Goal: Task Accomplishment & Management: Use online tool/utility

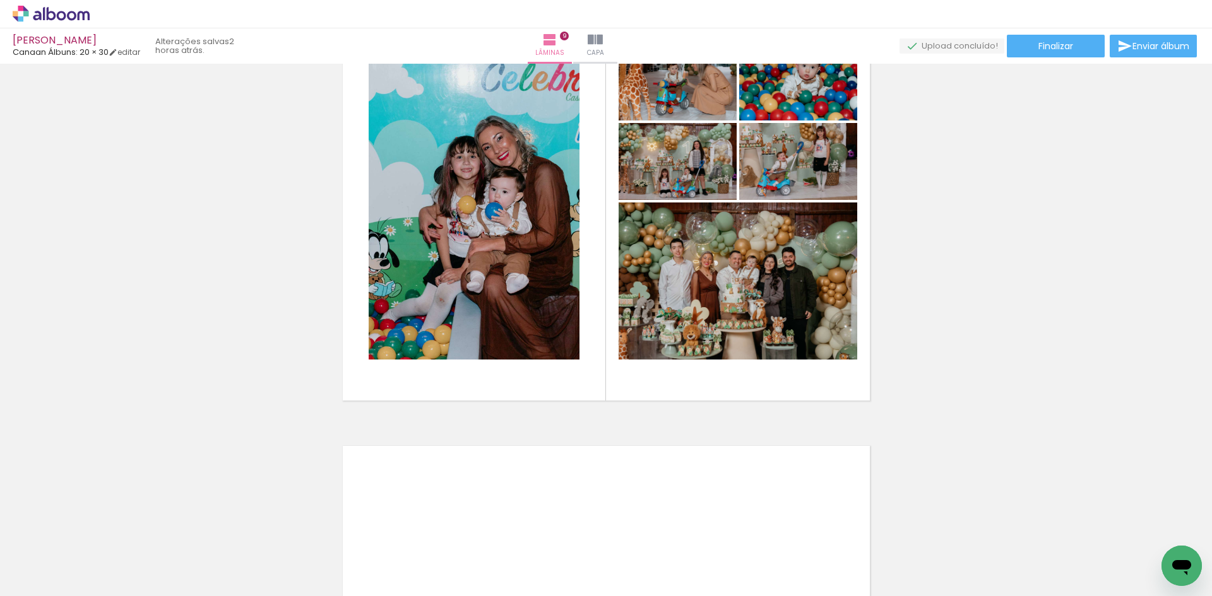
scroll to position [0, 1794]
click at [47, 28] on div "luiz henrique Canaan Álbuns: 20 × 30 editar 2 horas atrás. Lâminas 9 Capa Final…" at bounding box center [606, 32] width 1212 height 64
click at [50, 20] on icon at bounding box center [51, 14] width 77 height 16
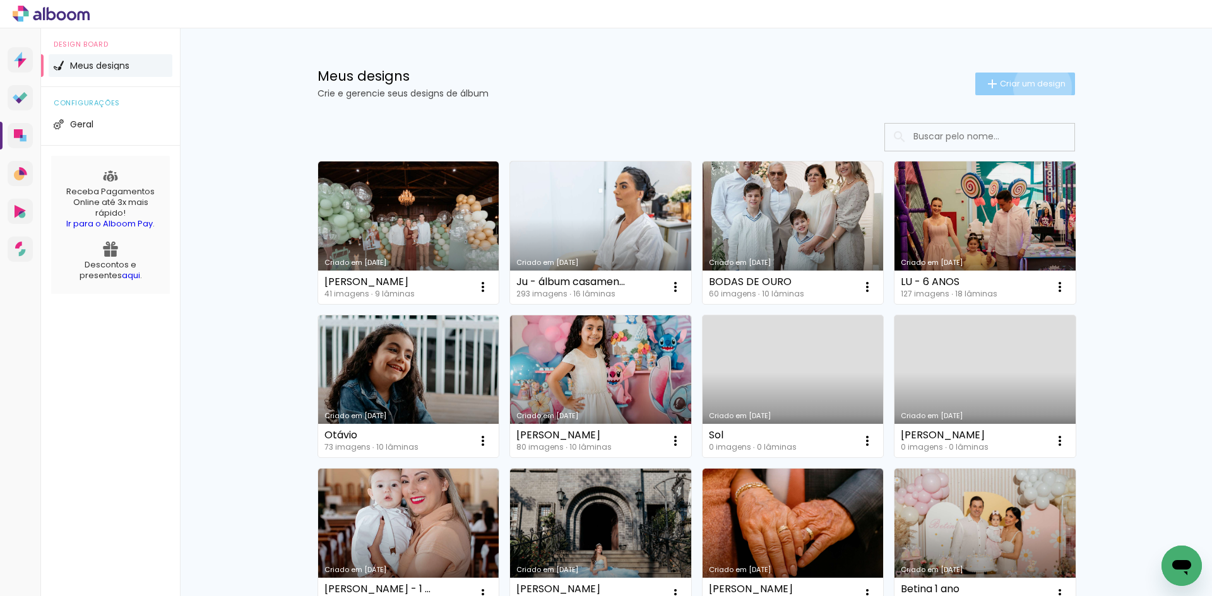
click at [1035, 88] on span "Criar um design" at bounding box center [1033, 84] width 66 height 8
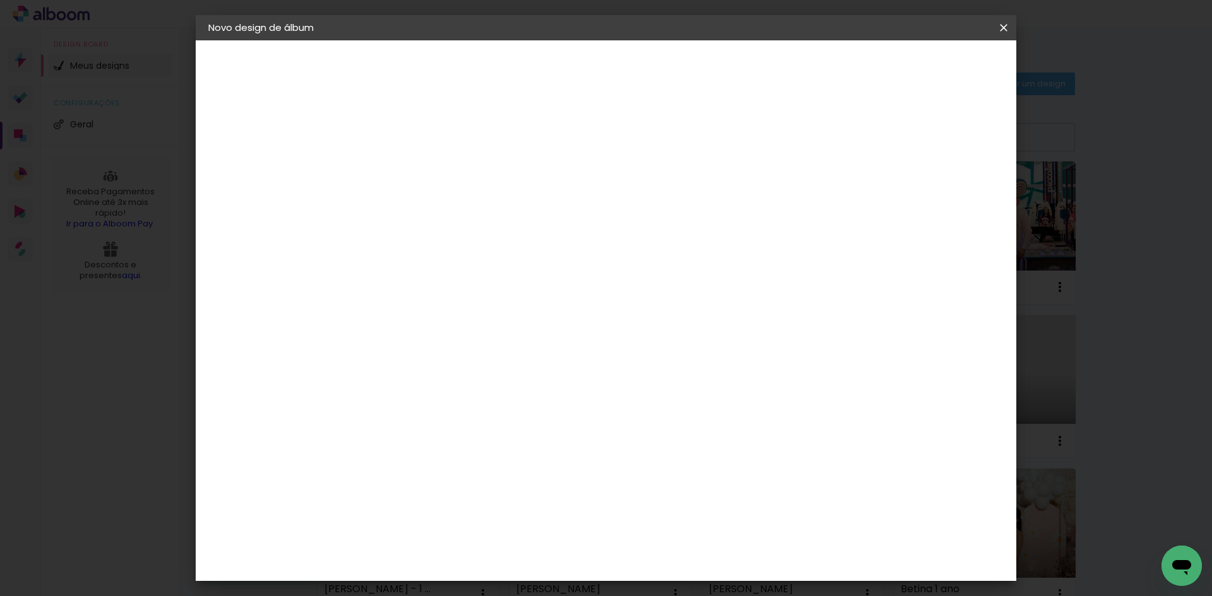
click at [415, 163] on input at bounding box center [415, 170] width 0 height 20
type input "EMANUELLLE"
type paper-input "EMANUELLLE"
click at [415, 171] on input "EMANUELLLE" at bounding box center [415, 170] width 0 height 20
click at [415, 167] on input "EMANUELLLE" at bounding box center [415, 170] width 0 height 20
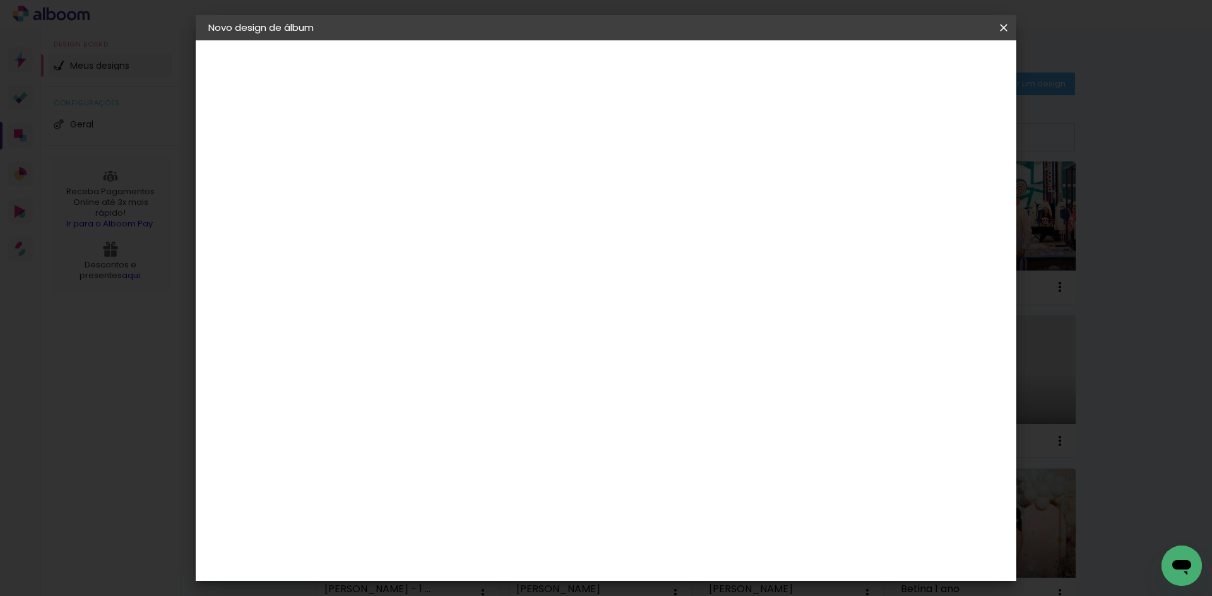
type input "EMANUELLE"
type paper-input "EMANUELLE"
click at [0, 0] on slot "Avançar" at bounding box center [0, 0] width 0 height 0
click at [511, 242] on input at bounding box center [446, 240] width 127 height 16
type input "CAN"
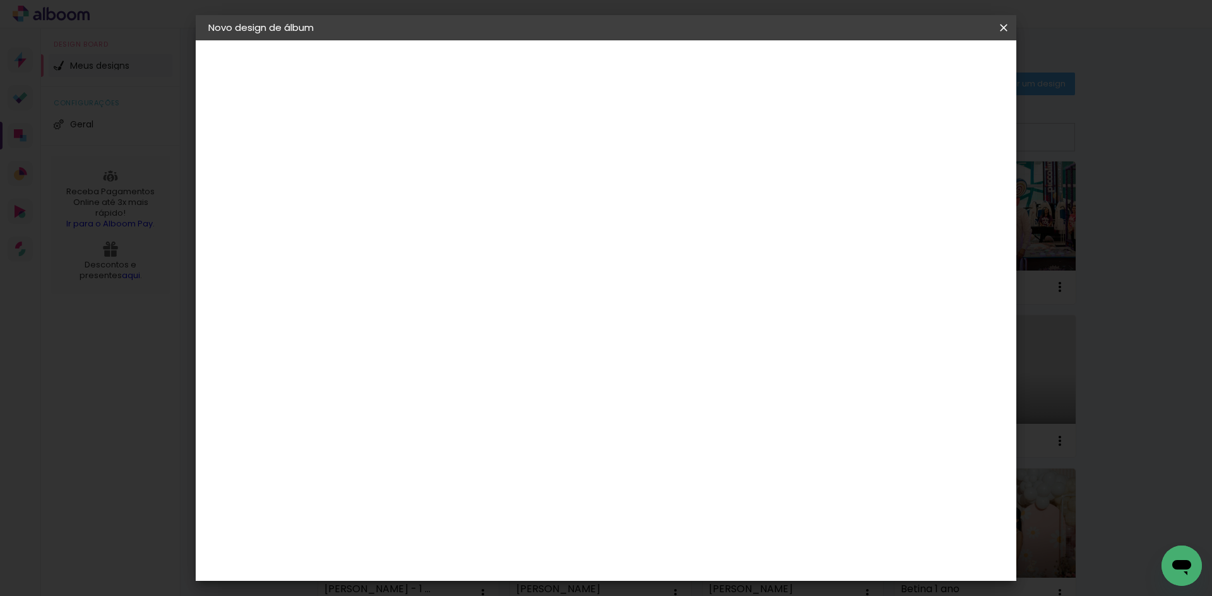
type paper-input "CAN"
click at [446, 290] on div "Canaan Álbuns" at bounding box center [425, 288] width 39 height 20
click at [617, 75] on paper-button "Avançar" at bounding box center [586, 66] width 62 height 21
click at [547, 588] on span "20 × 30 cm" at bounding box center [523, 601] width 47 height 26
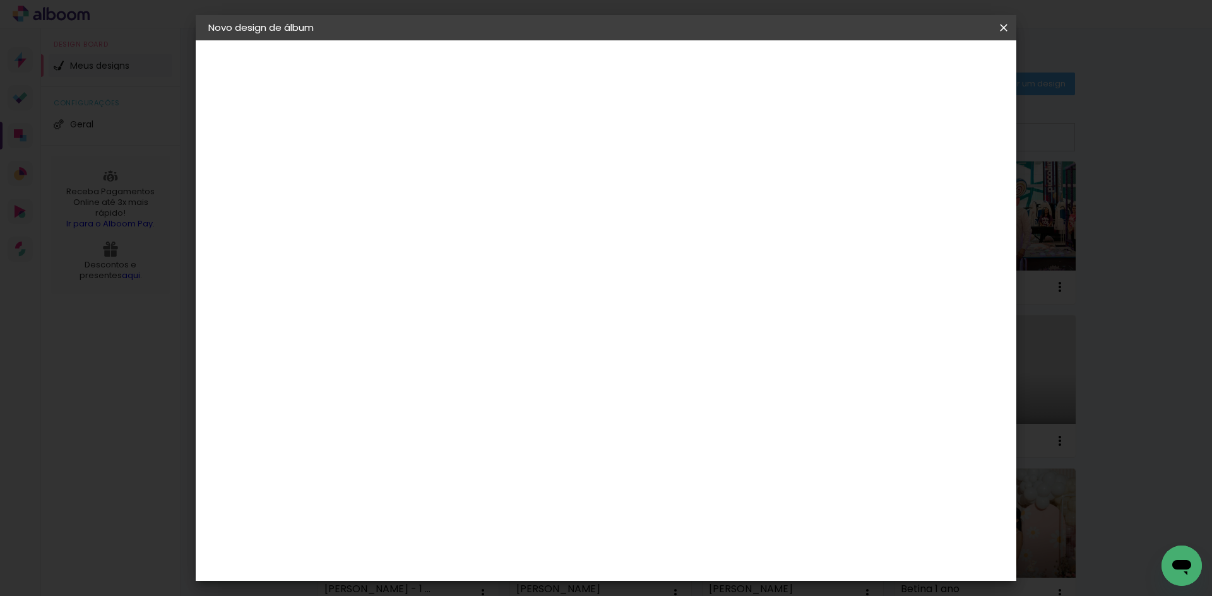
click at [639, 54] on header "Modelo Escolha o modelo do álbum. Voltar Avançar" at bounding box center [500, 77] width 280 height 75
click at [620, 68] on paper-button "Avançar" at bounding box center [590, 66] width 62 height 21
click at [0, 0] on slot "Mostrar sangria" at bounding box center [0, 0] width 0 height 0
type paper-checkbox "on"
click at [850, 74] on paper-button "Iniciar design" at bounding box center [808, 66] width 83 height 21
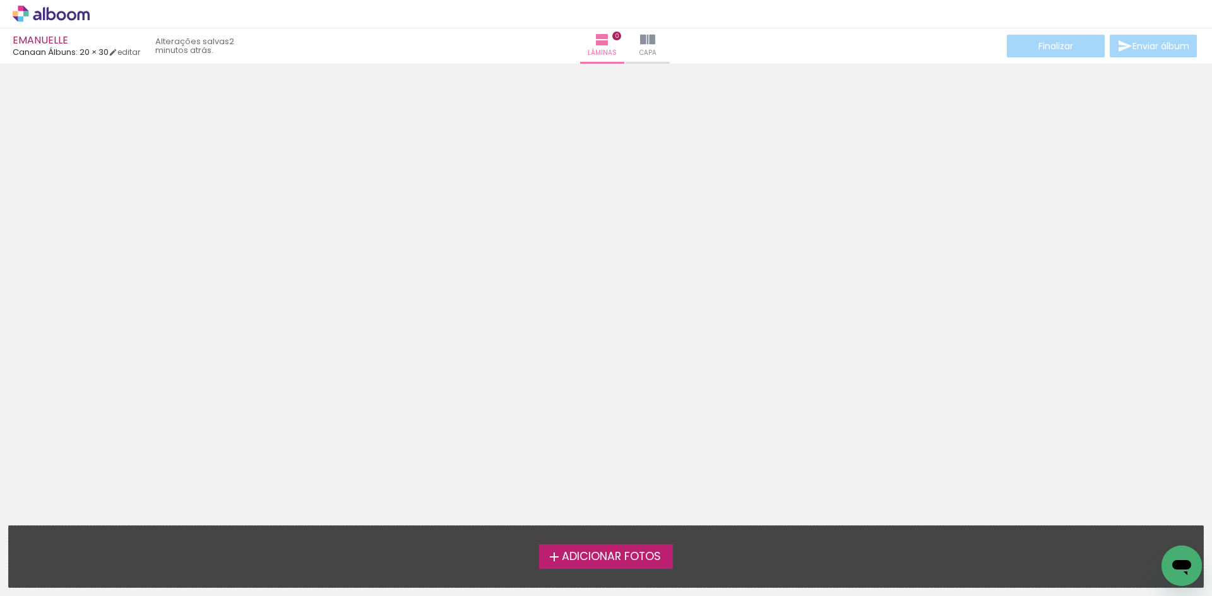
click at [622, 563] on span "Adicionar Fotos" at bounding box center [611, 557] width 99 height 11
click at [0, 0] on input "file" at bounding box center [0, 0] width 0 height 0
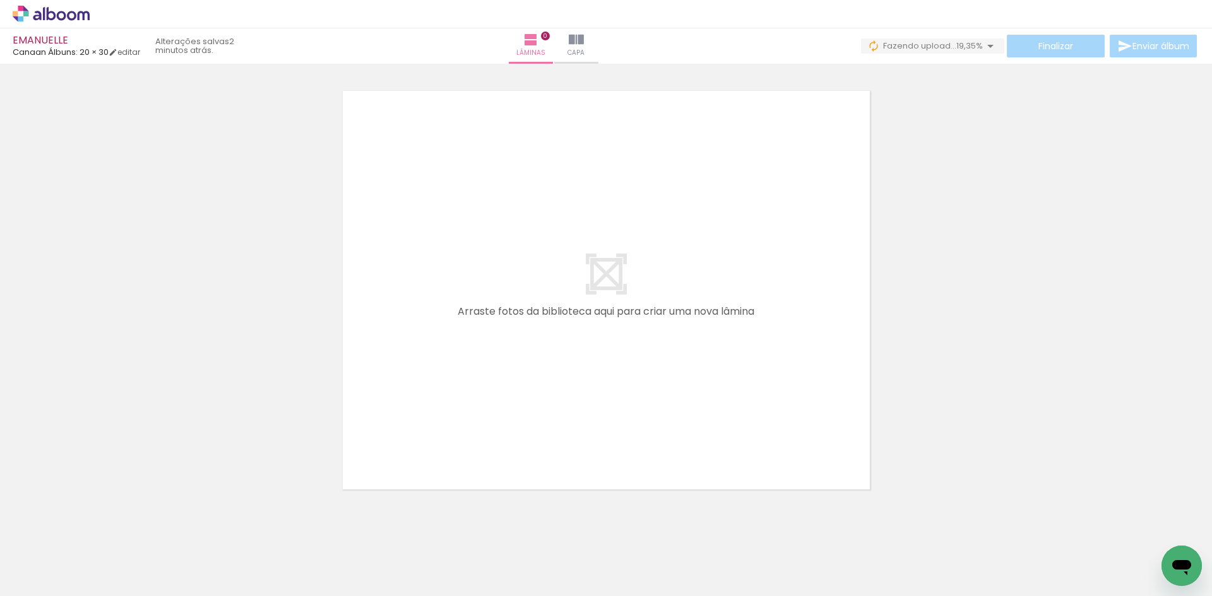
click at [485, 585] on quentale-thumb at bounding box center [479, 554] width 71 height 73
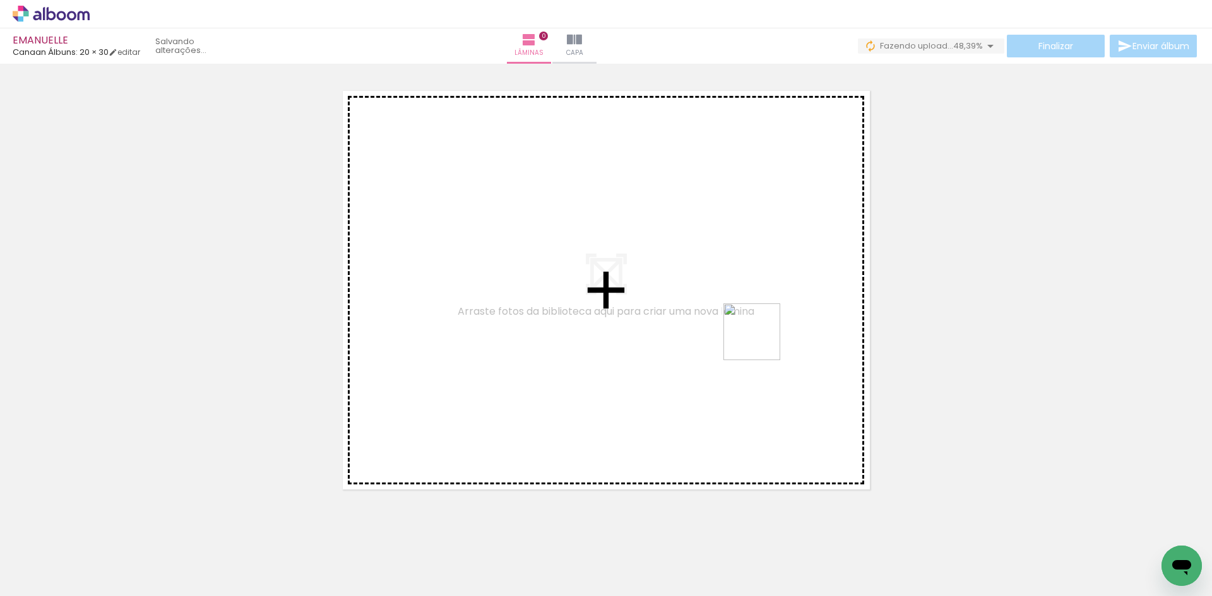
drag, startPoint x: 963, startPoint y: 569, endPoint x: 759, endPoint y: 340, distance: 306.7
click at [759, 340] on quentale-workspace at bounding box center [606, 298] width 1212 height 596
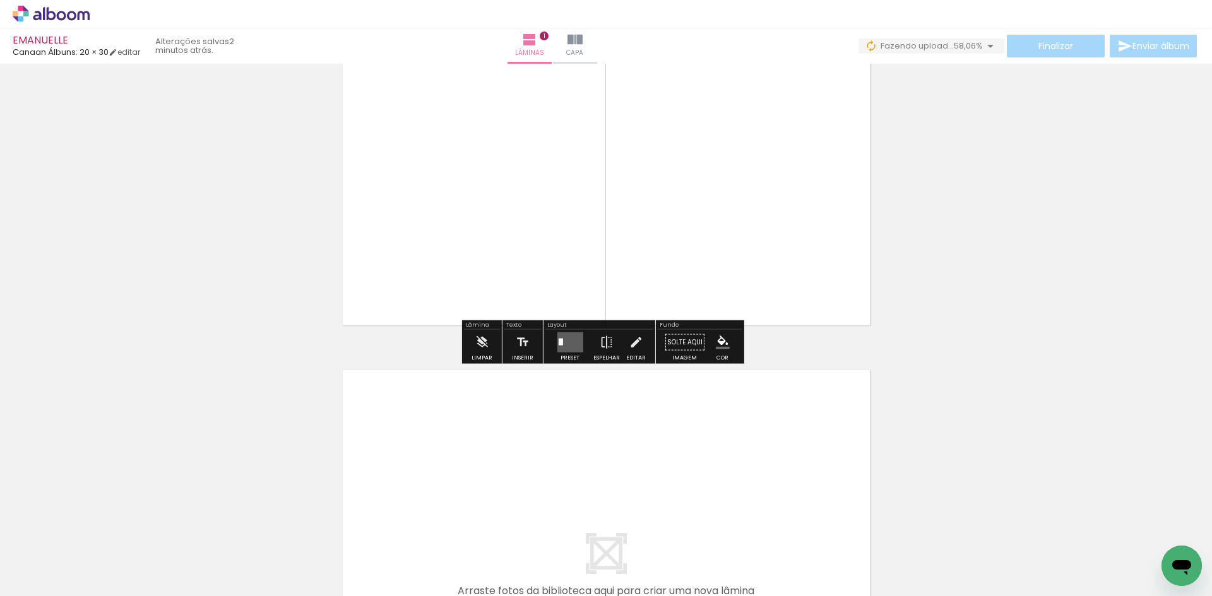
scroll to position [269, 0]
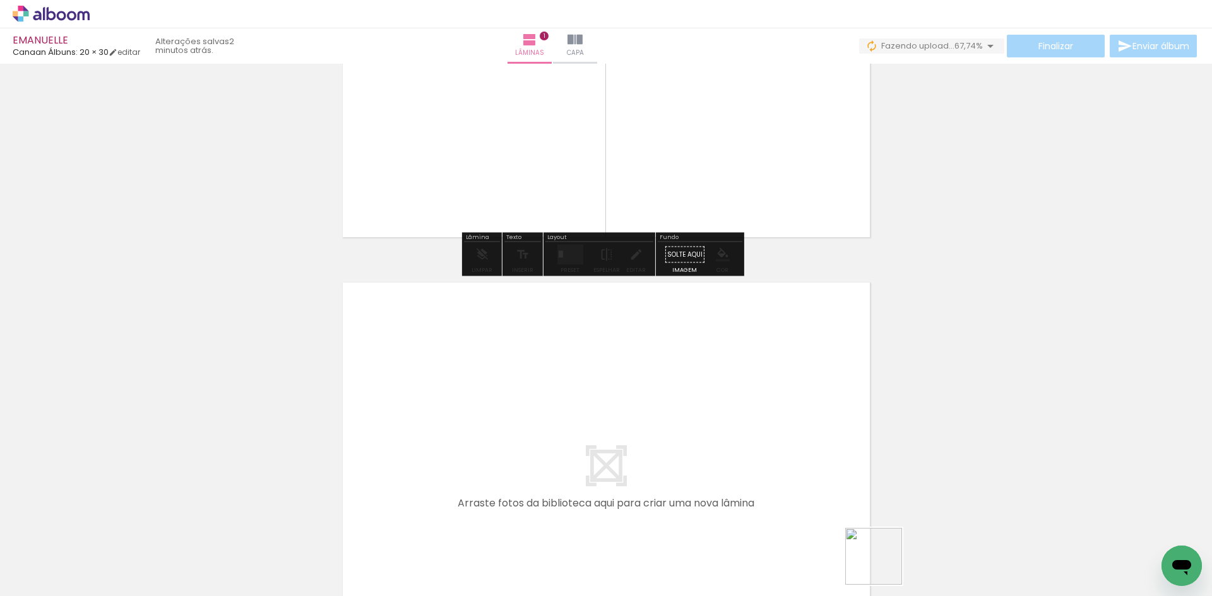
drag, startPoint x: 889, startPoint y: 575, endPoint x: 781, endPoint y: 432, distance: 179.8
click at [781, 432] on quentale-workspace at bounding box center [606, 298] width 1212 height 596
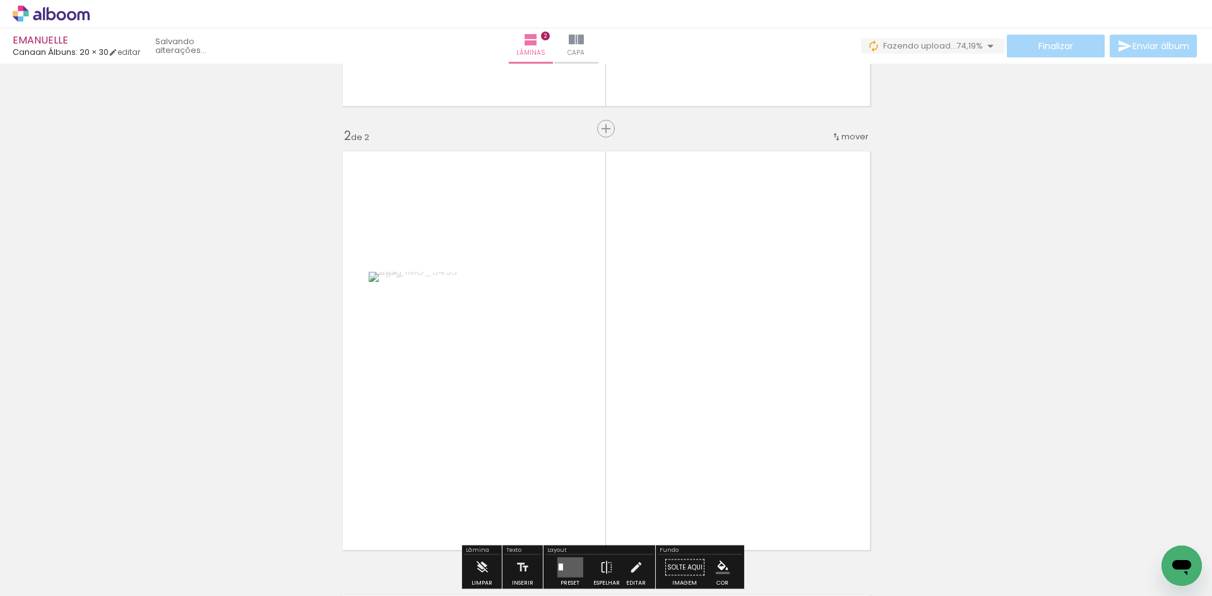
scroll to position [461, 0]
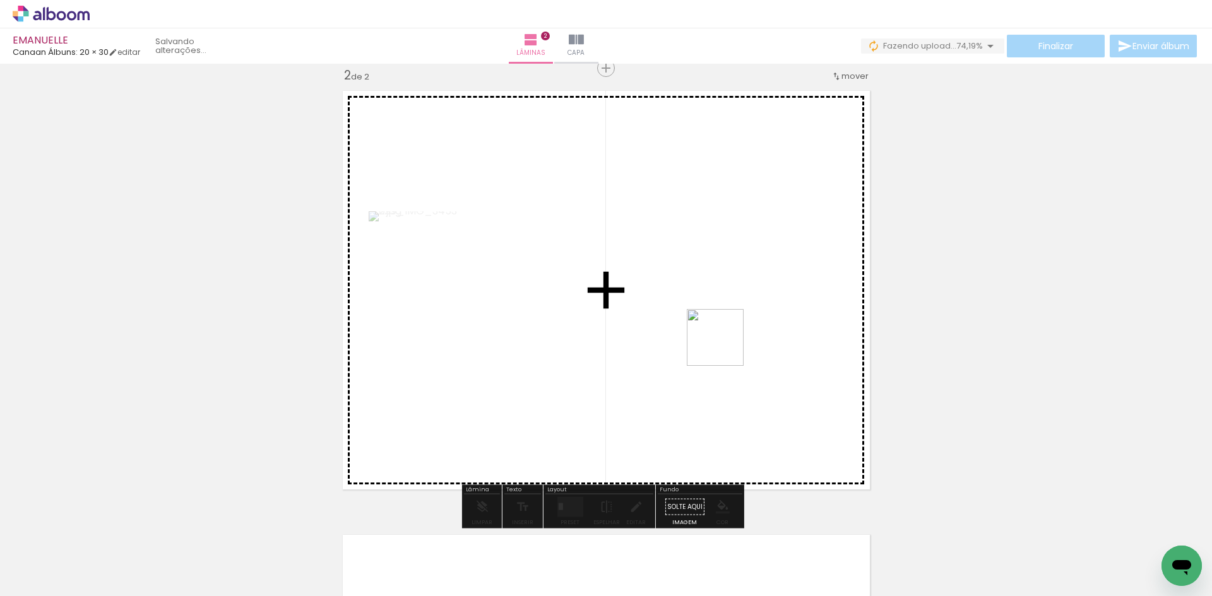
drag, startPoint x: 738, startPoint y: 378, endPoint x: 725, endPoint y: 347, distance: 33.9
click at [725, 347] on quentale-workspace at bounding box center [606, 298] width 1212 height 596
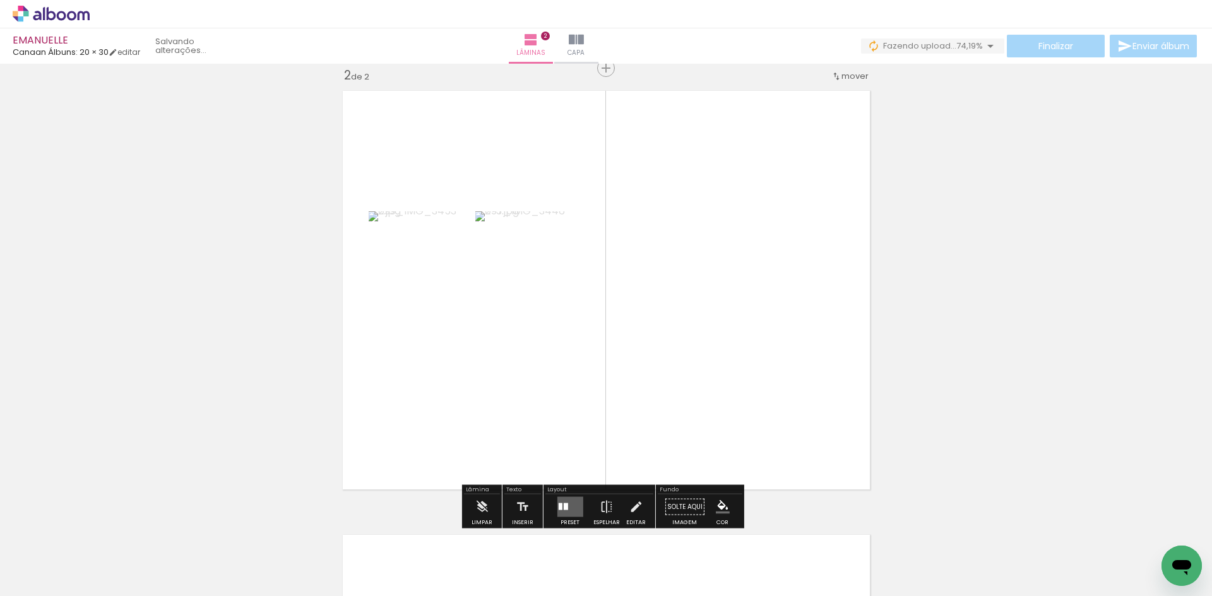
drag, startPoint x: 1011, startPoint y: 570, endPoint x: 880, endPoint y: 405, distance: 210.8
click at [826, 376] on quentale-workspace at bounding box center [606, 298] width 1212 height 596
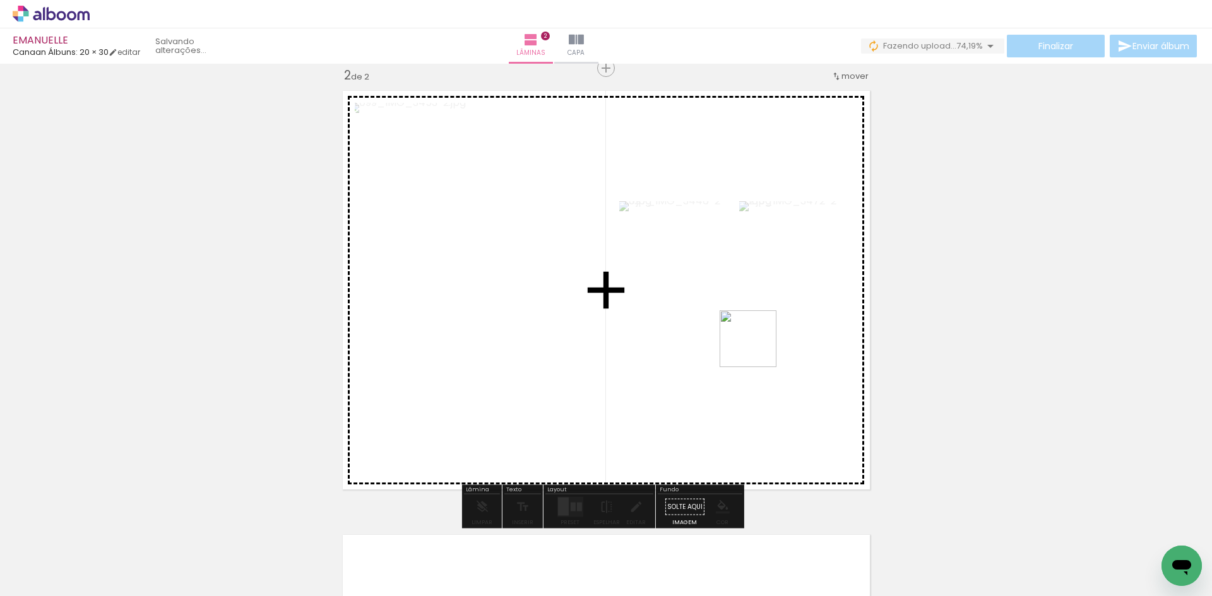
drag, startPoint x: 1098, startPoint y: 567, endPoint x: 757, endPoint y: 348, distance: 404.8
click at [757, 348] on quentale-workspace at bounding box center [606, 298] width 1212 height 596
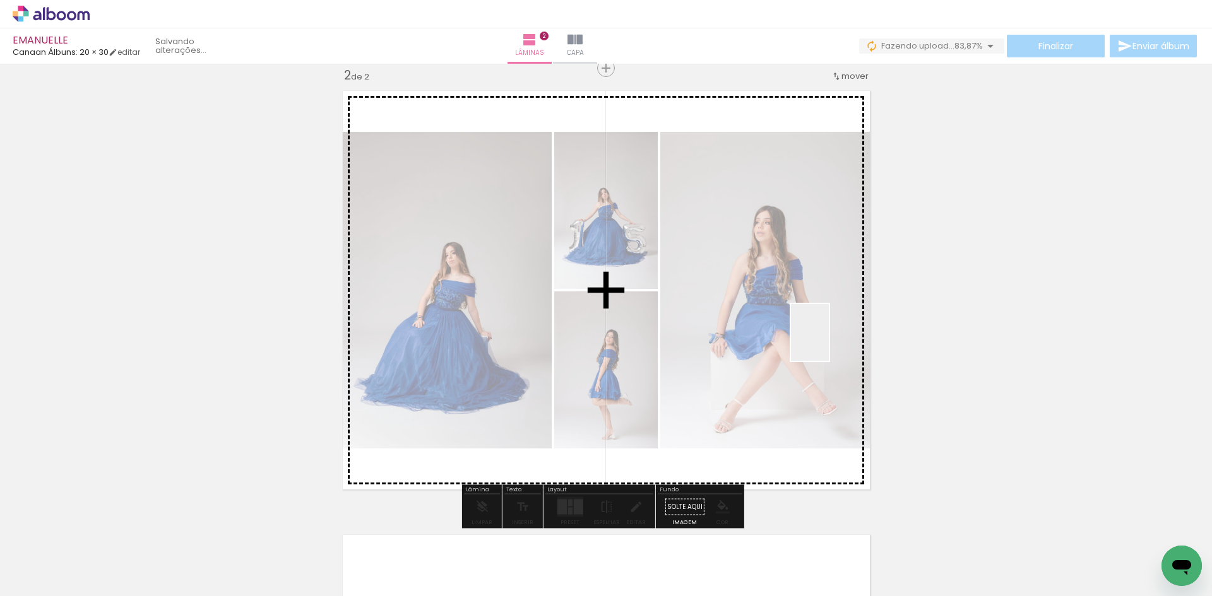
drag, startPoint x: 1155, startPoint y: 557, endPoint x: 710, endPoint y: 275, distance: 526.5
click at [710, 275] on quentale-workspace at bounding box center [606, 298] width 1212 height 596
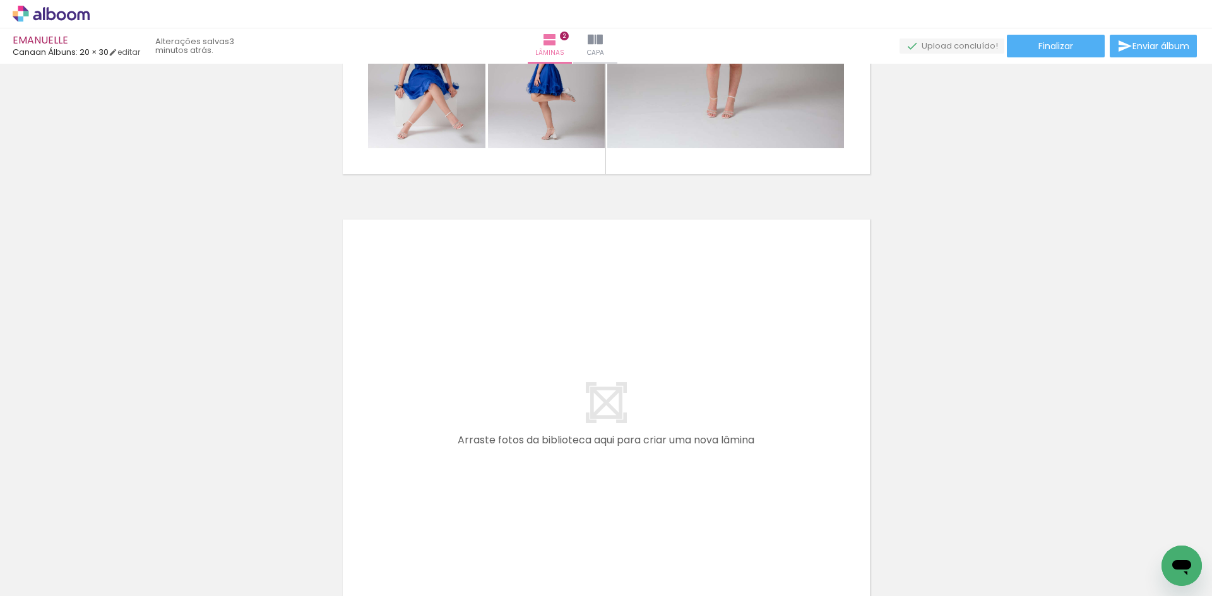
scroll to position [0, 803]
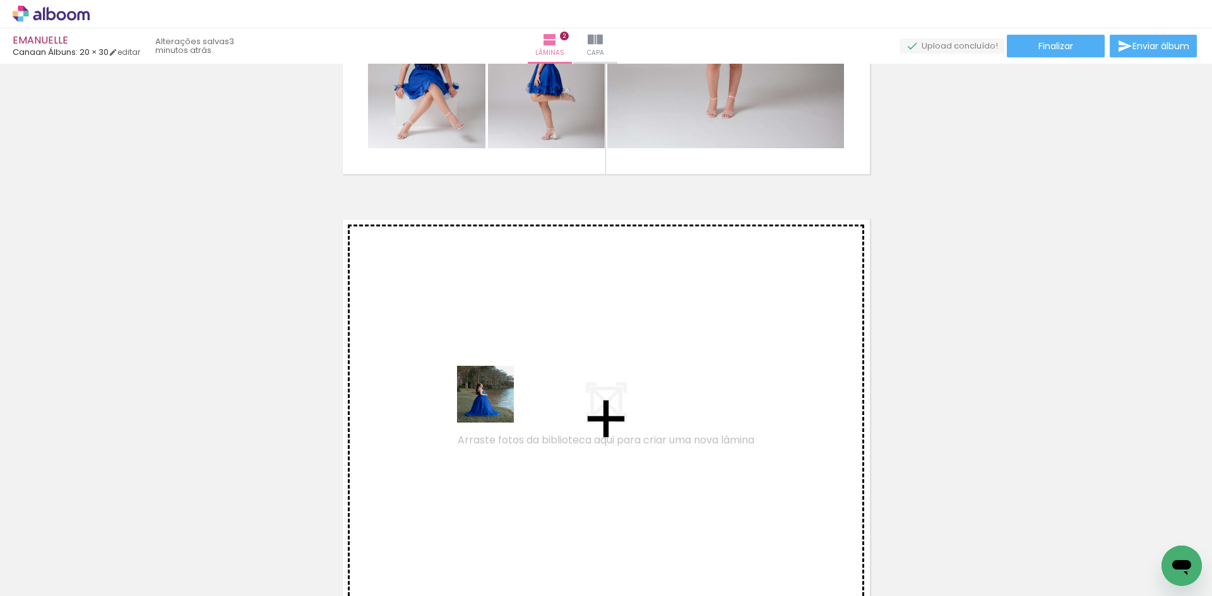
drag, startPoint x: 380, startPoint y: 557, endPoint x: 495, endPoint y: 404, distance: 191.6
click at [495, 404] on quentale-workspace at bounding box center [606, 298] width 1212 height 596
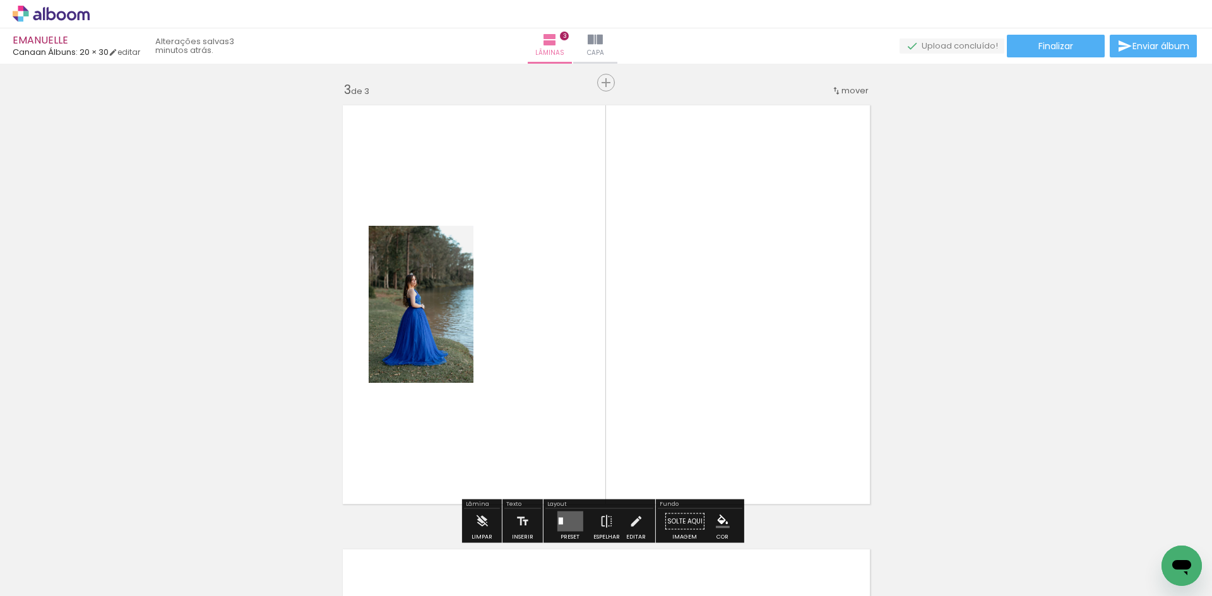
scroll to position [905, 0]
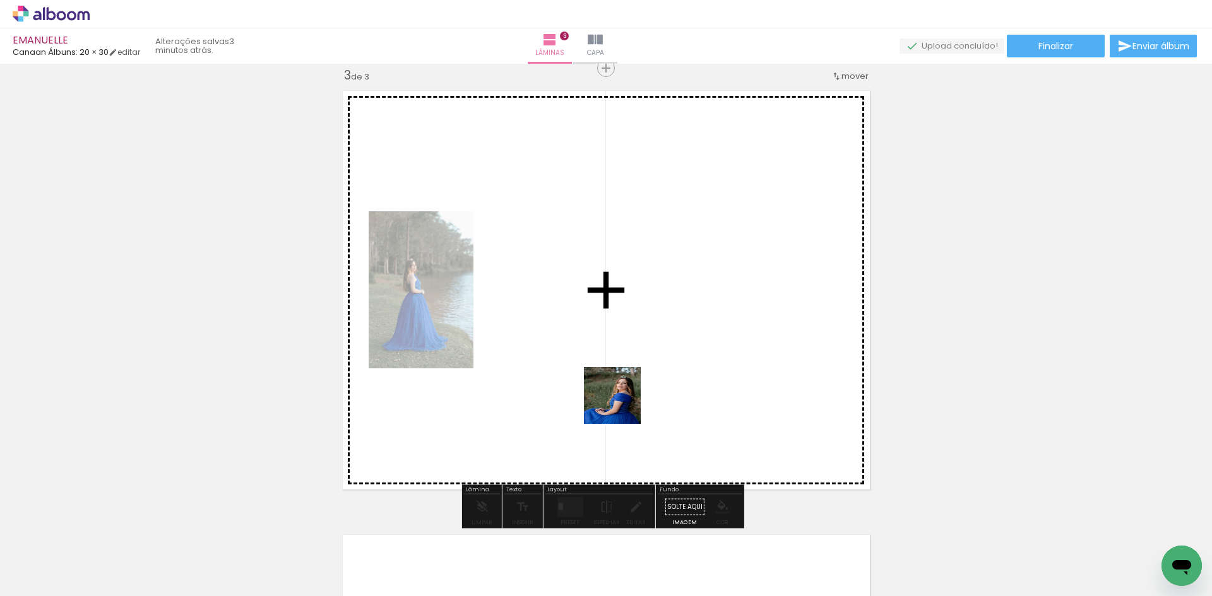
drag, startPoint x: 603, startPoint y: 571, endPoint x: 622, endPoint y: 405, distance: 167.6
click at [622, 405] on quentale-workspace at bounding box center [606, 298] width 1212 height 596
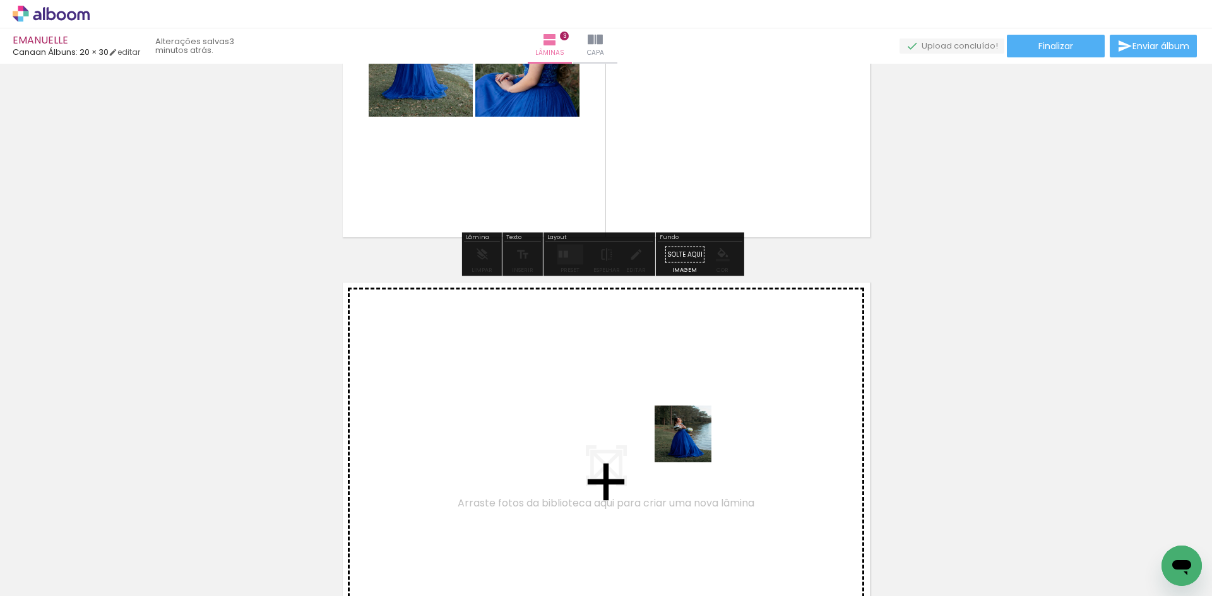
drag, startPoint x: 722, startPoint y: 521, endPoint x: 686, endPoint y: 422, distance: 105.4
click at [686, 422] on quentale-workspace at bounding box center [606, 298] width 1212 height 596
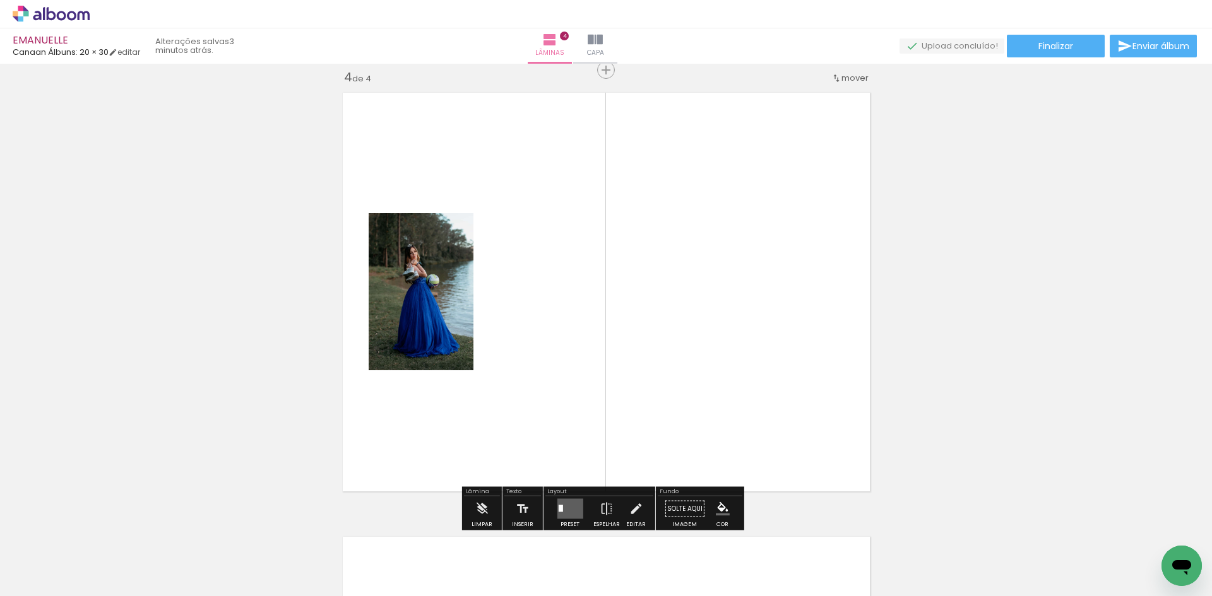
scroll to position [1349, 0]
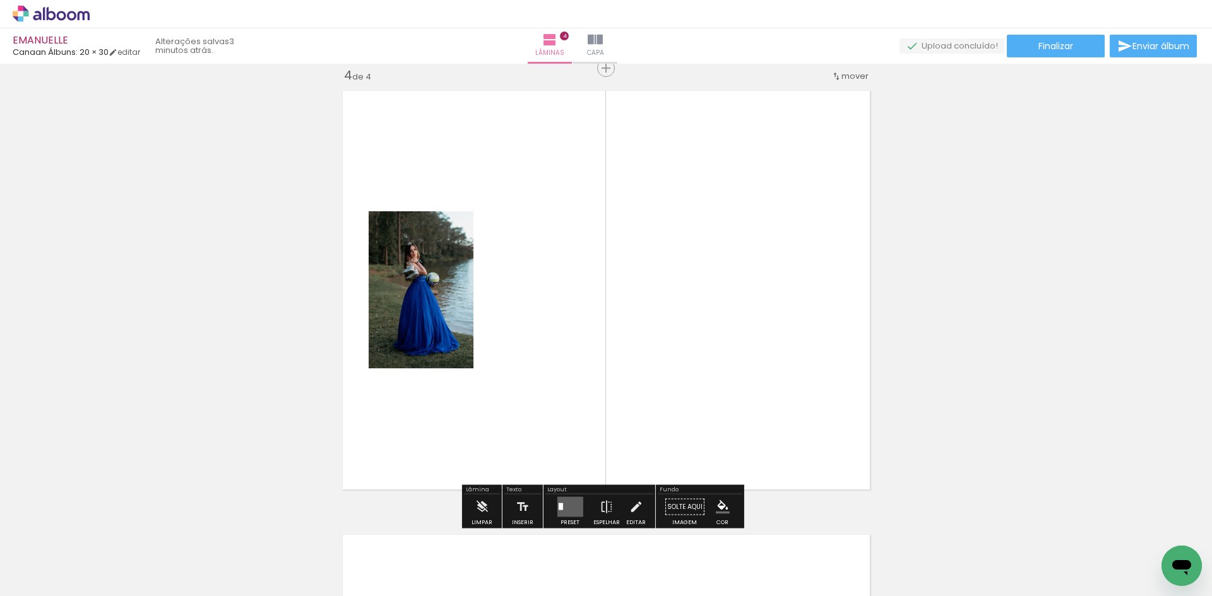
drag, startPoint x: 804, startPoint y: 558, endPoint x: 727, endPoint y: 461, distance: 124.0
click at [725, 394] on quentale-workspace at bounding box center [606, 298] width 1212 height 596
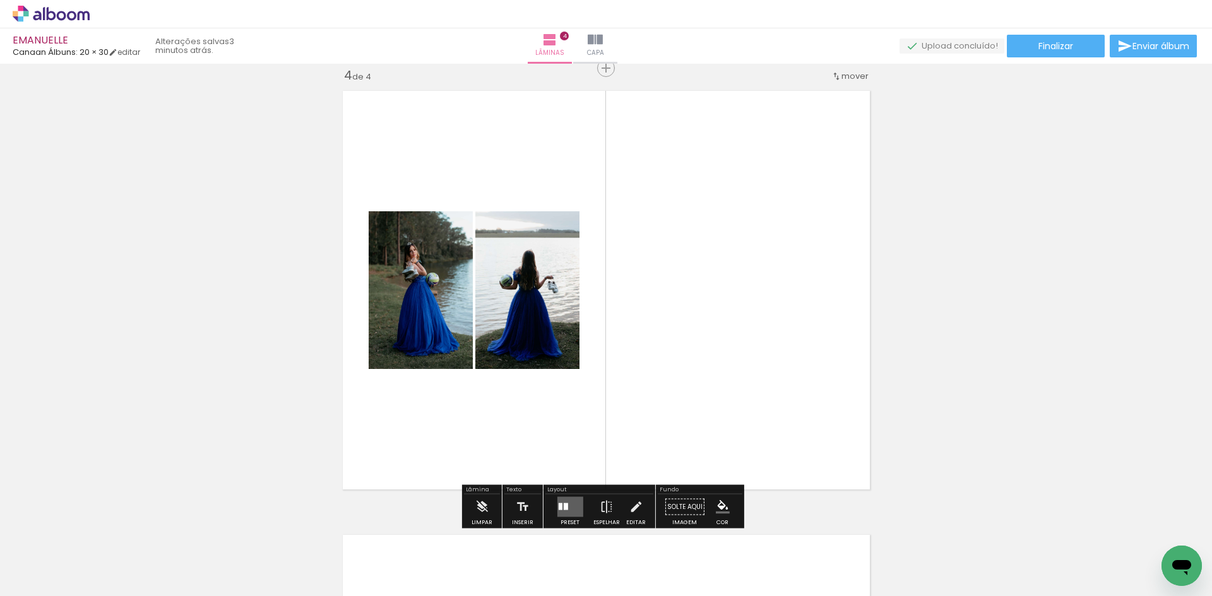
drag, startPoint x: 667, startPoint y: 560, endPoint x: 650, endPoint y: 372, distance: 188.8
click at [651, 371] on quentale-workspace at bounding box center [606, 298] width 1212 height 596
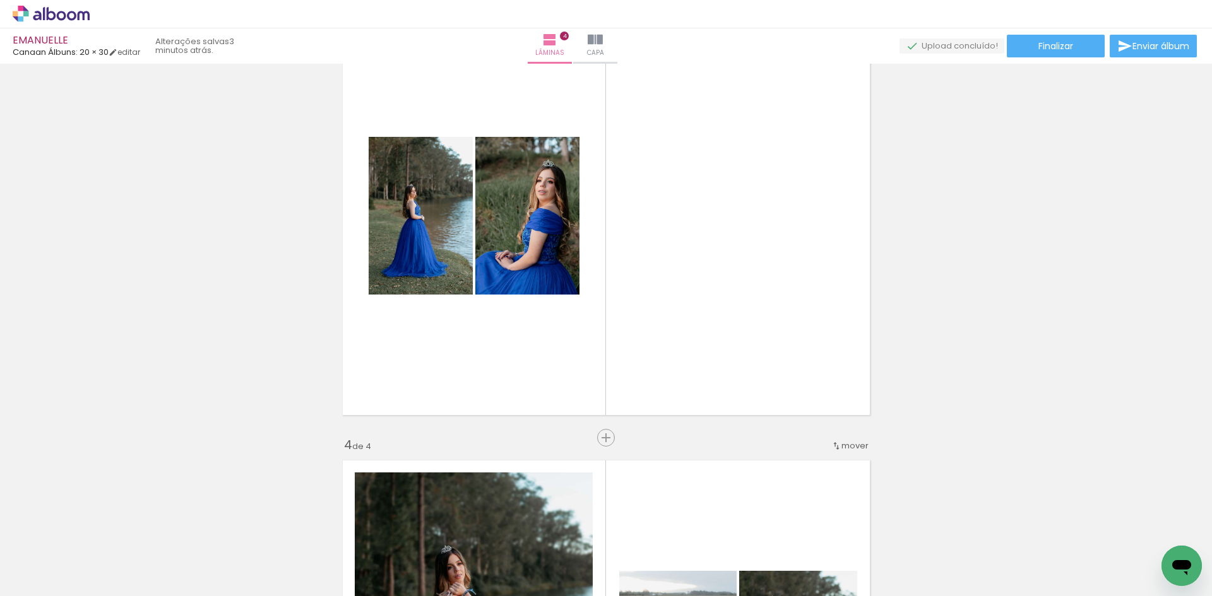
scroll to position [908, 0]
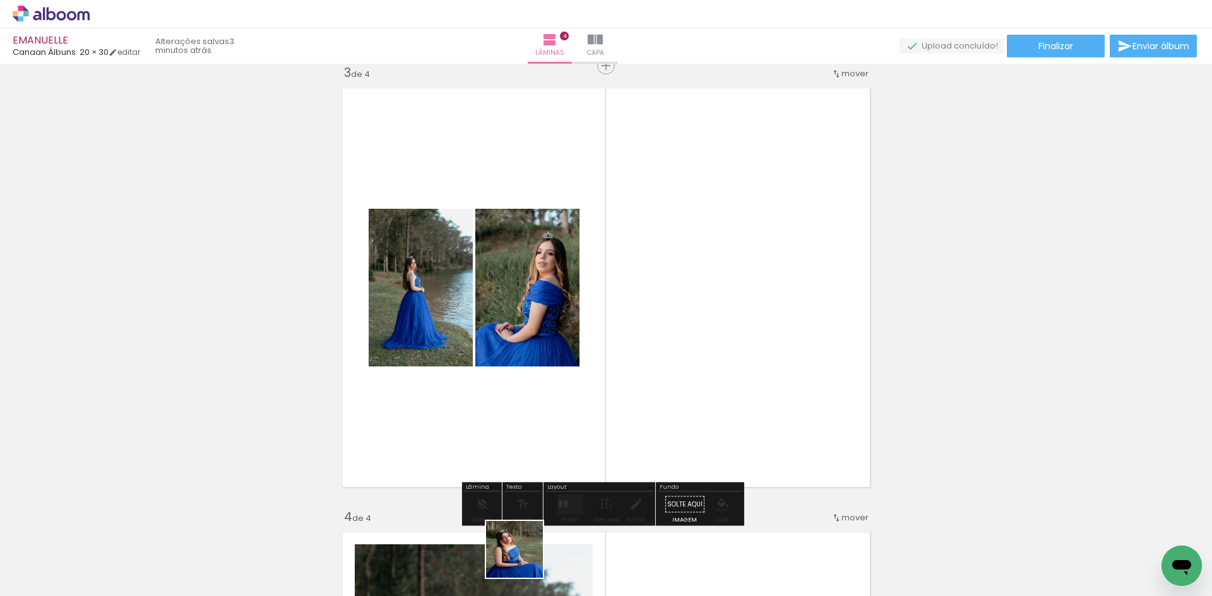
drag, startPoint x: 524, startPoint y: 559, endPoint x: 711, endPoint y: 490, distance: 199.3
click at [593, 337] on quentale-workspace at bounding box center [606, 298] width 1212 height 596
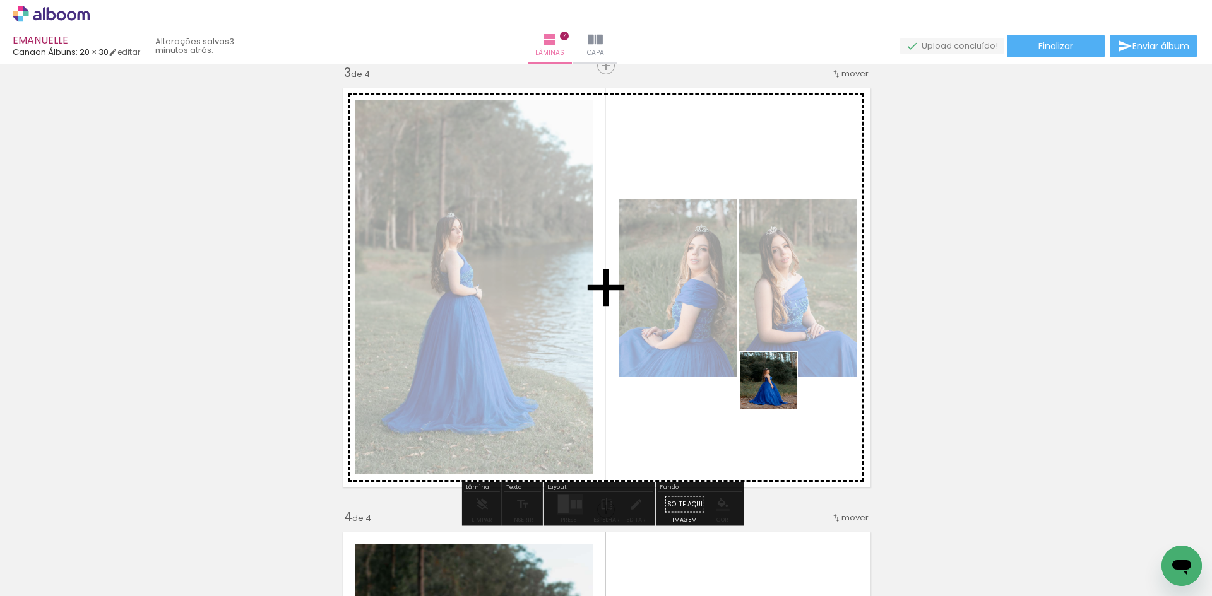
click at [778, 390] on quentale-workspace at bounding box center [606, 298] width 1212 height 596
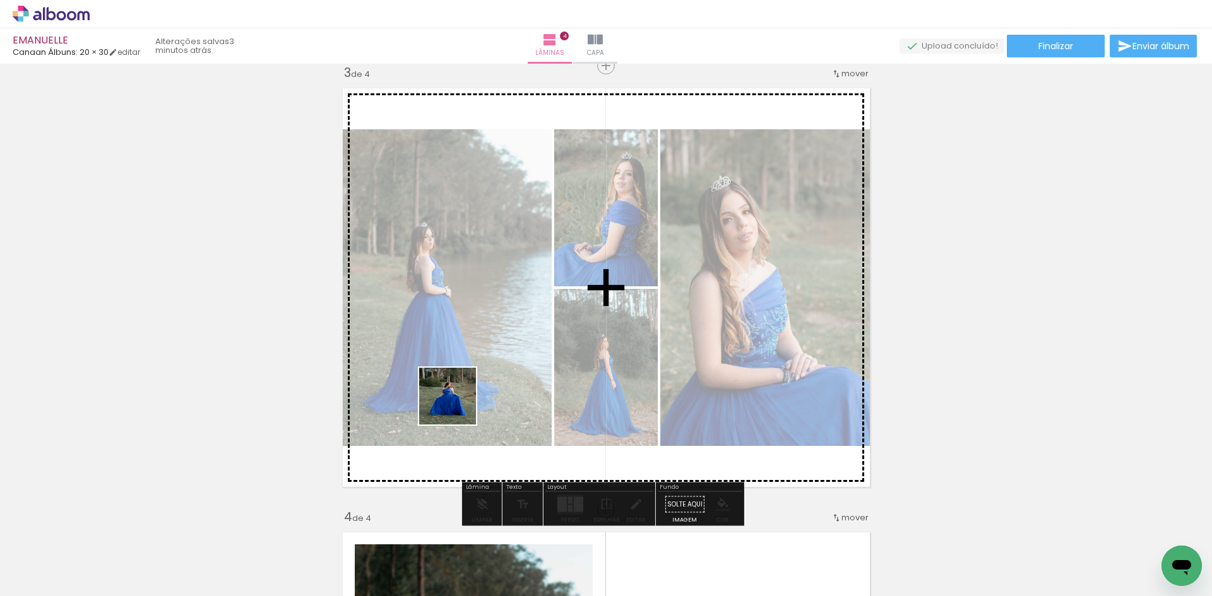
drag, startPoint x: 458, startPoint y: 567, endPoint x: 457, endPoint y: 406, distance: 161.6
click at [457, 406] on quentale-workspace at bounding box center [606, 298] width 1212 height 596
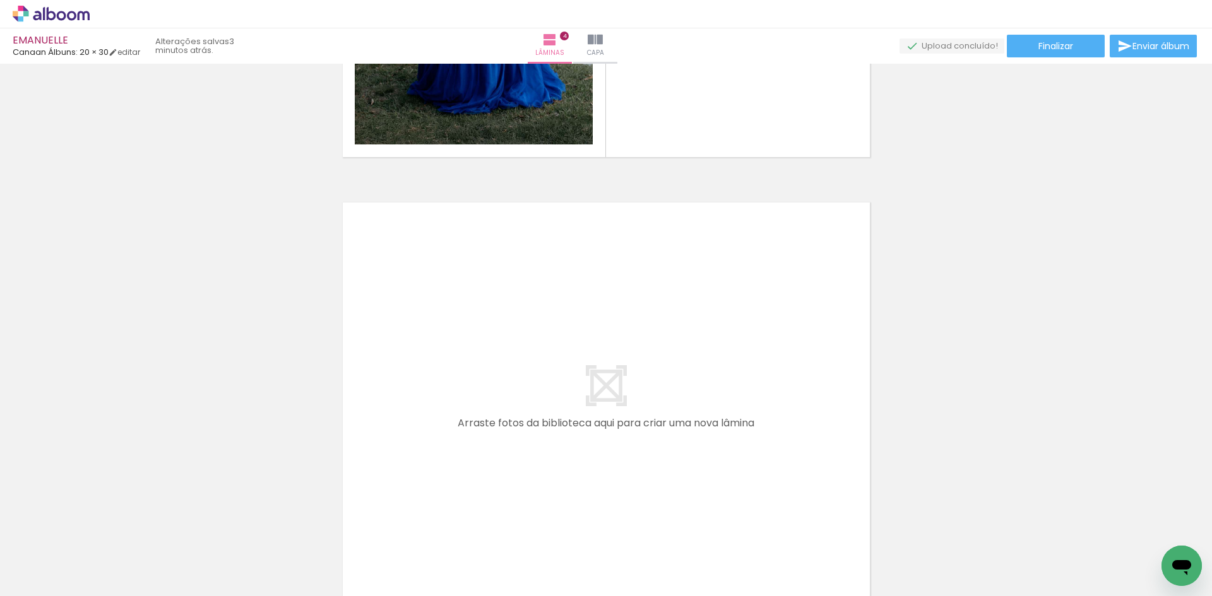
scroll to position [1817, 0]
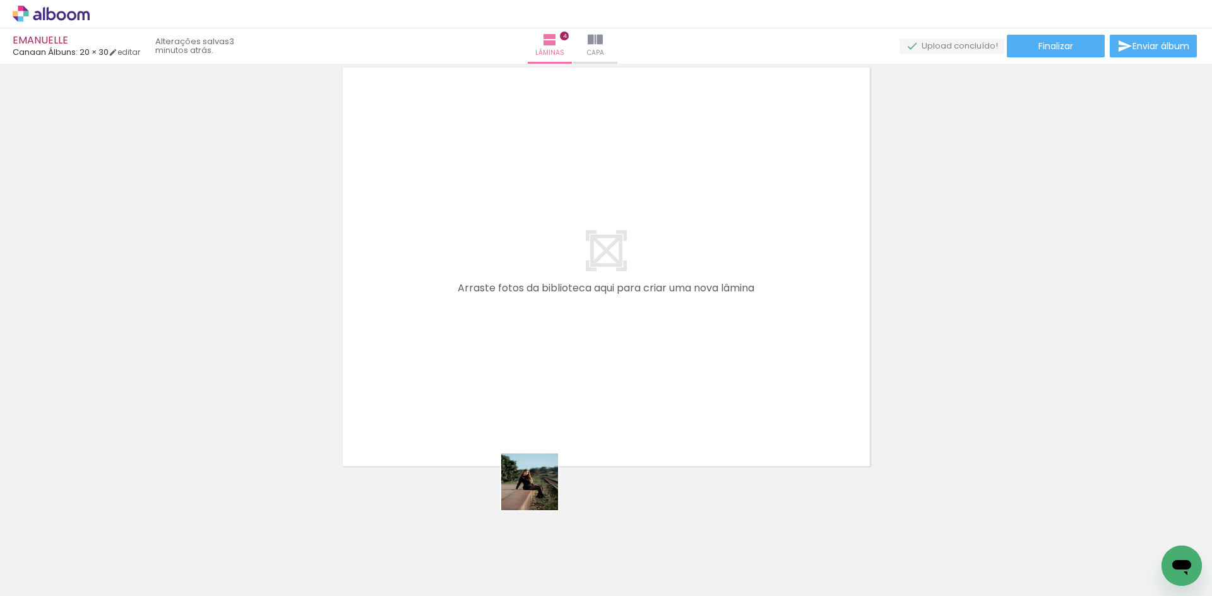
drag, startPoint x: 546, startPoint y: 560, endPoint x: 533, endPoint y: 369, distance: 191.1
click at [533, 369] on quentale-workspace at bounding box center [606, 298] width 1212 height 596
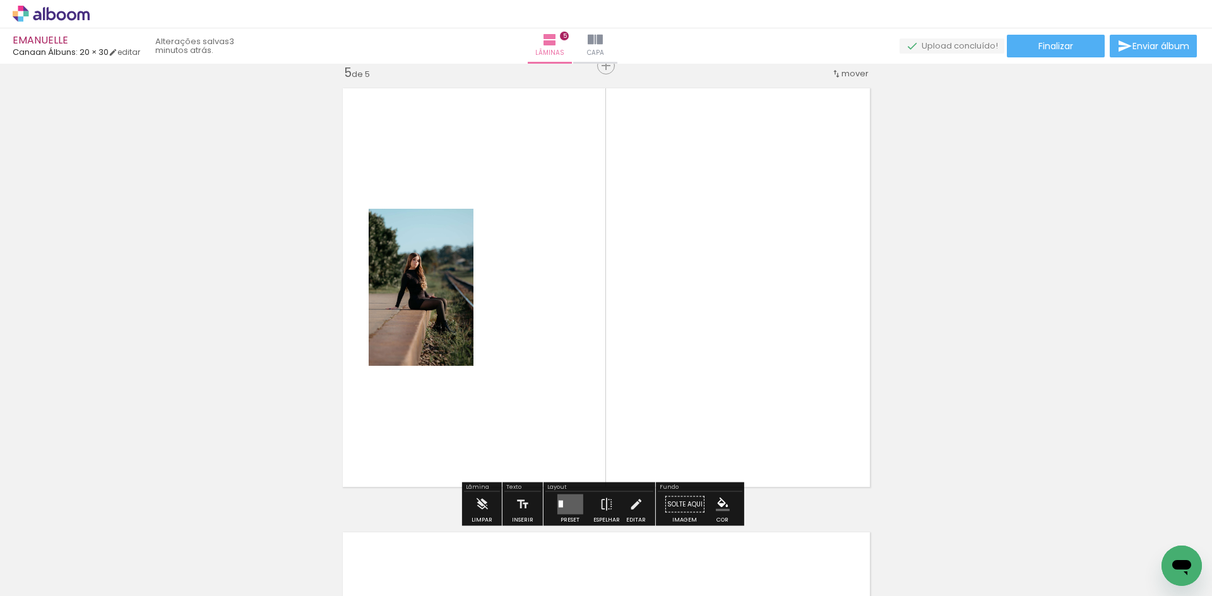
scroll to position [1794, 0]
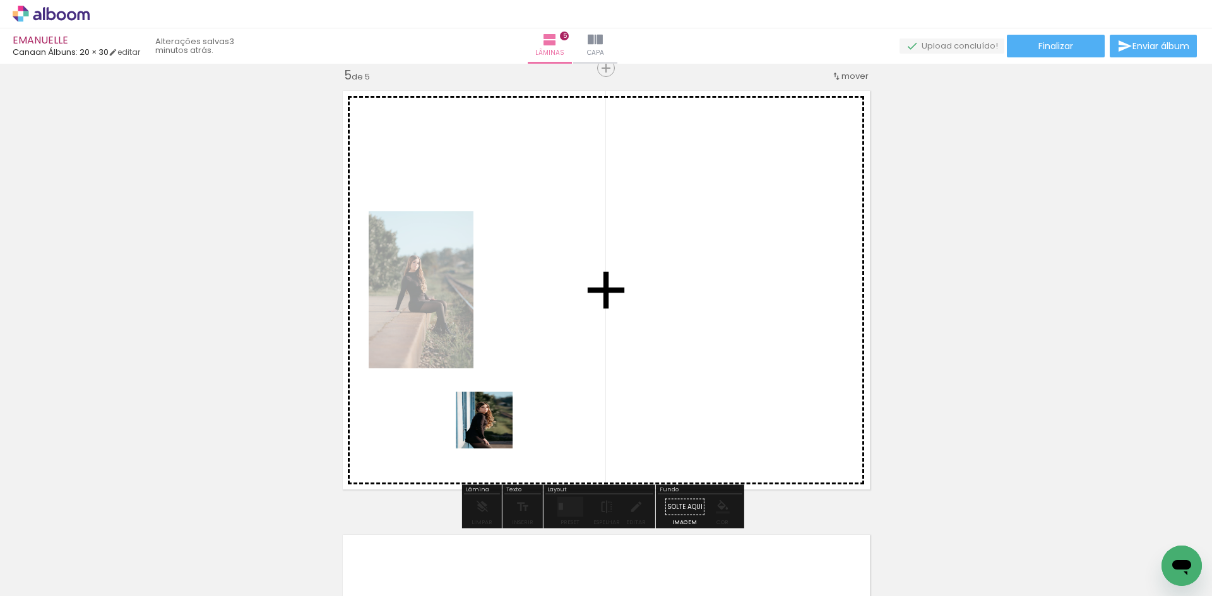
drag, startPoint x: 468, startPoint y: 567, endPoint x: 501, endPoint y: 418, distance: 153.1
click at [501, 418] on quentale-workspace at bounding box center [606, 298] width 1212 height 596
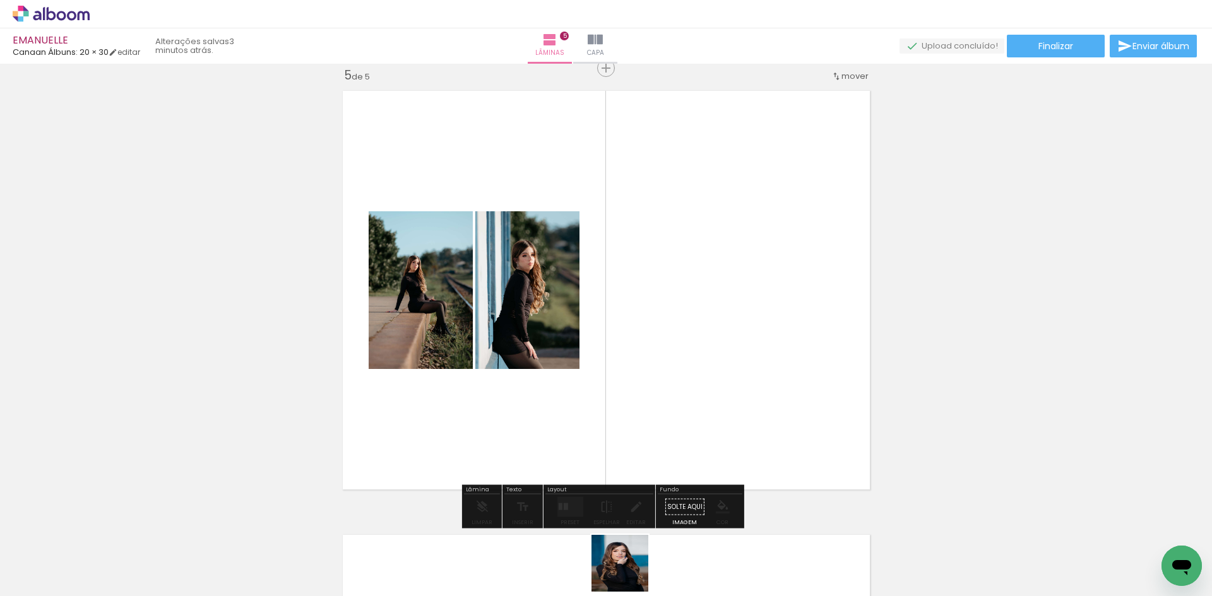
drag, startPoint x: 631, startPoint y: 584, endPoint x: 615, endPoint y: 545, distance: 41.4
click at [619, 546] on quentale-thumb at bounding box center [605, 554] width 71 height 73
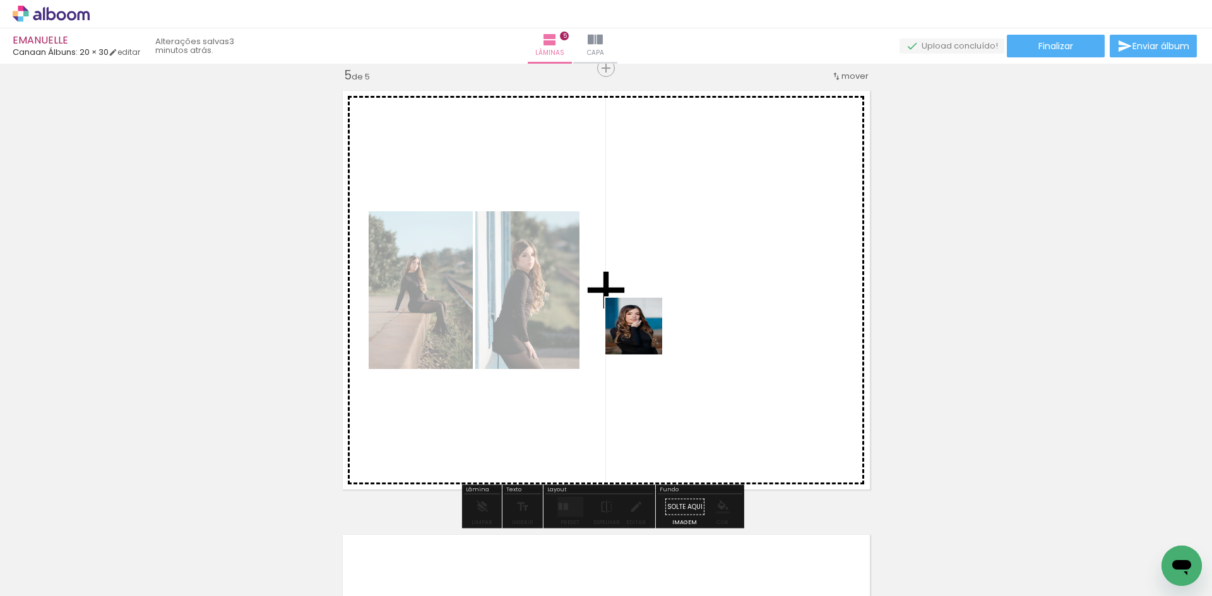
drag, startPoint x: 639, startPoint y: 350, endPoint x: 643, endPoint y: 336, distance: 15.0
click at [643, 336] on quentale-workspace at bounding box center [606, 298] width 1212 height 596
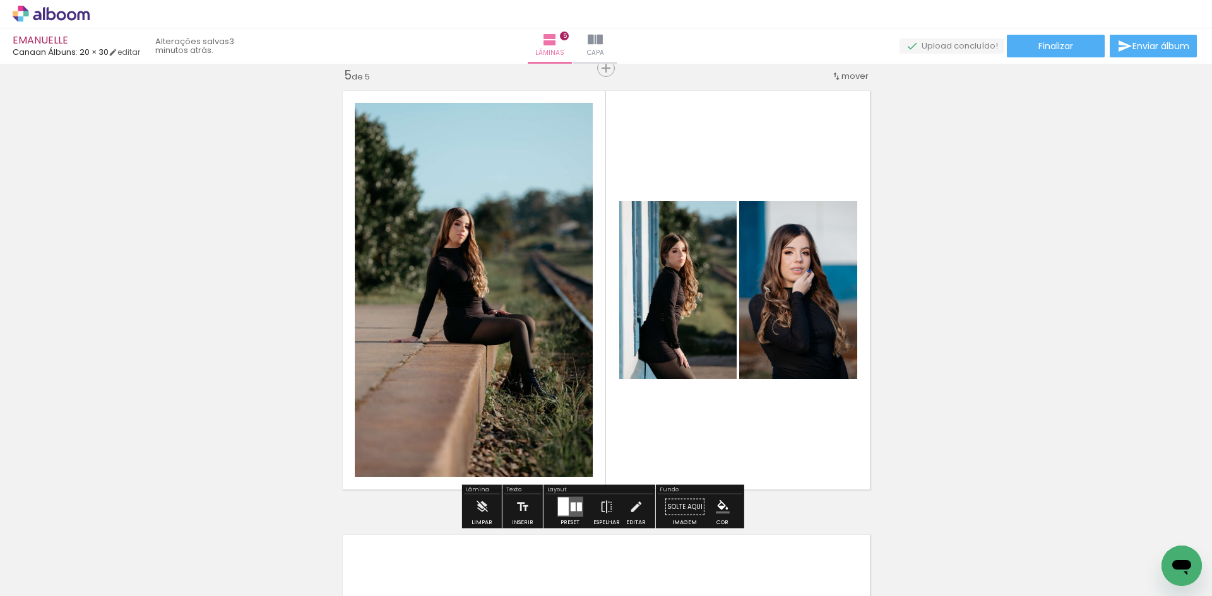
drag, startPoint x: 396, startPoint y: 553, endPoint x: 410, endPoint y: 463, distance: 91.3
click at [446, 397] on quentale-workspace at bounding box center [606, 298] width 1212 height 596
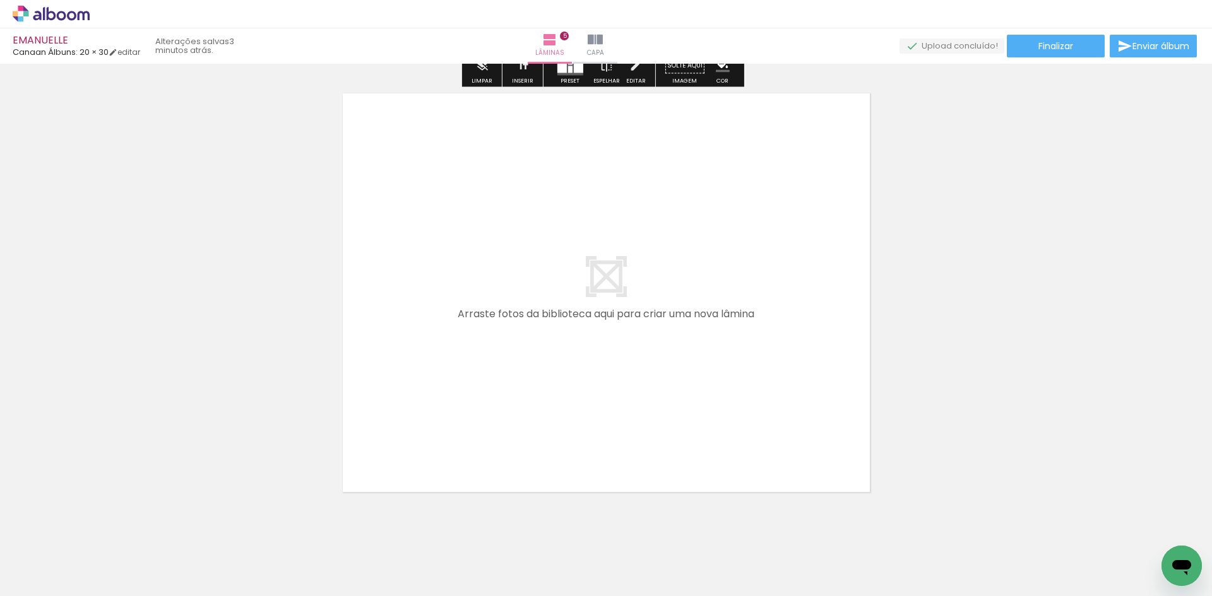
drag, startPoint x: 321, startPoint y: 560, endPoint x: 450, endPoint y: 340, distance: 254.9
click at [450, 340] on quentale-workspace at bounding box center [606, 298] width 1212 height 596
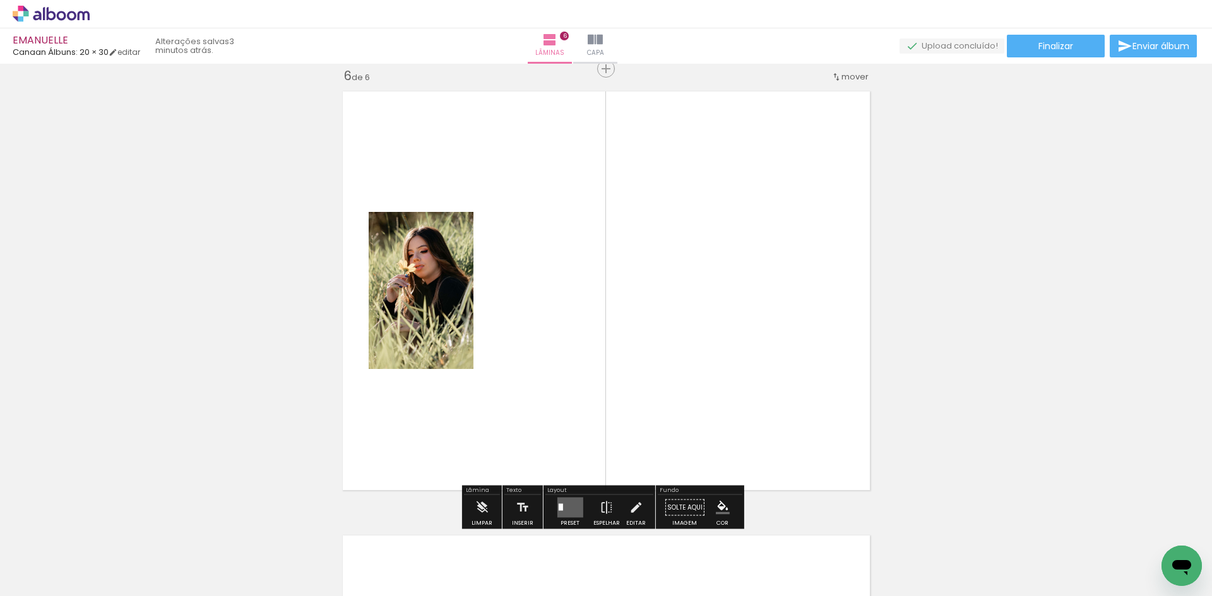
scroll to position [2238, 0]
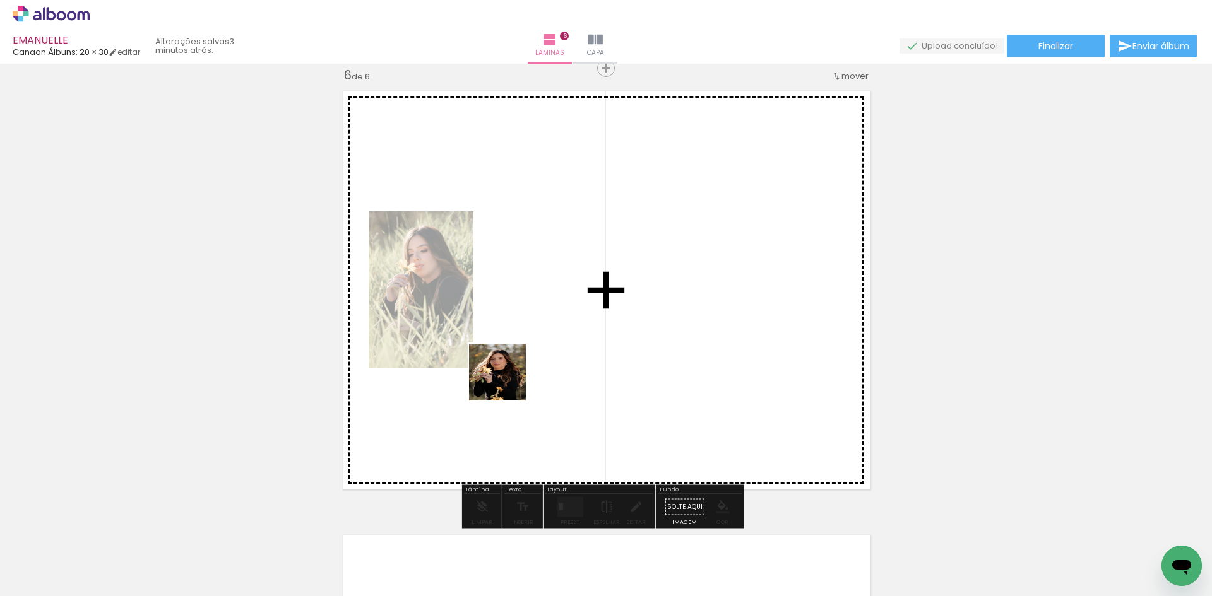
drag, startPoint x: 256, startPoint y: 559, endPoint x: 507, endPoint y: 382, distance: 307.1
click at [507, 382] on quentale-workspace at bounding box center [606, 298] width 1212 height 596
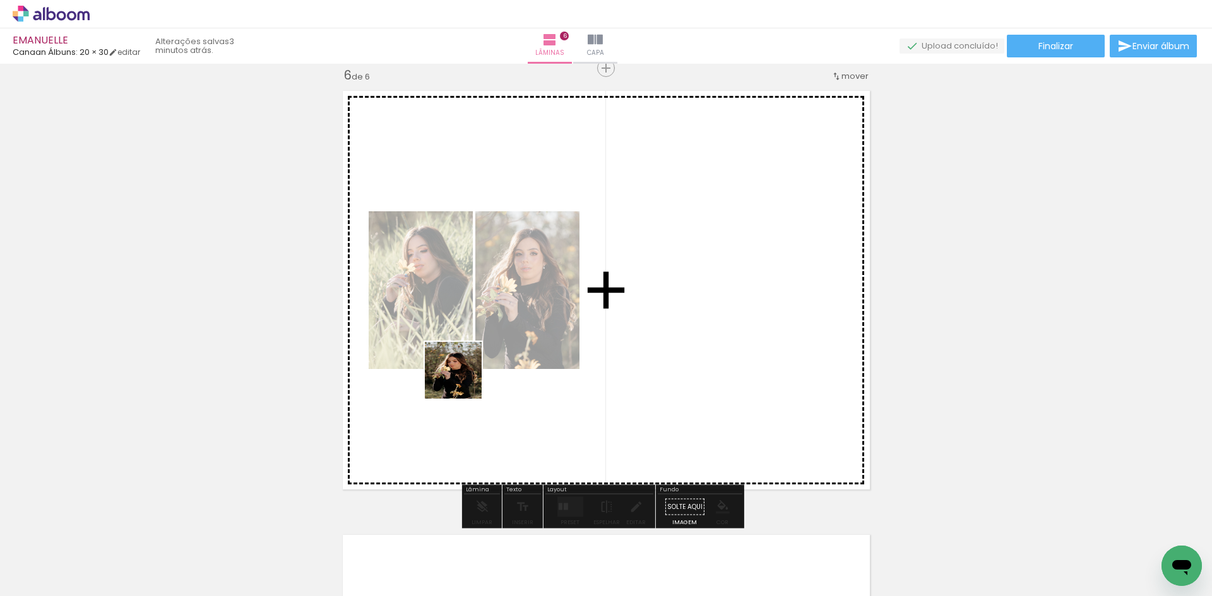
drag, startPoint x: 185, startPoint y: 546, endPoint x: 466, endPoint y: 378, distance: 327.2
click at [466, 378] on quentale-workspace at bounding box center [606, 298] width 1212 height 596
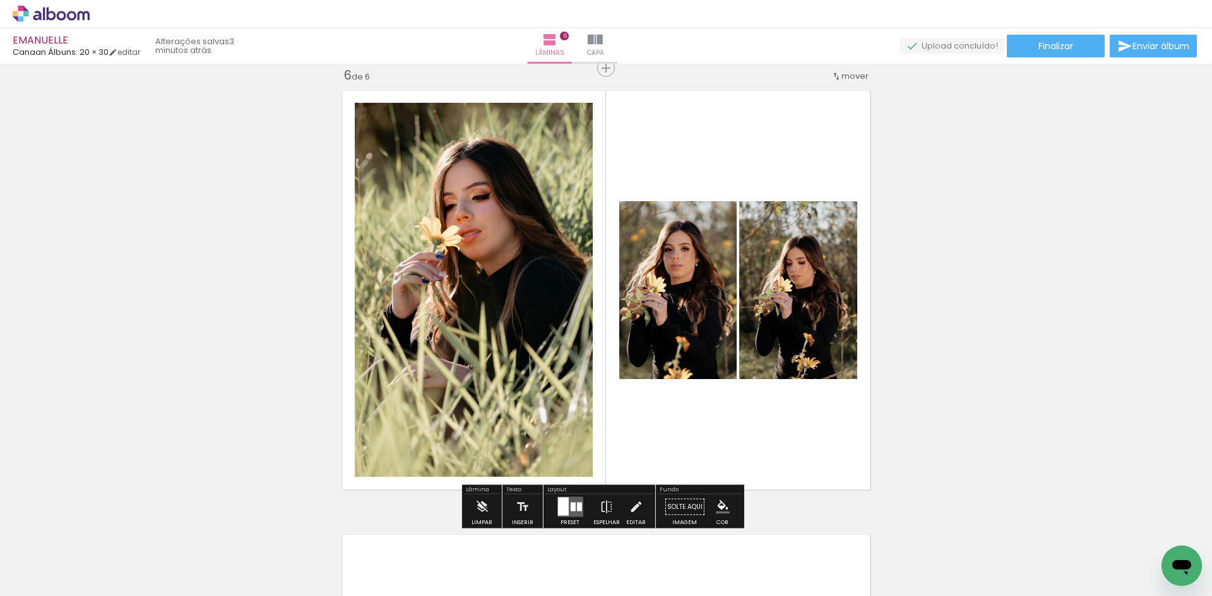
drag, startPoint x: 110, startPoint y: 550, endPoint x: 538, endPoint y: 374, distance: 463.0
click at [538, 374] on quentale-workspace at bounding box center [606, 298] width 1212 height 596
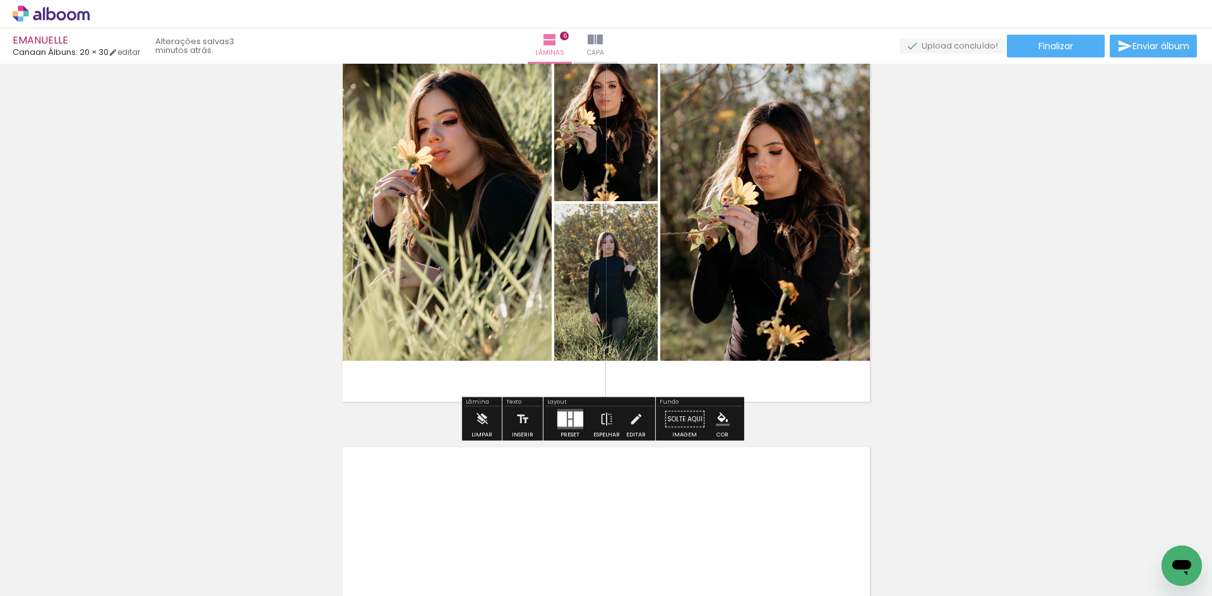
scroll to position [2643, 0]
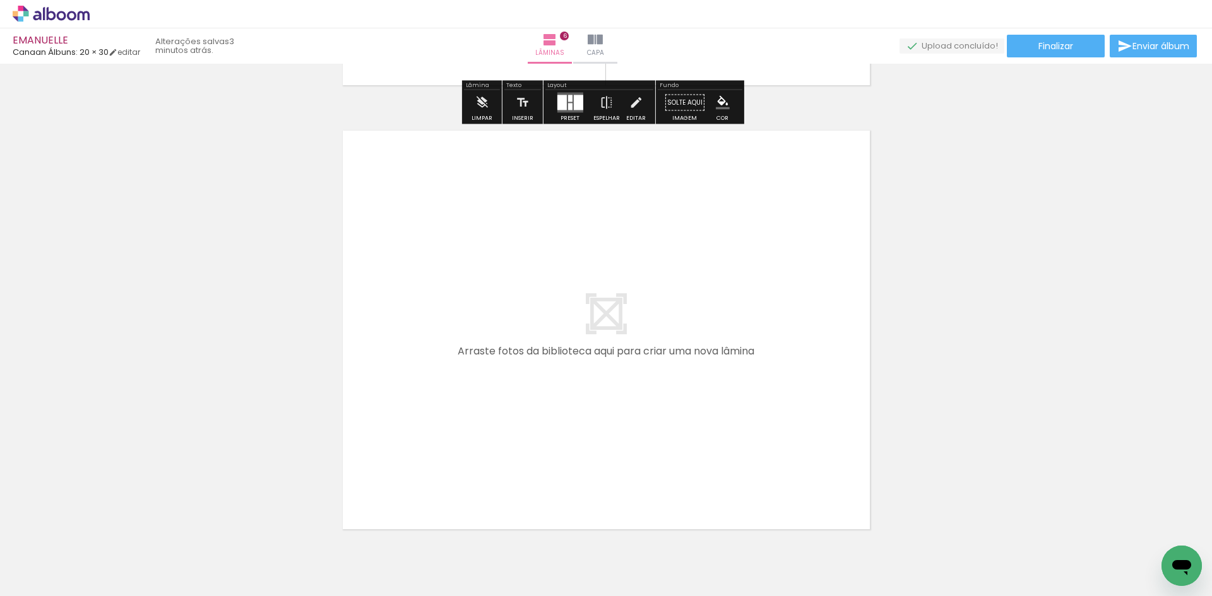
drag, startPoint x: 560, startPoint y: 559, endPoint x: 539, endPoint y: 393, distance: 167.3
click at [539, 393] on quentale-workspace at bounding box center [606, 298] width 1212 height 596
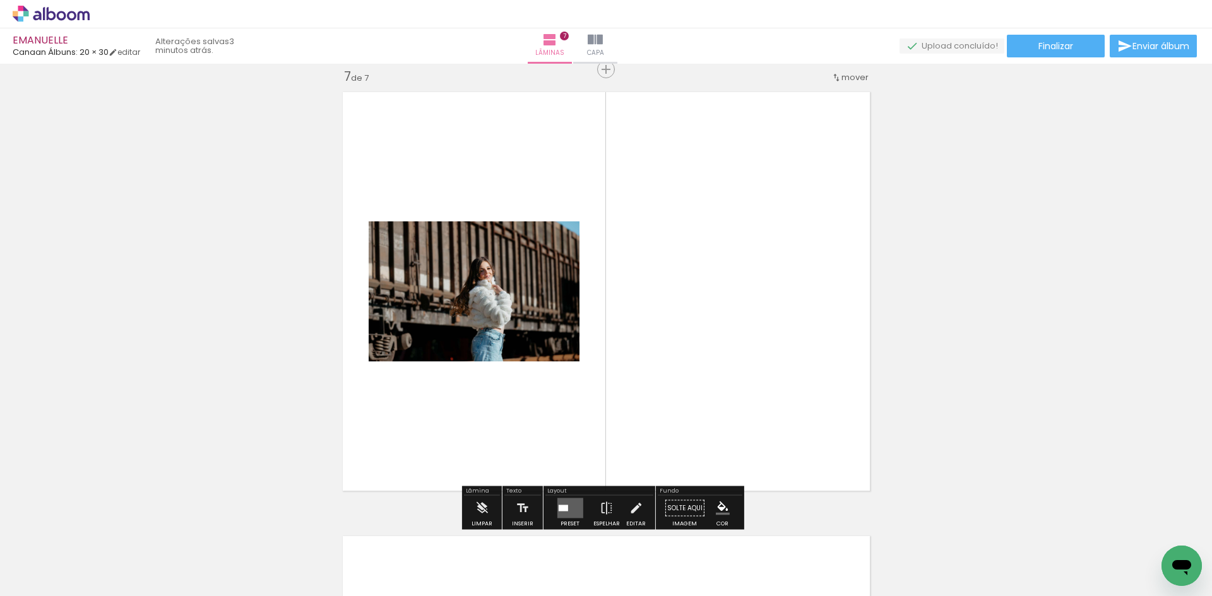
scroll to position [2682, 0]
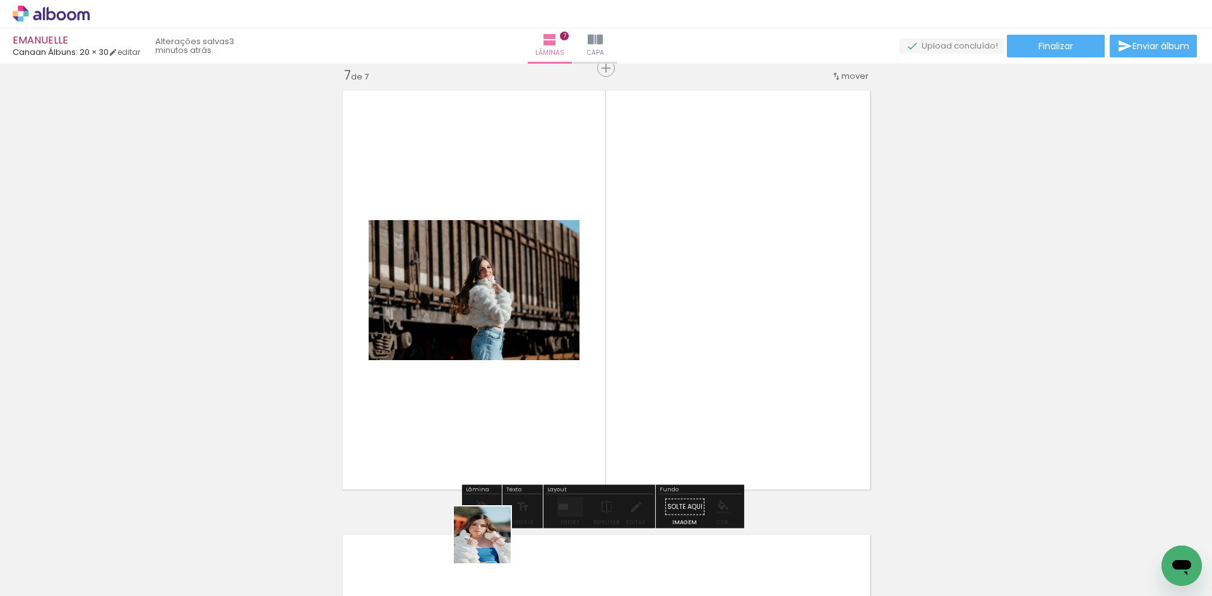
drag, startPoint x: 479, startPoint y: 576, endPoint x: 642, endPoint y: 394, distance: 244.5
click at [642, 394] on quentale-workspace at bounding box center [606, 298] width 1212 height 596
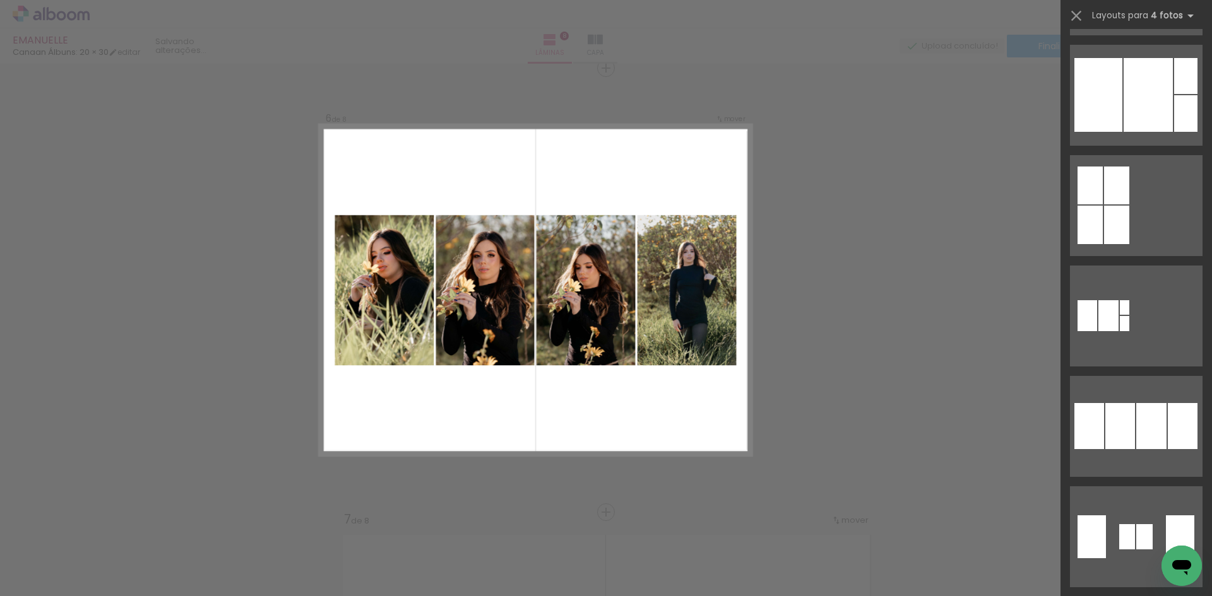
scroll to position [1010, 0]
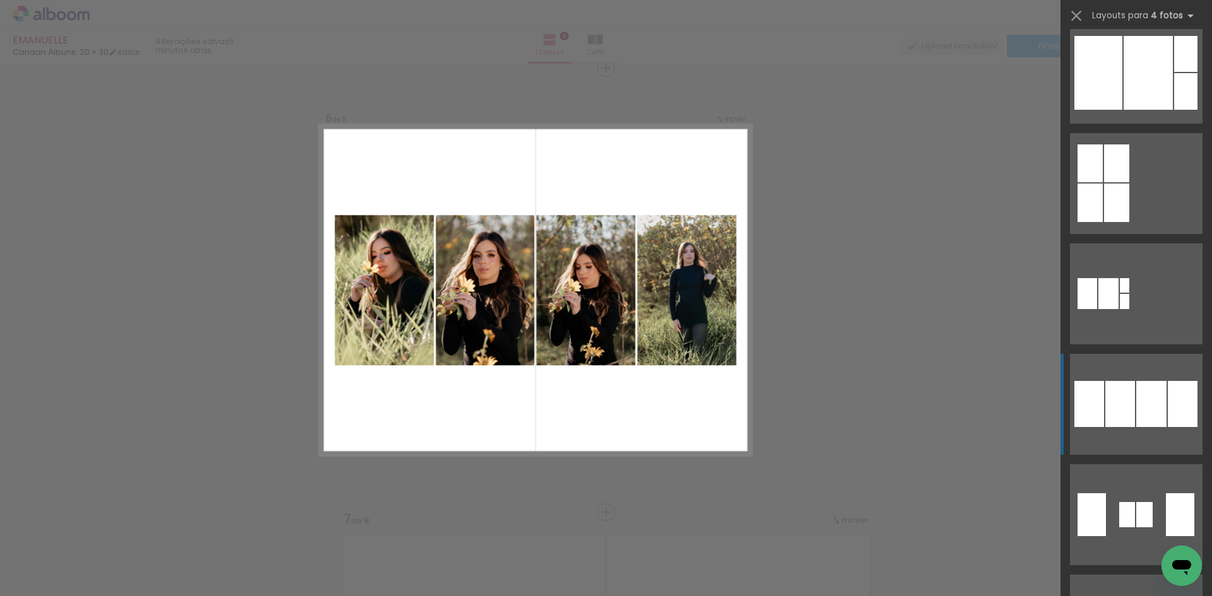
click at [1150, 502] on div at bounding box center [1144, 514] width 16 height 25
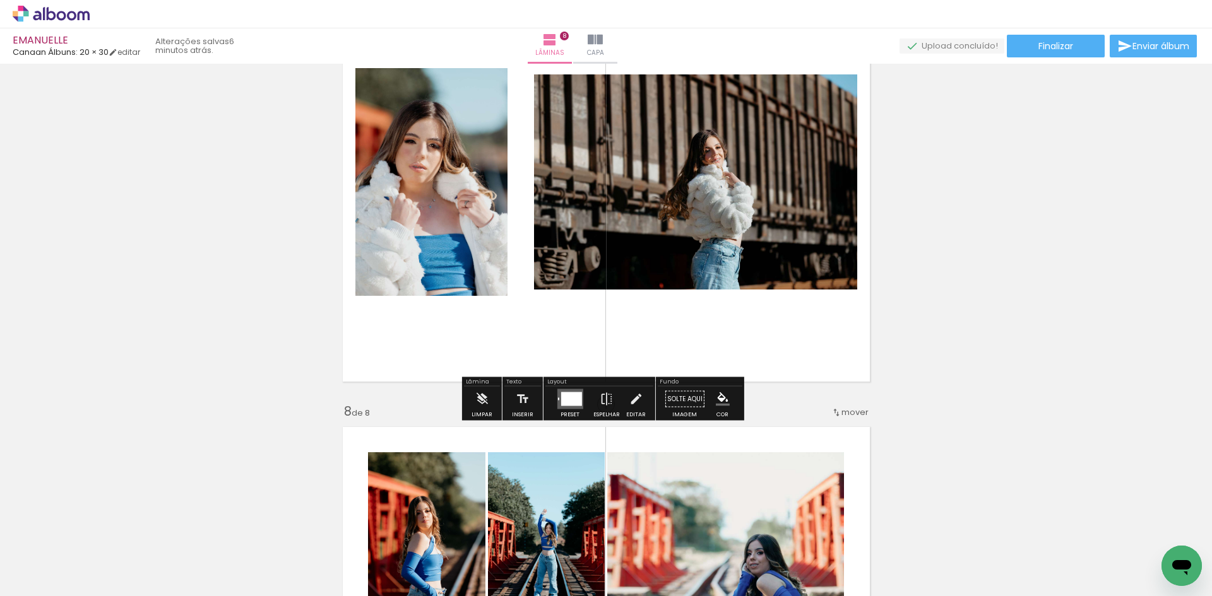
scroll to position [2806, 0]
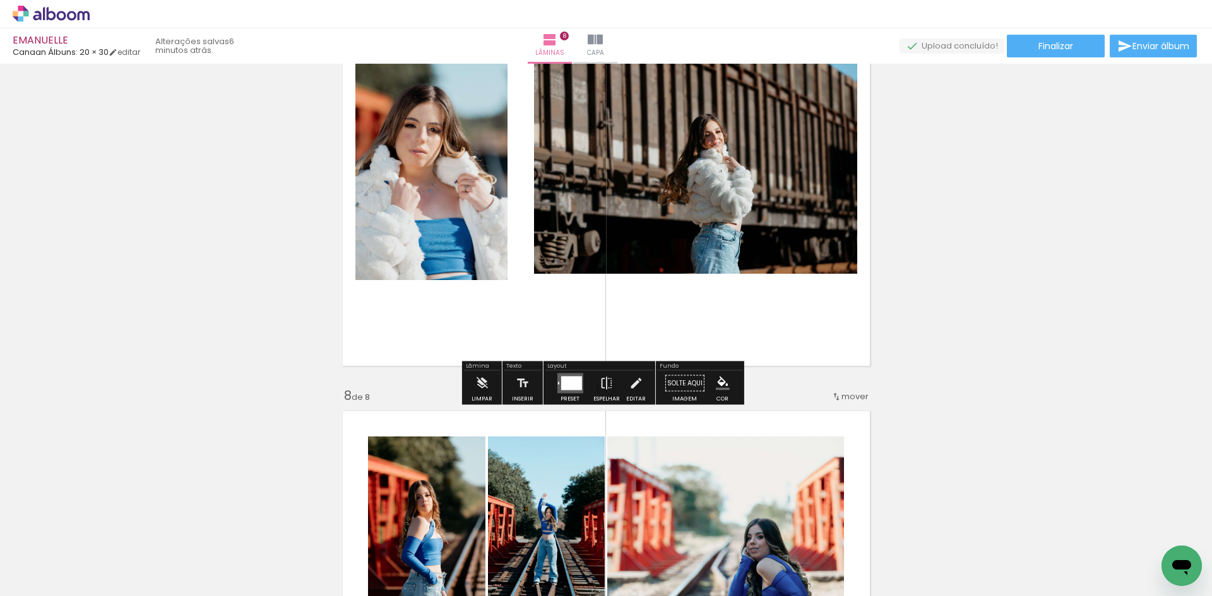
drag, startPoint x: 615, startPoint y: 285, endPoint x: 560, endPoint y: 357, distance: 90.1
click at [557, 346] on quentale-layouter at bounding box center [606, 166] width 541 height 413
click at [562, 385] on div at bounding box center [570, 384] width 21 height 14
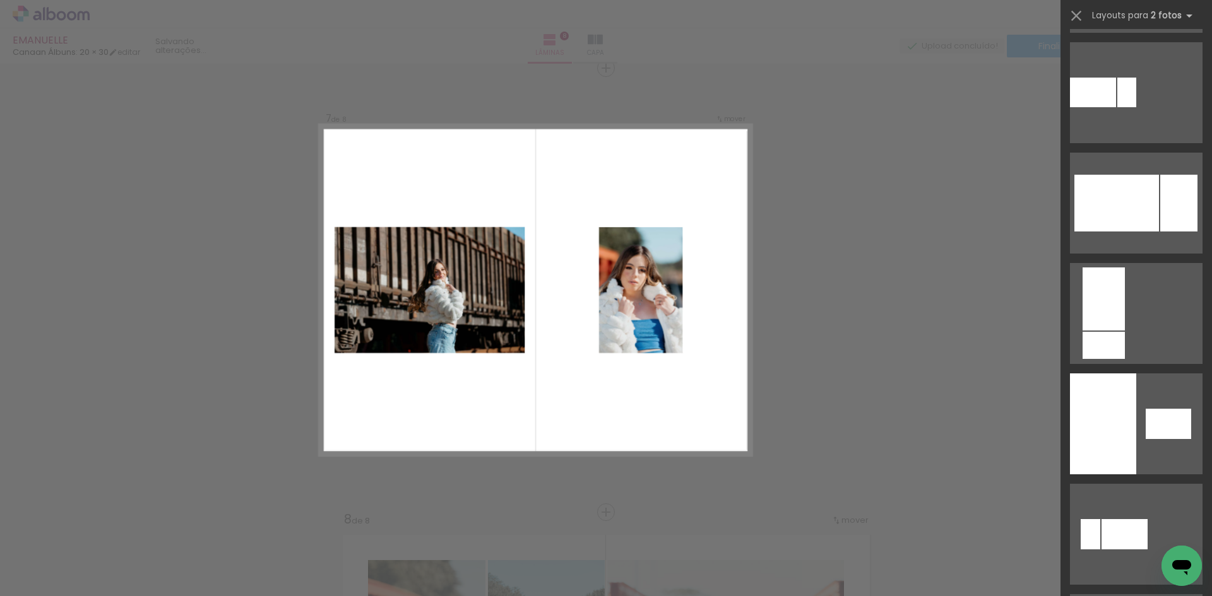
scroll to position [821, 0]
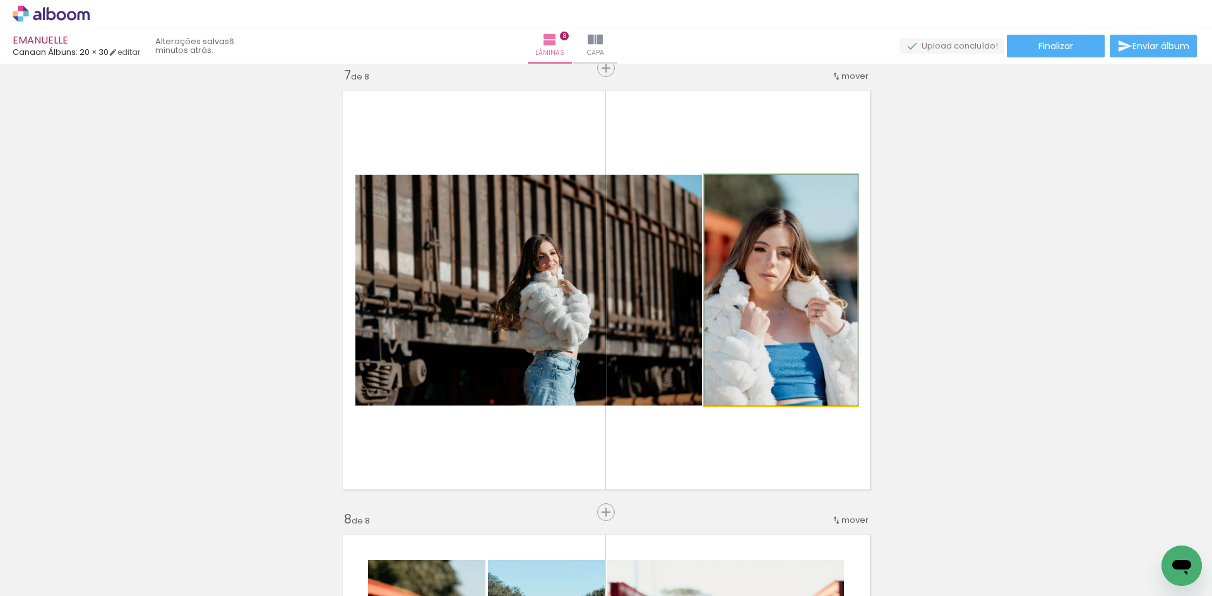
drag, startPoint x: 783, startPoint y: 345, endPoint x: 798, endPoint y: 338, distance: 16.9
drag, startPoint x: 797, startPoint y: 337, endPoint x: 788, endPoint y: 339, distance: 9.0
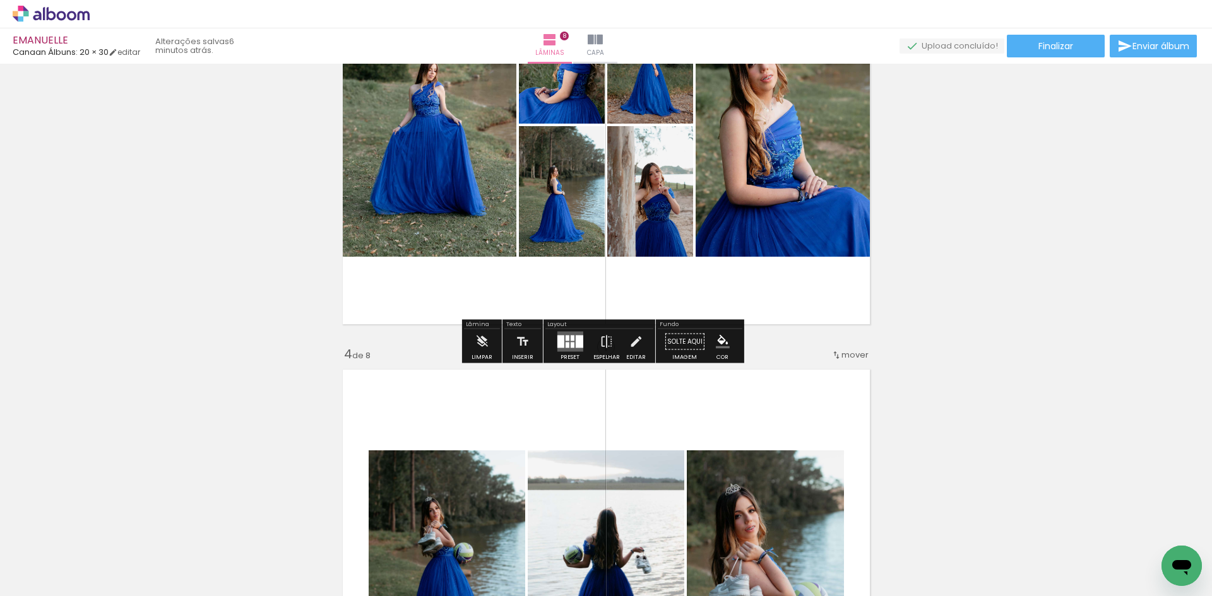
scroll to position [1073, 0]
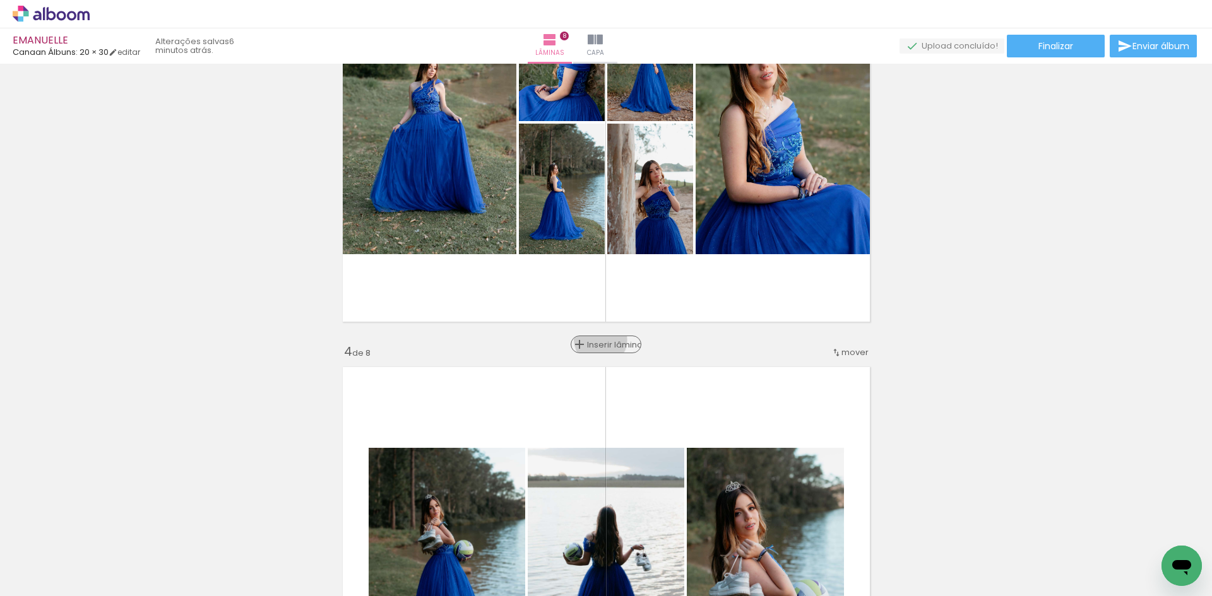
click at [598, 341] on span "Inserir lâmina" at bounding box center [611, 345] width 49 height 8
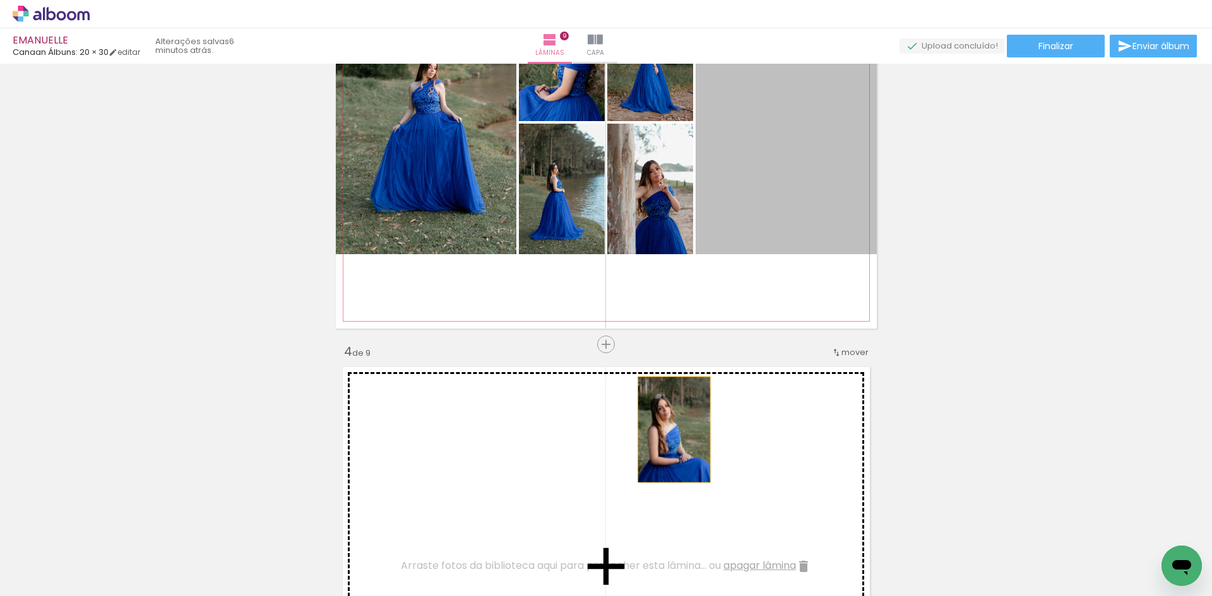
drag, startPoint x: 798, startPoint y: 163, endPoint x: 669, endPoint y: 430, distance: 296.4
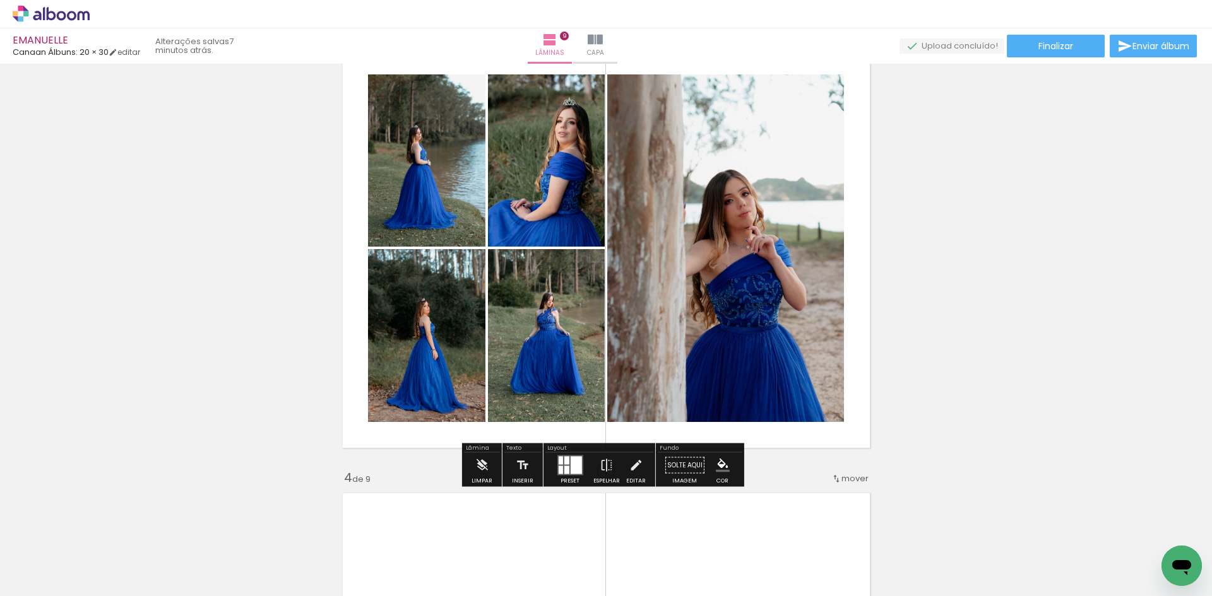
scroll to position [1010, 0]
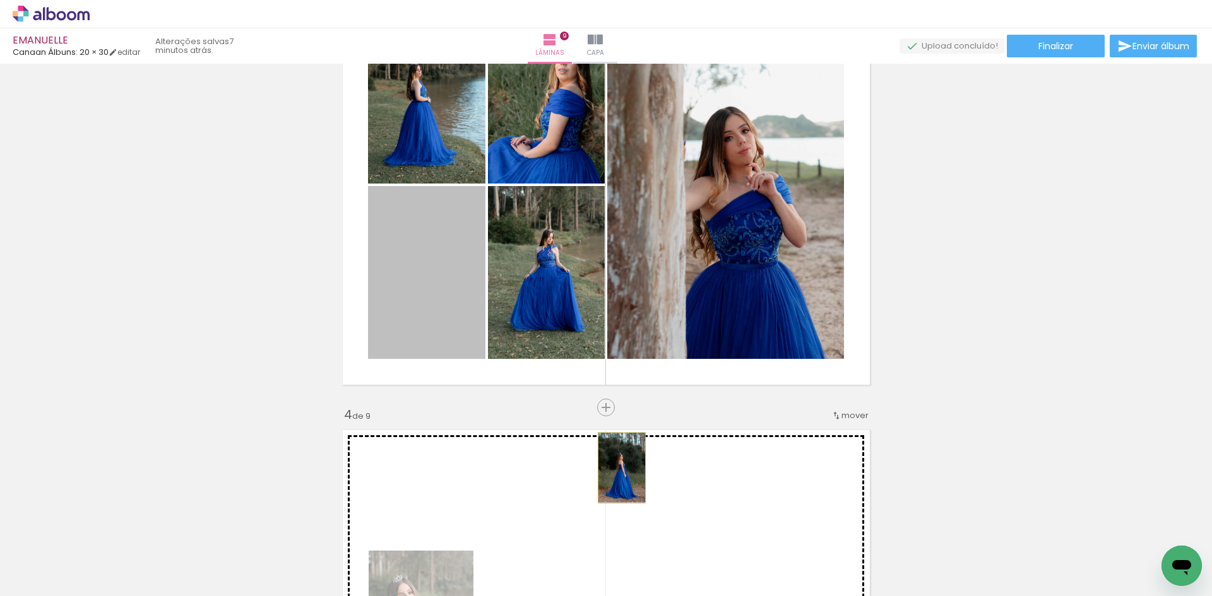
drag, startPoint x: 425, startPoint y: 268, endPoint x: 617, endPoint y: 468, distance: 276.8
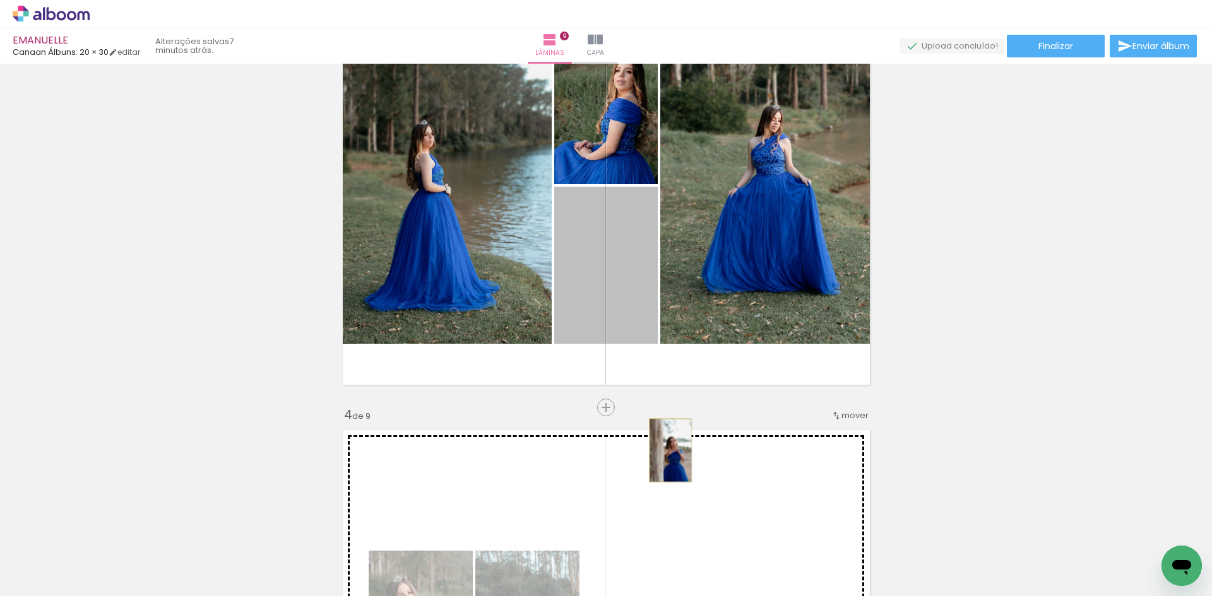
drag, startPoint x: 616, startPoint y: 283, endPoint x: 665, endPoint y: 451, distance: 174.4
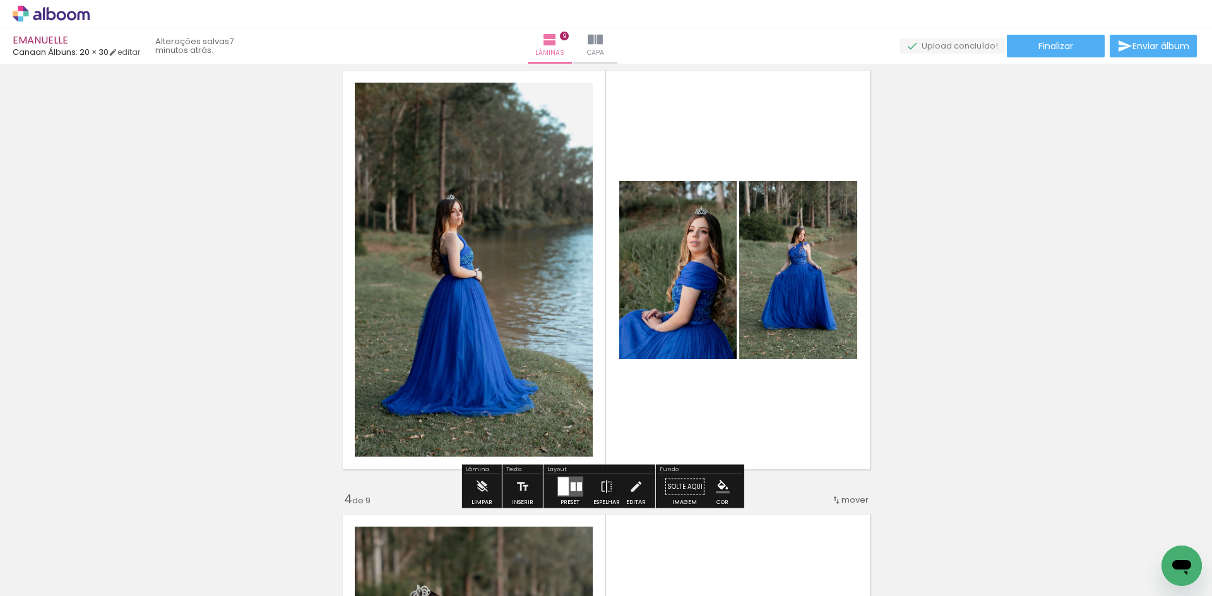
scroll to position [947, 0]
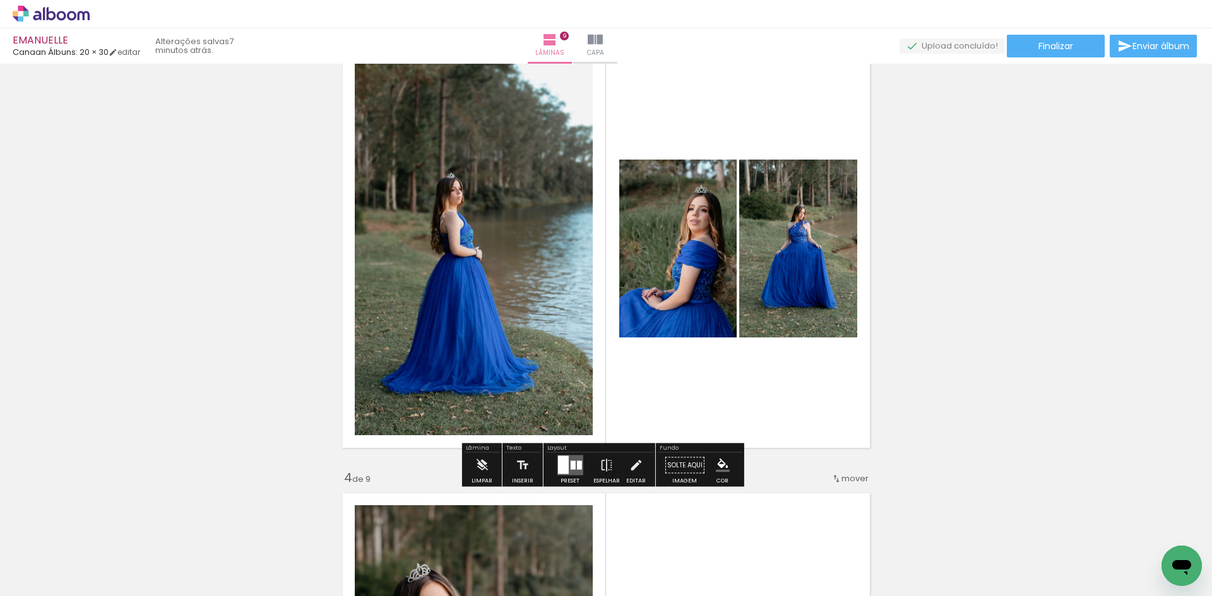
click at [572, 466] on quentale-layouter at bounding box center [570, 466] width 26 height 20
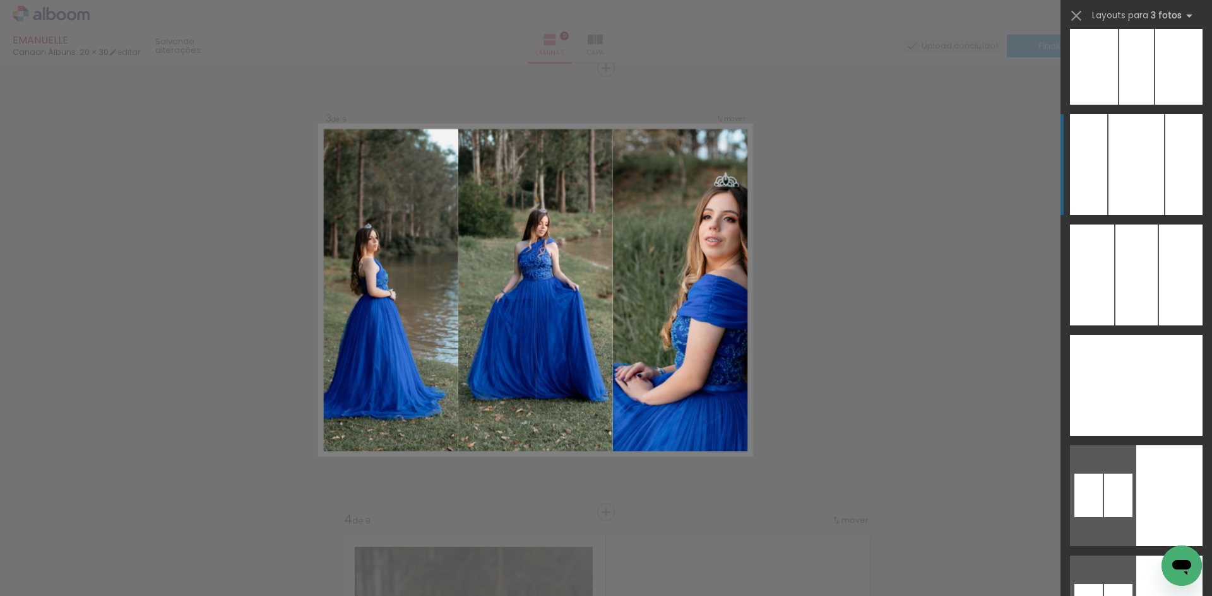
scroll to position [2840, 0]
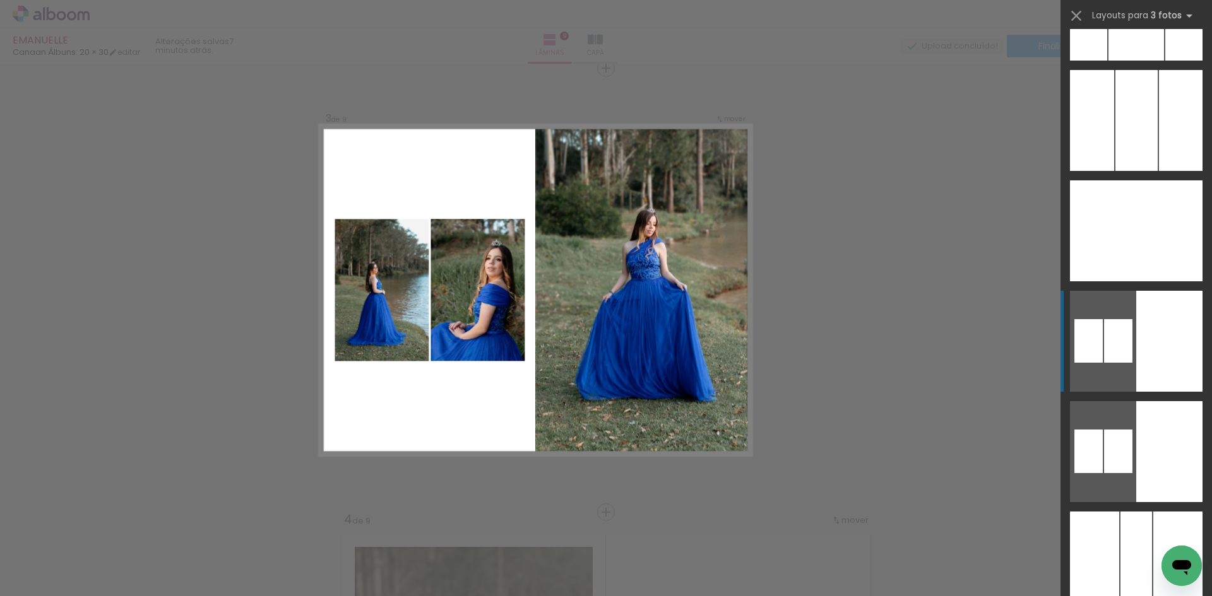
click at [1165, 61] on div at bounding box center [1183, 10] width 37 height 101
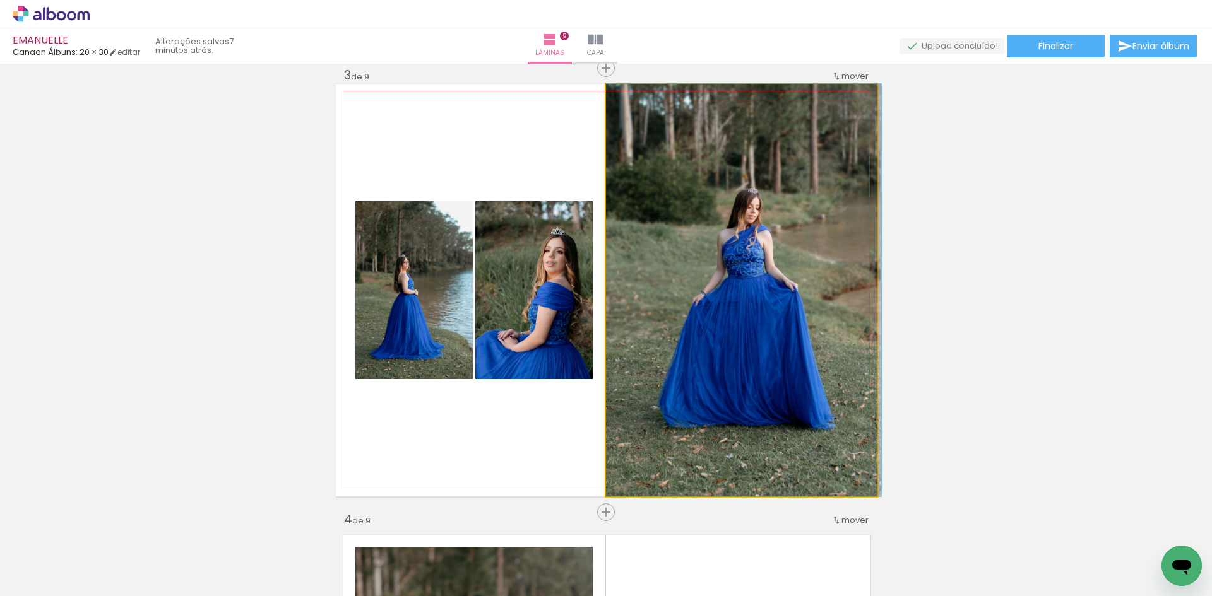
drag, startPoint x: 701, startPoint y: 325, endPoint x: 712, endPoint y: 319, distance: 13.0
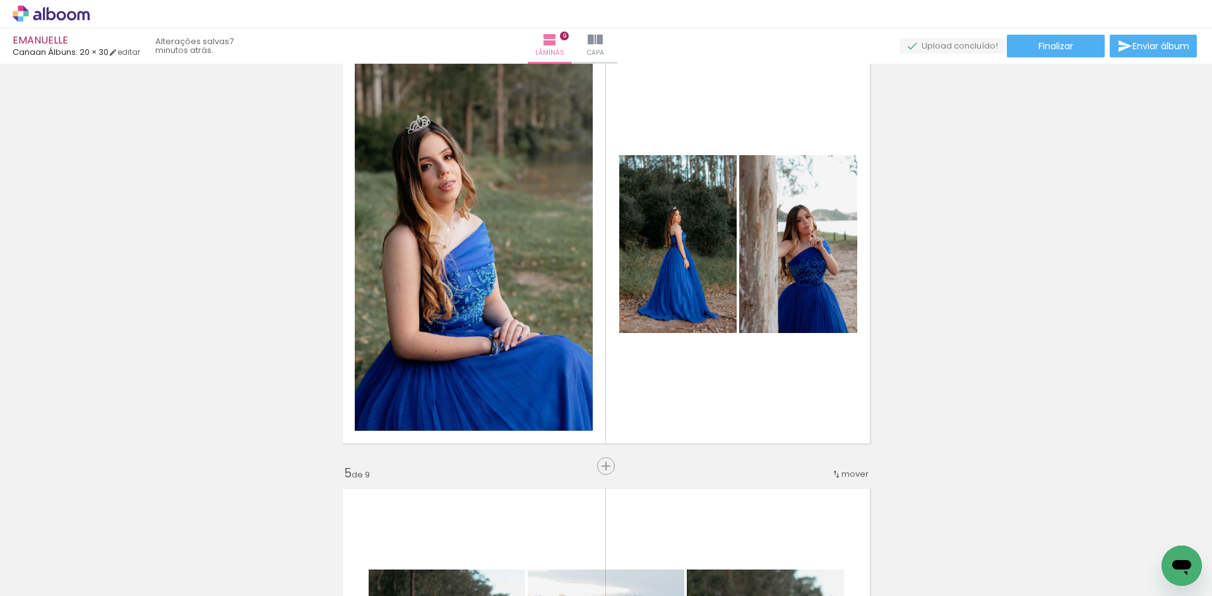
scroll to position [1410, 0]
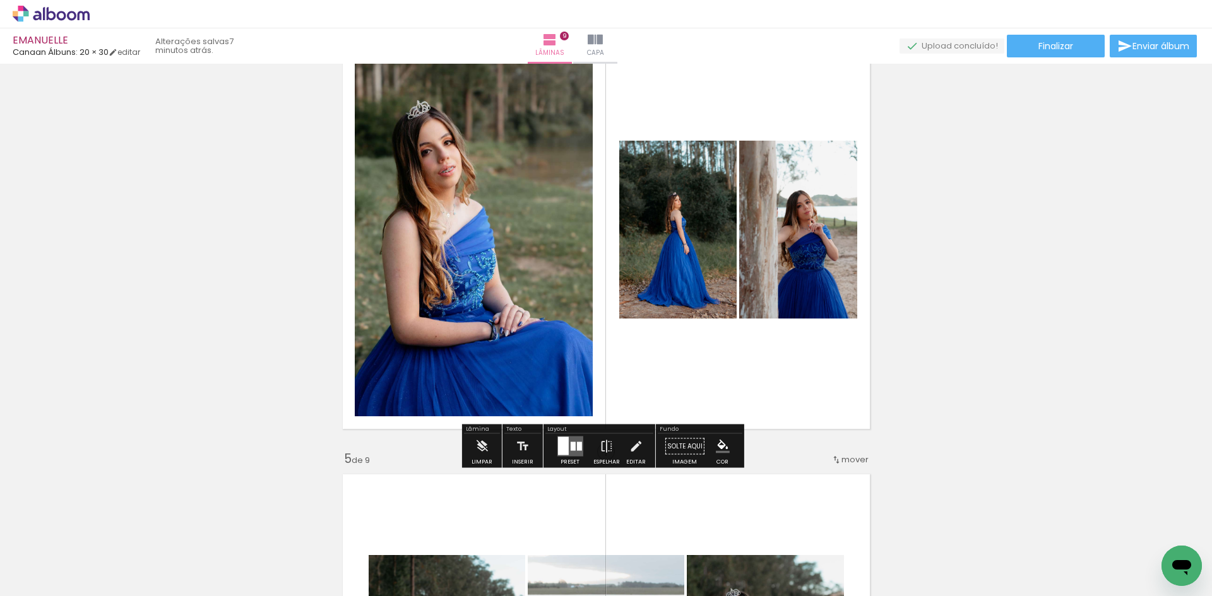
click at [565, 451] on div at bounding box center [562, 446] width 11 height 18
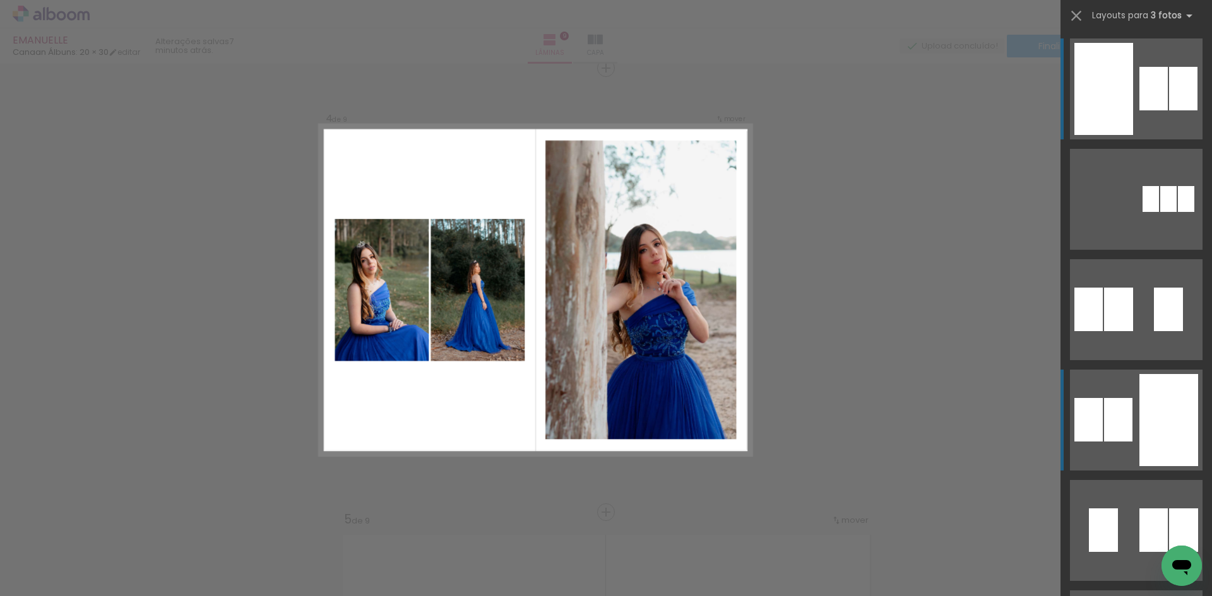
scroll to position [189, 0]
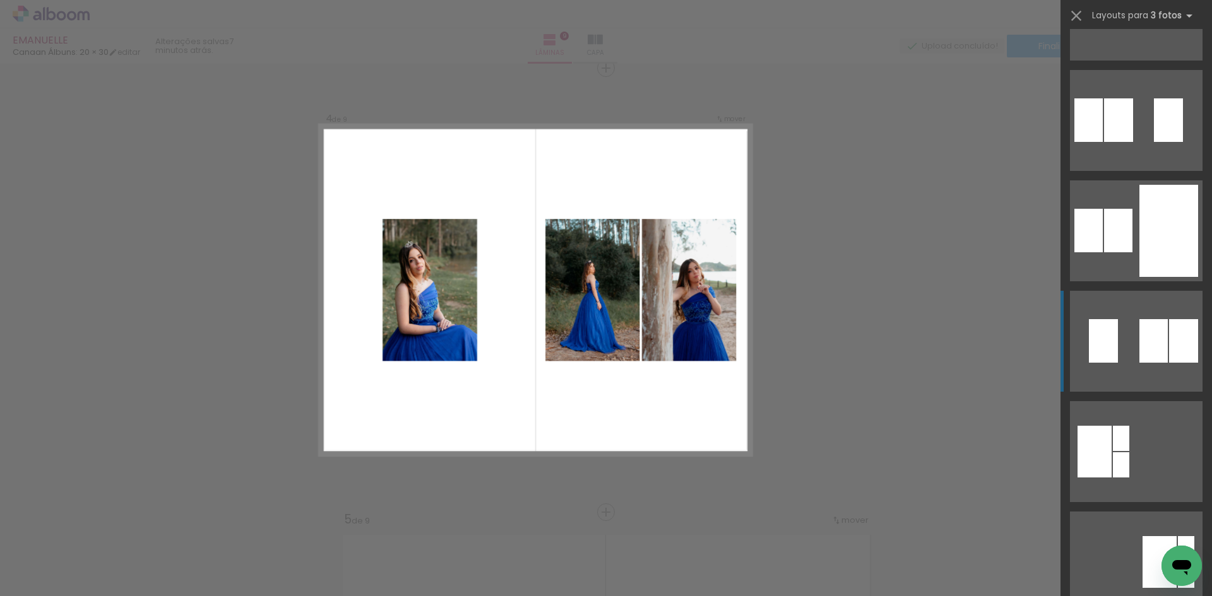
click at [1101, 252] on div at bounding box center [1088, 231] width 28 height 44
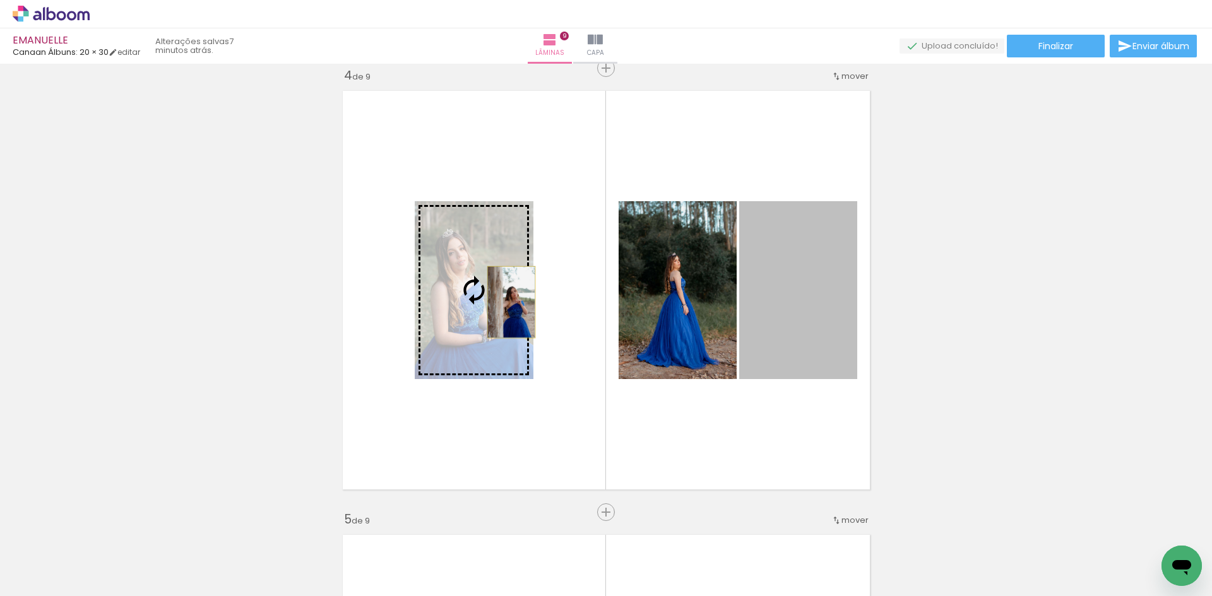
drag, startPoint x: 763, startPoint y: 319, endPoint x: 506, endPoint y: 302, distance: 257.5
click at [0, 0] on slot at bounding box center [0, 0] width 0 height 0
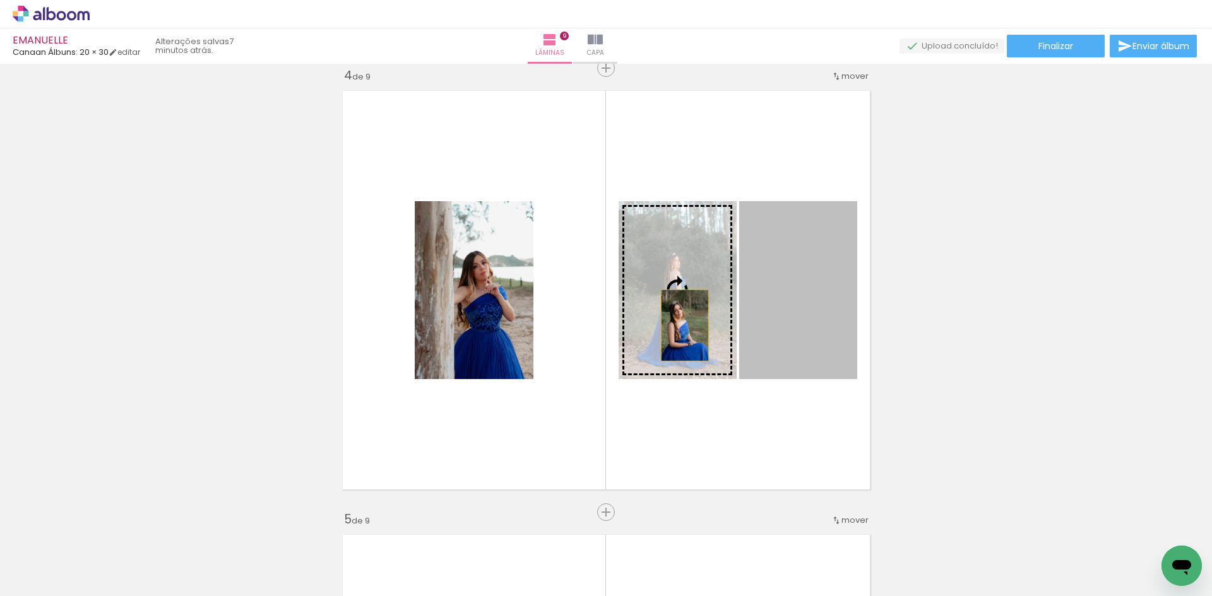
drag, startPoint x: 750, startPoint y: 326, endPoint x: 680, endPoint y: 326, distance: 70.7
click at [0, 0] on slot at bounding box center [0, 0] width 0 height 0
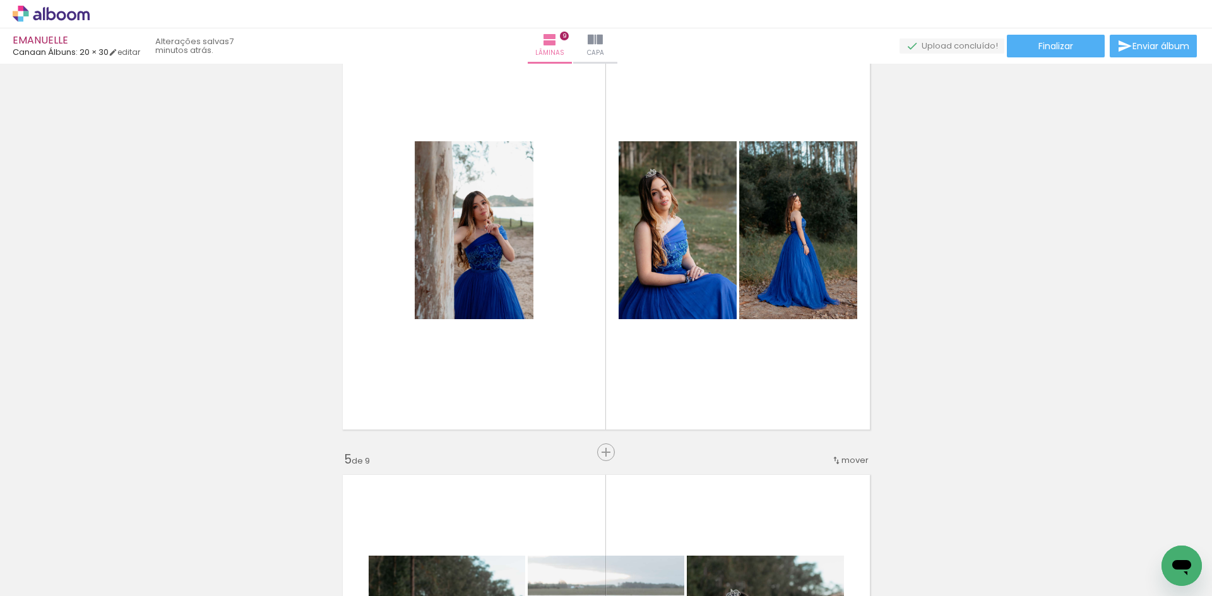
scroll to position [1413, 0]
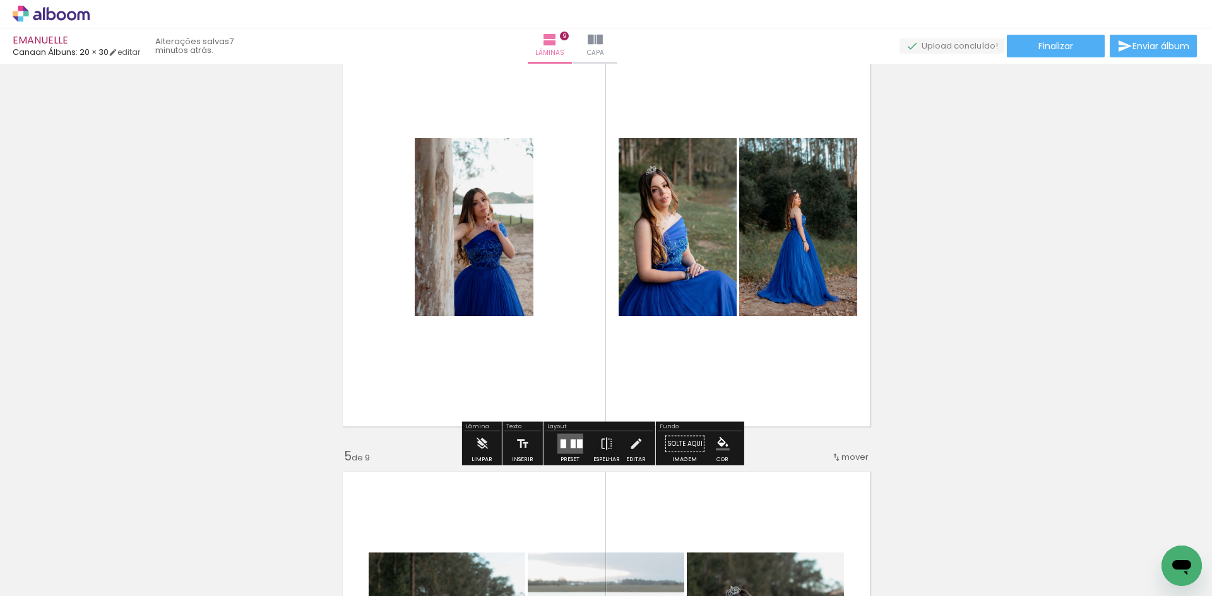
click at [560, 446] on div at bounding box center [563, 444] width 6 height 9
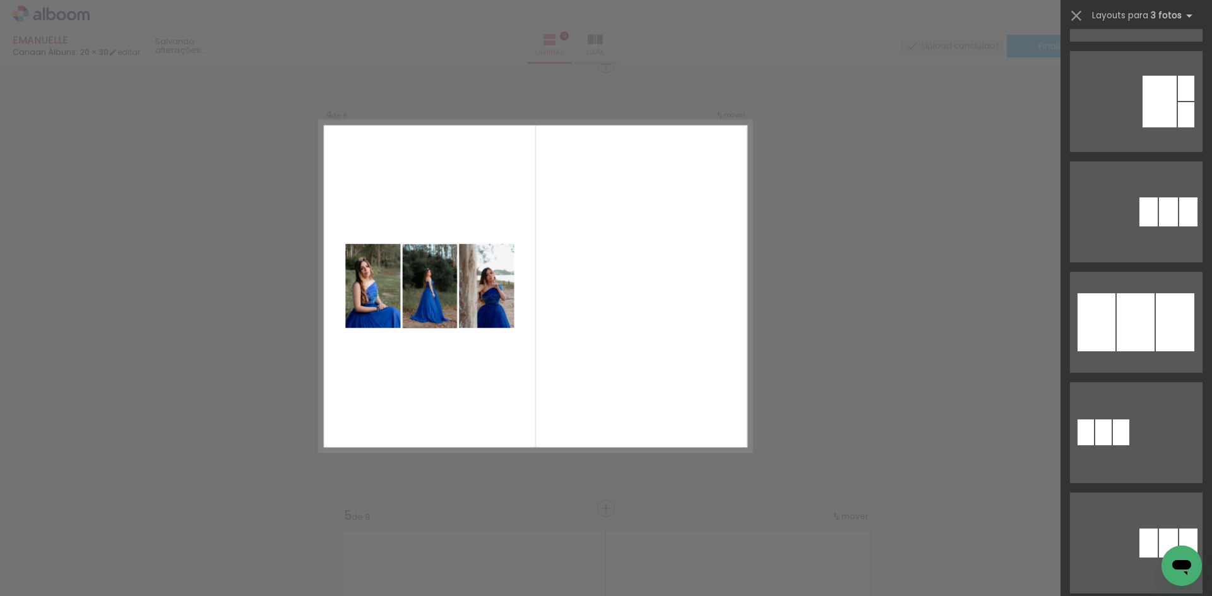
scroll to position [757, 0]
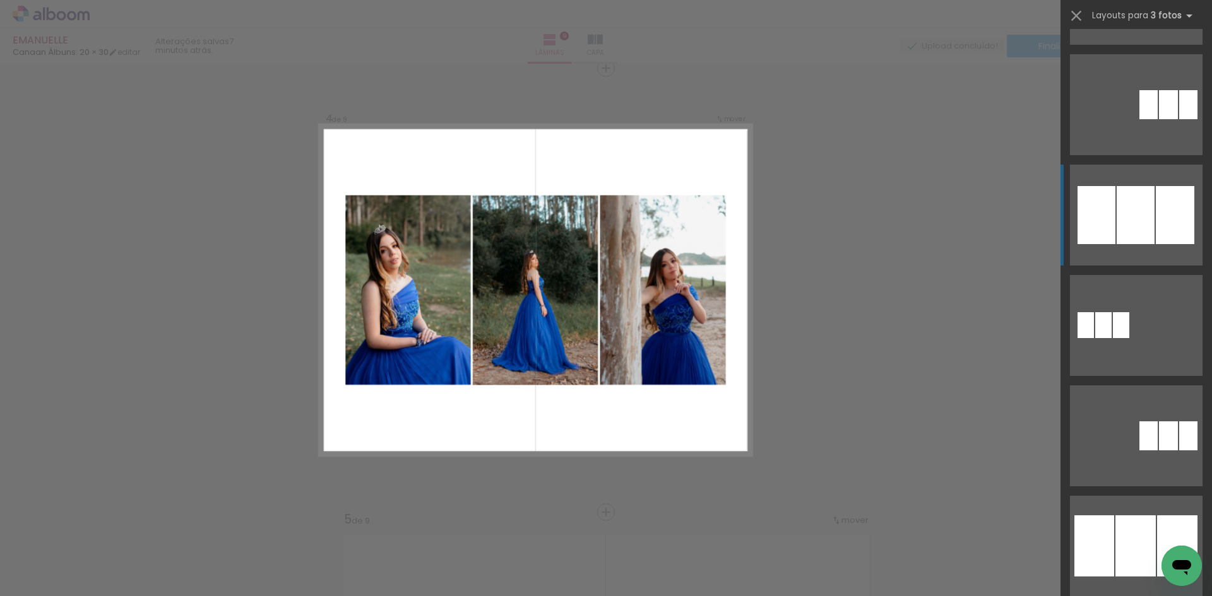
click at [1136, 225] on div at bounding box center [1136, 215] width 38 height 58
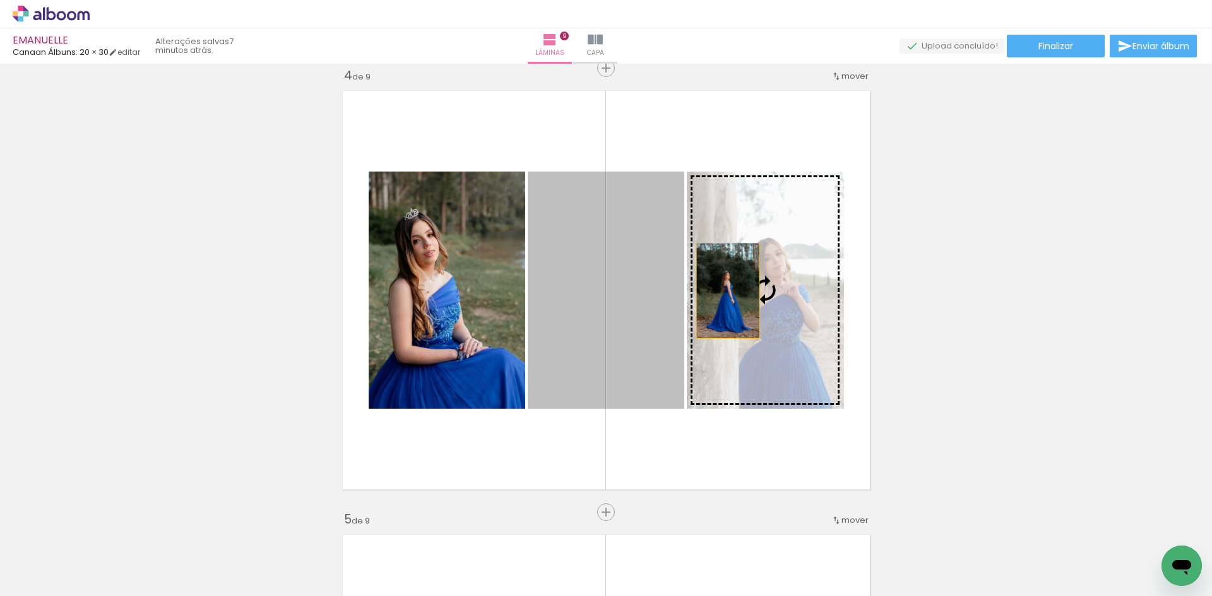
drag, startPoint x: 614, startPoint y: 314, endPoint x: 727, endPoint y: 290, distance: 115.4
click at [0, 0] on slot at bounding box center [0, 0] width 0 height 0
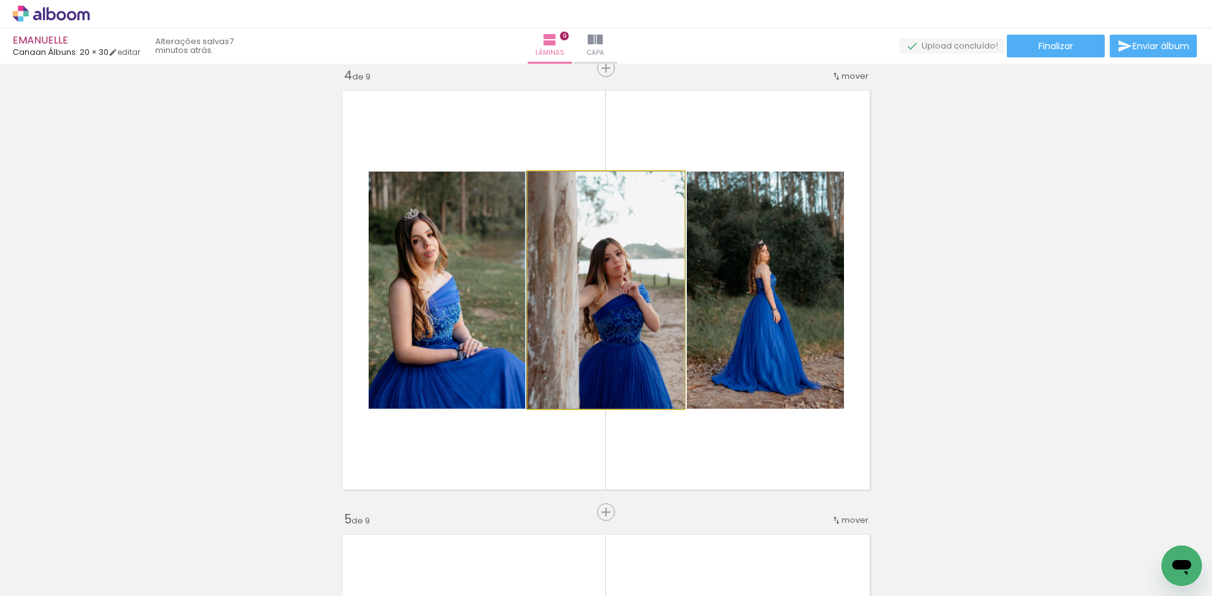
drag, startPoint x: 574, startPoint y: 316, endPoint x: 733, endPoint y: 301, distance: 160.3
click at [0, 0] on slot at bounding box center [0, 0] width 0 height 0
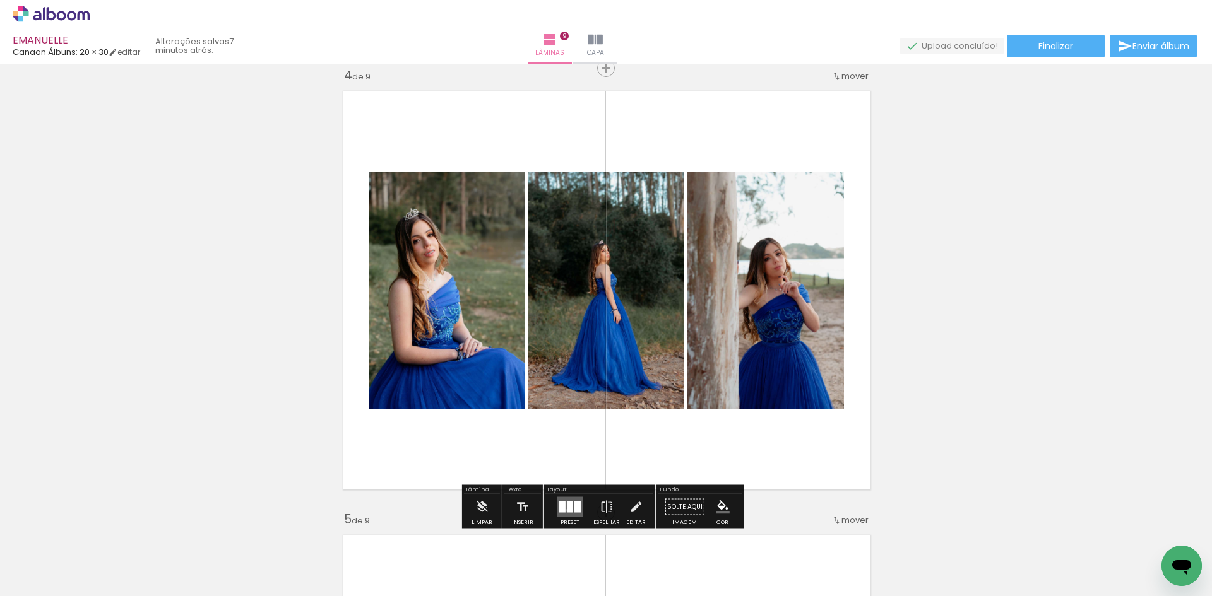
click at [566, 511] on div at bounding box center [569, 507] width 6 height 11
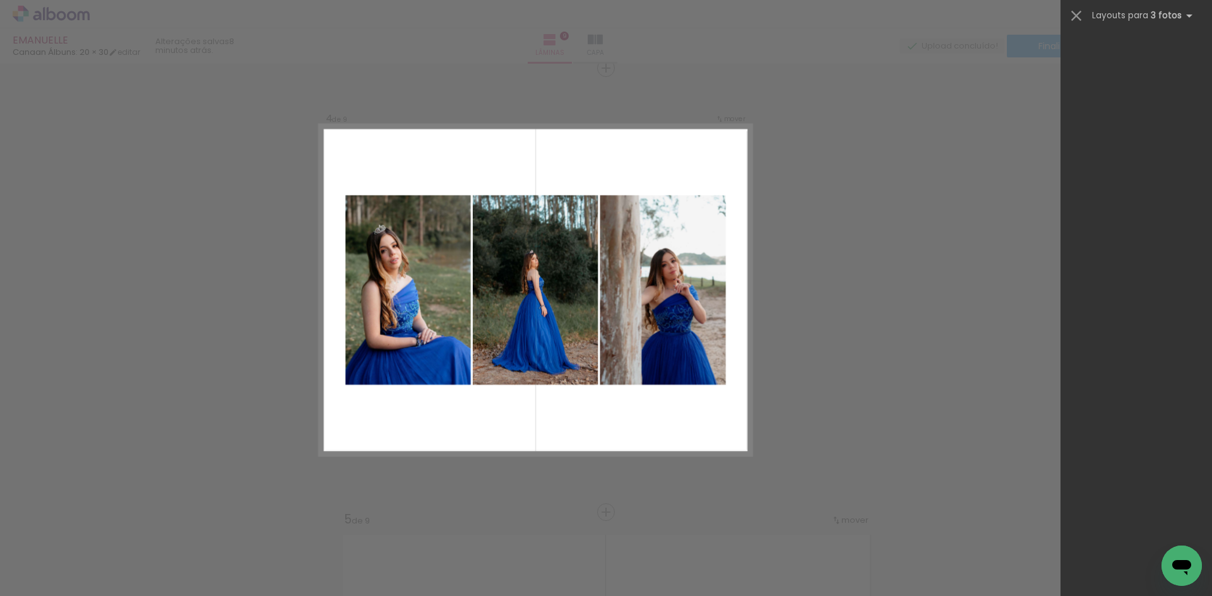
scroll to position [0, 0]
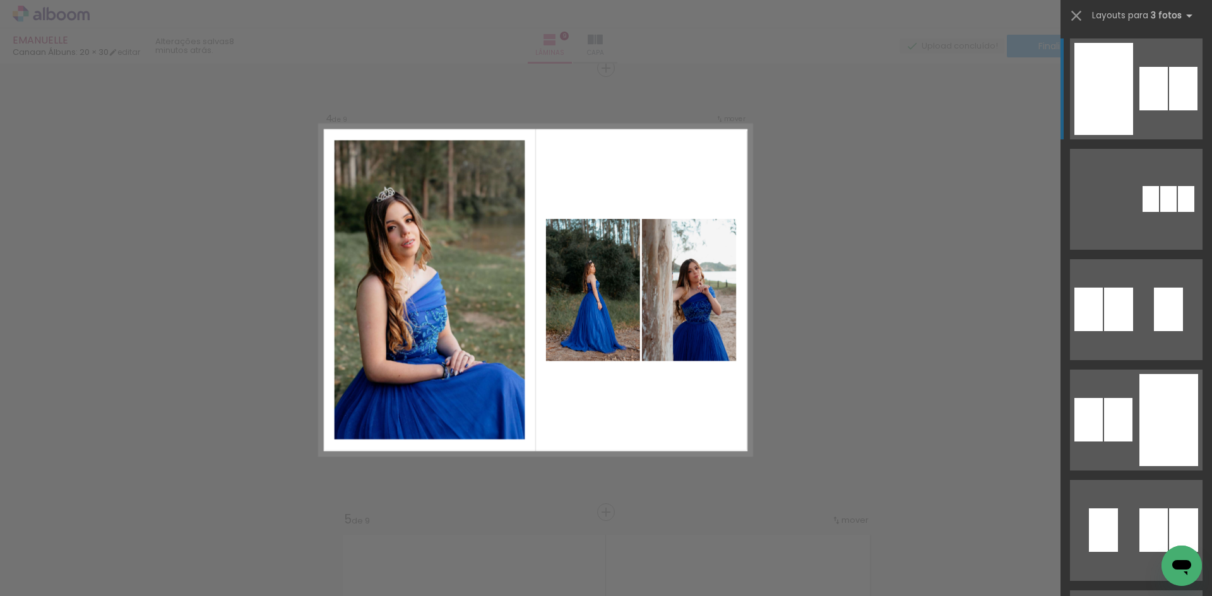
click at [1132, 398] on div at bounding box center [1118, 420] width 28 height 44
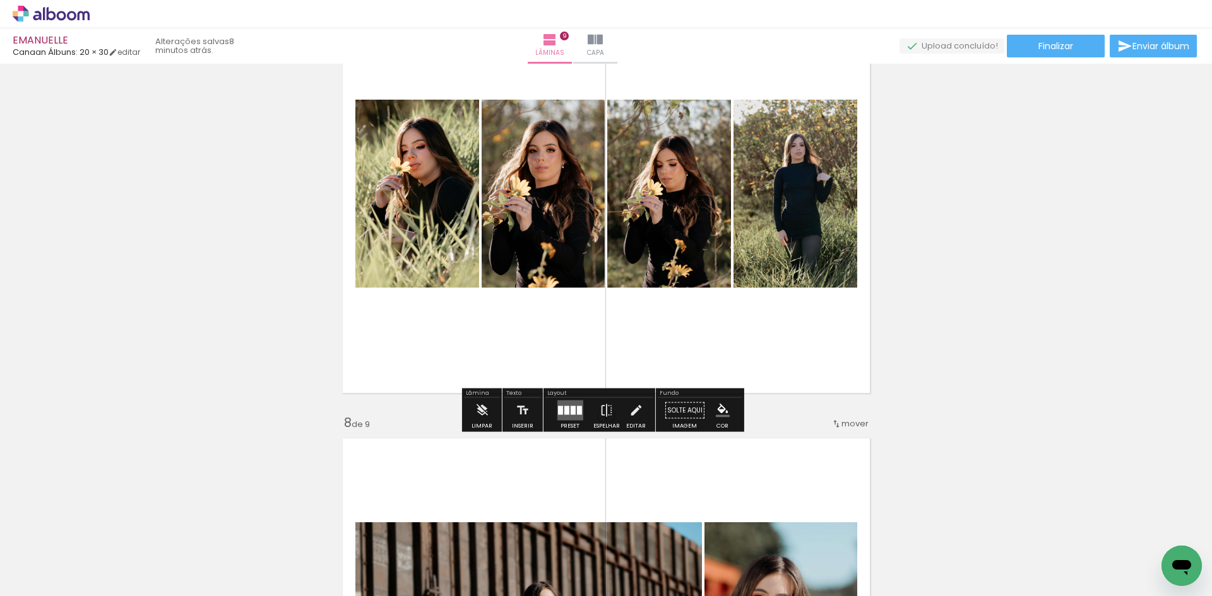
scroll to position [2801, 0]
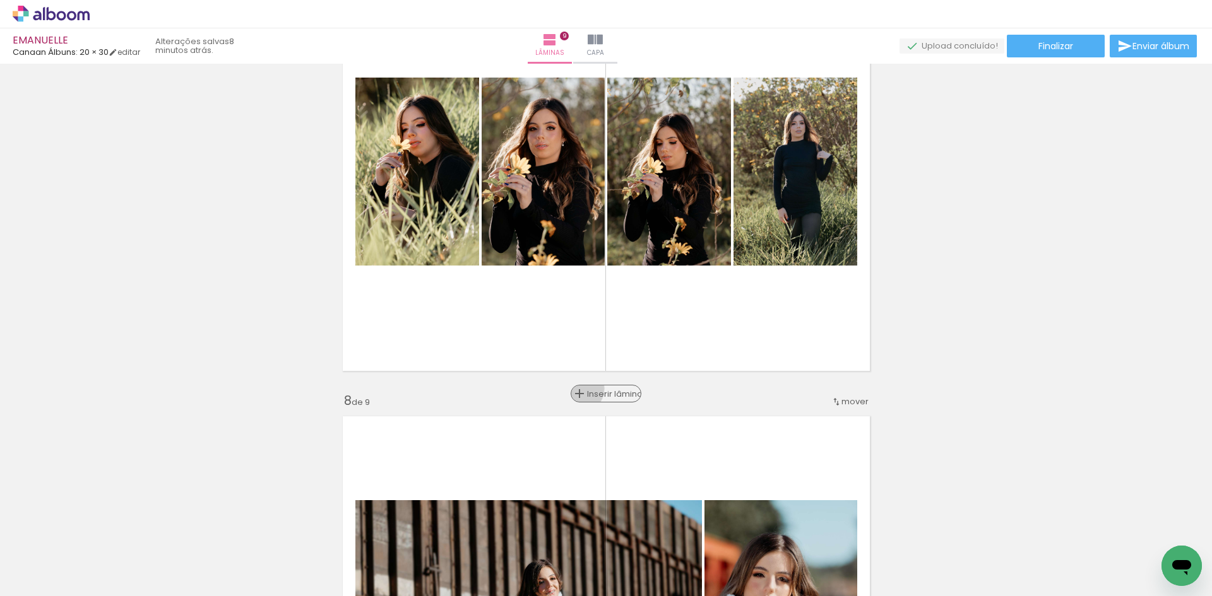
click at [573, 389] on iron-icon at bounding box center [579, 393] width 15 height 15
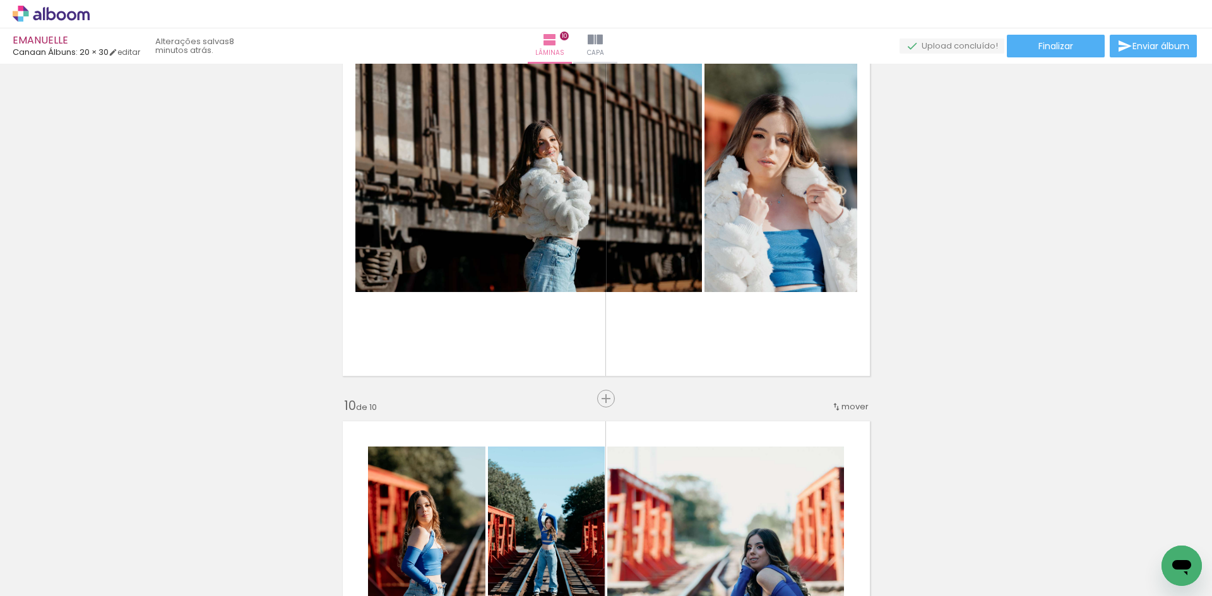
scroll to position [3306, 0]
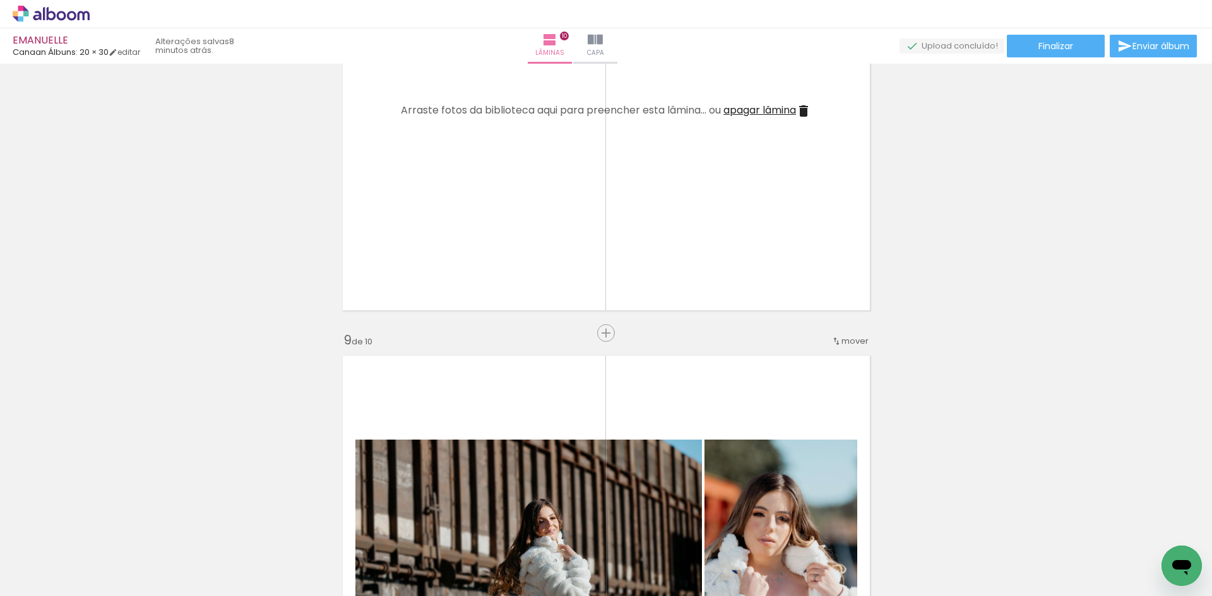
click at [805, 109] on iron-icon at bounding box center [803, 111] width 15 height 15
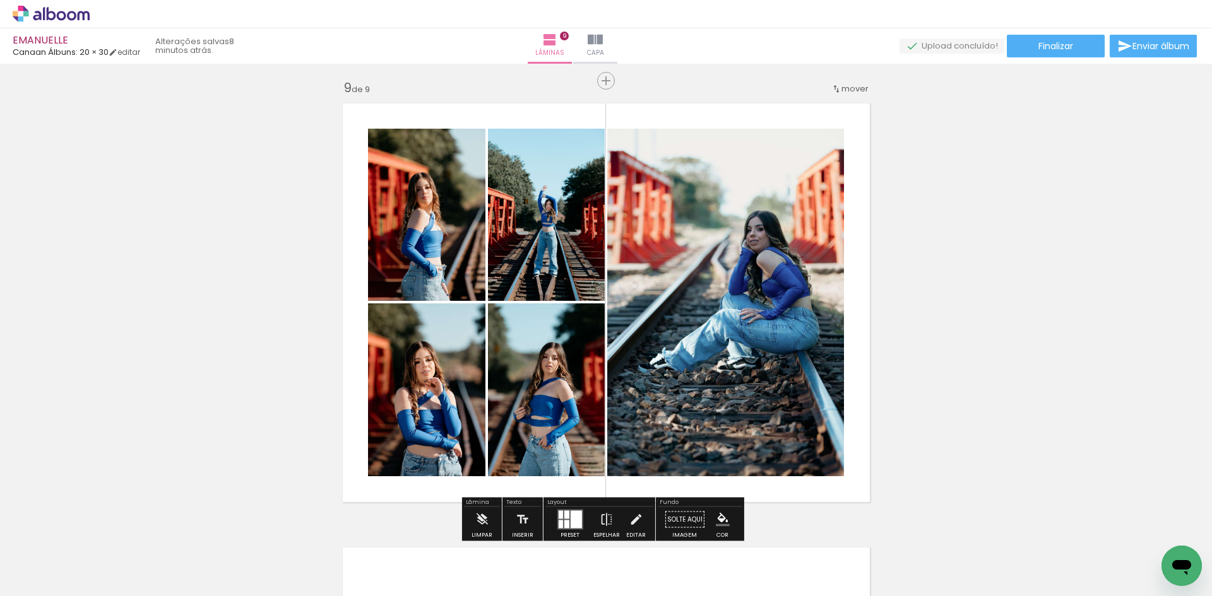
scroll to position [3622, 0]
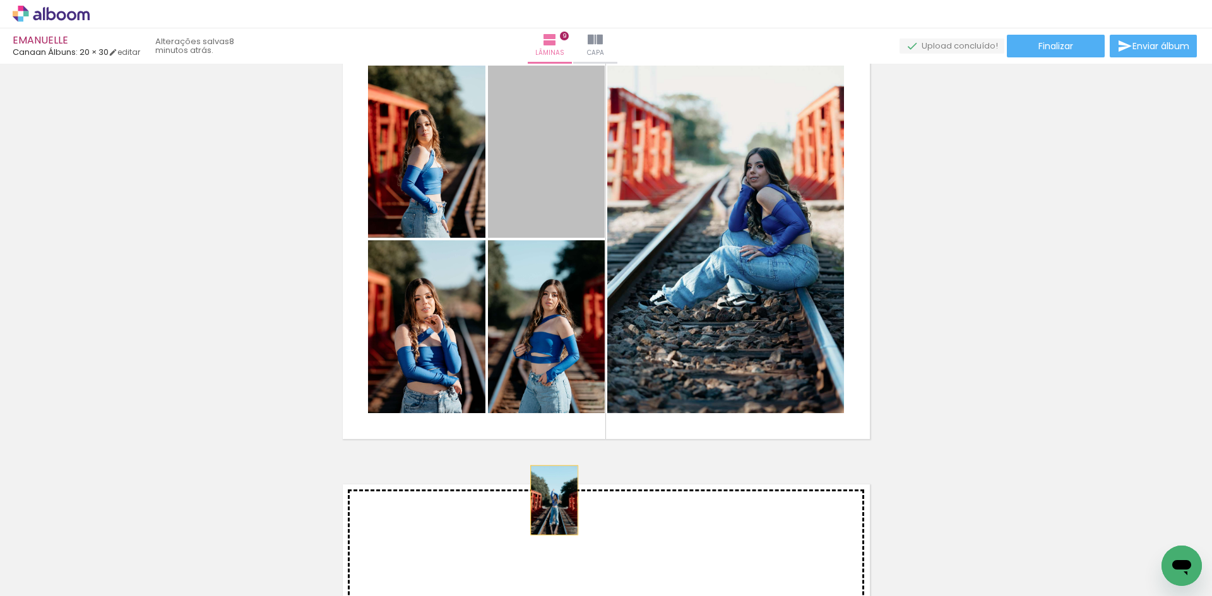
drag, startPoint x: 558, startPoint y: 150, endPoint x: 549, endPoint y: 501, distance: 351.0
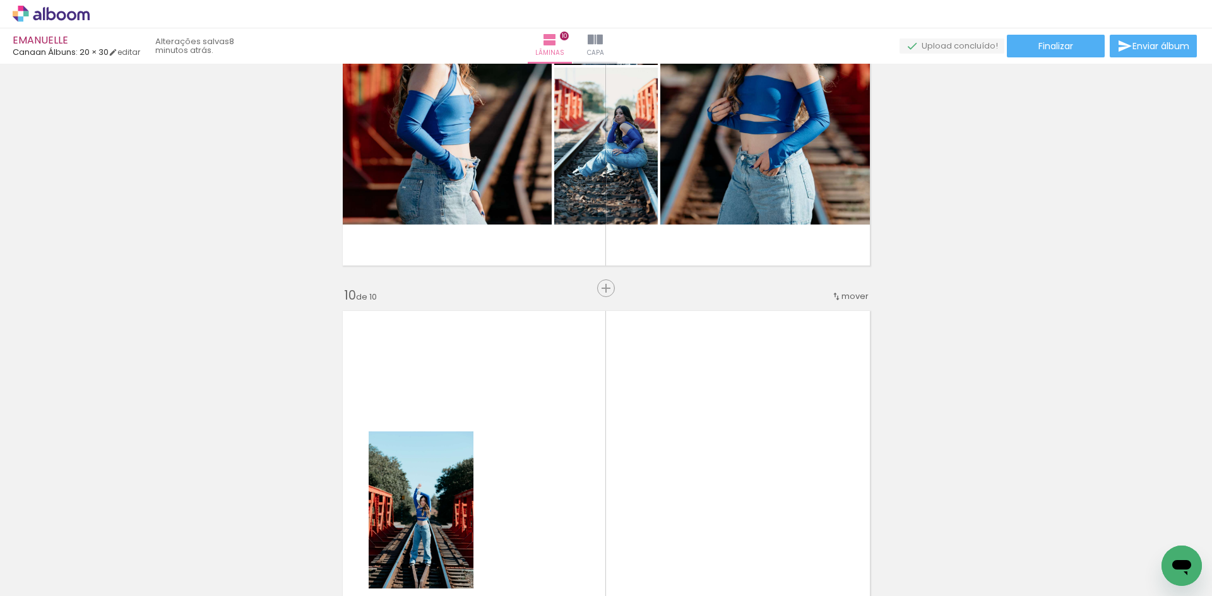
scroll to position [3763, 0]
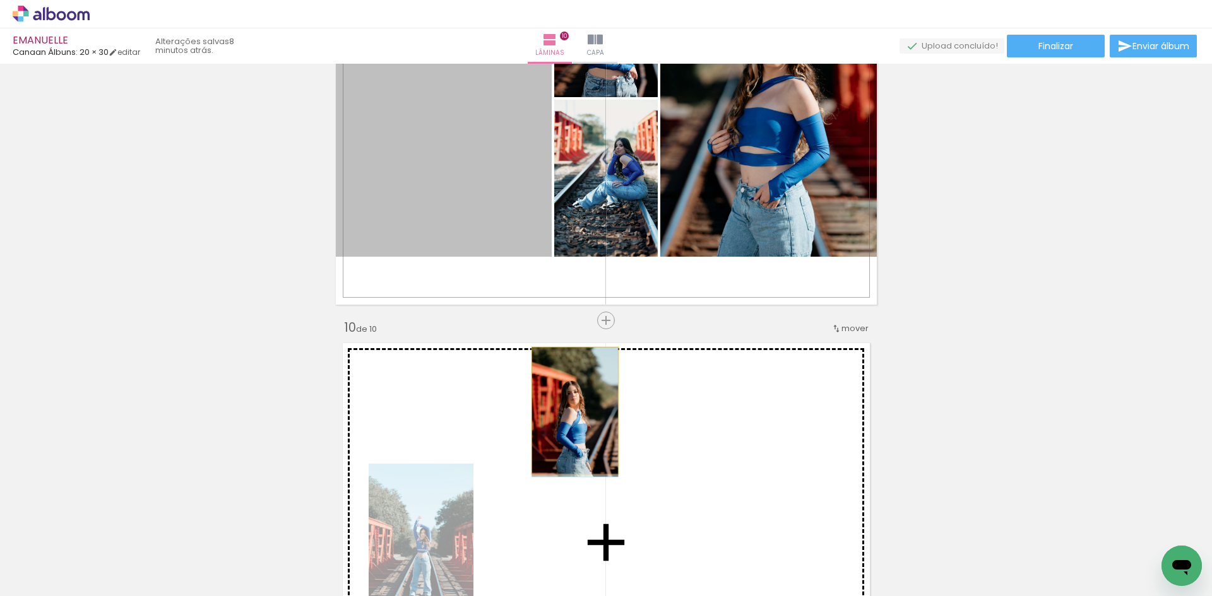
drag, startPoint x: 463, startPoint y: 142, endPoint x: 570, endPoint y: 412, distance: 290.1
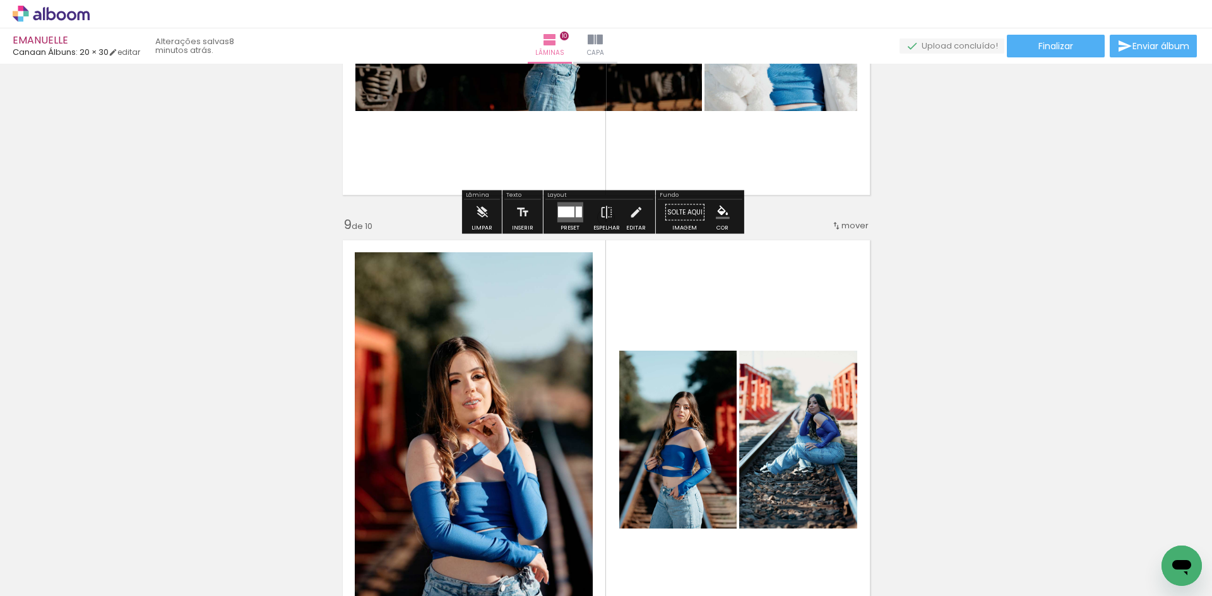
scroll to position [3574, 0]
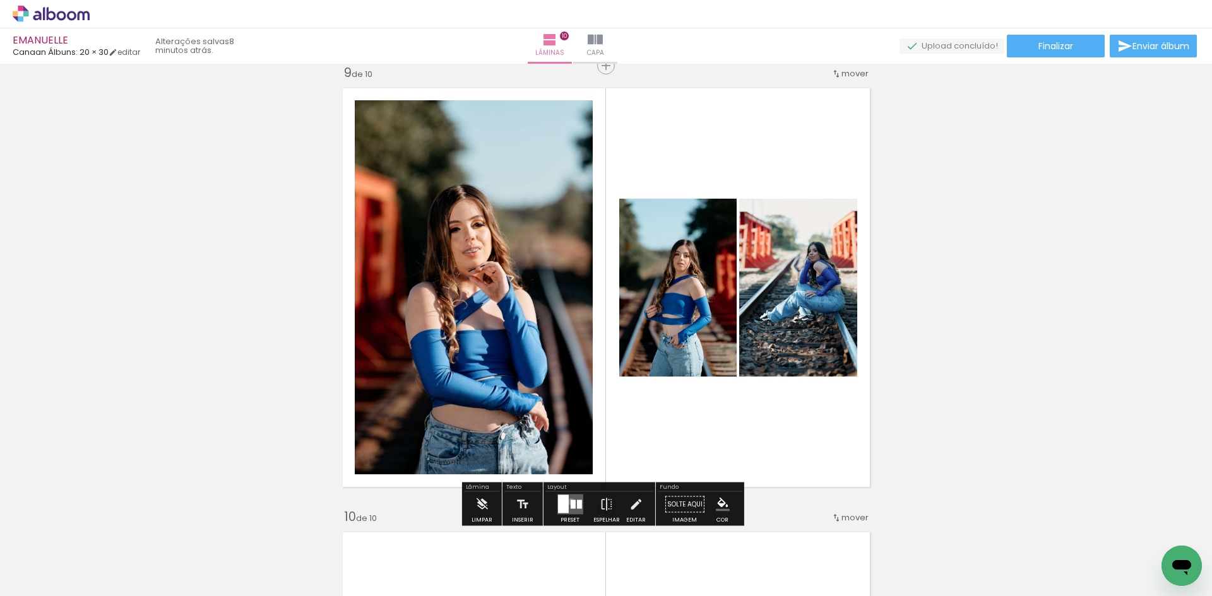
click at [570, 502] on div at bounding box center [572, 505] width 5 height 9
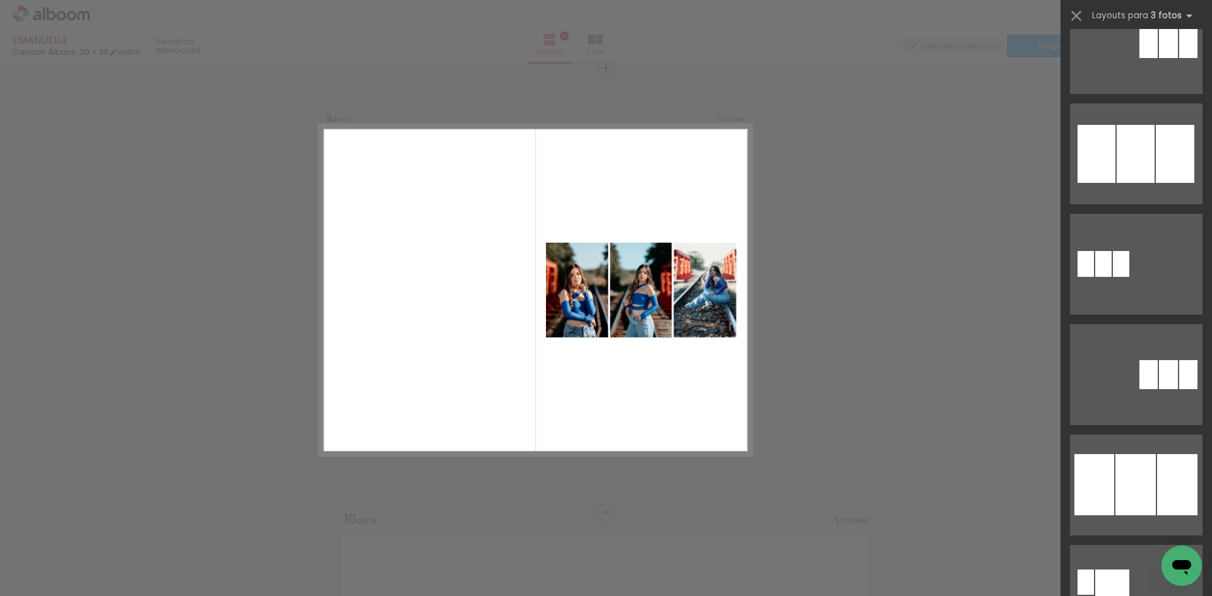
scroll to position [821, 0]
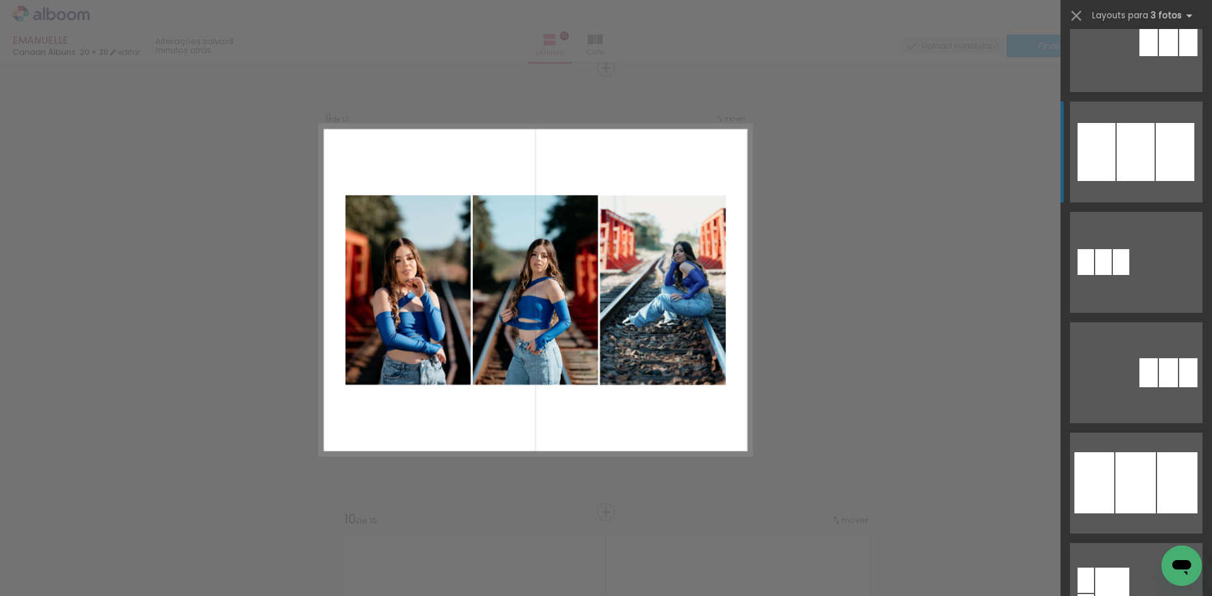
click at [1135, 170] on div at bounding box center [1136, 152] width 38 height 58
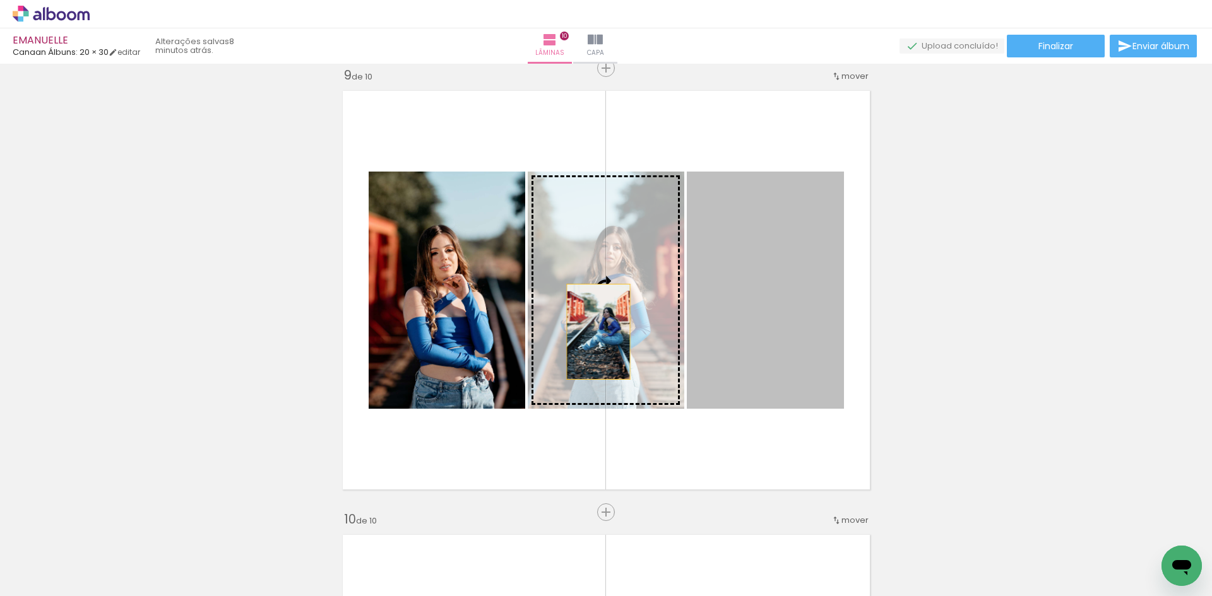
drag, startPoint x: 739, startPoint y: 333, endPoint x: 593, endPoint y: 332, distance: 145.8
click at [0, 0] on slot at bounding box center [0, 0] width 0 height 0
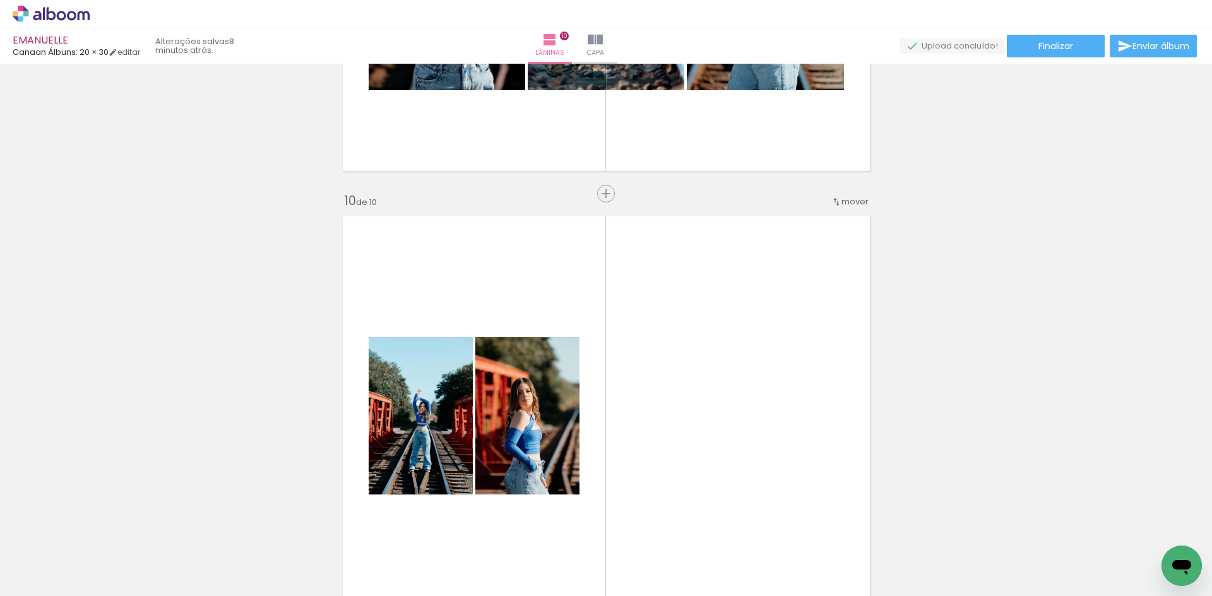
scroll to position [3887, 0]
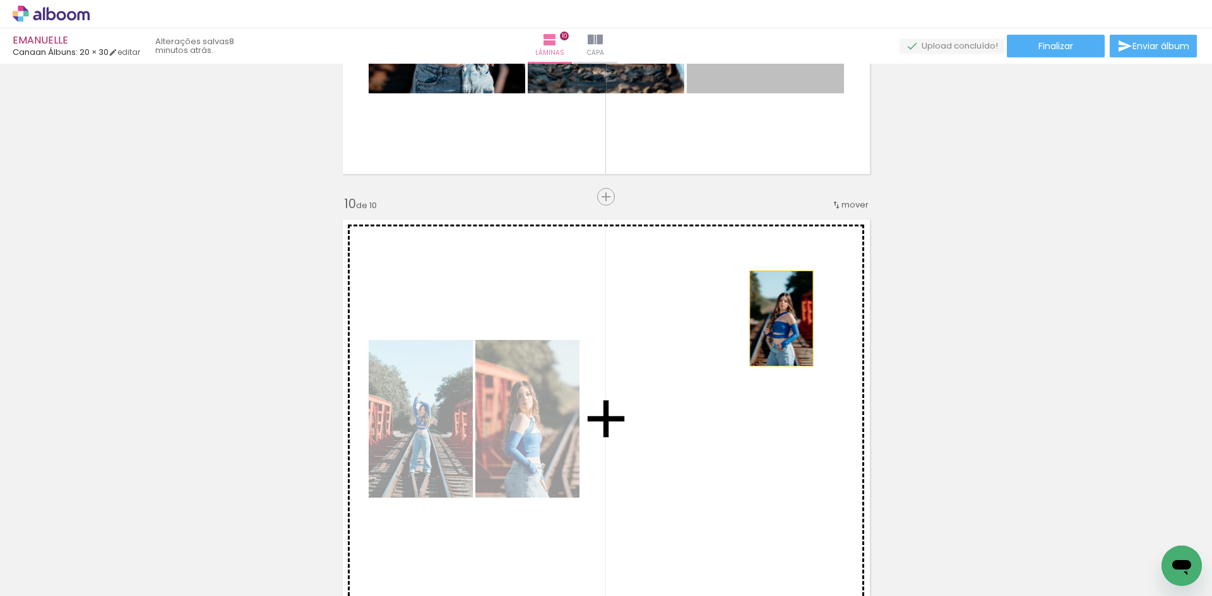
drag, startPoint x: 812, startPoint y: 71, endPoint x: 761, endPoint y: 406, distance: 338.3
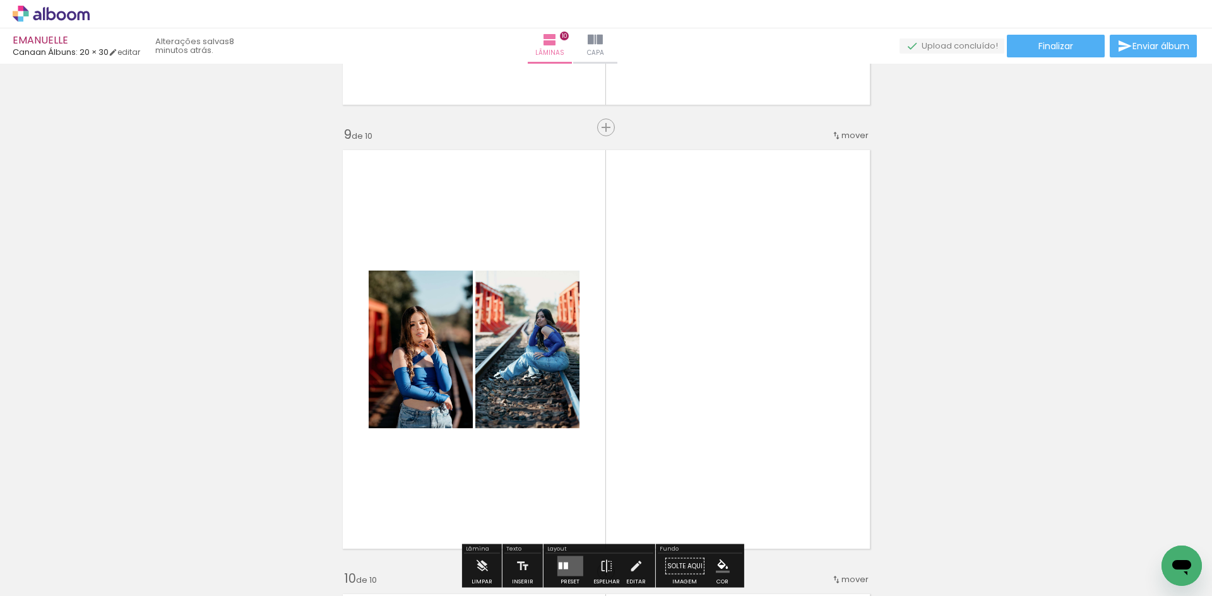
scroll to position [3634, 0]
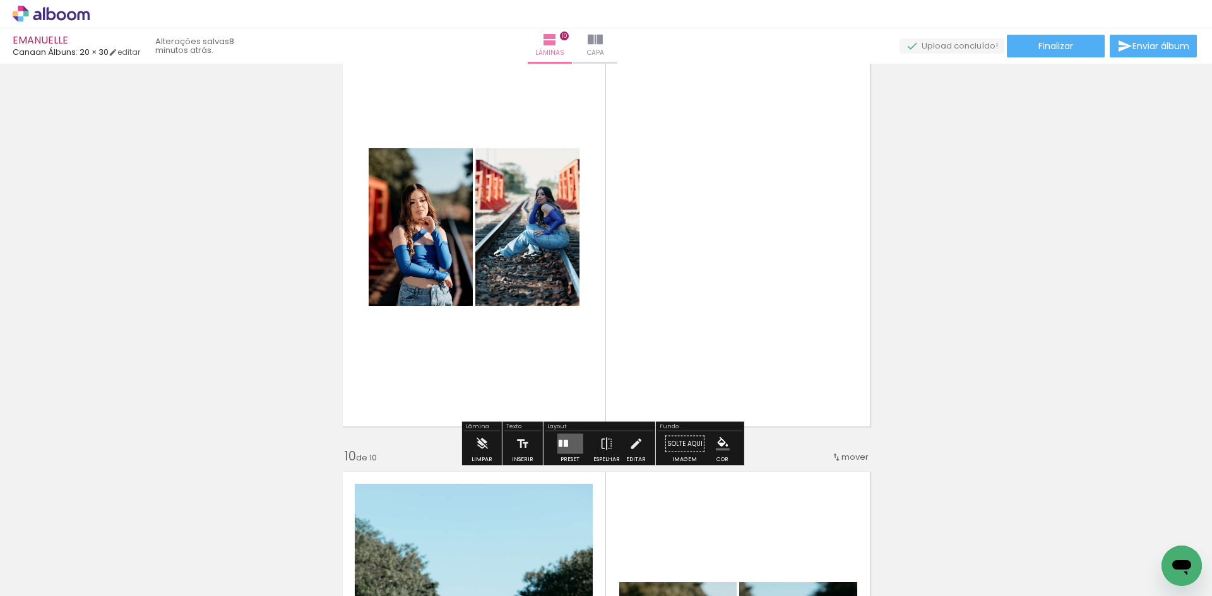
click at [581, 449] on div at bounding box center [570, 444] width 34 height 25
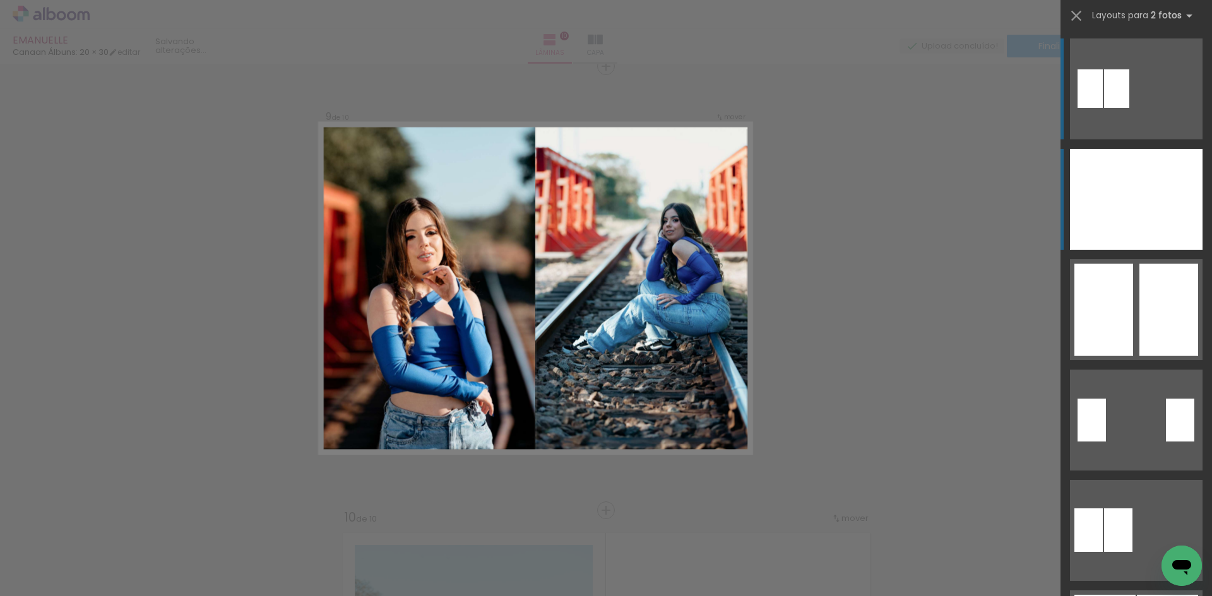
scroll to position [3571, 0]
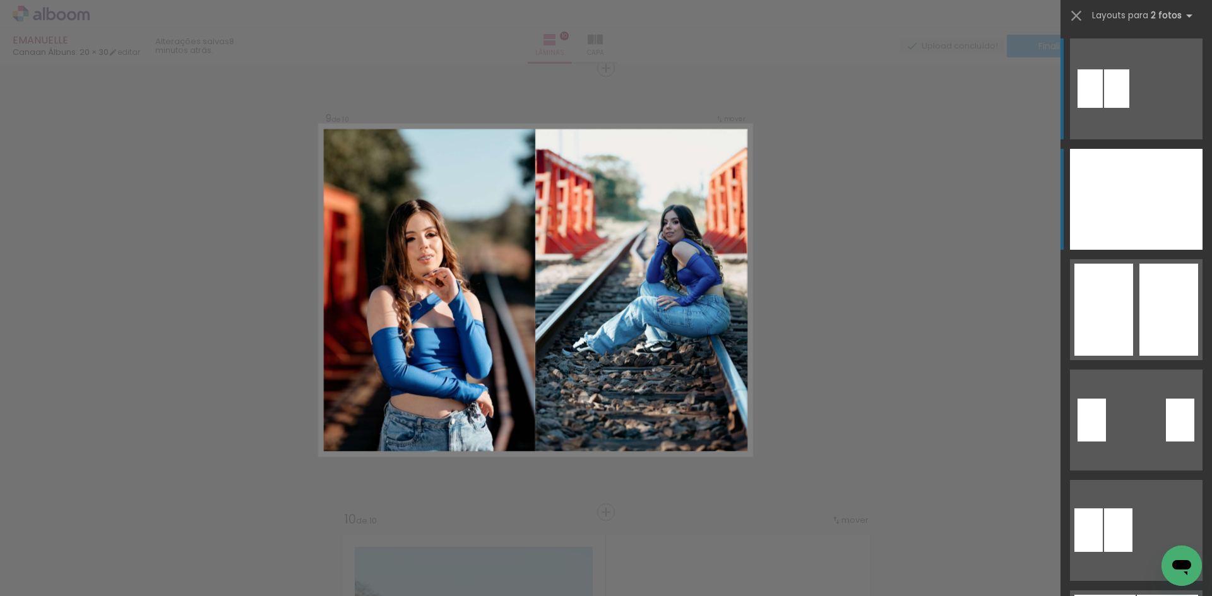
click at [1175, 209] on div at bounding box center [1169, 199] width 66 height 101
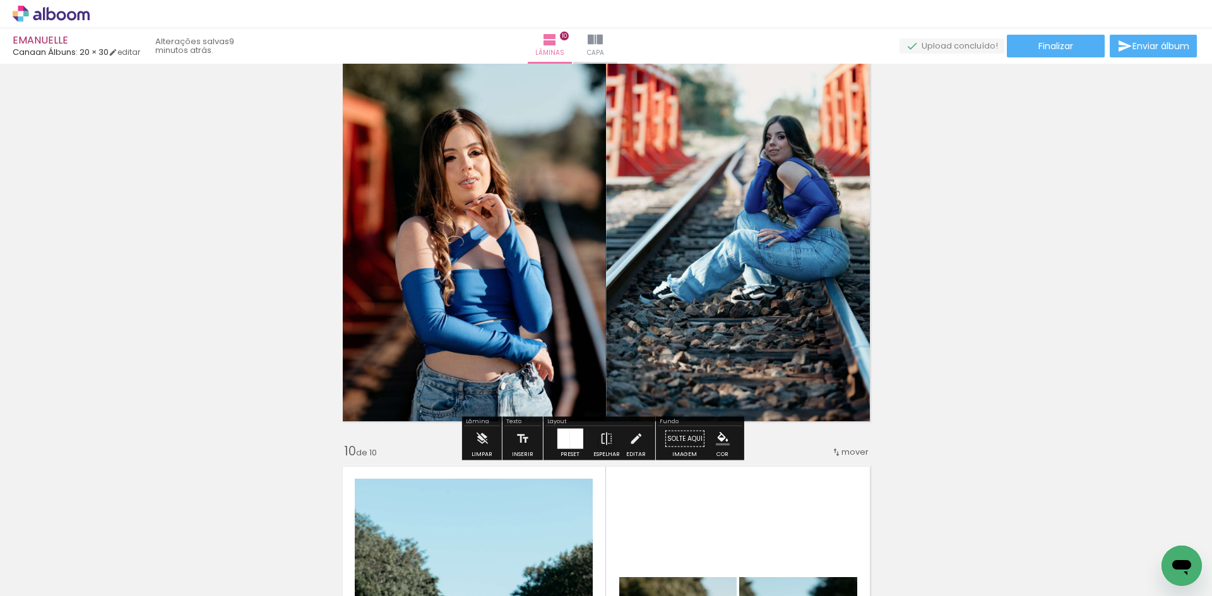
scroll to position [3824, 0]
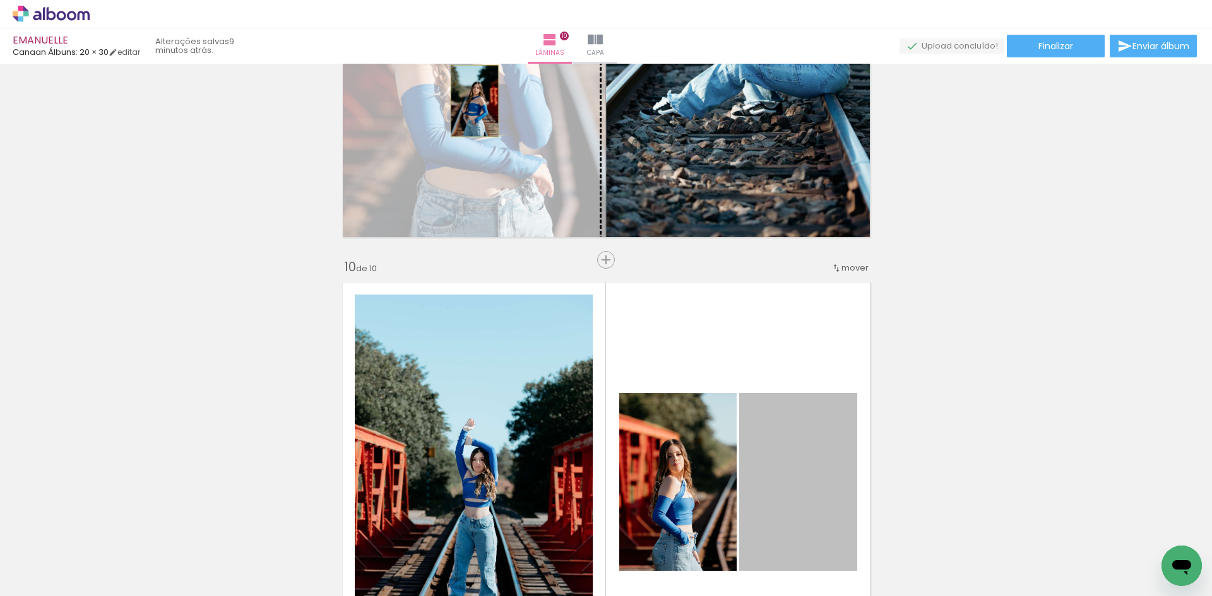
drag, startPoint x: 760, startPoint y: 393, endPoint x: 471, endPoint y: 141, distance: 382.9
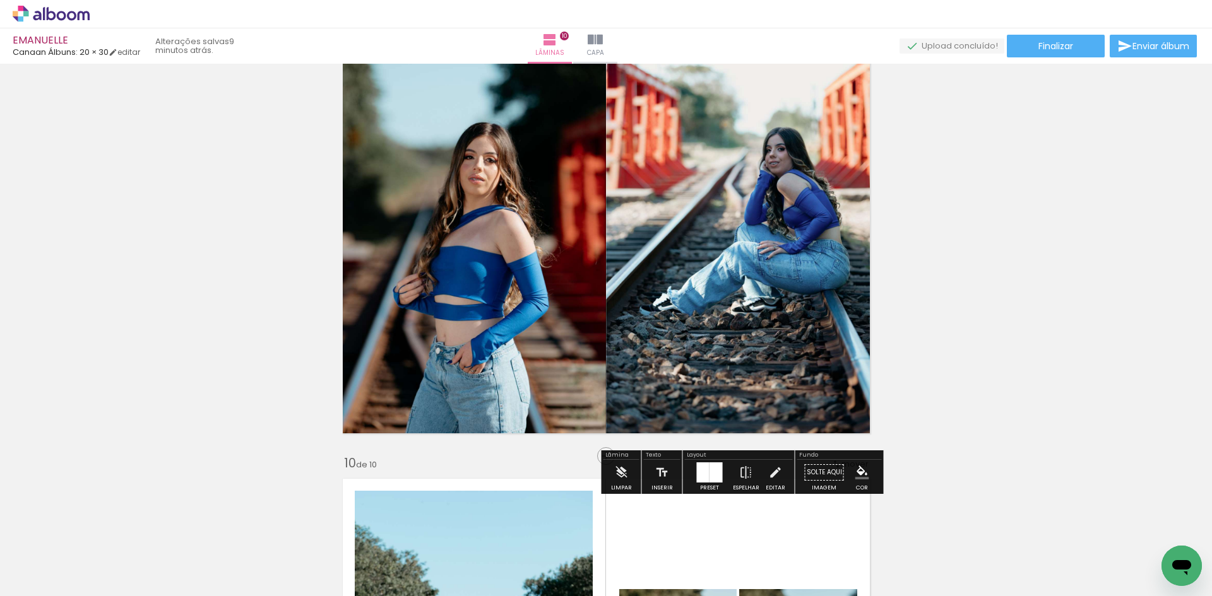
scroll to position [3634, 0]
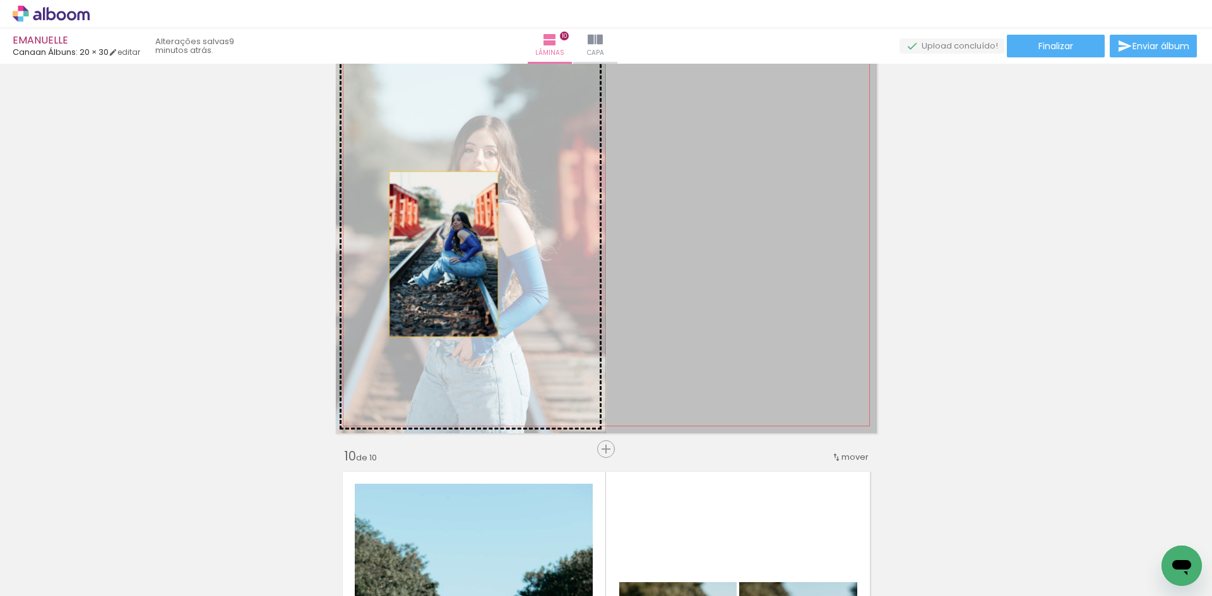
drag, startPoint x: 726, startPoint y: 257, endPoint x: 439, endPoint y: 254, distance: 287.2
click at [0, 0] on slot at bounding box center [0, 0] width 0 height 0
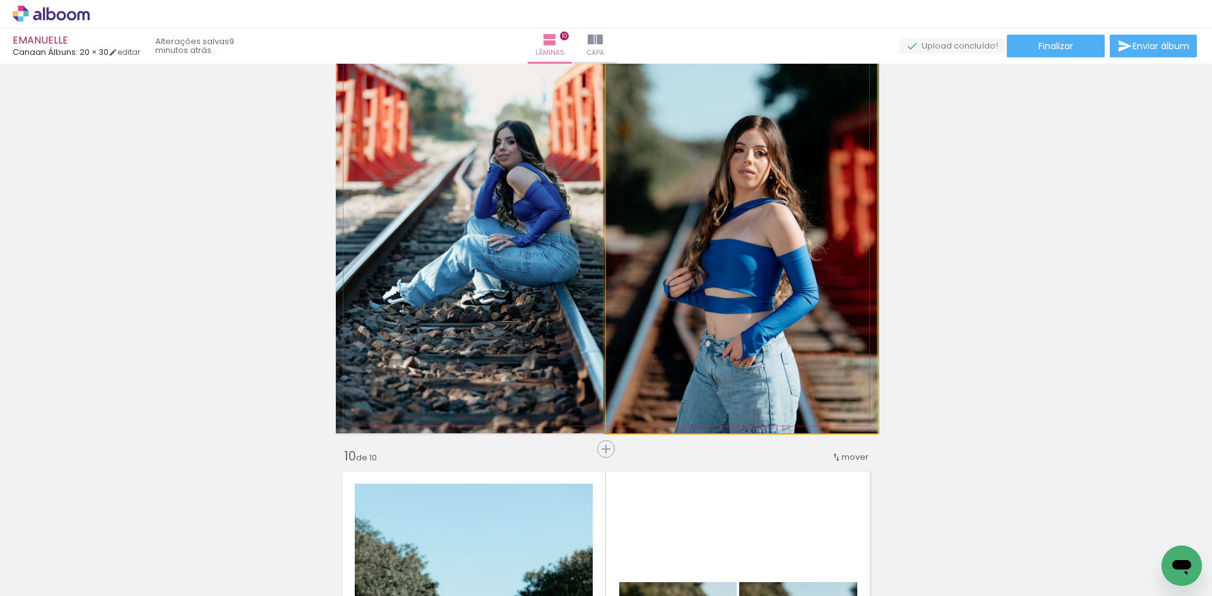
drag, startPoint x: 661, startPoint y: 252, endPoint x: 545, endPoint y: 252, distance: 116.8
click at [0, 0] on slot at bounding box center [0, 0] width 0 height 0
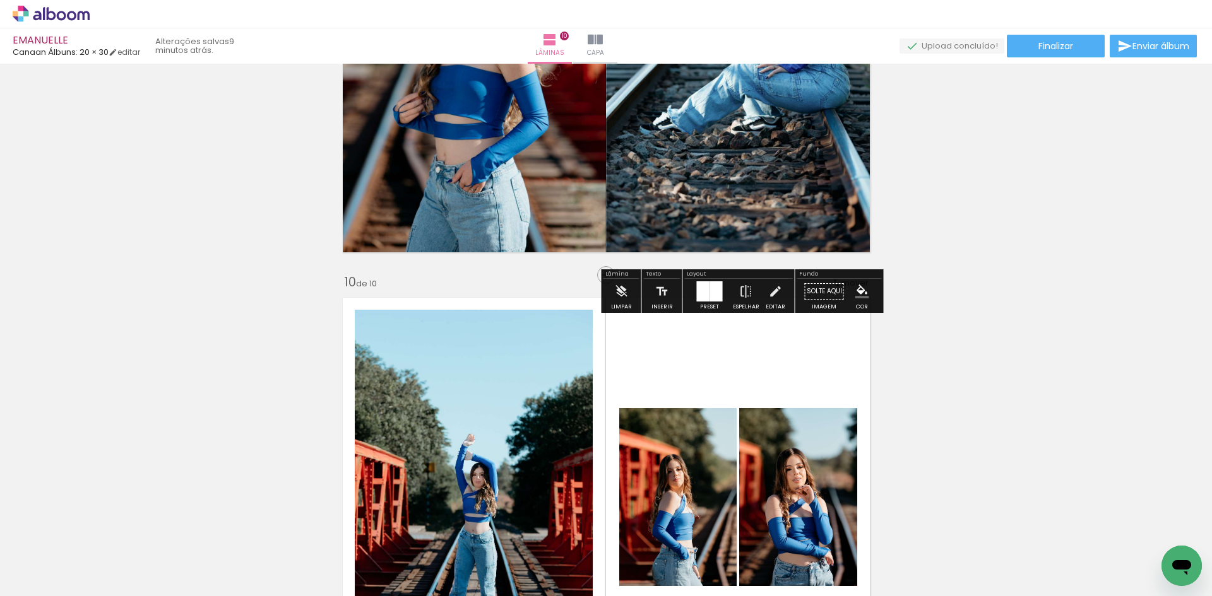
scroll to position [3824, 0]
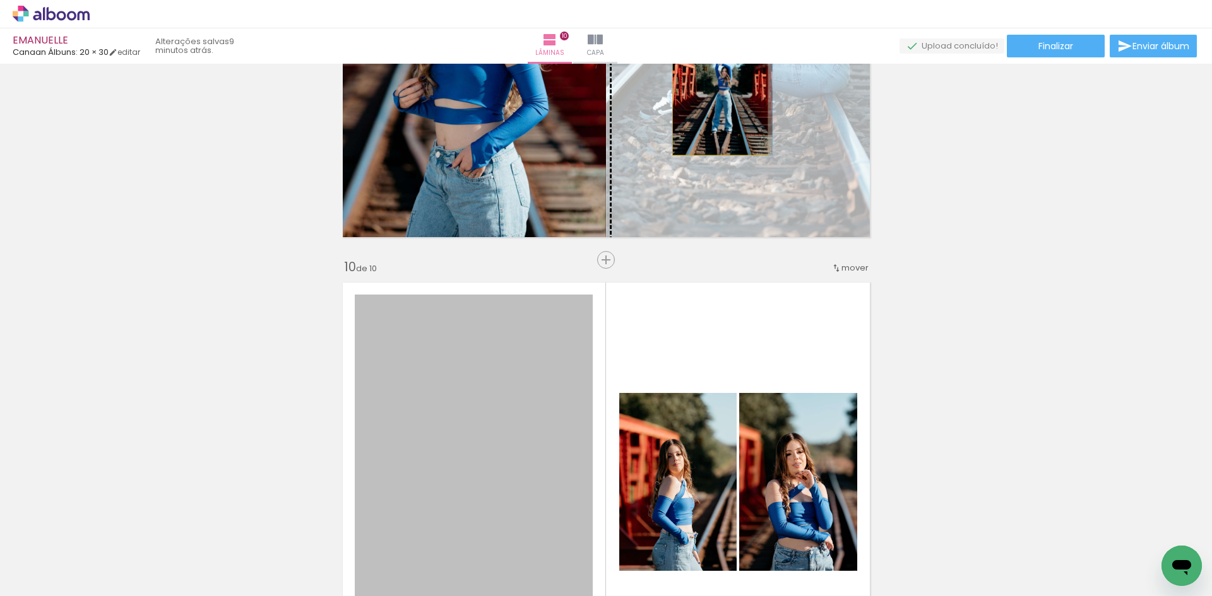
drag, startPoint x: 484, startPoint y: 386, endPoint x: 715, endPoint y: 80, distance: 383.5
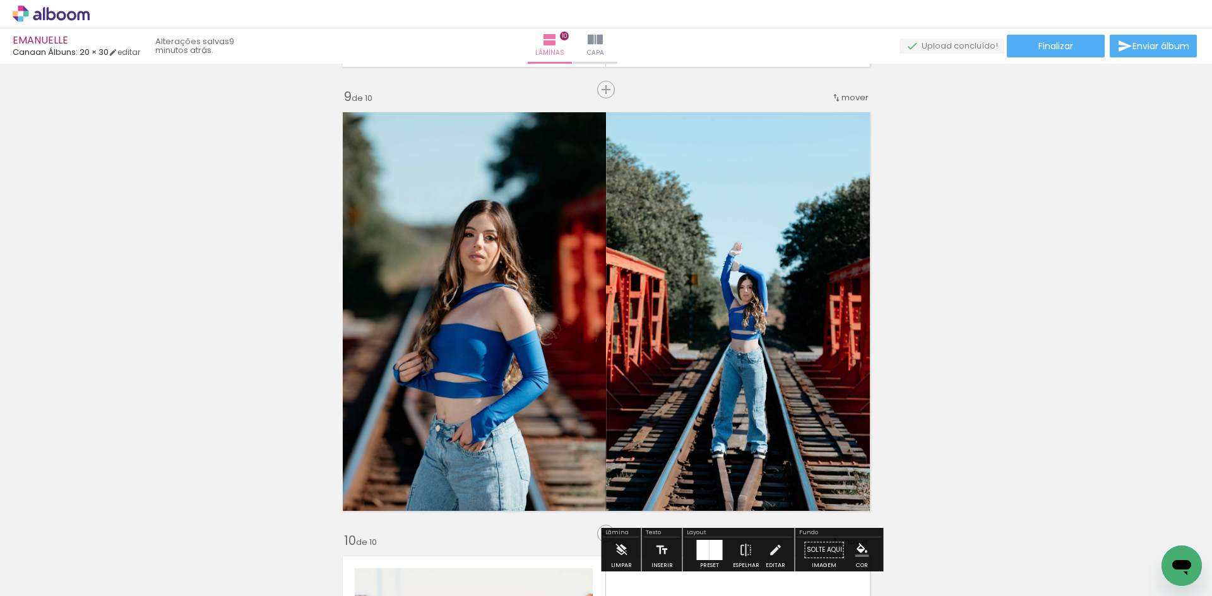
scroll to position [3571, 0]
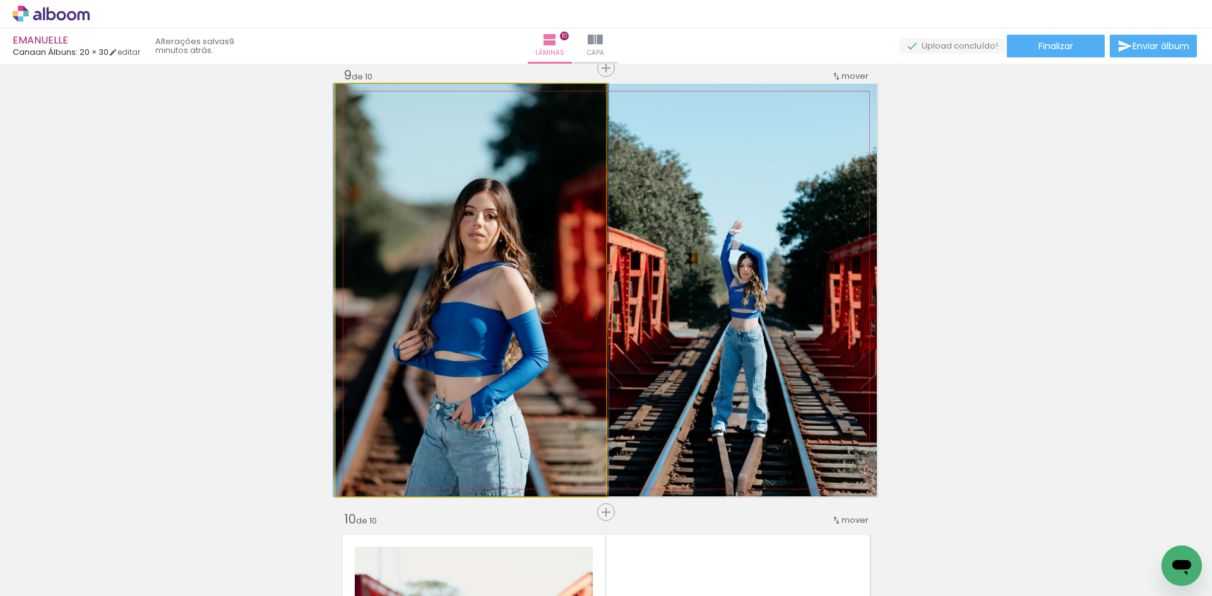
drag, startPoint x: 447, startPoint y: 292, endPoint x: 683, endPoint y: 275, distance: 236.7
click at [0, 0] on slot at bounding box center [0, 0] width 0 height 0
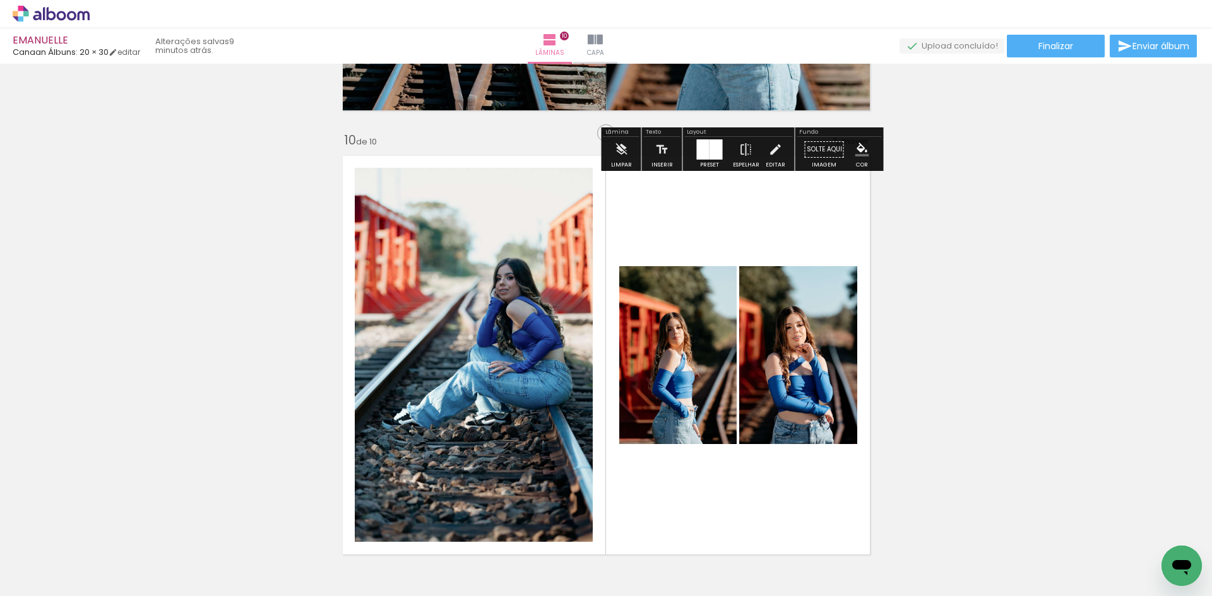
scroll to position [4013, 0]
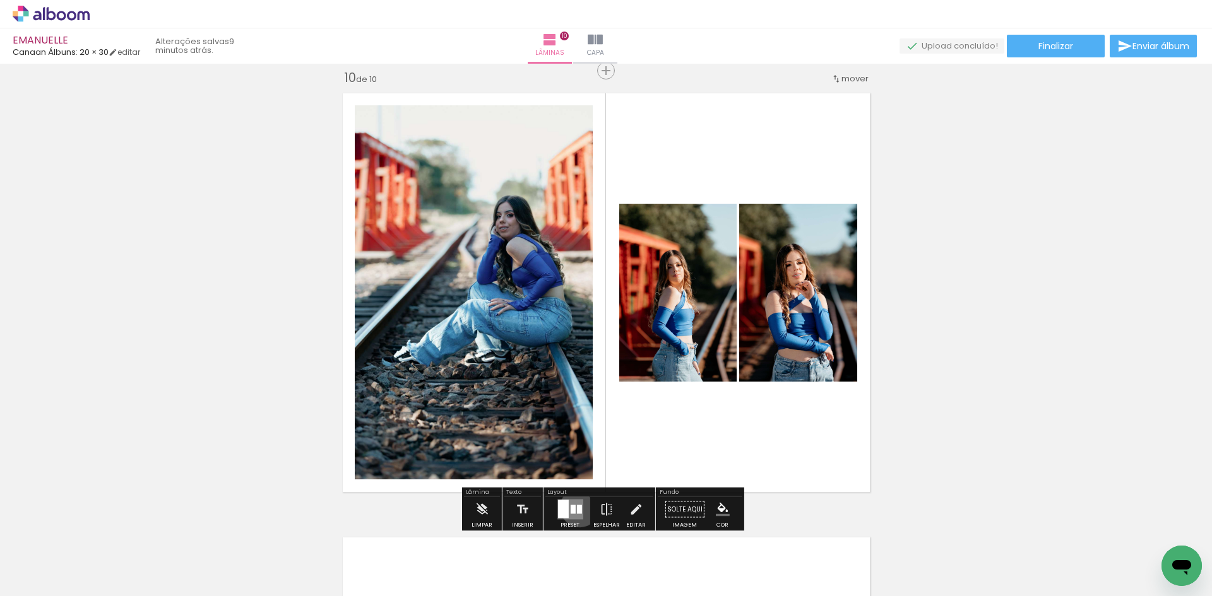
click at [577, 507] on div at bounding box center [578, 510] width 5 height 9
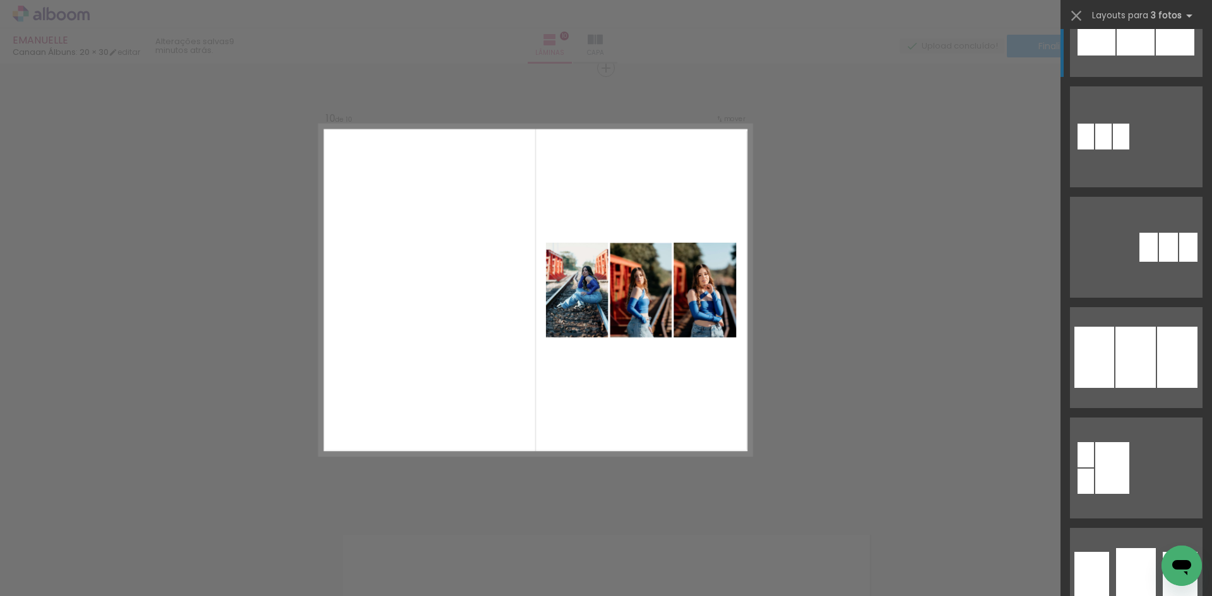
scroll to position [947, 0]
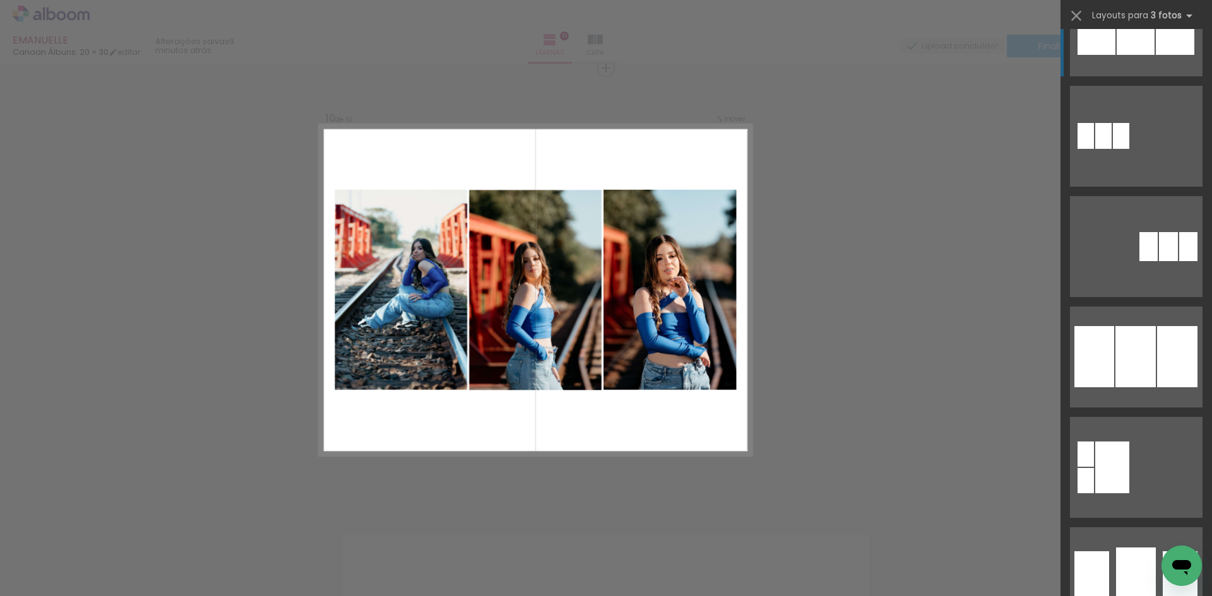
click at [1132, 548] on div at bounding box center [1136, 578] width 40 height 60
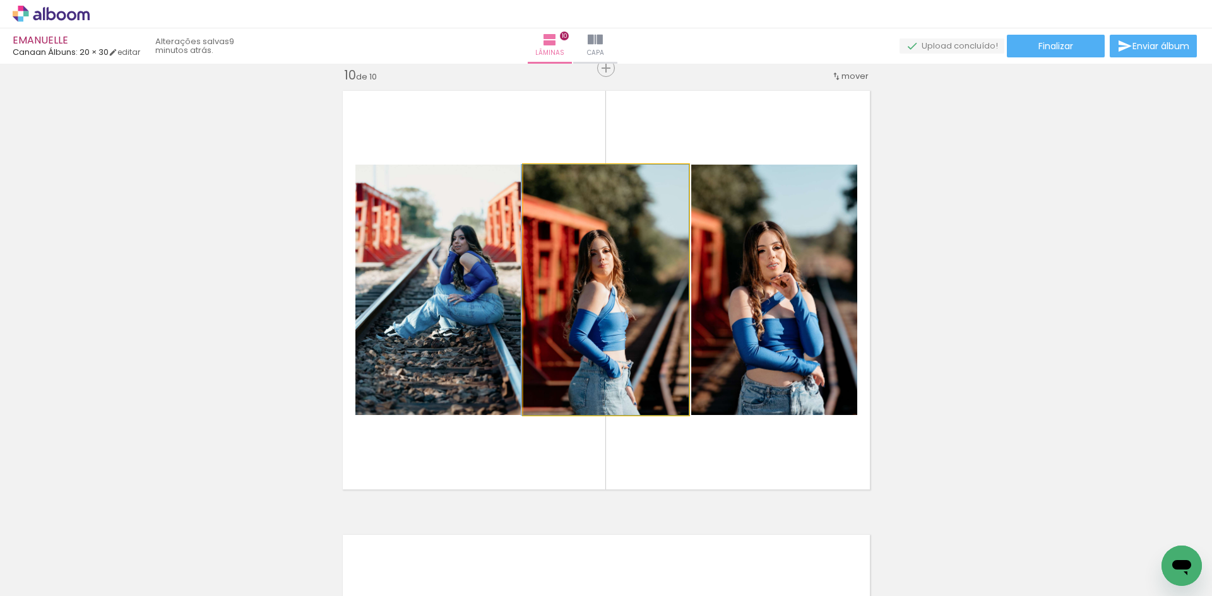
drag, startPoint x: 629, startPoint y: 252, endPoint x: 387, endPoint y: 238, distance: 242.2
click at [0, 0] on slot at bounding box center [0, 0] width 0 height 0
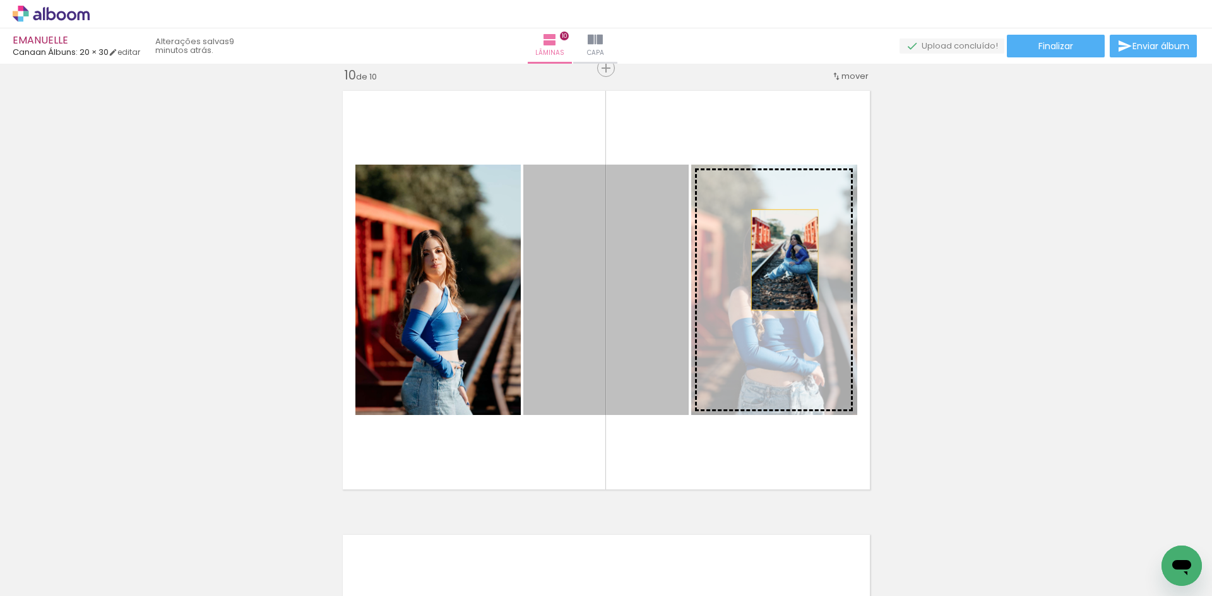
drag, startPoint x: 628, startPoint y: 252, endPoint x: 780, endPoint y: 260, distance: 151.7
click at [0, 0] on slot at bounding box center [0, 0] width 0 height 0
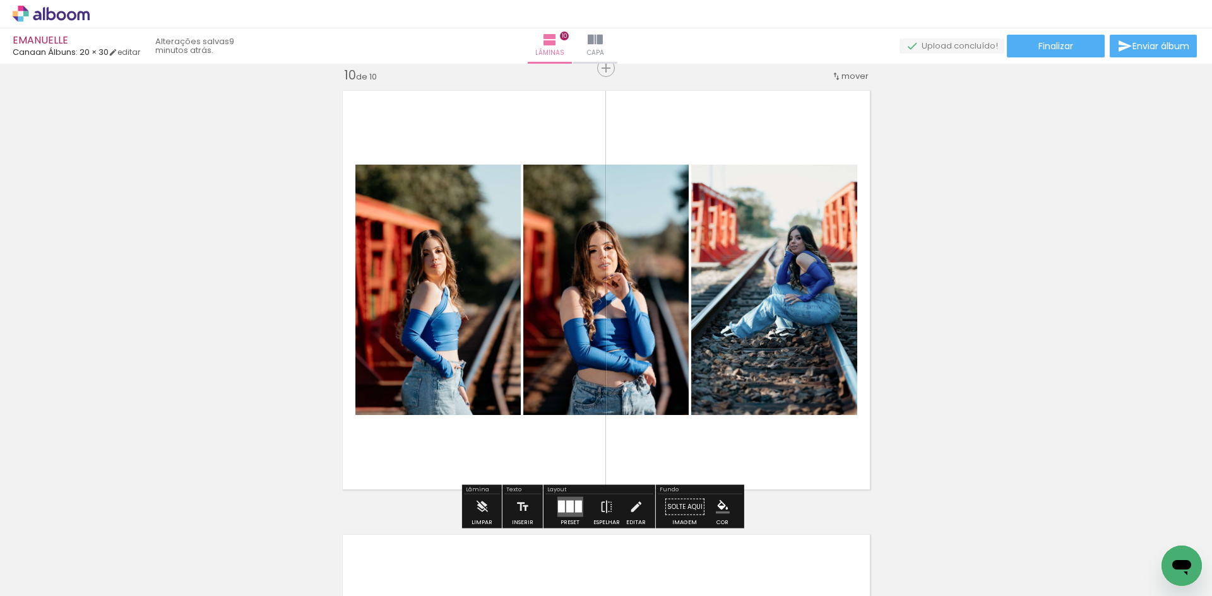
click at [553, 499] on div at bounding box center [570, 507] width 34 height 25
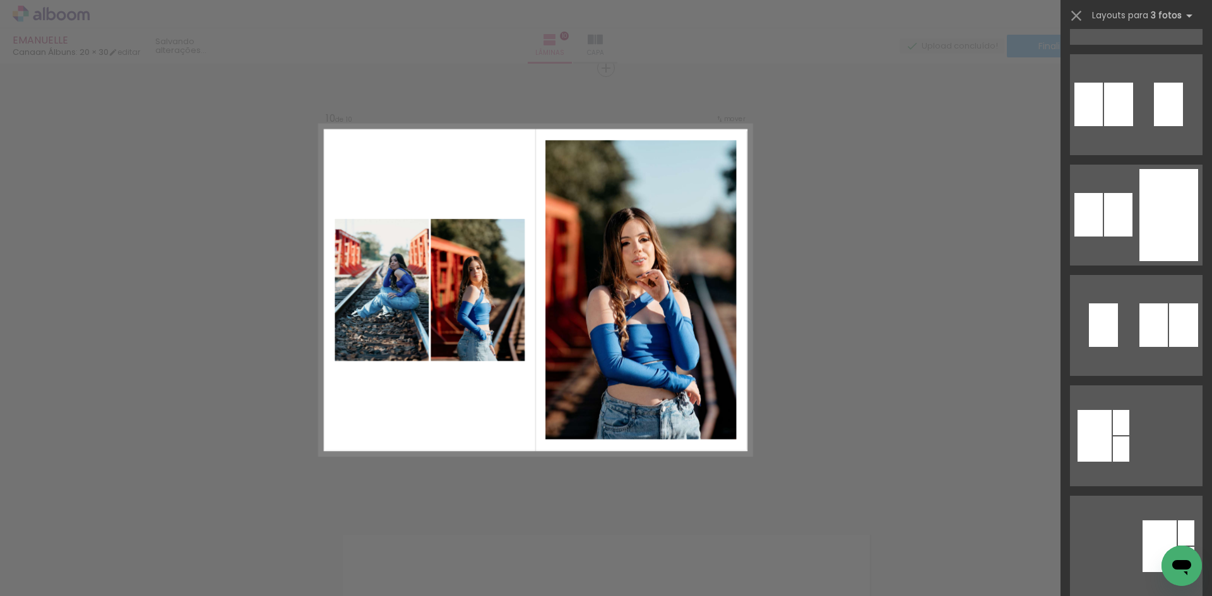
scroll to position [0, 0]
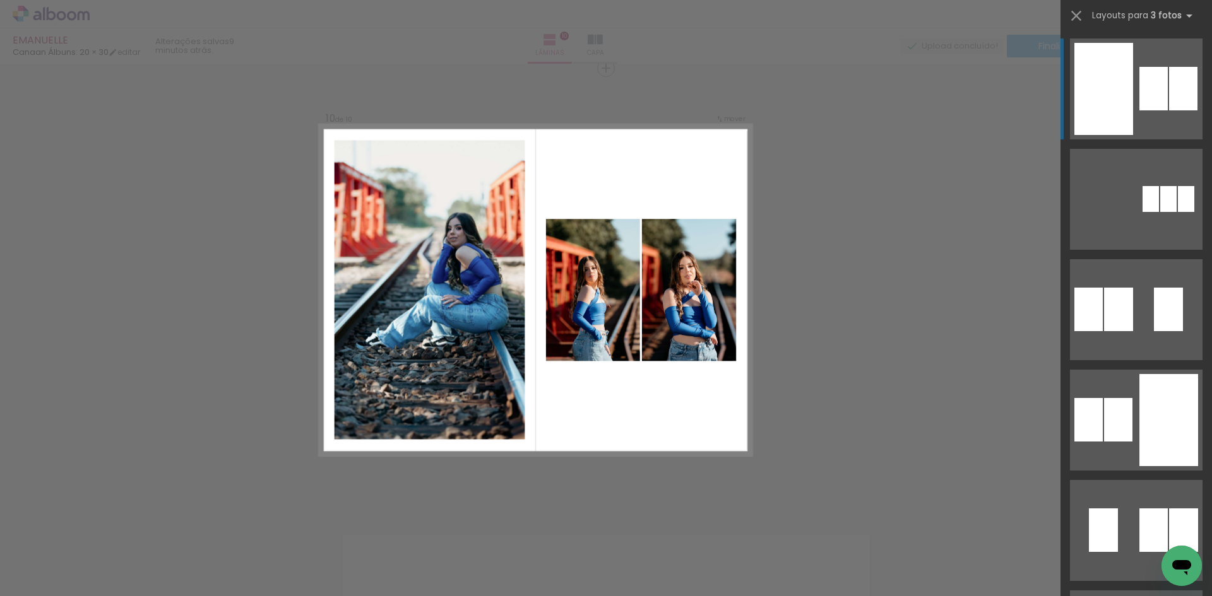
click at [1178, 186] on div at bounding box center [1186, 199] width 16 height 26
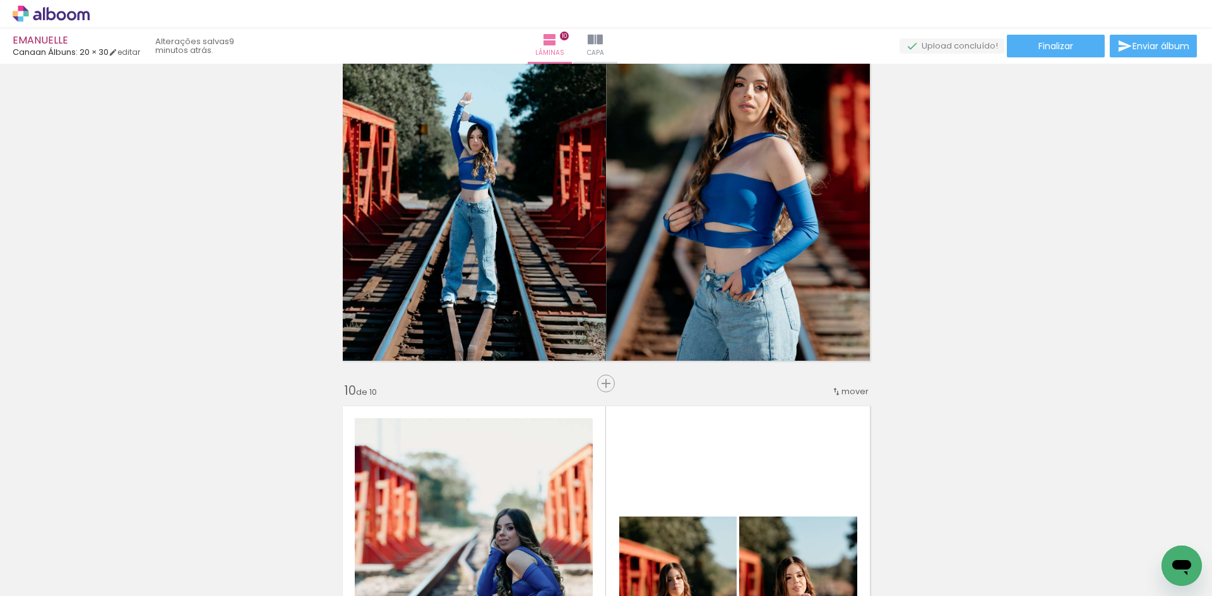
scroll to position [3826, 0]
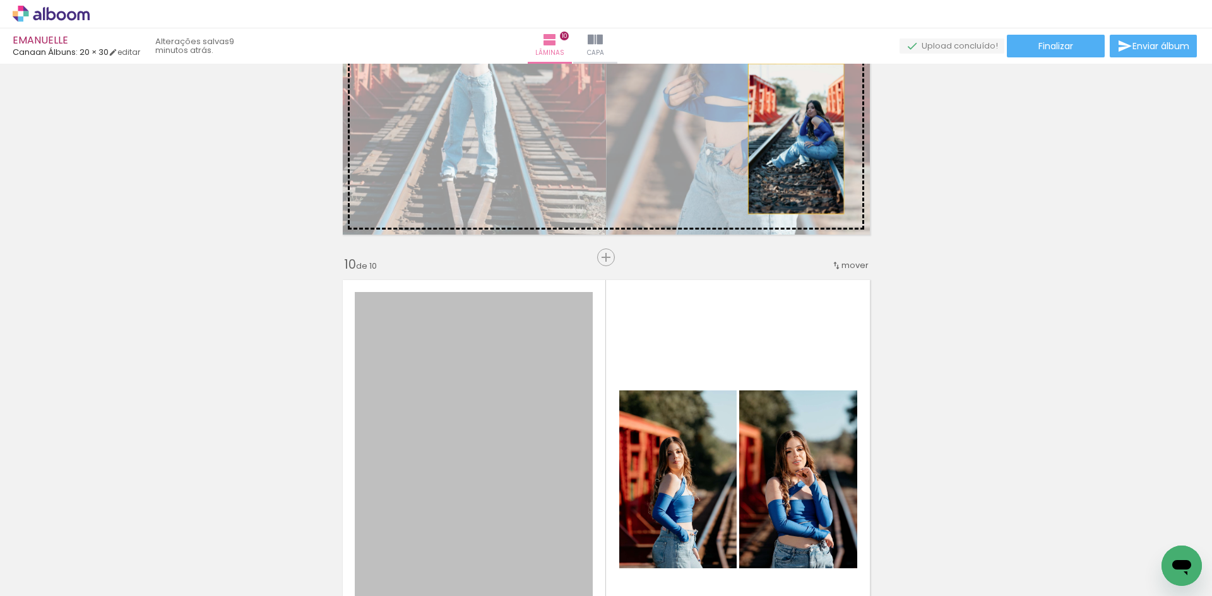
drag, startPoint x: 595, startPoint y: 385, endPoint x: 791, endPoint y: 139, distance: 314.4
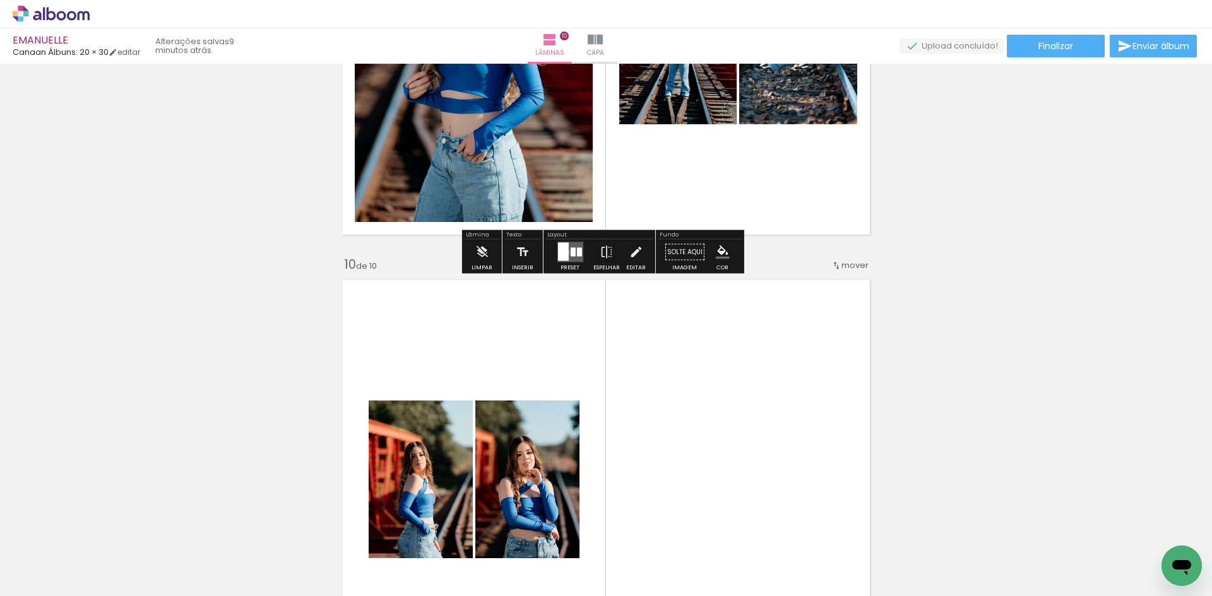
click at [564, 252] on div at bounding box center [562, 252] width 11 height 18
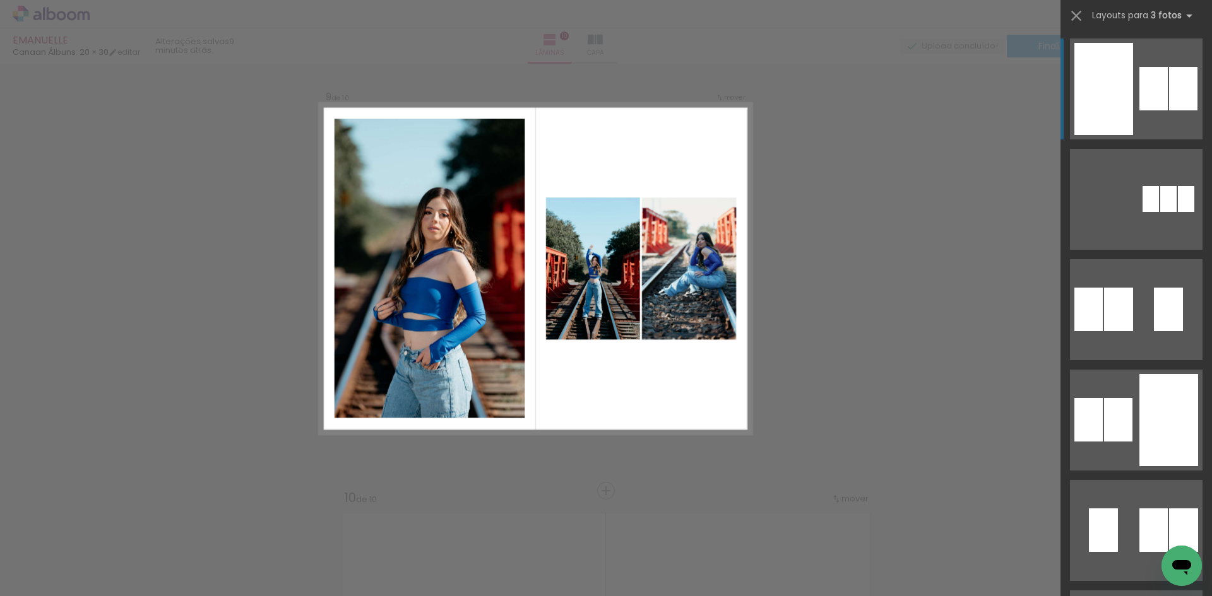
scroll to position [3571, 0]
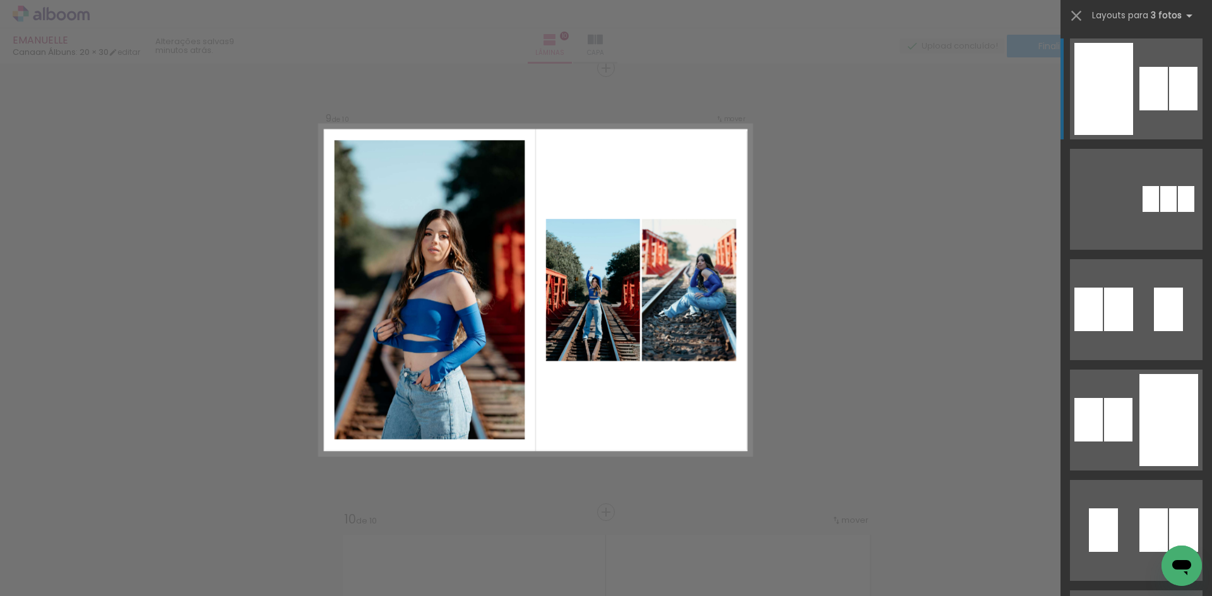
click at [1142, 186] on div at bounding box center [1150, 199] width 16 height 26
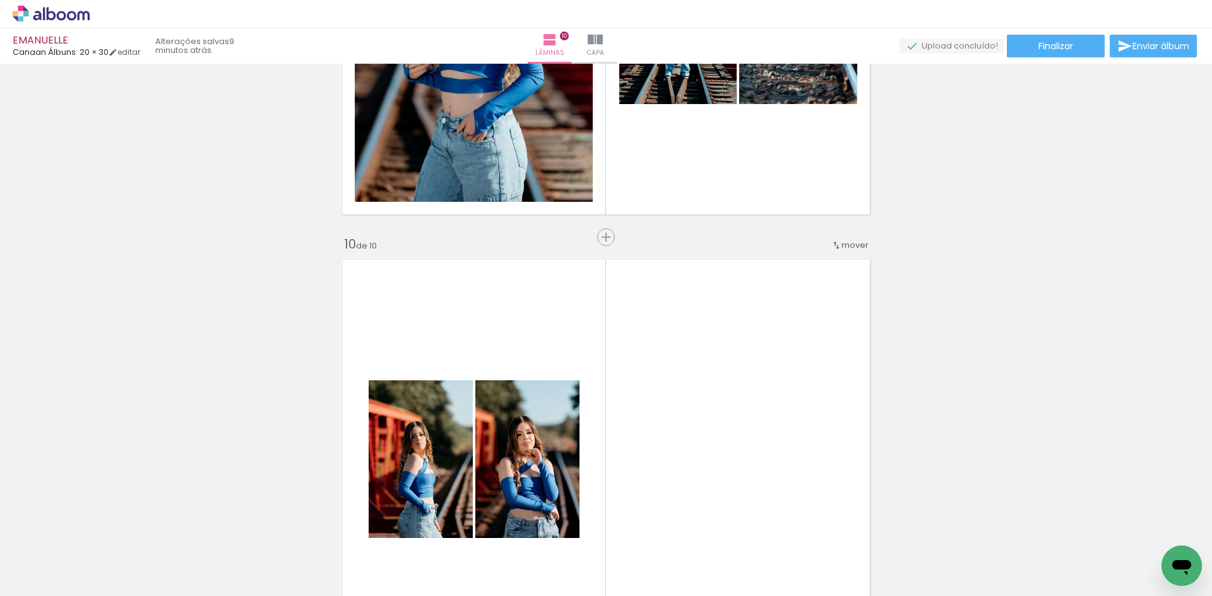
scroll to position [3824, 0]
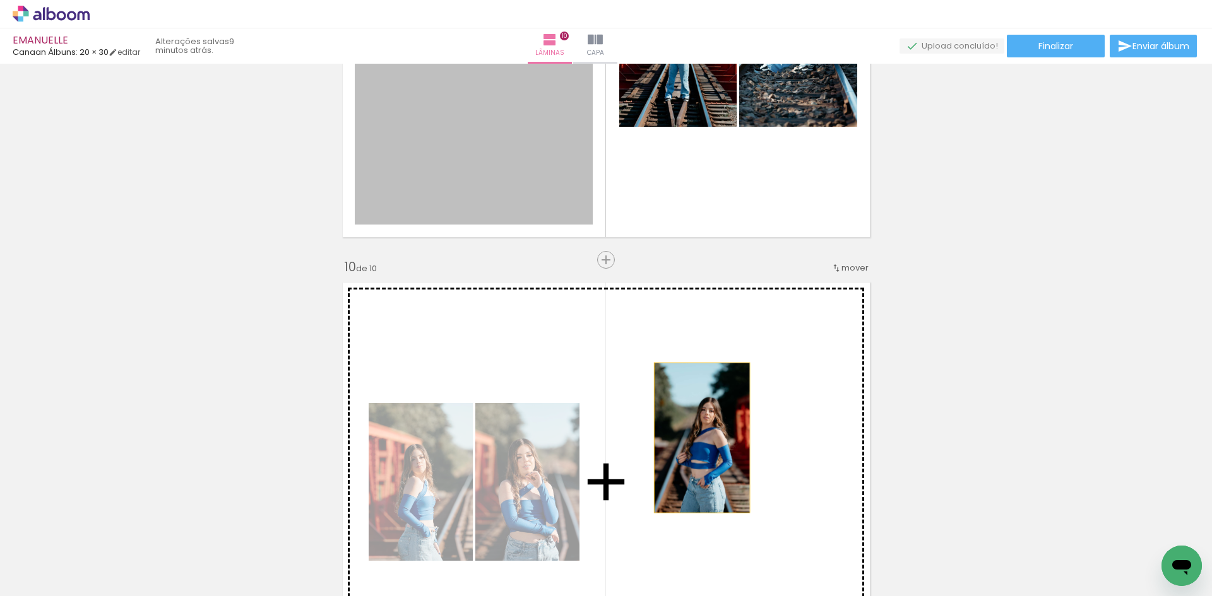
drag, startPoint x: 477, startPoint y: 158, endPoint x: 697, endPoint y: 438, distance: 355.6
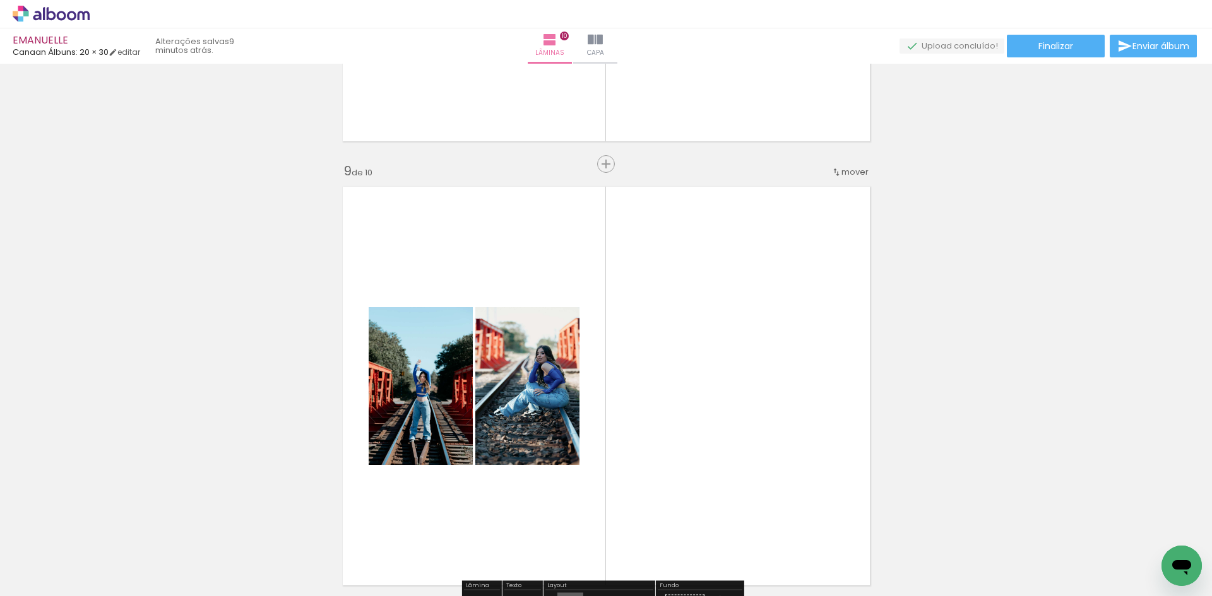
scroll to position [3571, 0]
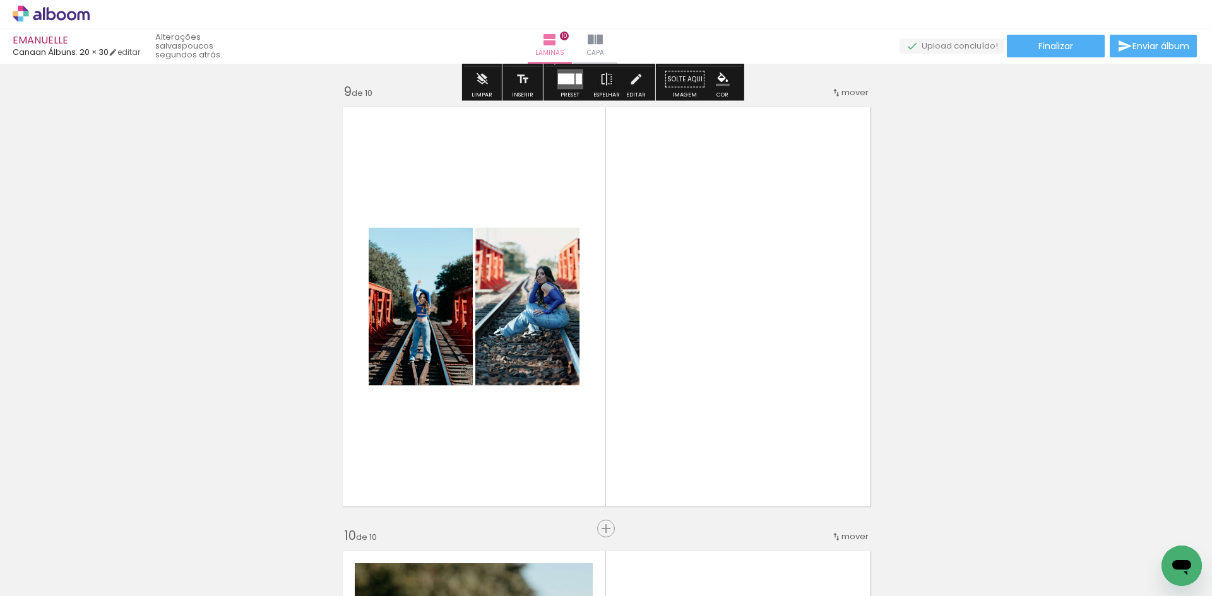
scroll to position [3661, 0]
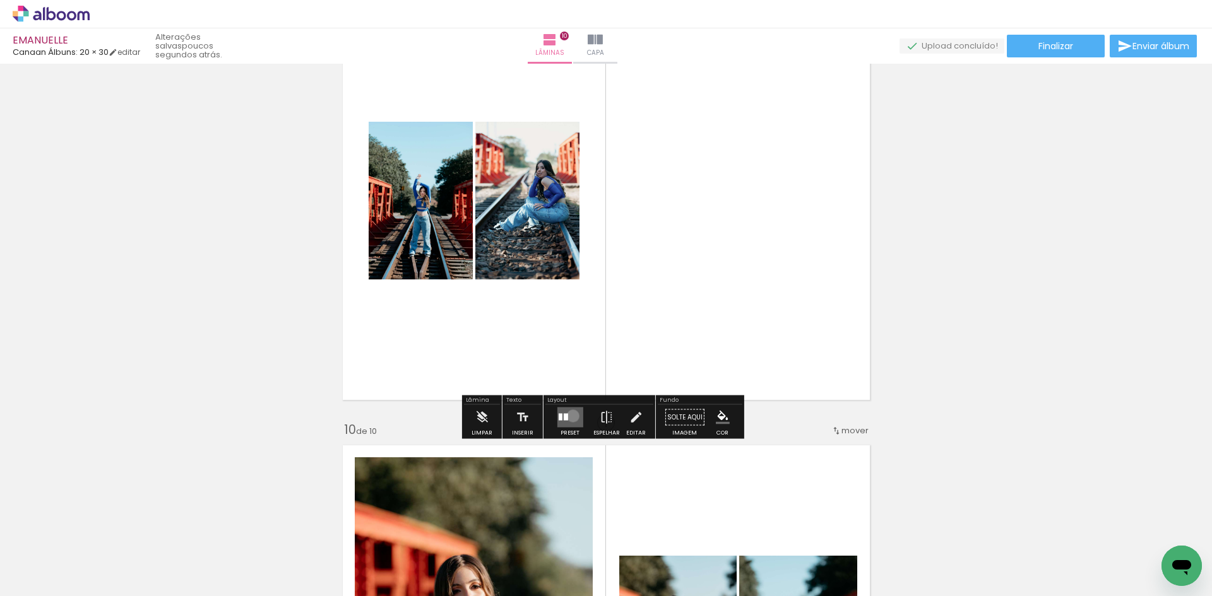
click at [570, 417] on quentale-layouter at bounding box center [570, 418] width 26 height 20
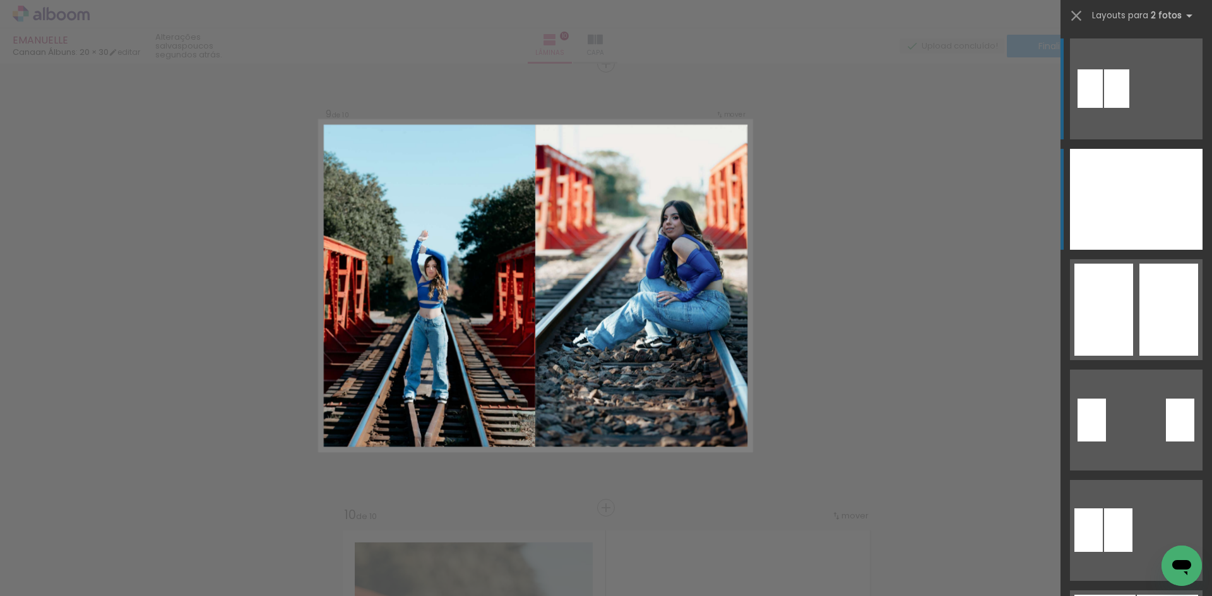
scroll to position [3571, 0]
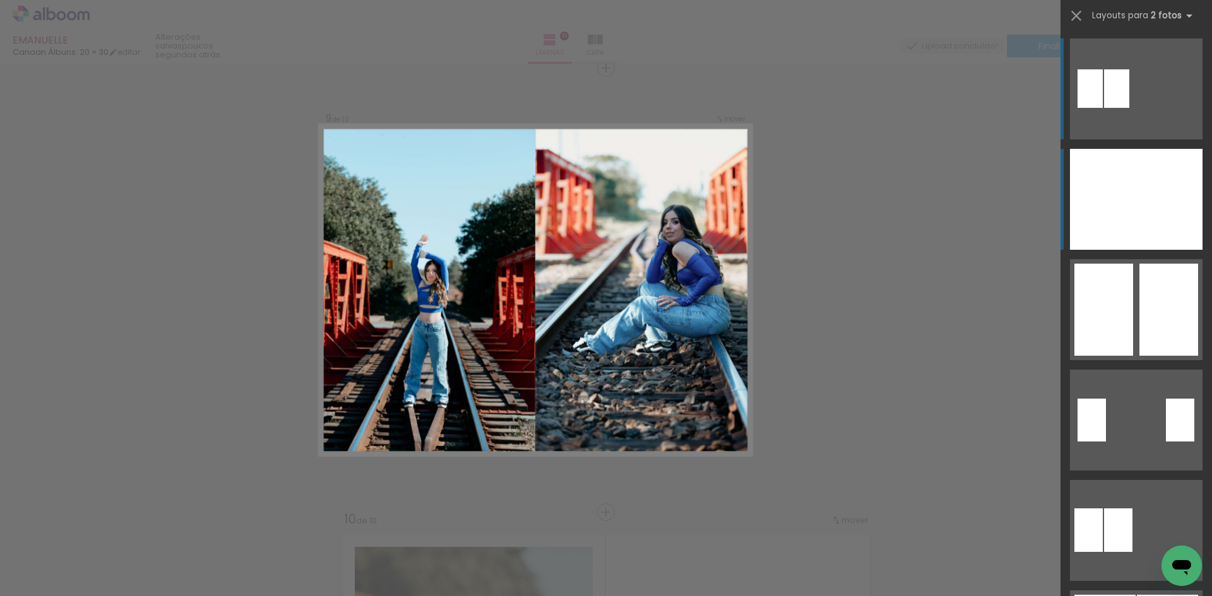
click at [1170, 223] on div at bounding box center [1169, 199] width 66 height 101
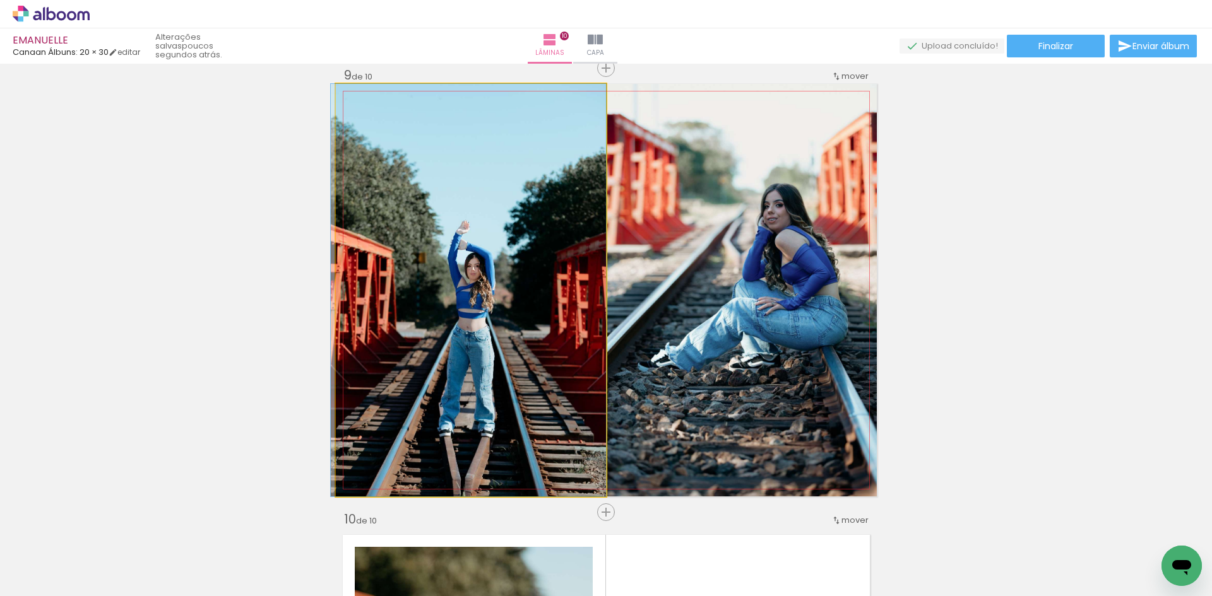
drag, startPoint x: 542, startPoint y: 410, endPoint x: 513, endPoint y: 393, distance: 33.7
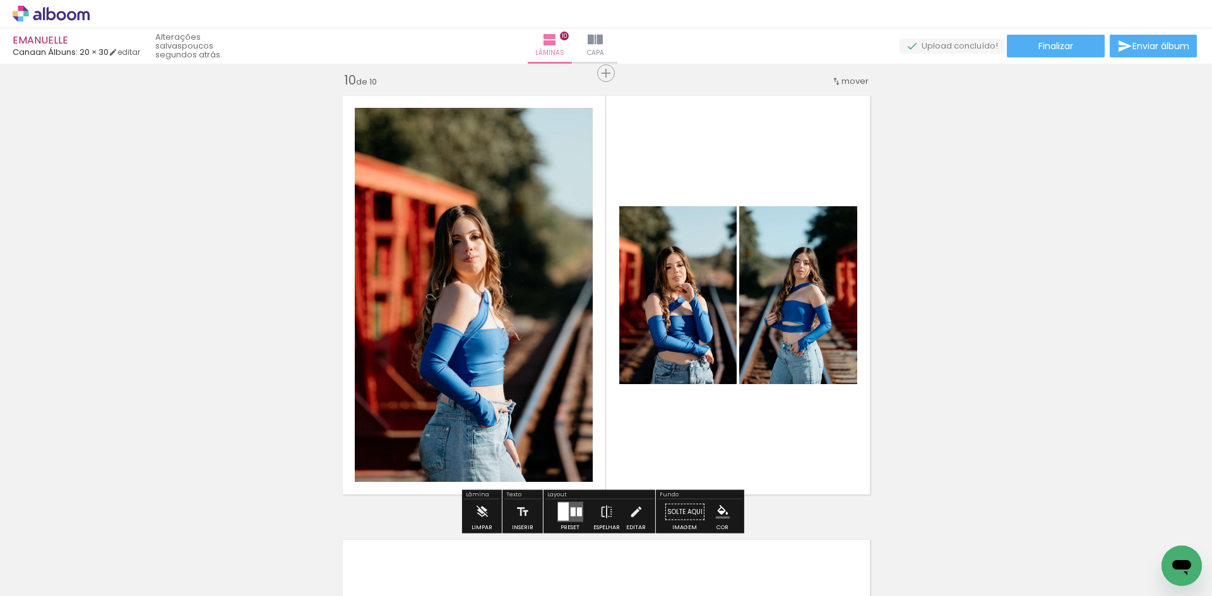
scroll to position [4076, 0]
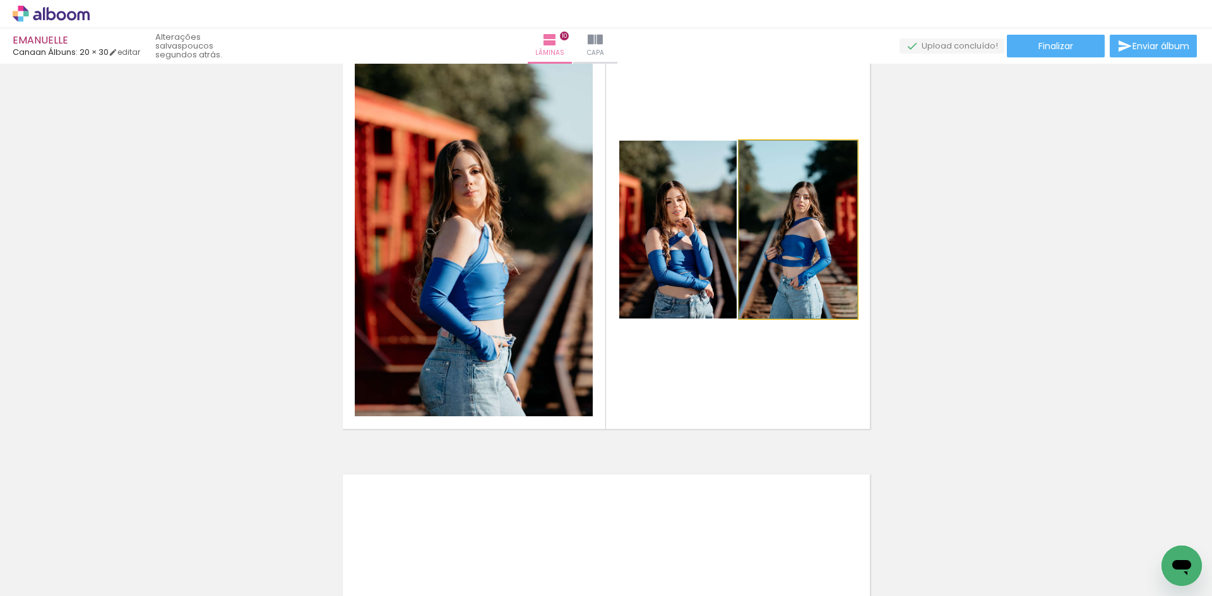
drag, startPoint x: 780, startPoint y: 240, endPoint x: 524, endPoint y: 233, distance: 255.7
click at [0, 0] on slot at bounding box center [0, 0] width 0 height 0
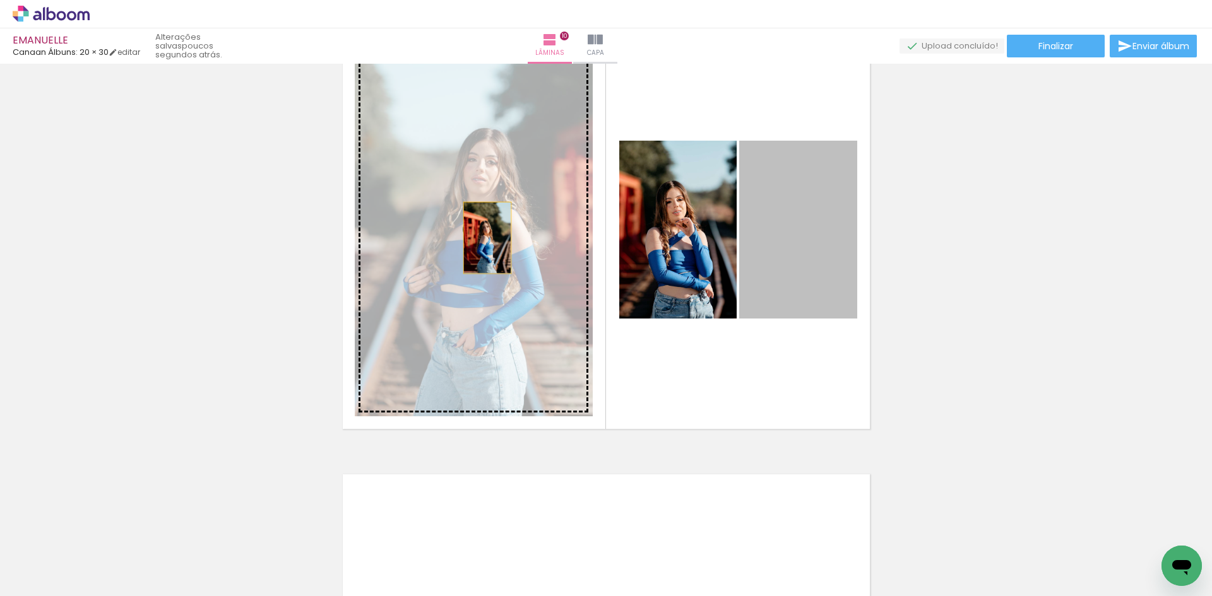
drag, startPoint x: 794, startPoint y: 247, endPoint x: 449, endPoint y: 236, distance: 344.8
click at [0, 0] on slot at bounding box center [0, 0] width 0 height 0
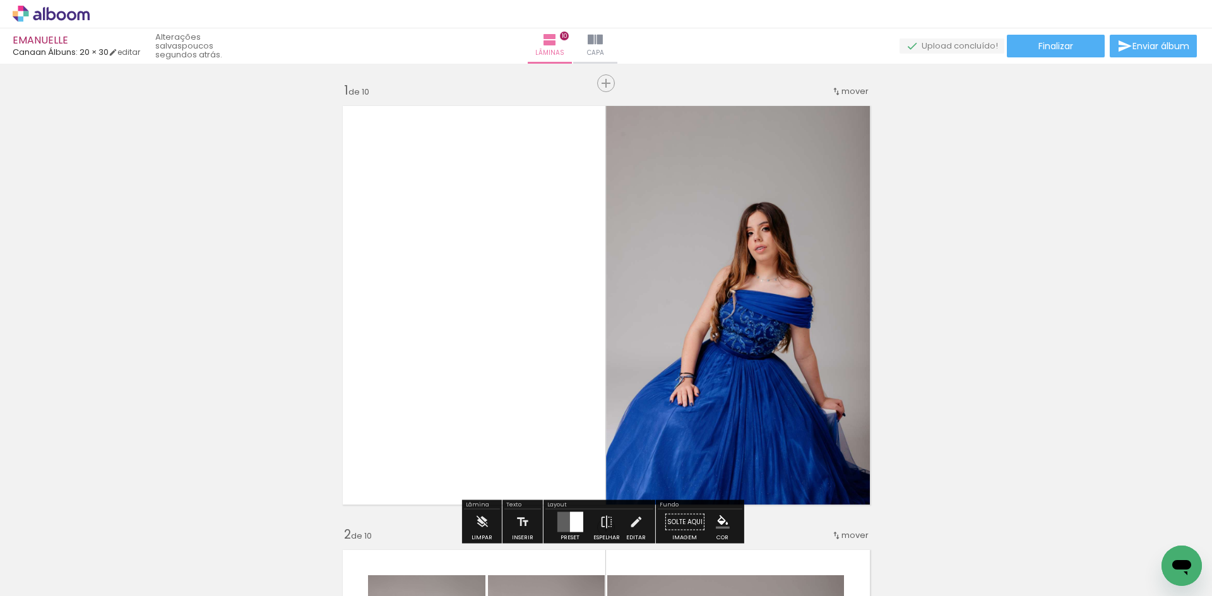
scroll to position [0, 0]
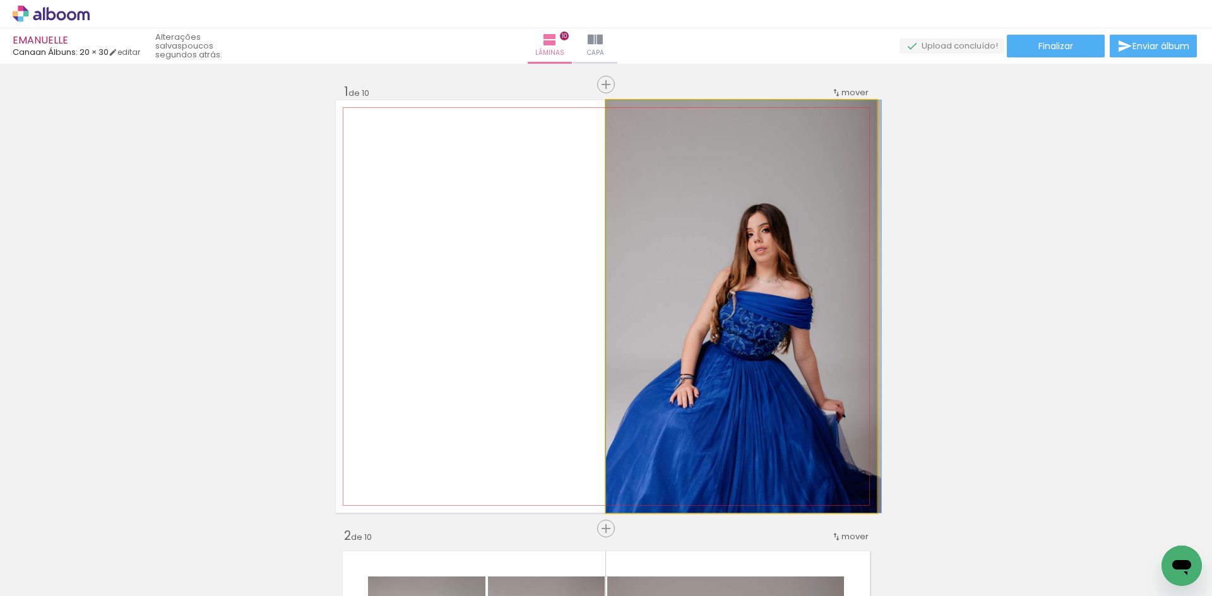
drag, startPoint x: 744, startPoint y: 278, endPoint x: 752, endPoint y: 274, distance: 9.3
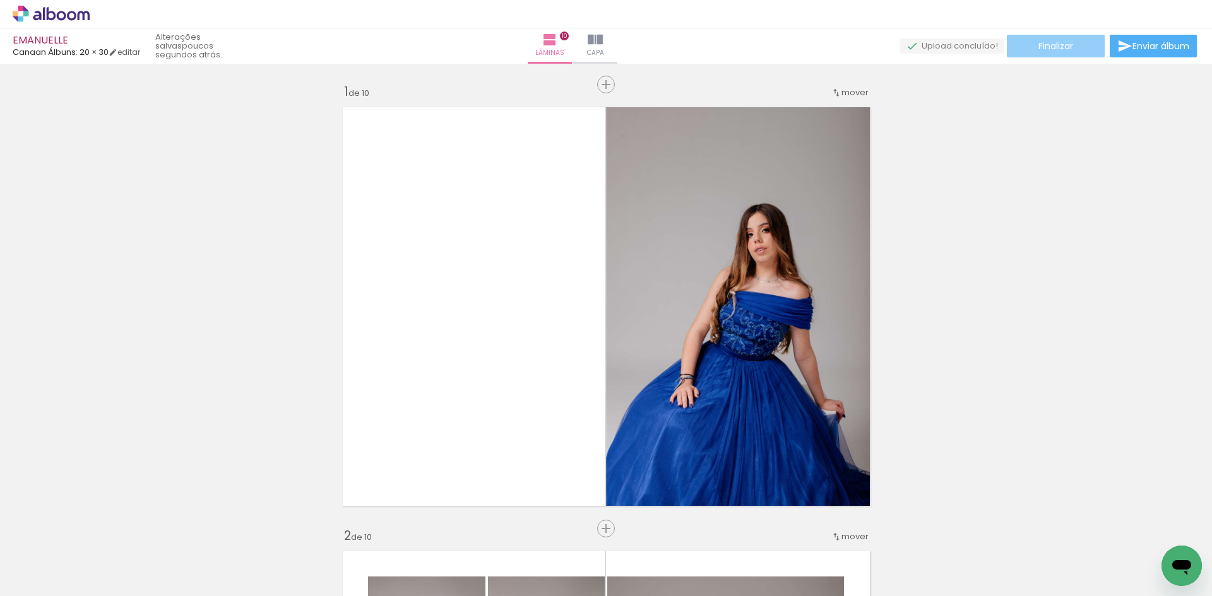
click at [1048, 45] on span "Finalizar" at bounding box center [1055, 46] width 35 height 9
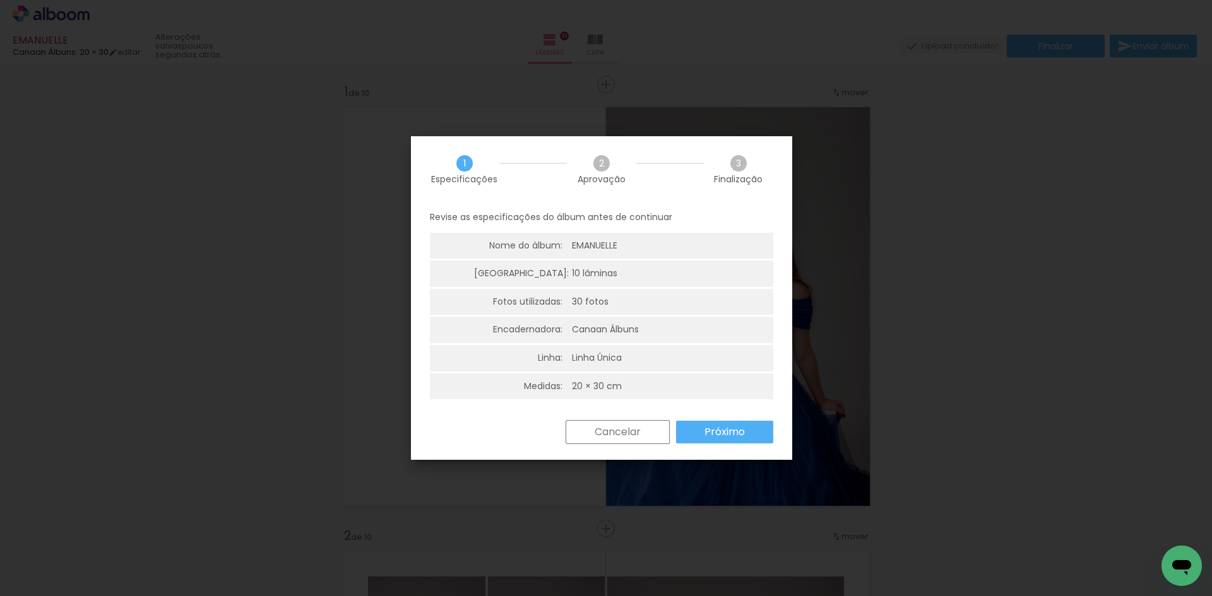
click at [0, 0] on slot "Próximo" at bounding box center [0, 0] width 0 height 0
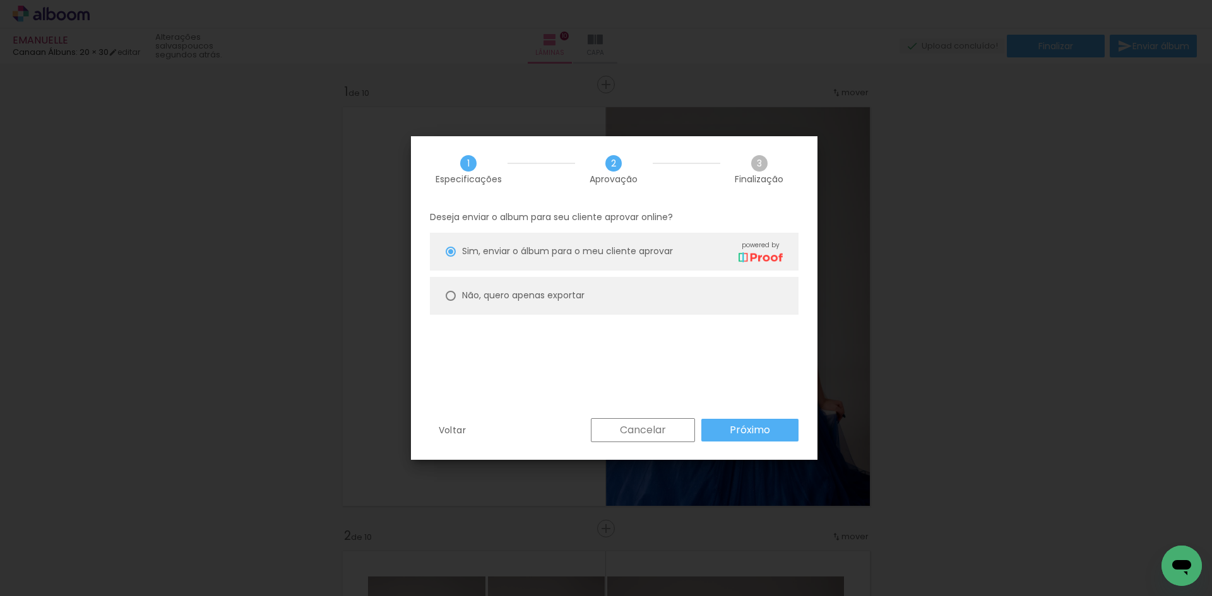
click at [591, 287] on paper-radio-button "Não, quero apenas exportar" at bounding box center [614, 296] width 369 height 38
type paper-radio-button "on"
click at [687, 251] on div "Sim, enviar o álbum para o meu cliente aprovar powered by" at bounding box center [622, 251] width 321 height 22
type paper-radio-button "on"
click at [0, 0] on slot "Próximo" at bounding box center [0, 0] width 0 height 0
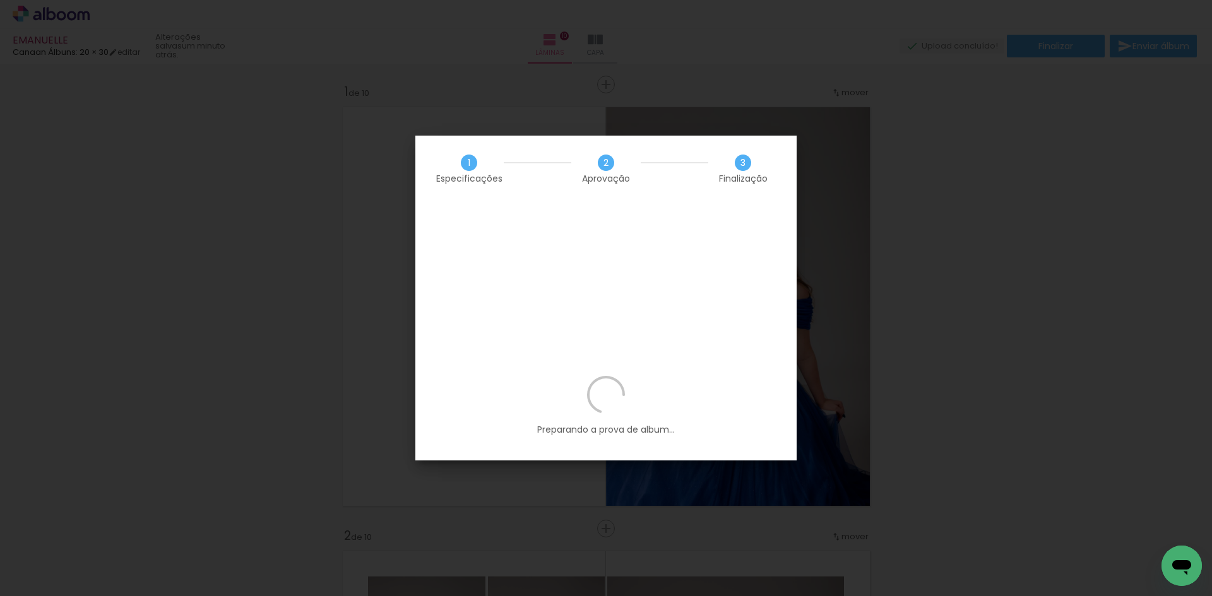
scroll to position [0, 1087]
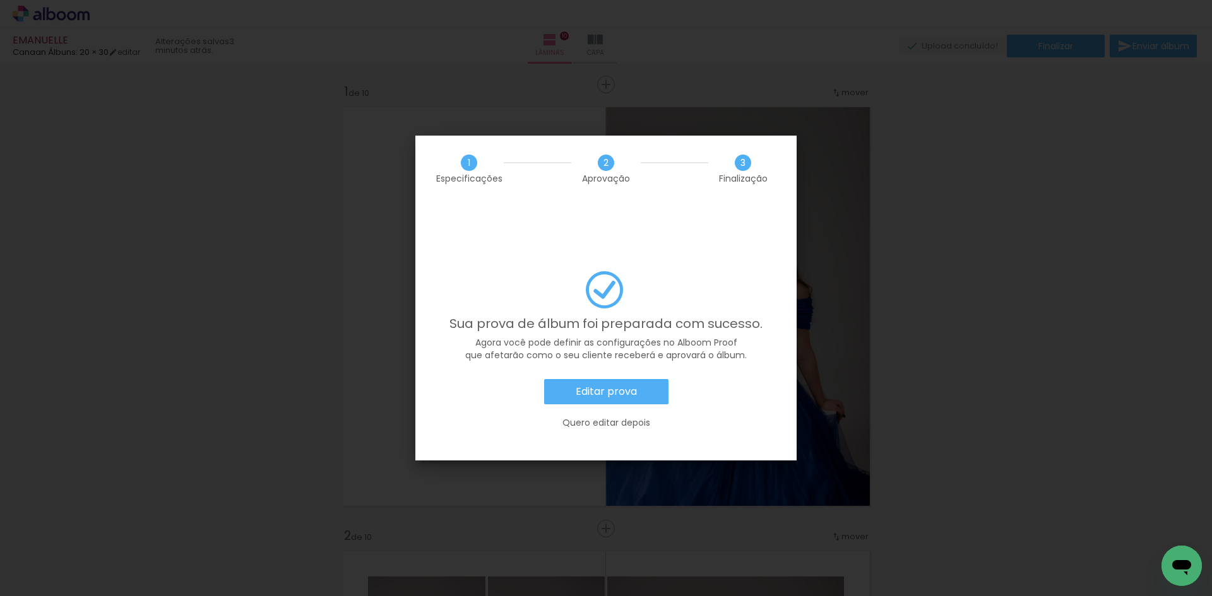
scroll to position [0, 1087]
click at [593, 379] on div "Editar prova Quero editar depois" at bounding box center [605, 410] width 343 height 62
click at [599, 379] on paper-button "Editar prova" at bounding box center [606, 391] width 124 height 25
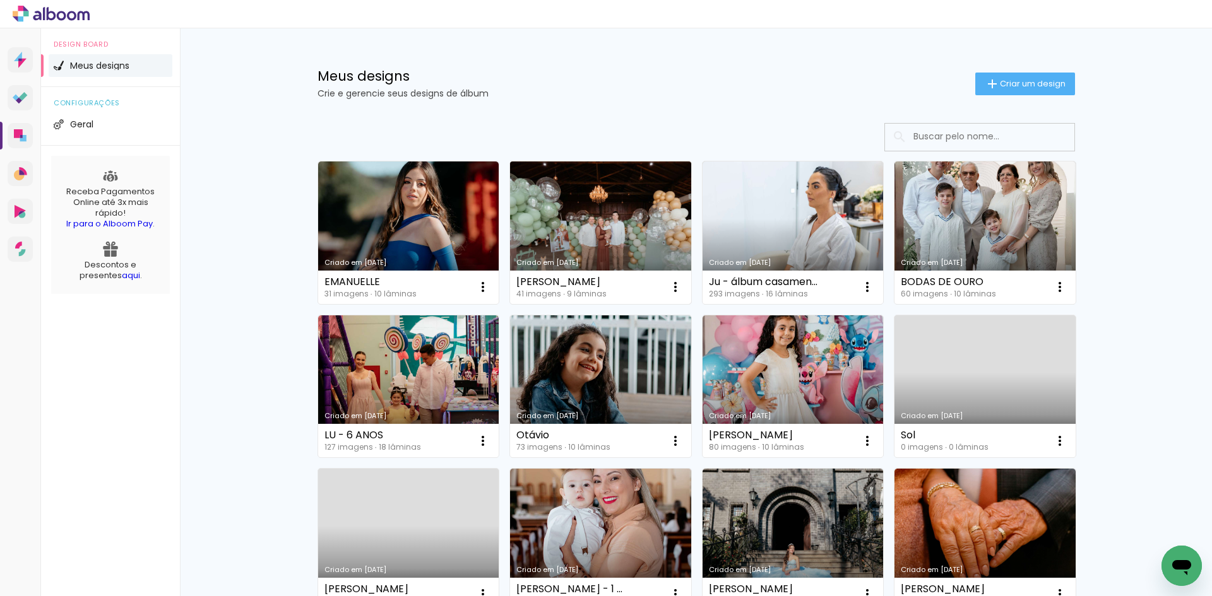
click at [612, 222] on link "Criado em [DATE]" at bounding box center [600, 233] width 181 height 143
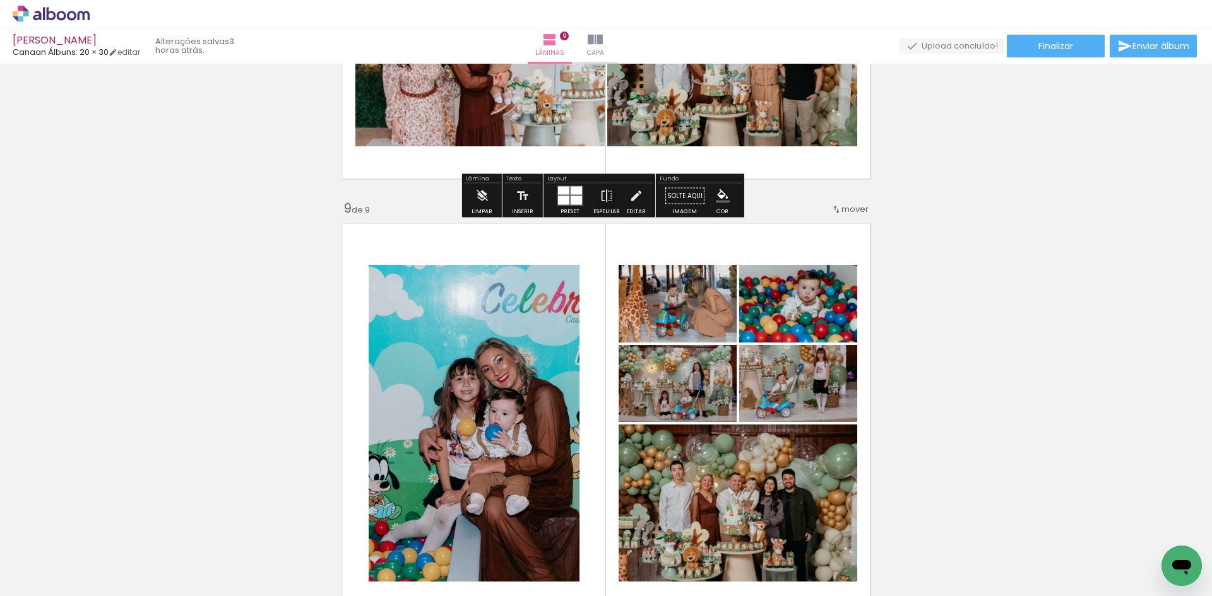
scroll to position [3471, 0]
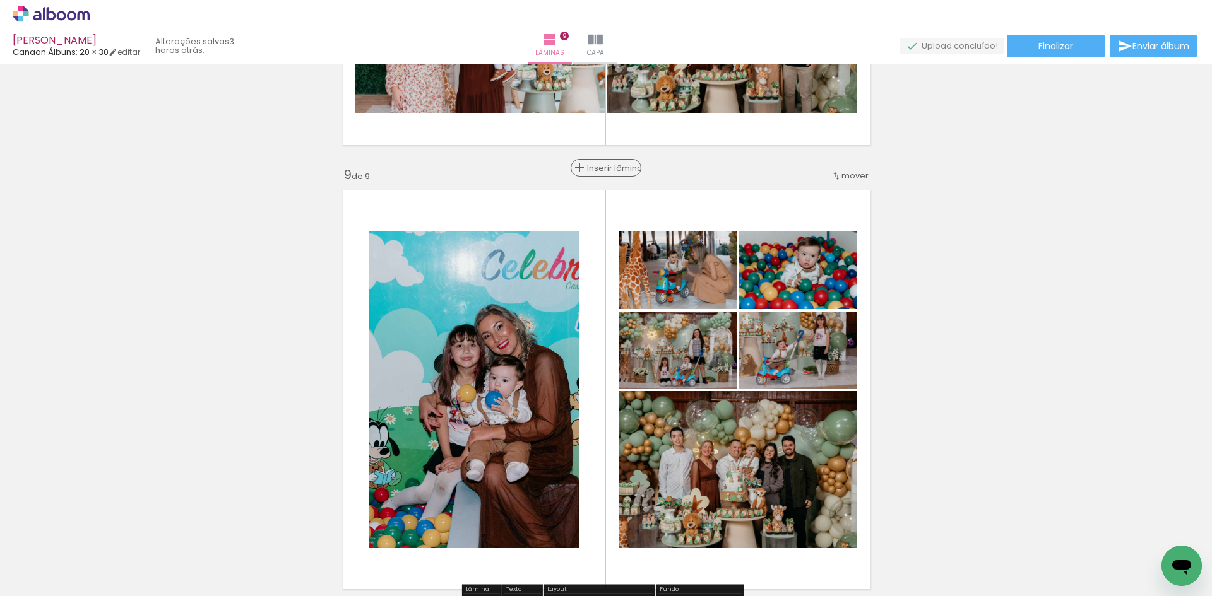
click at [602, 164] on span "Inserir lâmina" at bounding box center [611, 168] width 49 height 8
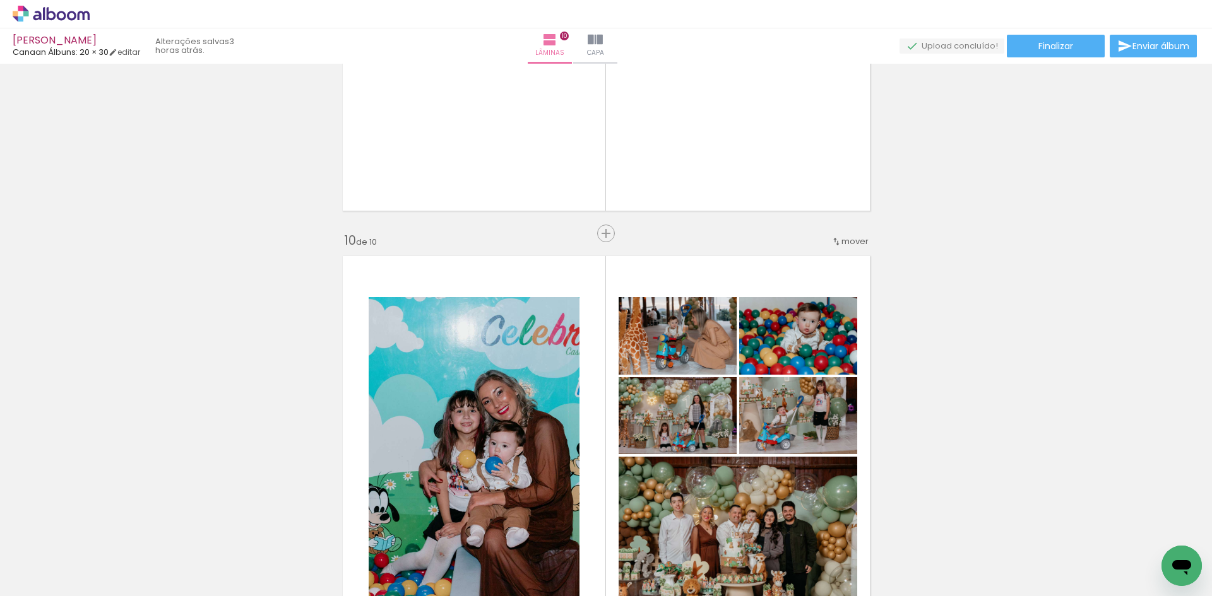
scroll to position [3976, 0]
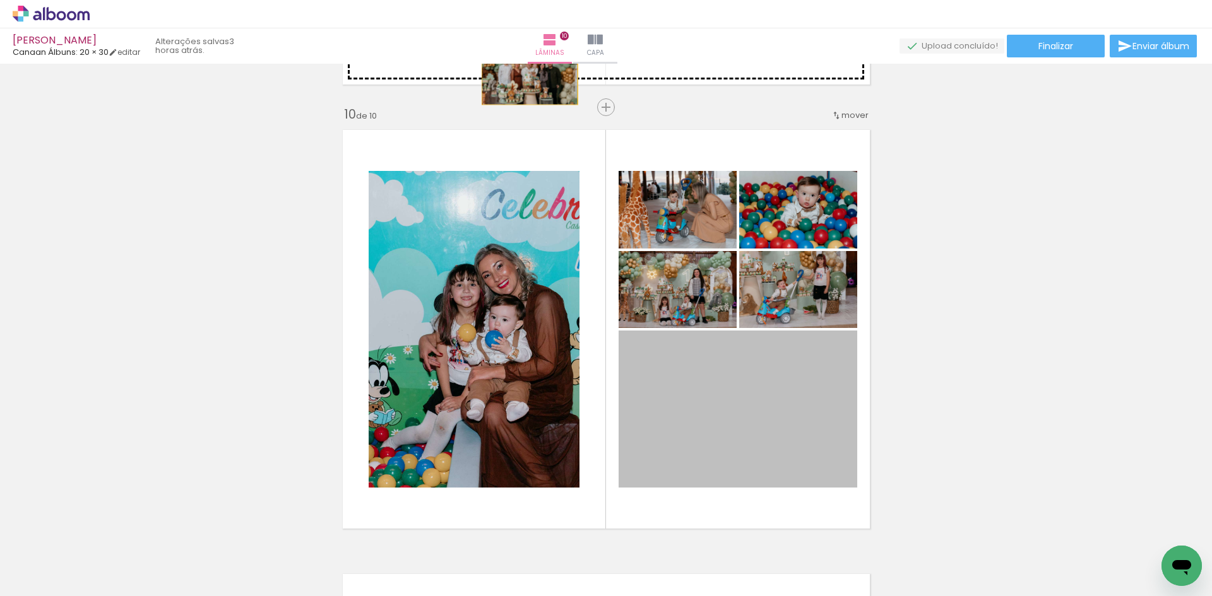
drag, startPoint x: 706, startPoint y: 437, endPoint x: 525, endPoint y: 73, distance: 407.0
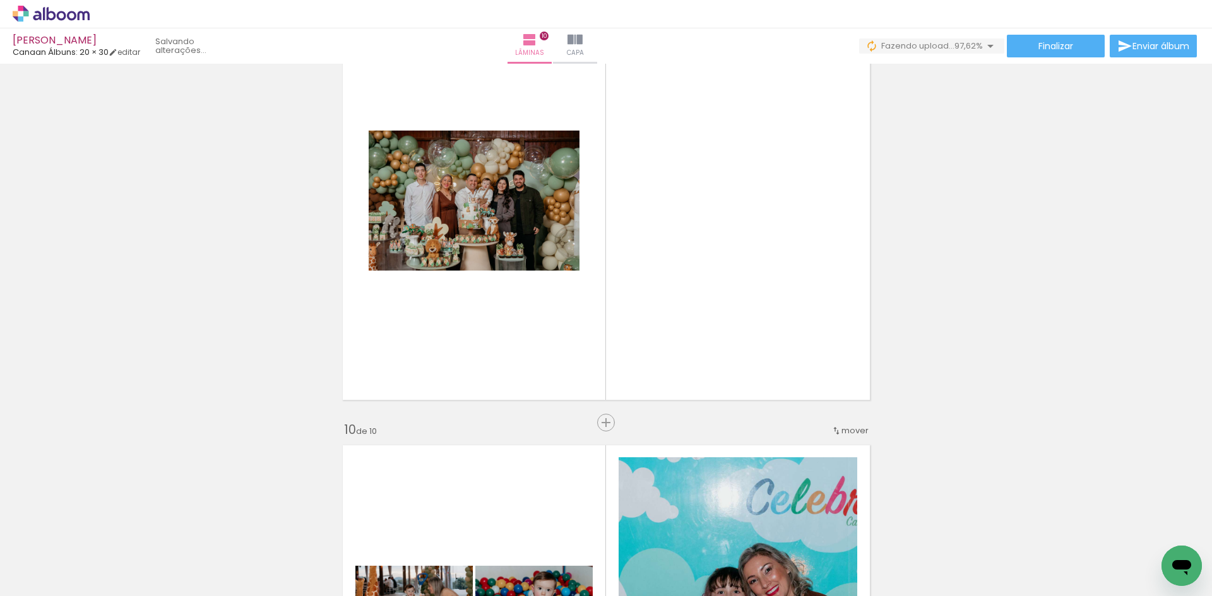
scroll to position [0, 1864]
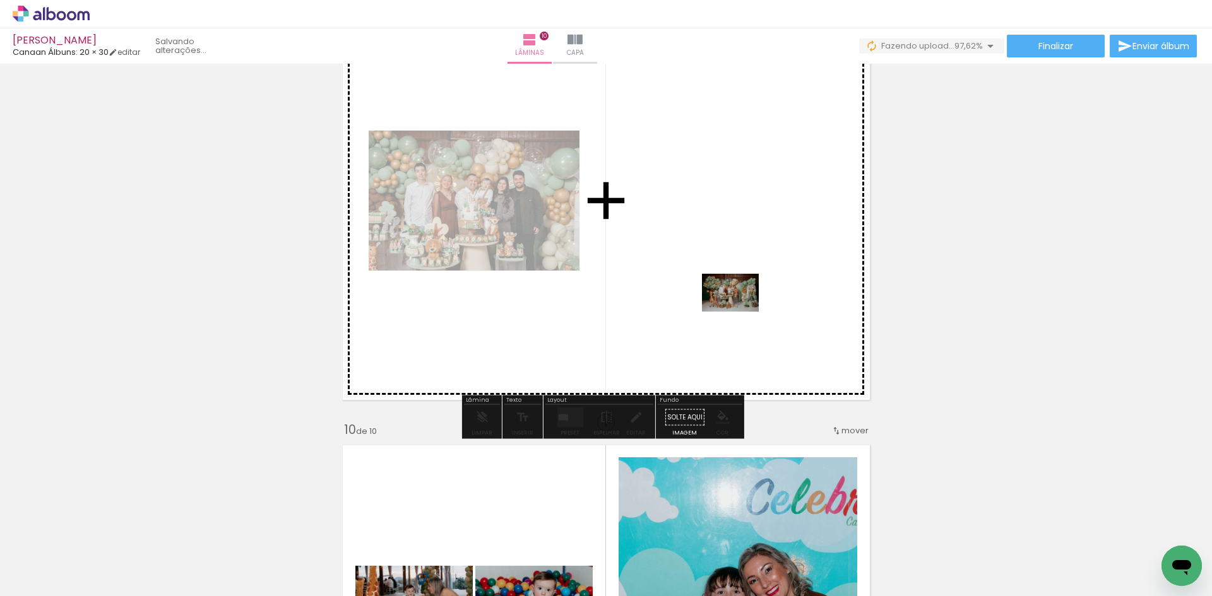
drag, startPoint x: 1149, startPoint y: 550, endPoint x: 737, endPoint y: 309, distance: 477.5
click at [737, 309] on quentale-workspace at bounding box center [606, 298] width 1212 height 596
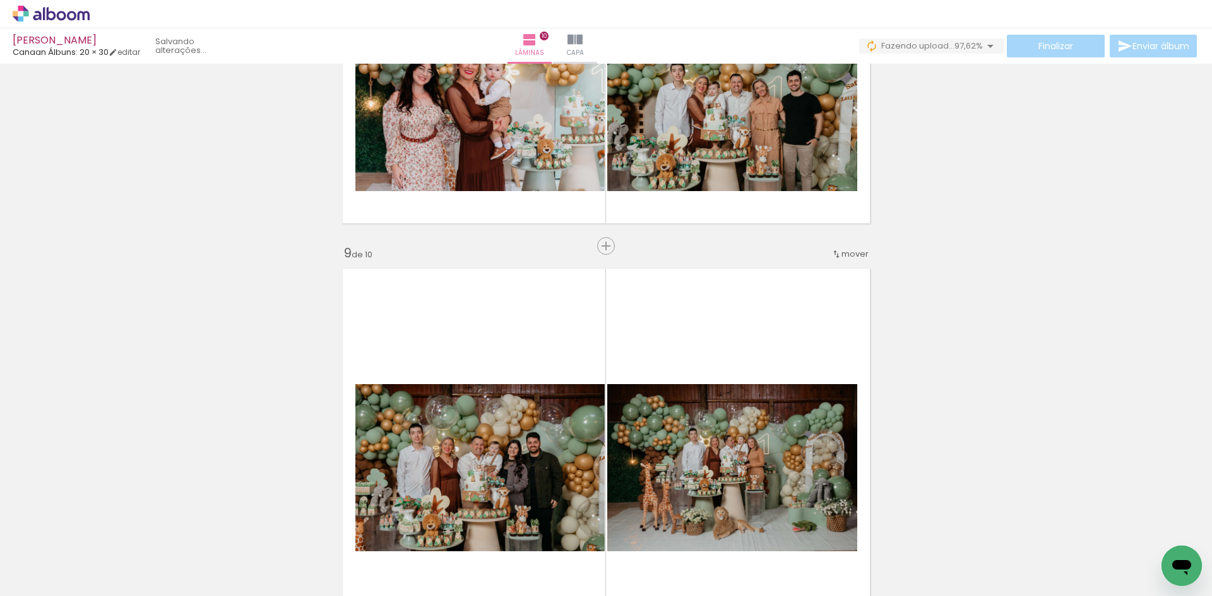
scroll to position [3408, 0]
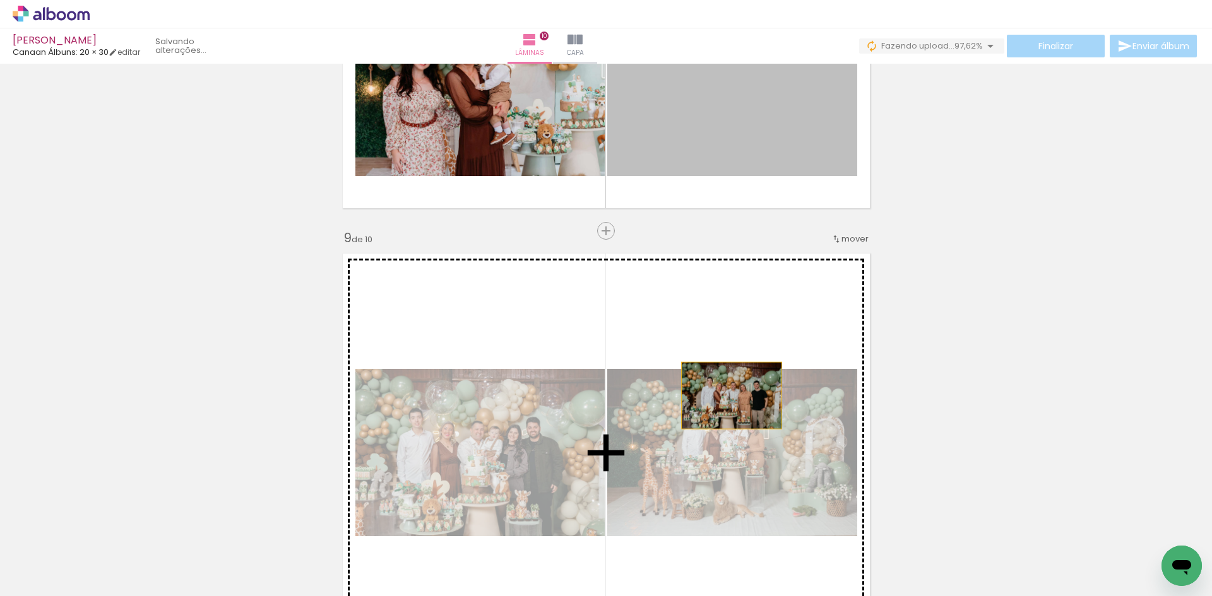
drag, startPoint x: 752, startPoint y: 136, endPoint x: 726, endPoint y: 396, distance: 260.7
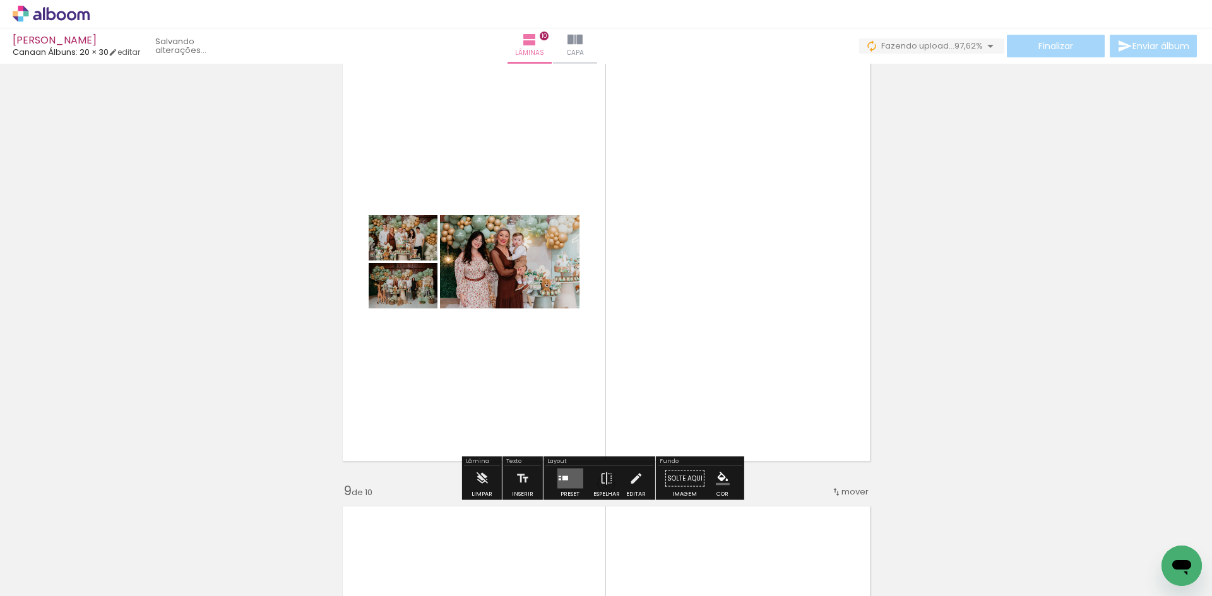
scroll to position [3156, 0]
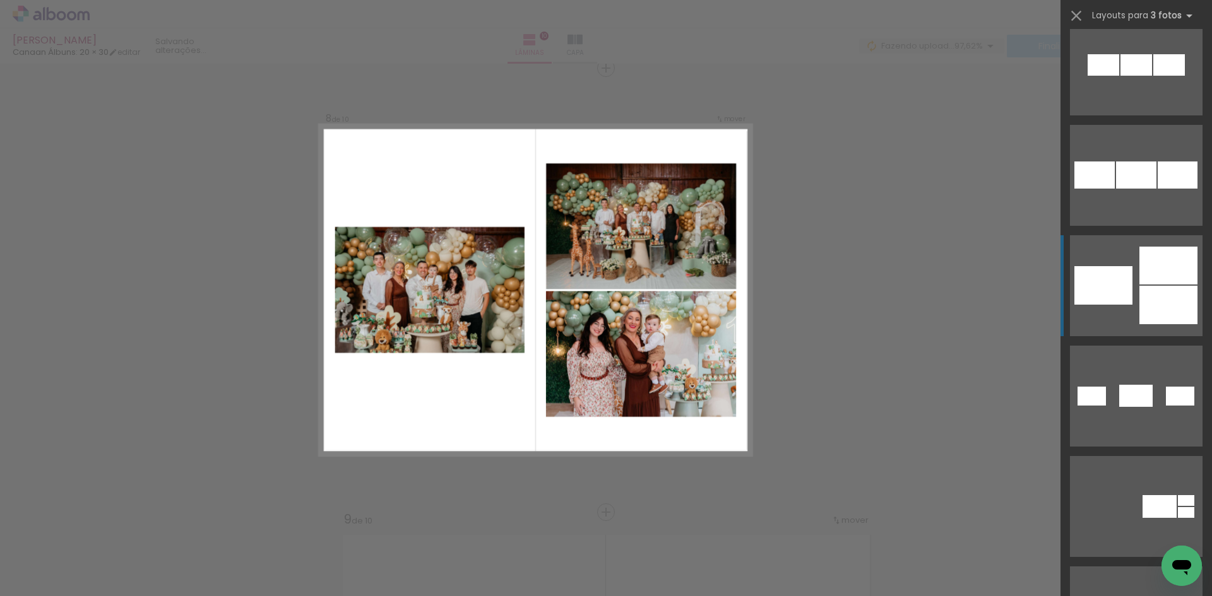
scroll to position [252, 0]
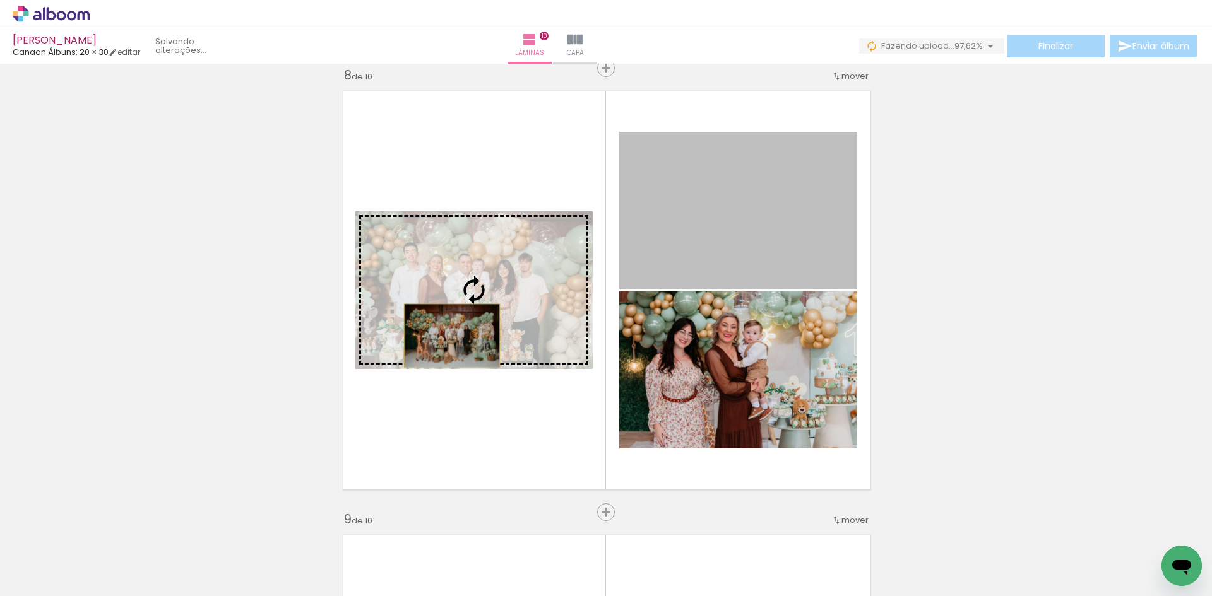
drag, startPoint x: 761, startPoint y: 229, endPoint x: 447, endPoint y: 336, distance: 331.9
click at [0, 0] on slot at bounding box center [0, 0] width 0 height 0
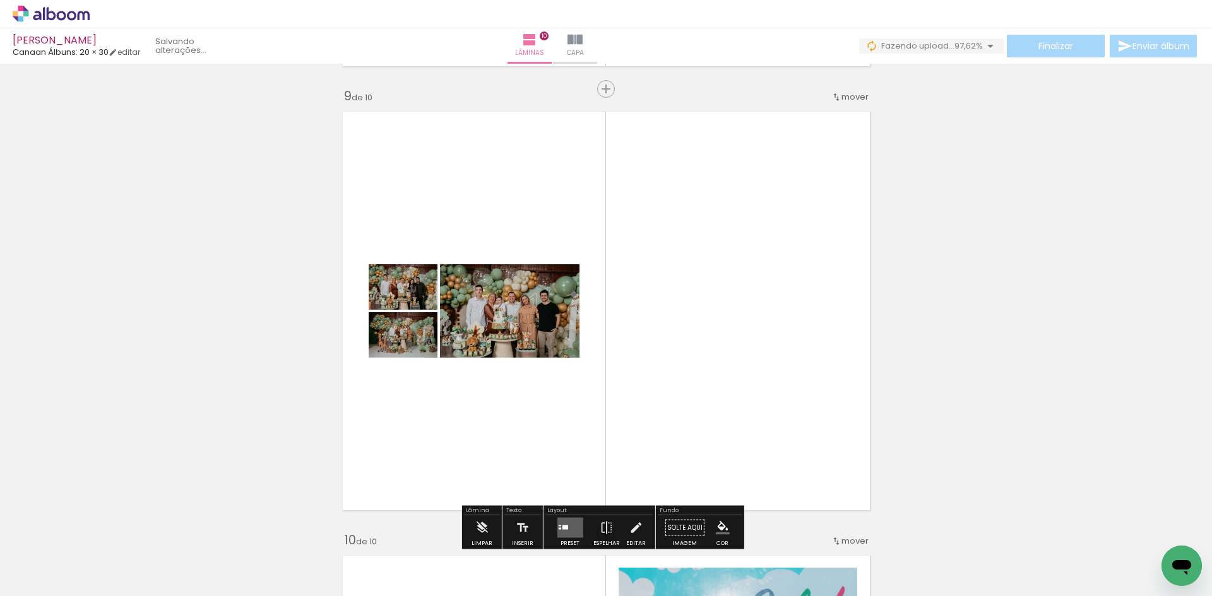
scroll to position [3632, 0]
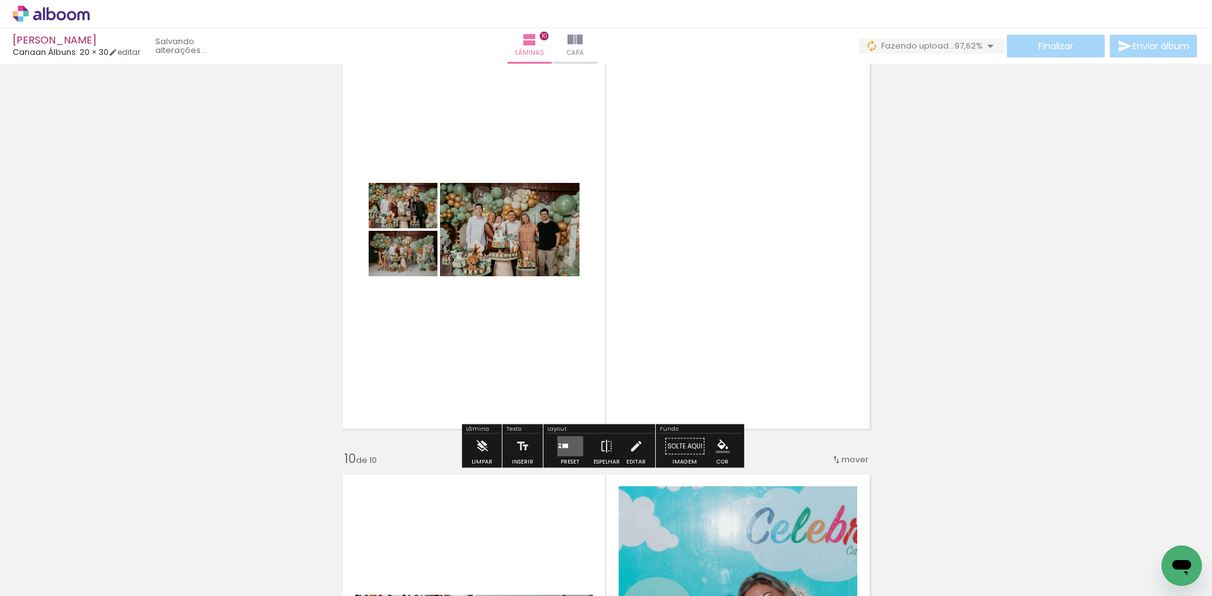
click at [569, 442] on quentale-layouter at bounding box center [570, 447] width 26 height 20
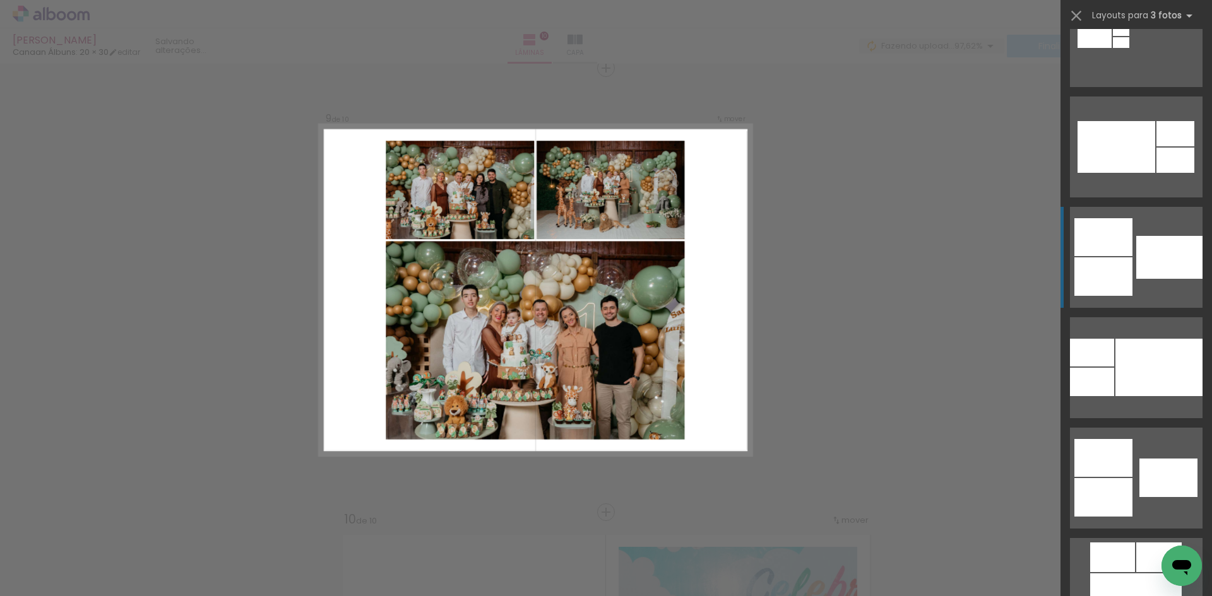
scroll to position [1073, 0]
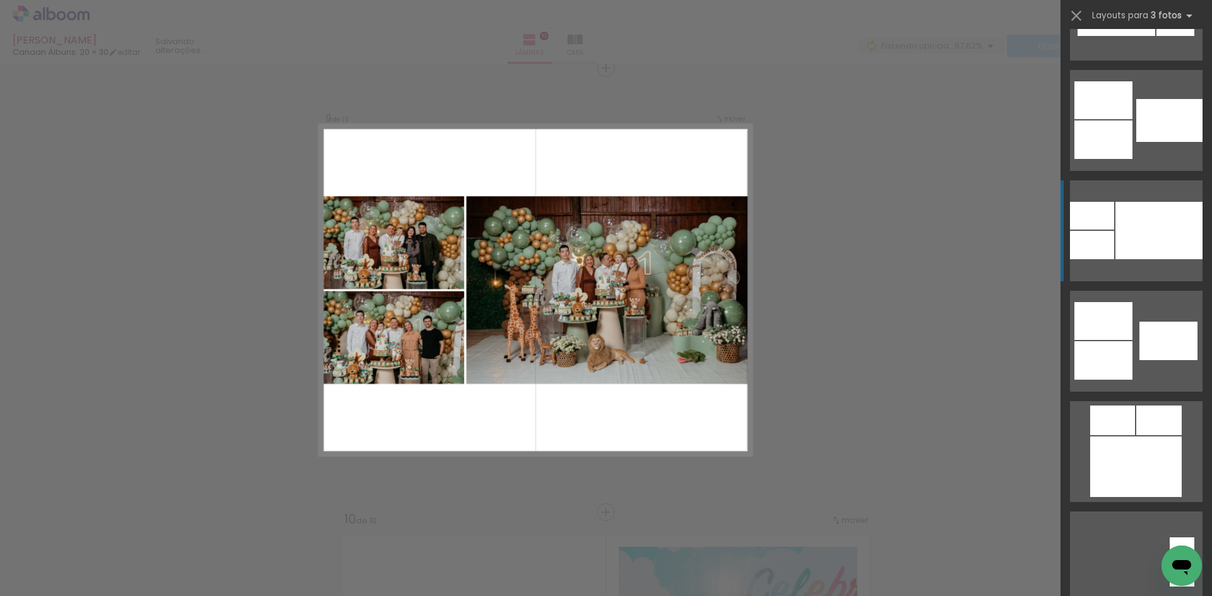
click at [1158, 226] on div at bounding box center [1158, 230] width 87 height 57
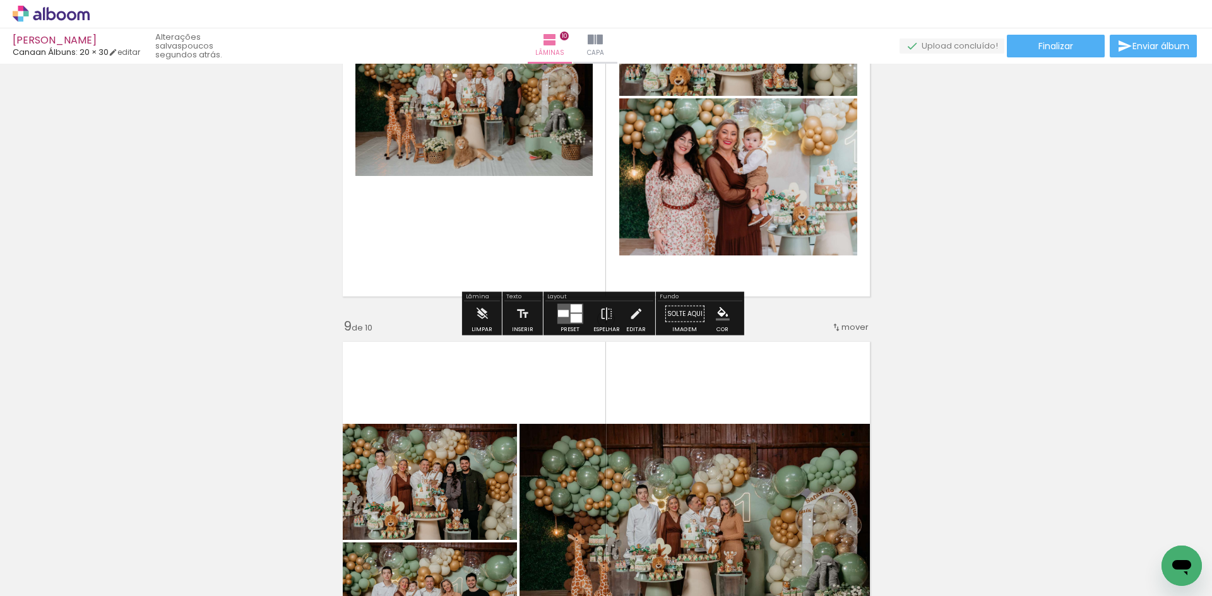
scroll to position [3319, 0]
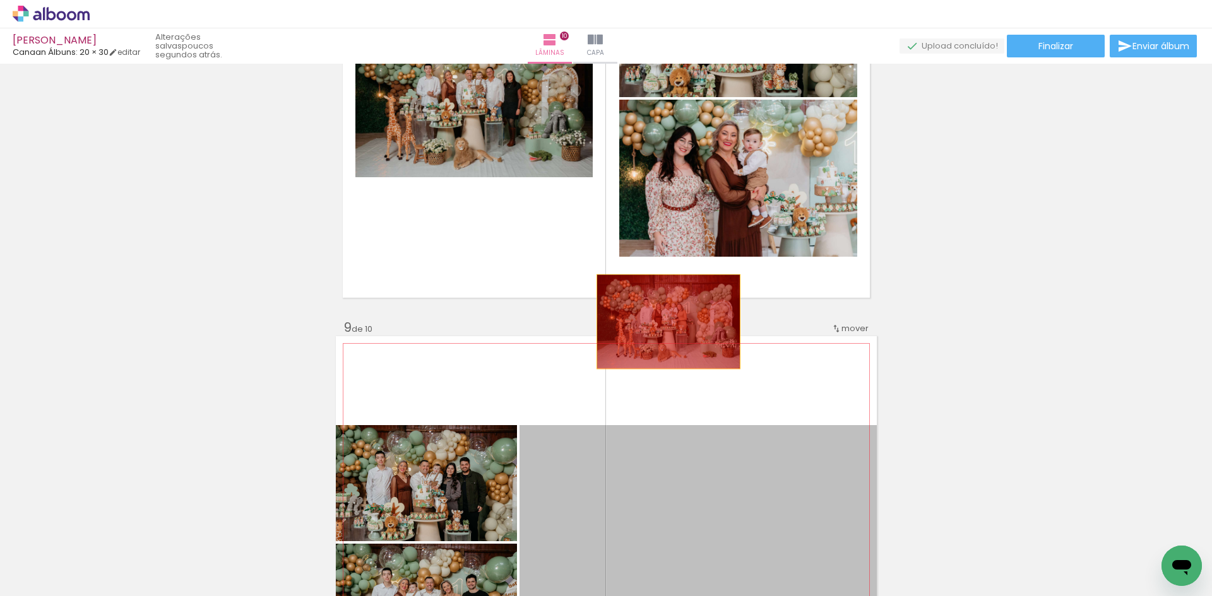
drag, startPoint x: 686, startPoint y: 475, endPoint x: 663, endPoint y: 295, distance: 180.7
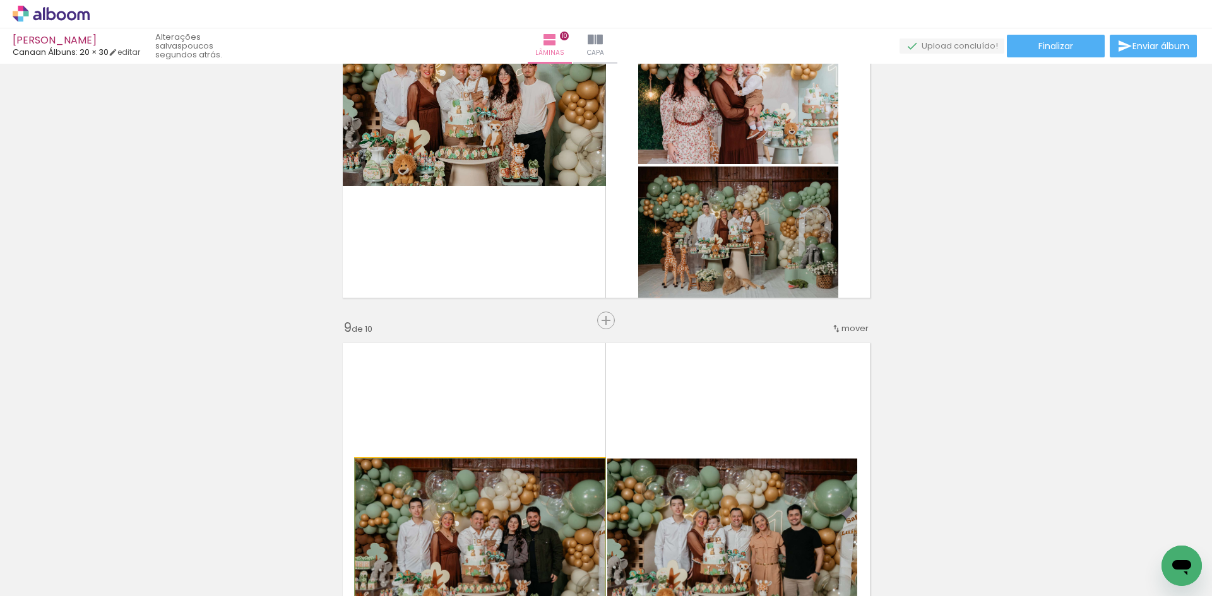
drag, startPoint x: 520, startPoint y: 486, endPoint x: 620, endPoint y: 425, distance: 117.6
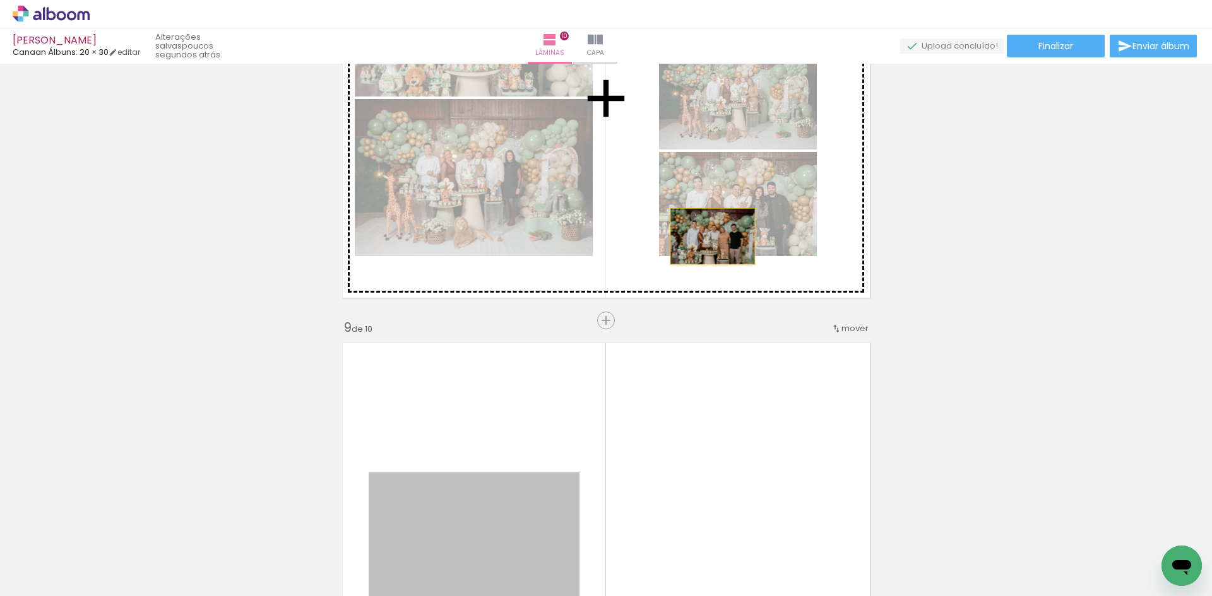
drag, startPoint x: 555, startPoint y: 500, endPoint x: 737, endPoint y: 211, distance: 341.5
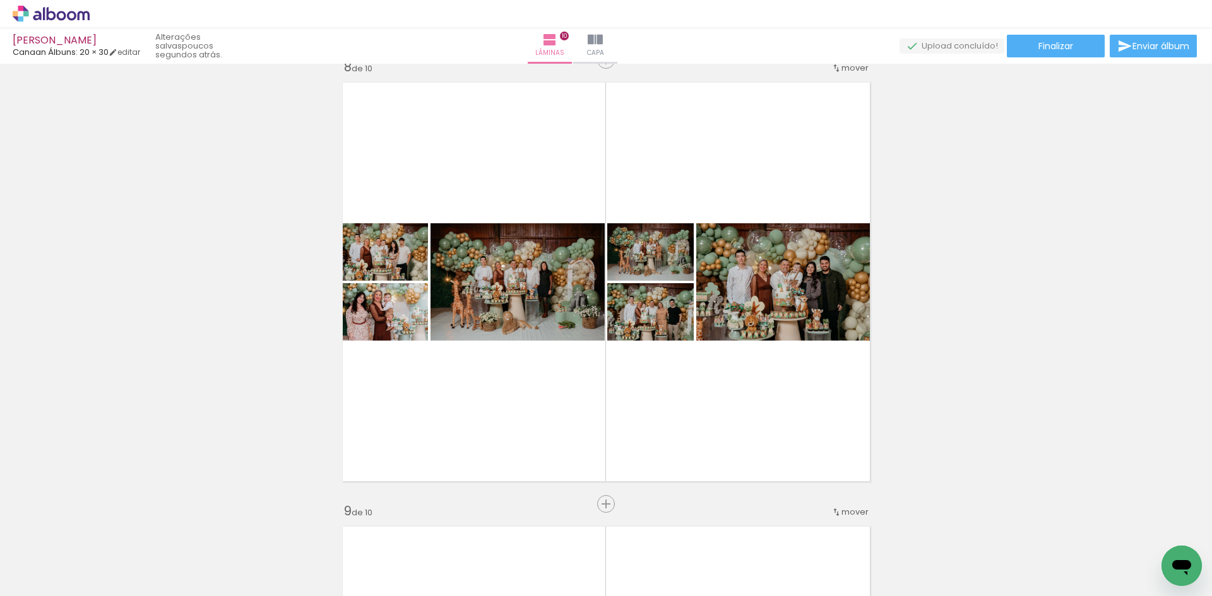
scroll to position [3129, 0]
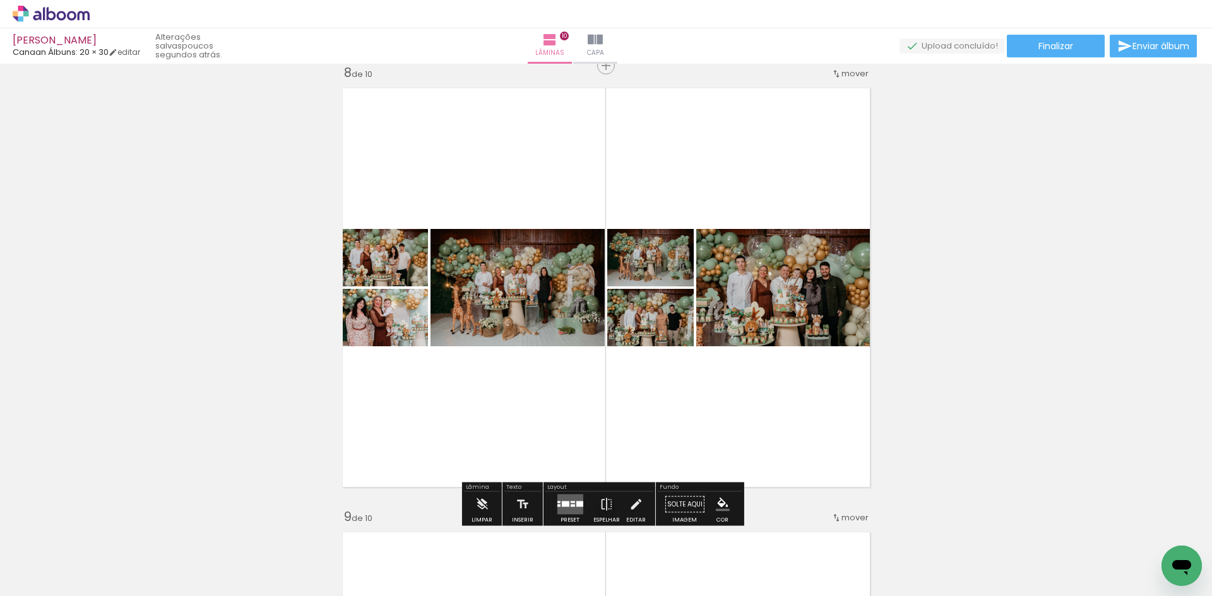
click at [571, 509] on quentale-layouter at bounding box center [570, 505] width 26 height 20
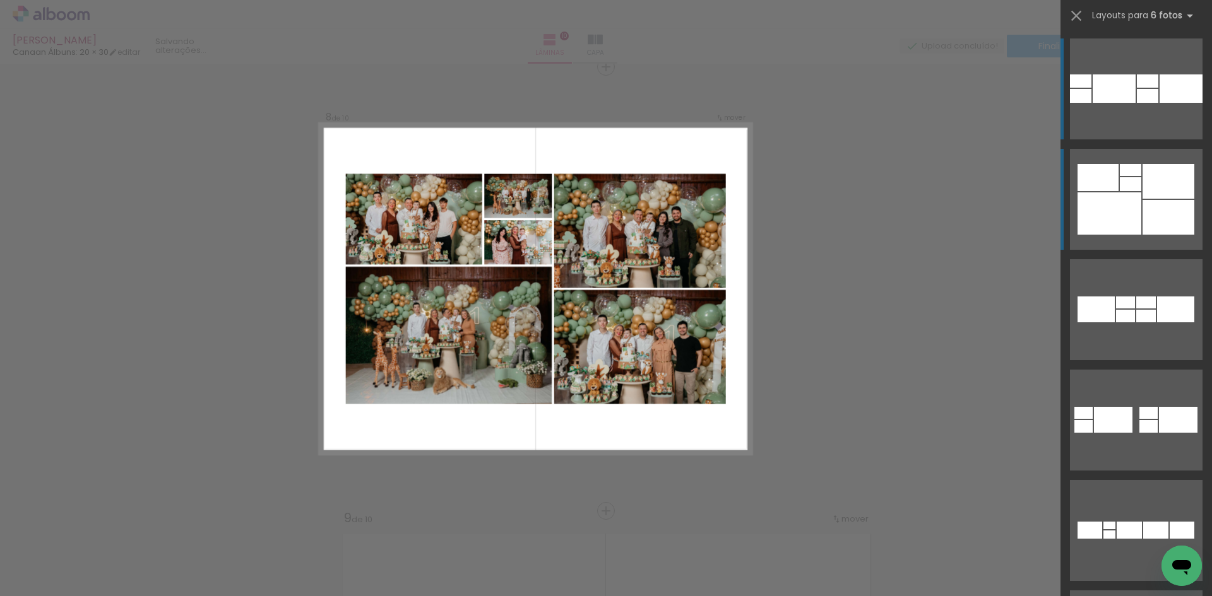
scroll to position [3127, 0]
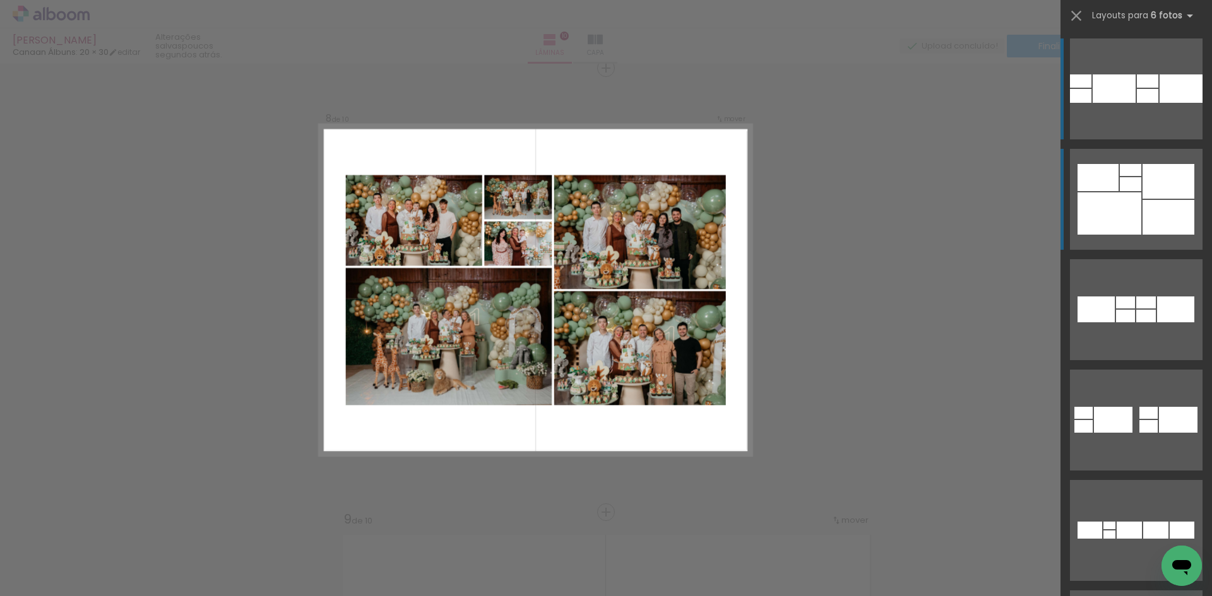
click at [1116, 215] on div at bounding box center [1109, 214] width 64 height 42
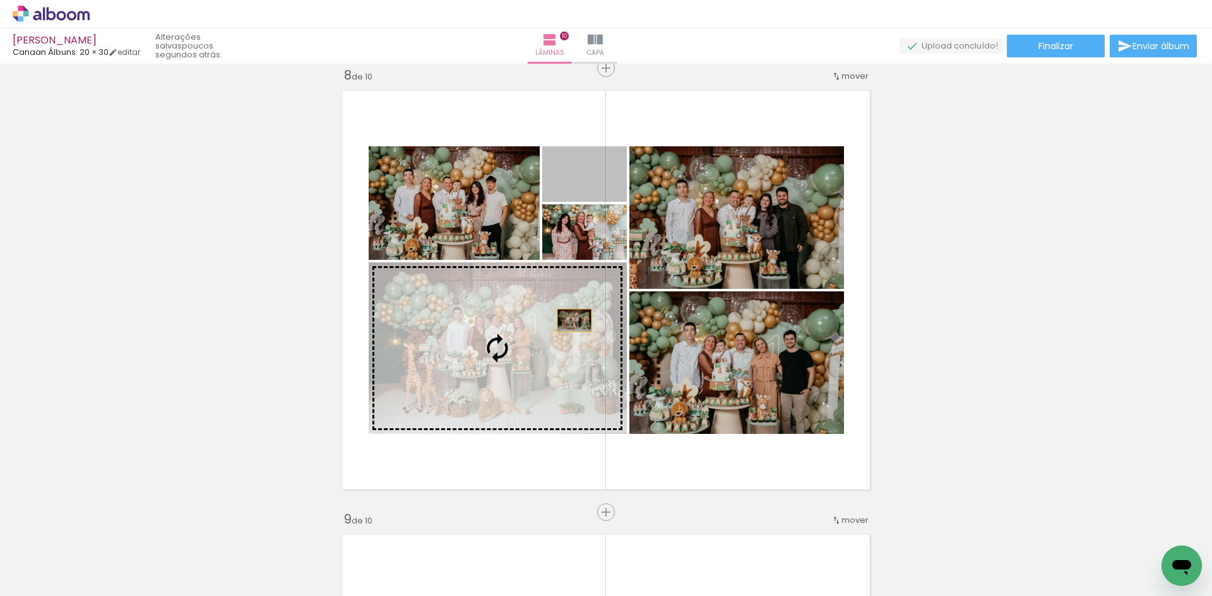
drag, startPoint x: 595, startPoint y: 187, endPoint x: 569, endPoint y: 321, distance: 135.7
click at [0, 0] on slot at bounding box center [0, 0] width 0 height 0
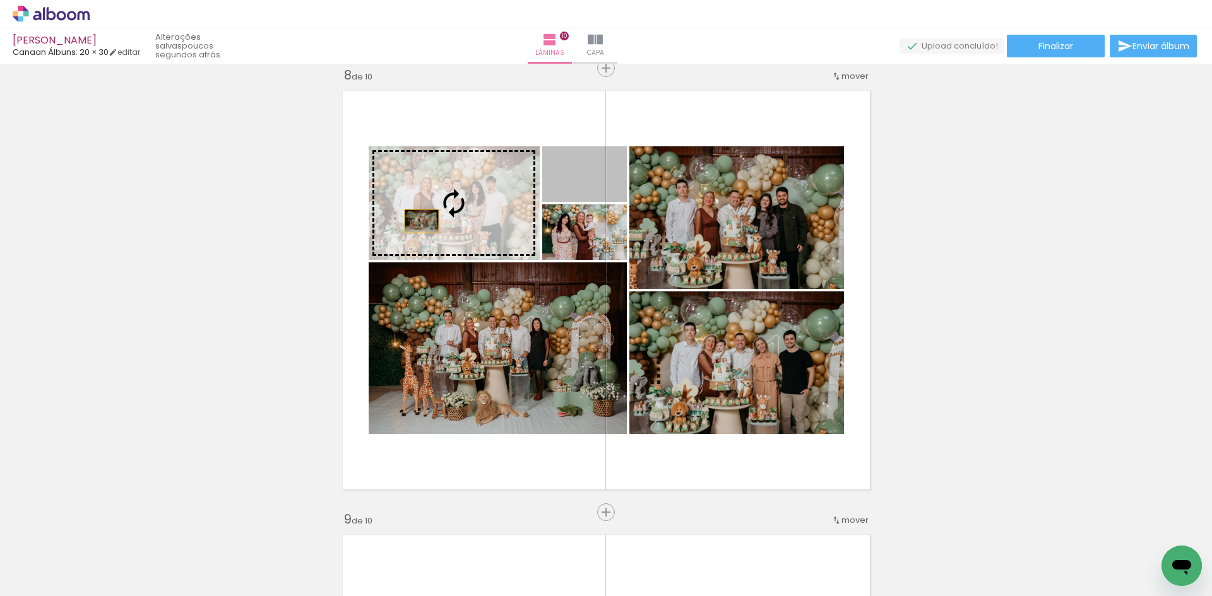
drag, startPoint x: 603, startPoint y: 186, endPoint x: 417, endPoint y: 221, distance: 189.4
click at [0, 0] on slot at bounding box center [0, 0] width 0 height 0
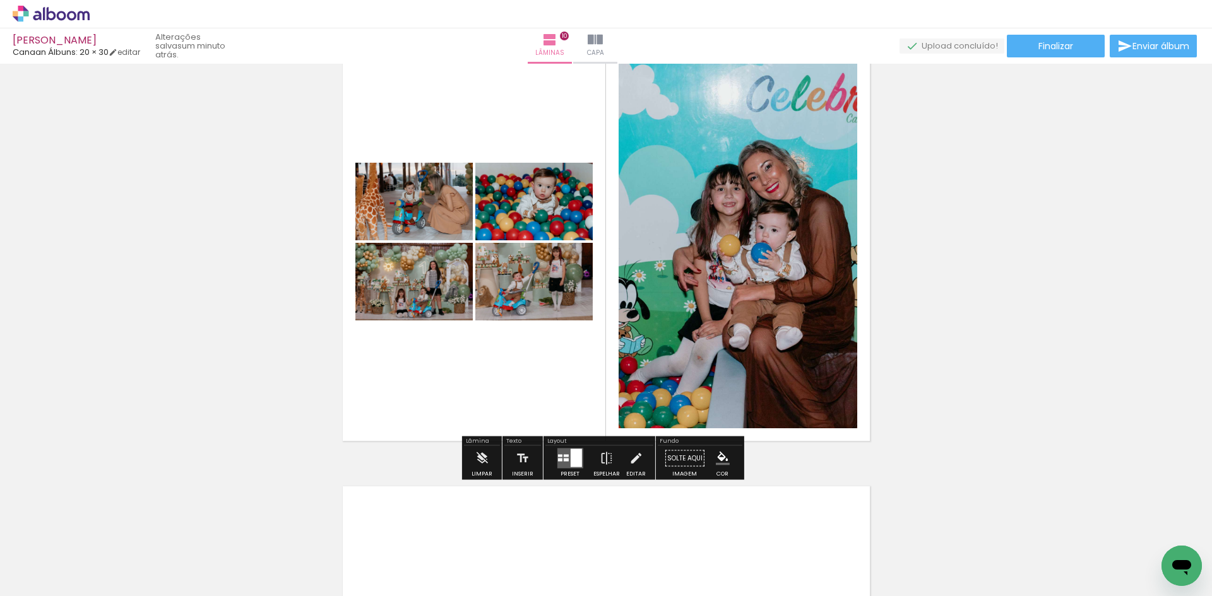
scroll to position [4074, 0]
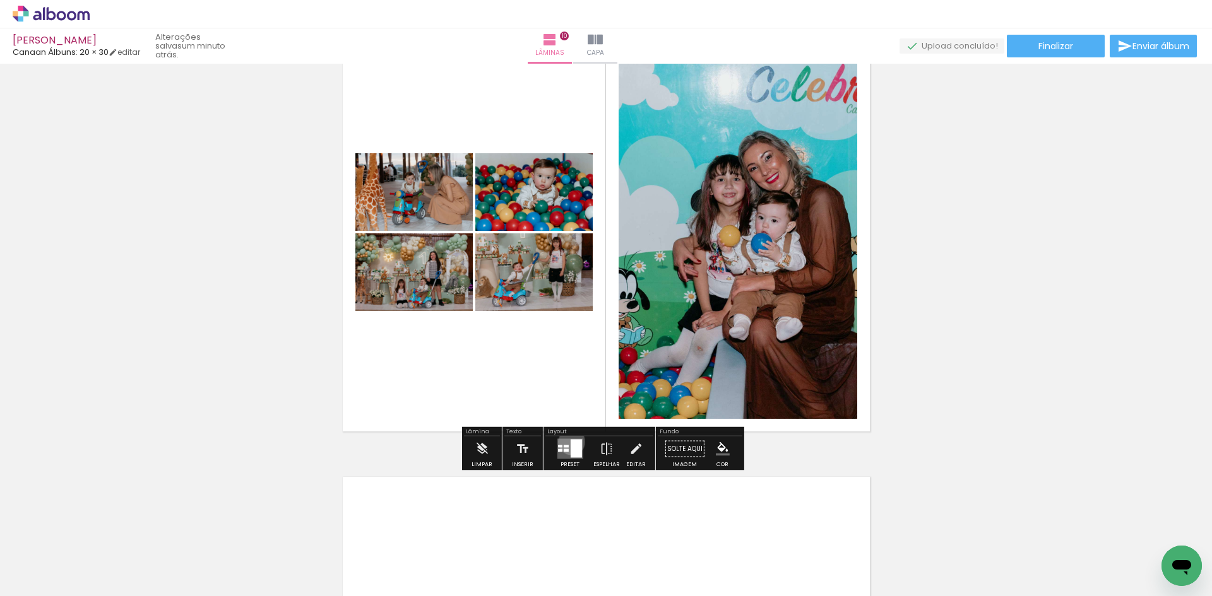
click at [570, 441] on div at bounding box center [575, 449] width 11 height 18
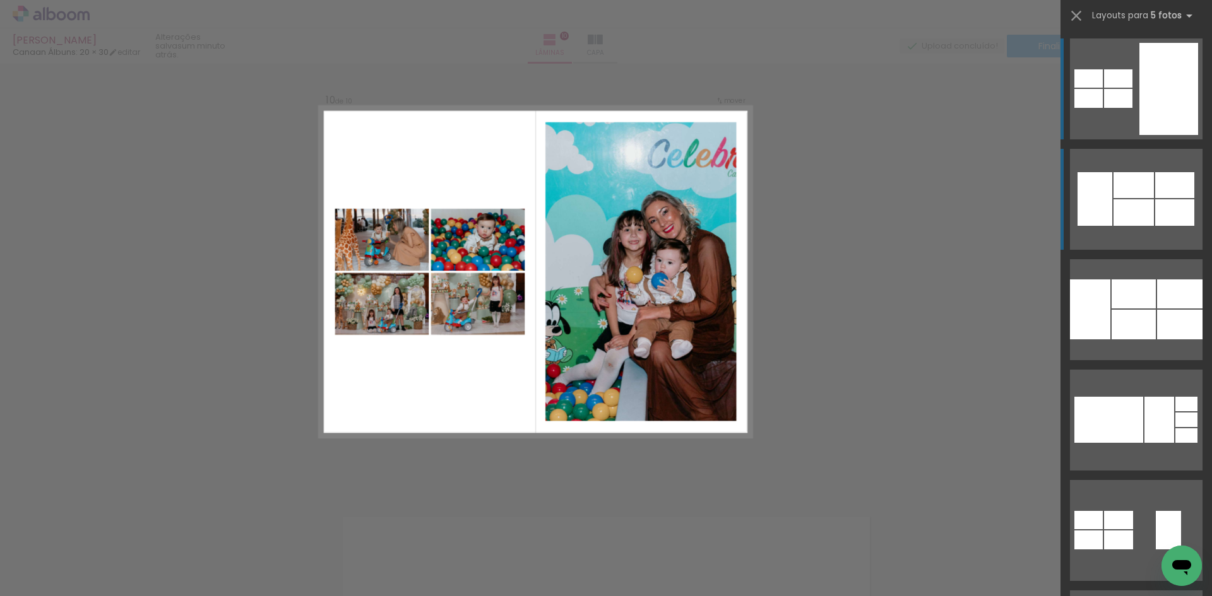
scroll to position [4016, 0]
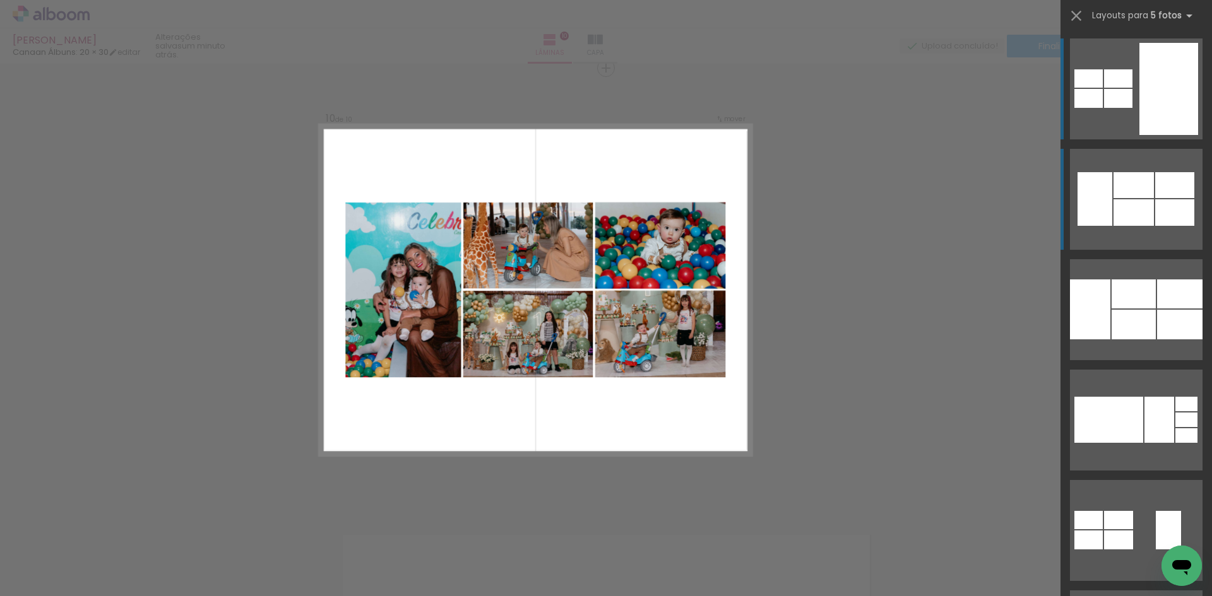
click at [1122, 212] on div at bounding box center [1133, 212] width 40 height 27
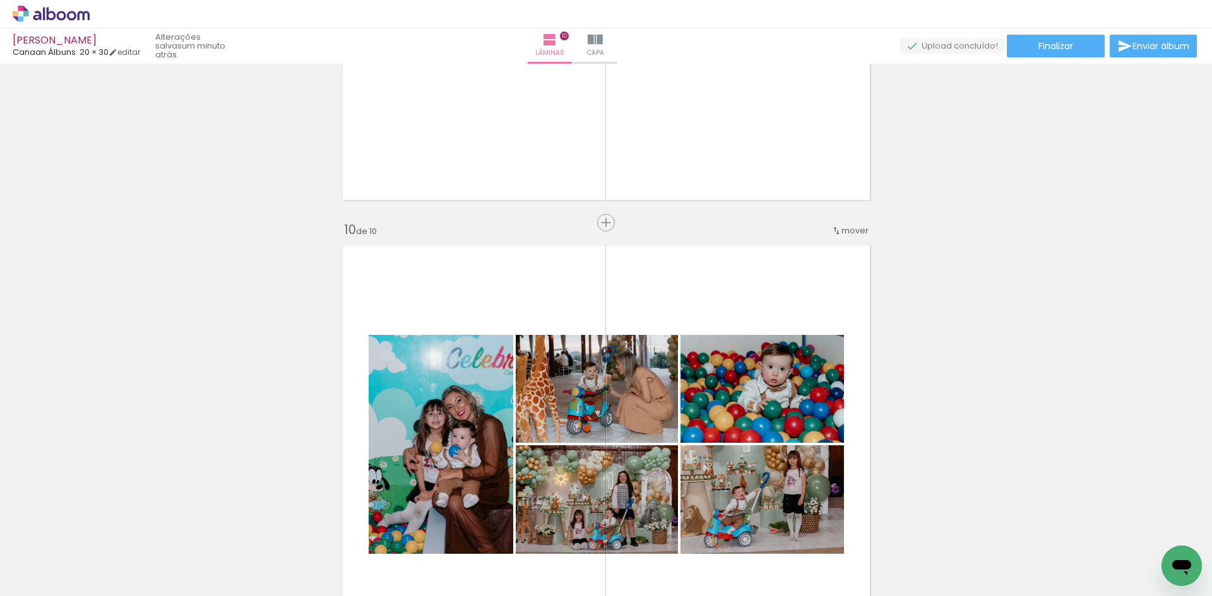
scroll to position [3889, 0]
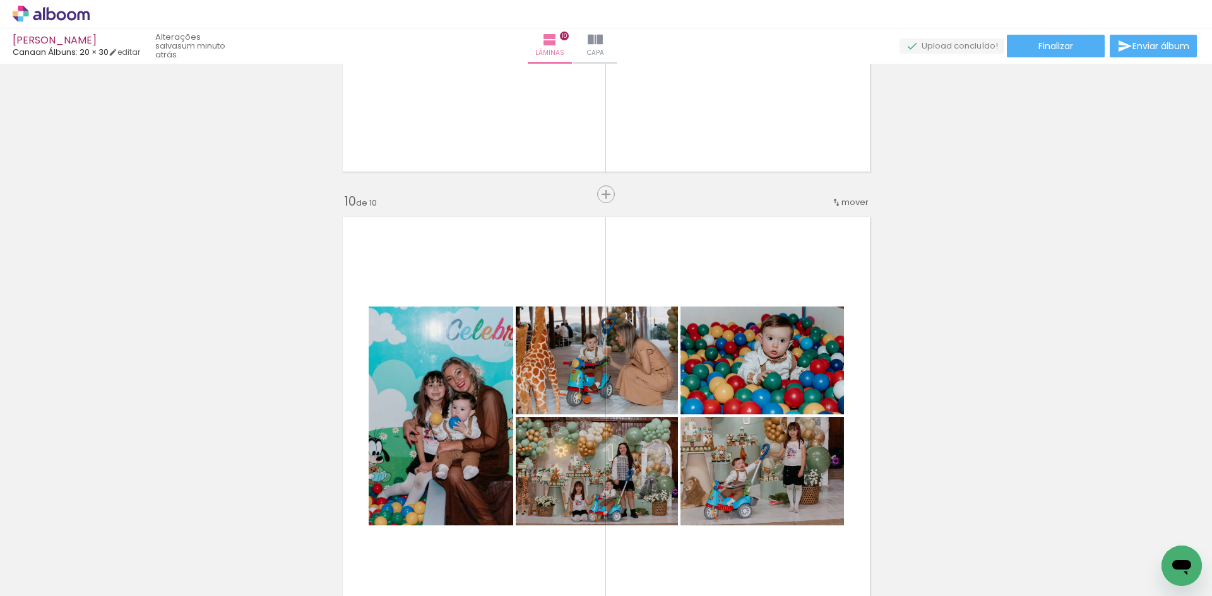
click at [851, 204] on span "mover" at bounding box center [854, 202] width 27 height 12
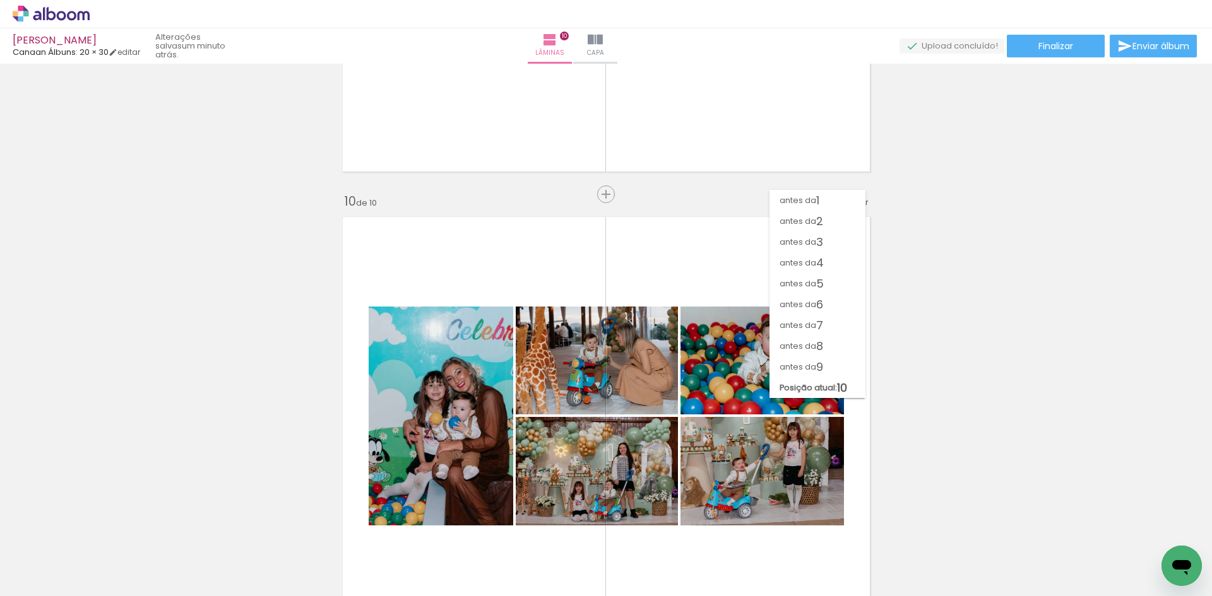
scroll to position [0, 0]
click at [819, 366] on span "9" at bounding box center [819, 367] width 7 height 21
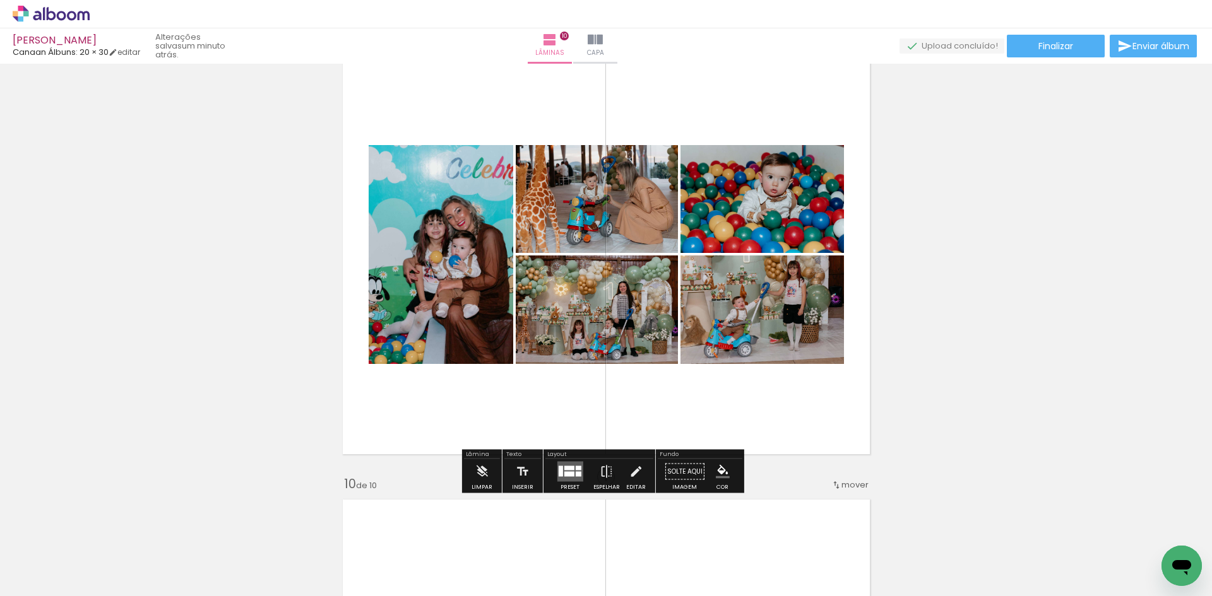
scroll to position [3571, 0]
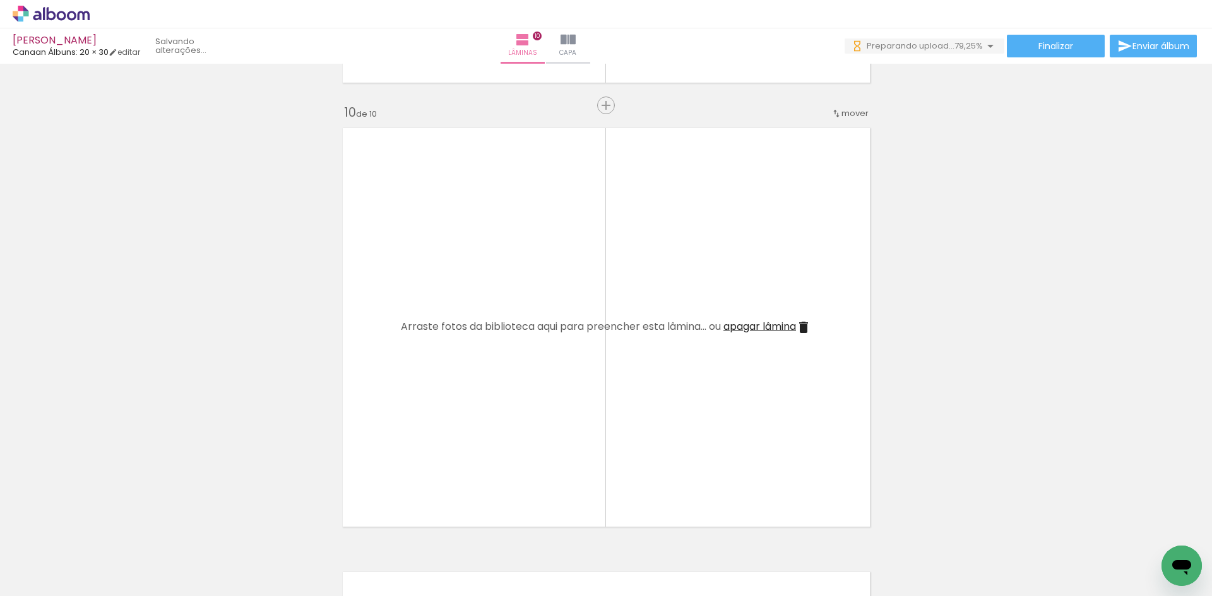
scroll to position [0, 3561]
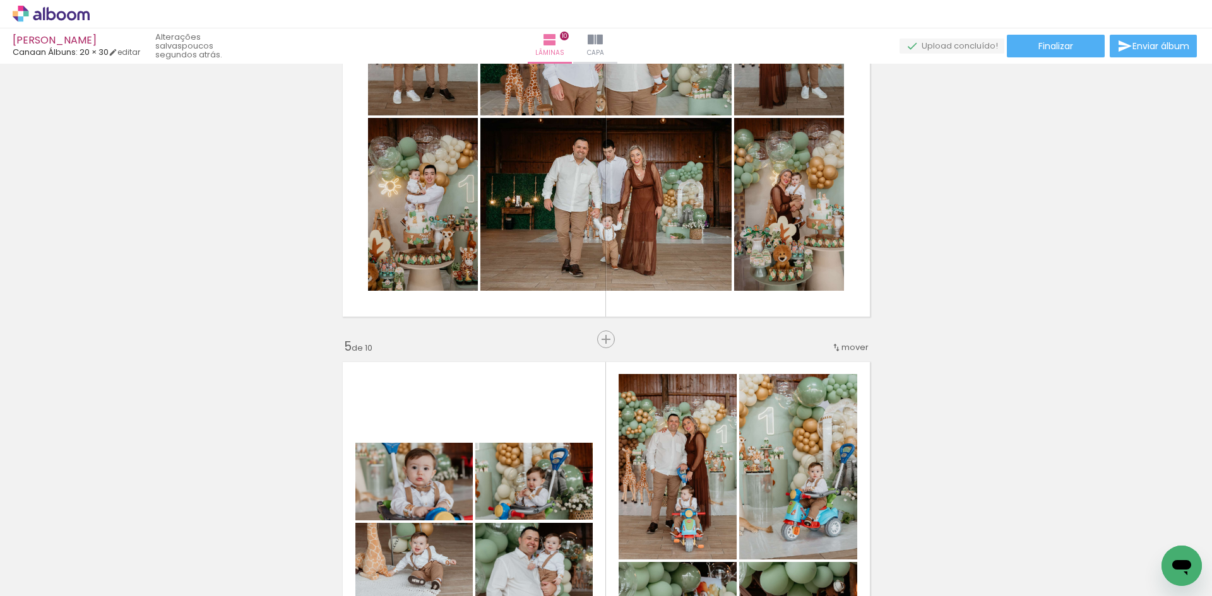
scroll to position [1515, 0]
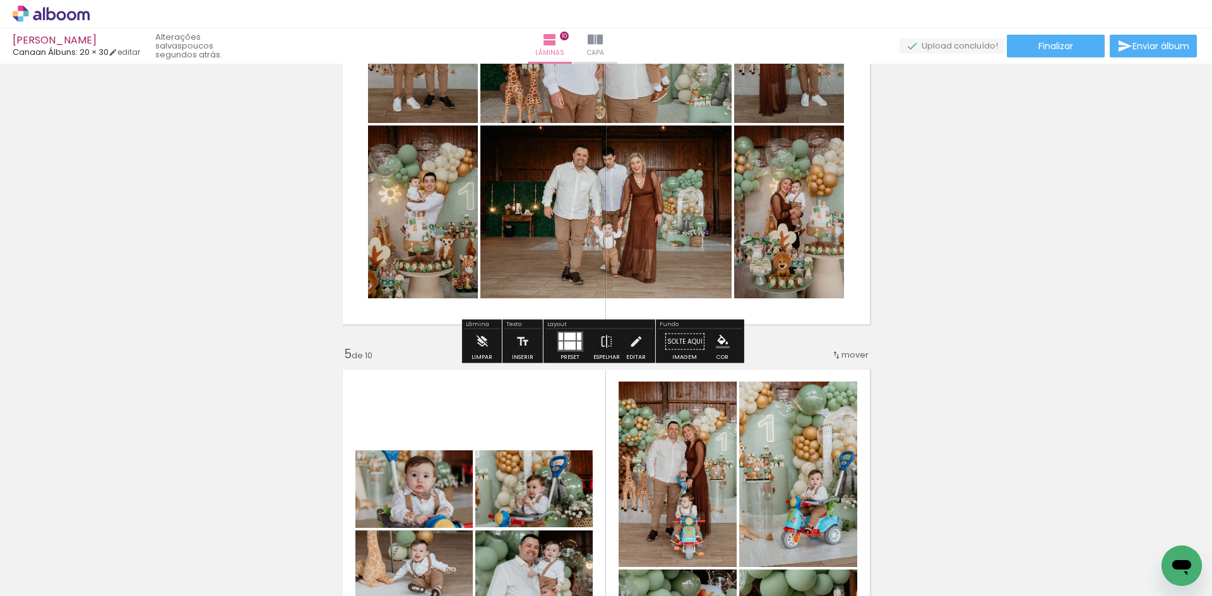
click at [571, 343] on div at bounding box center [569, 346] width 11 height 8
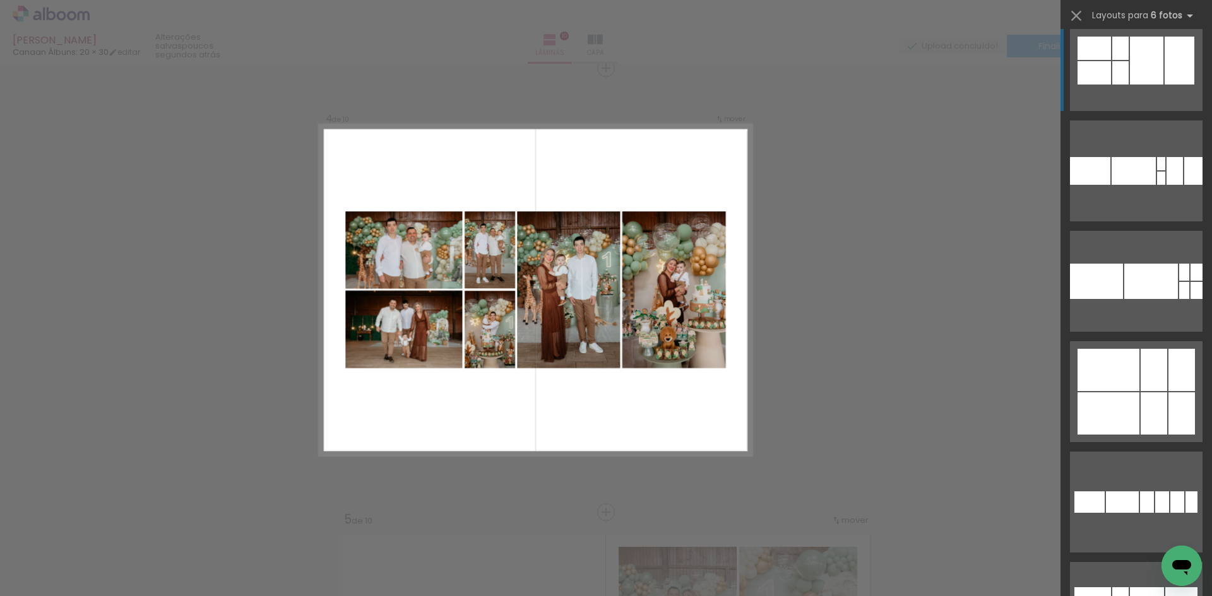
scroll to position [189, 0]
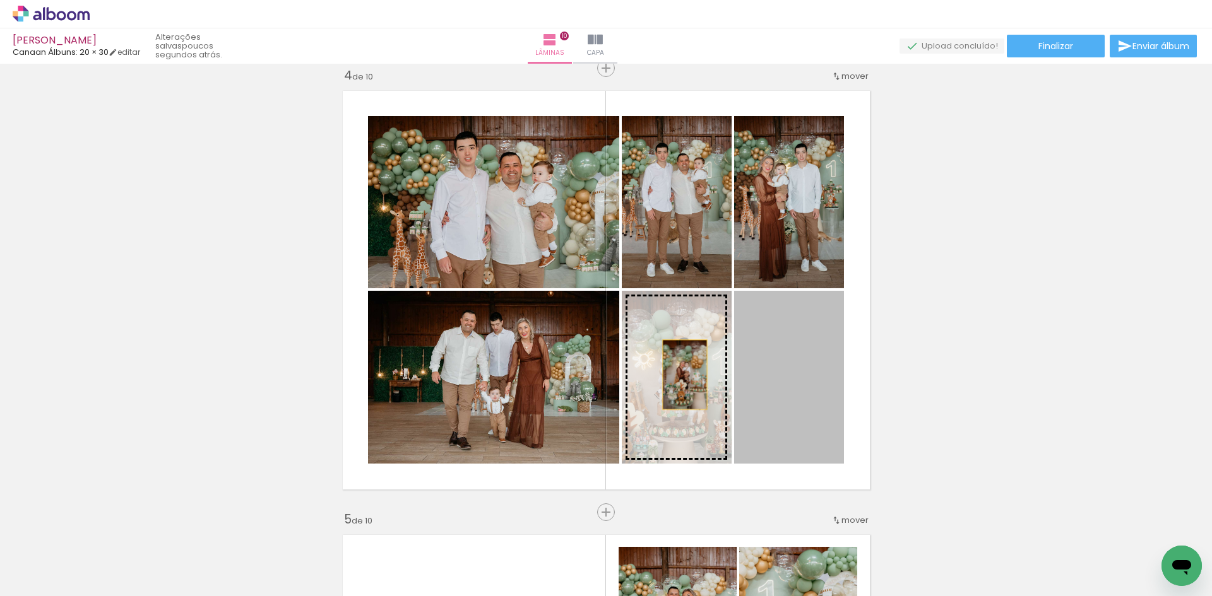
drag, startPoint x: 781, startPoint y: 382, endPoint x: 680, endPoint y: 375, distance: 101.3
click at [0, 0] on slot at bounding box center [0, 0] width 0 height 0
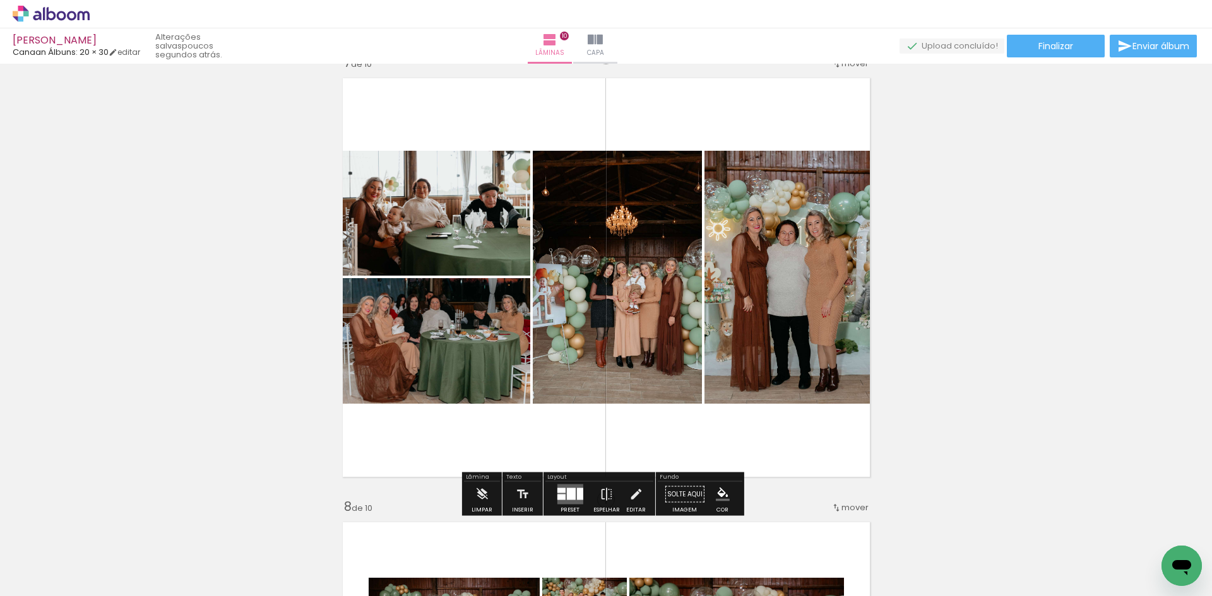
scroll to position [2738, 0]
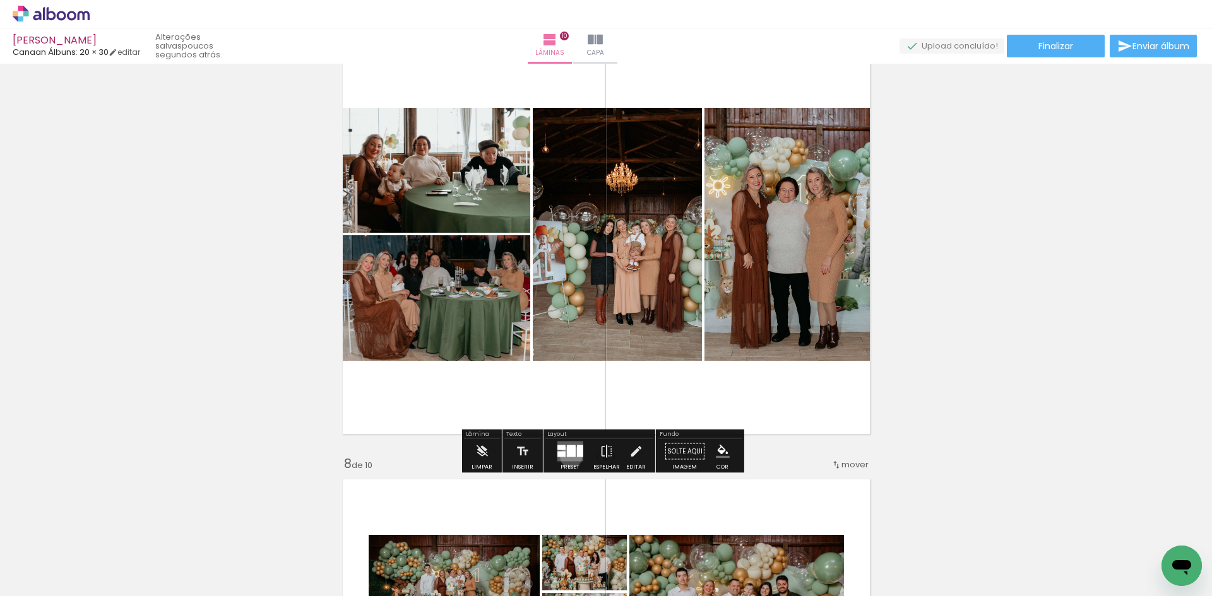
click at [568, 457] on div at bounding box center [570, 452] width 9 height 12
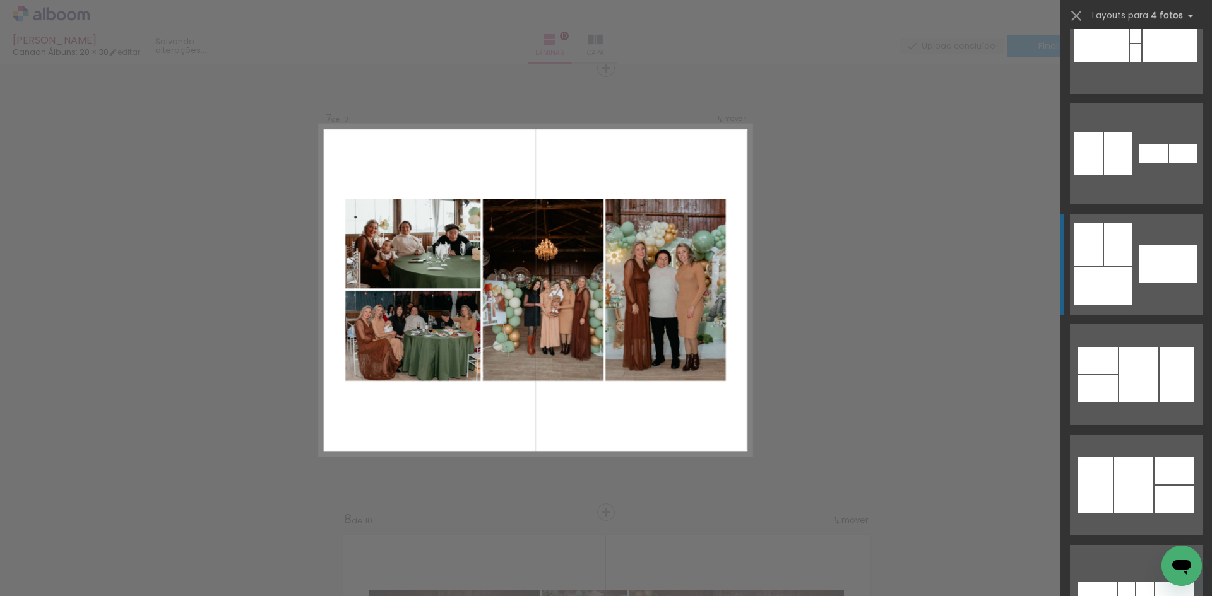
scroll to position [600, 0]
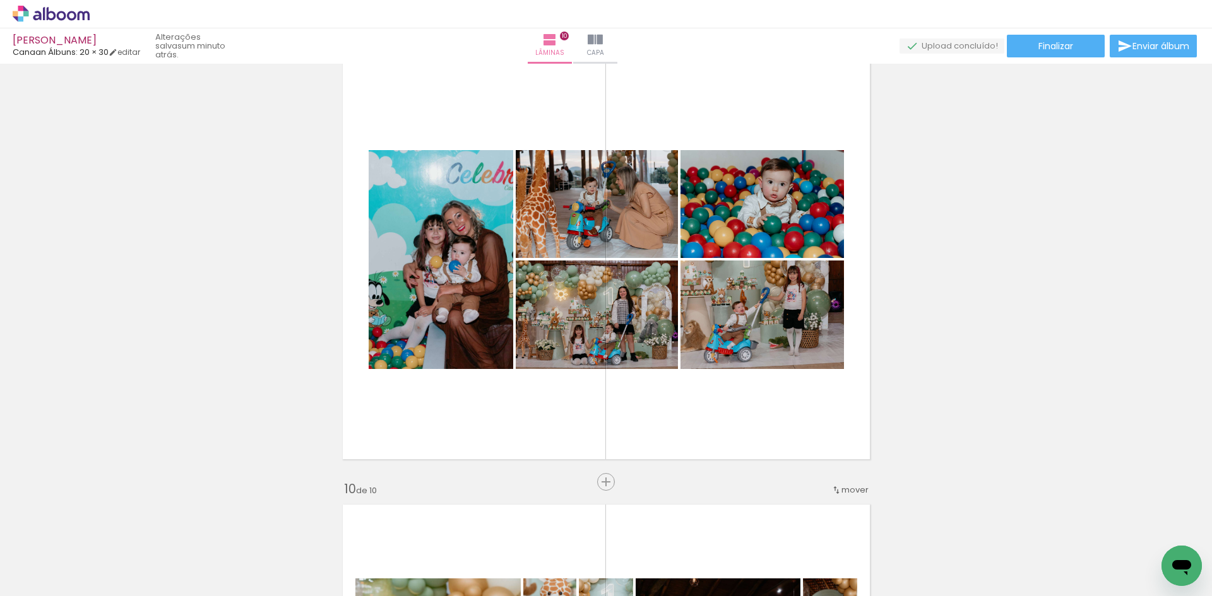
scroll to position [3629, 0]
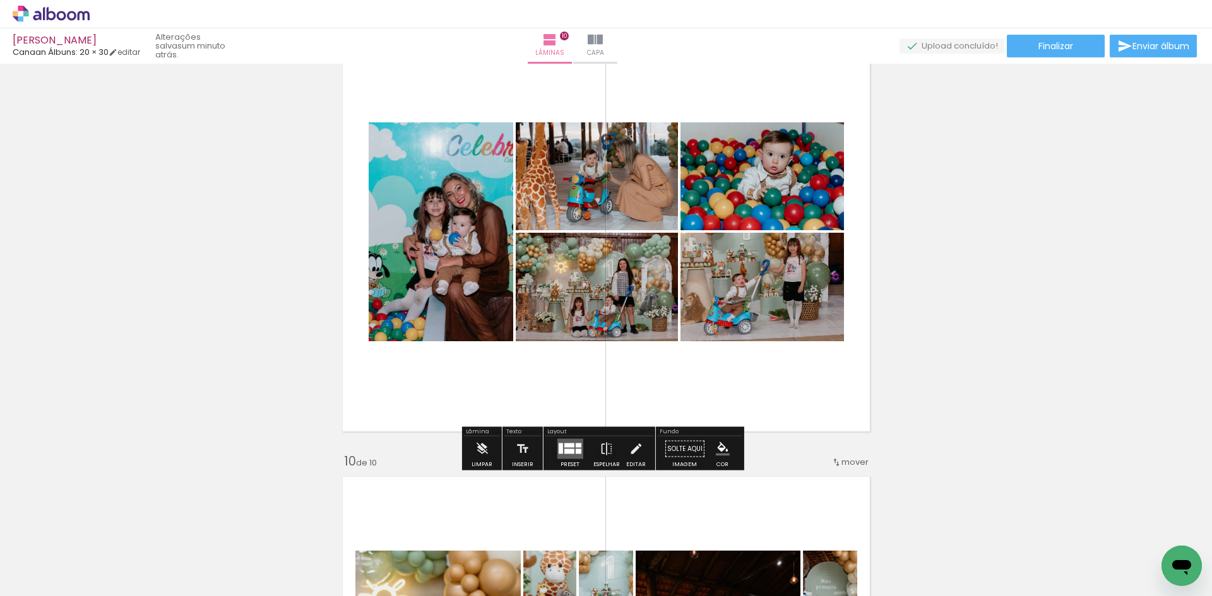
click at [567, 445] on div at bounding box center [569, 446] width 10 height 4
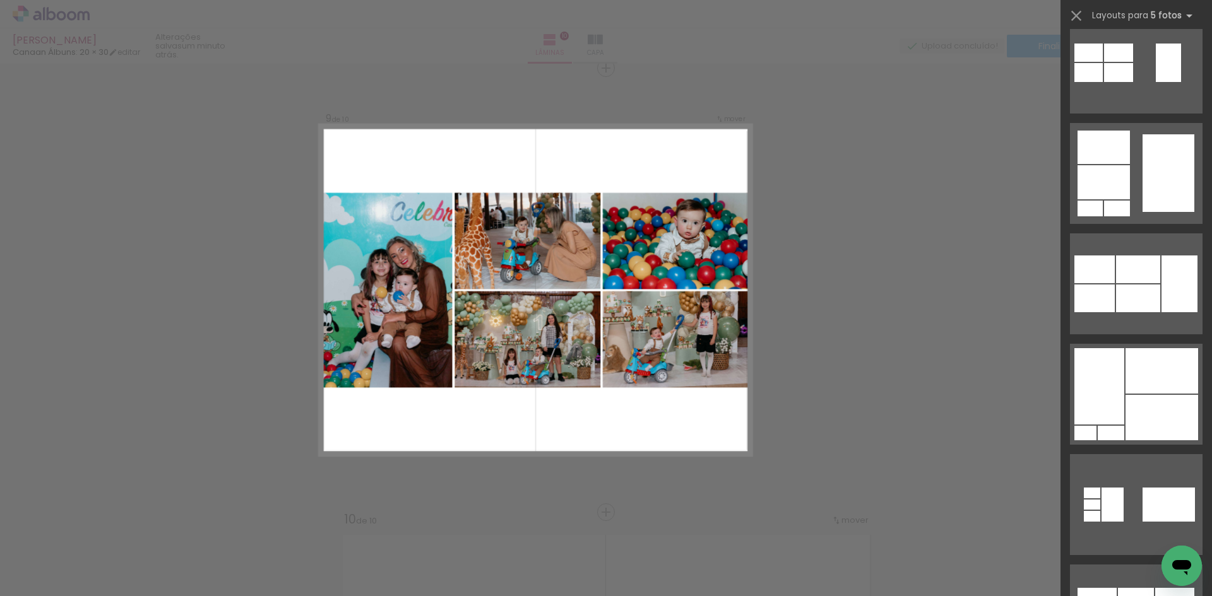
scroll to position [489, 0]
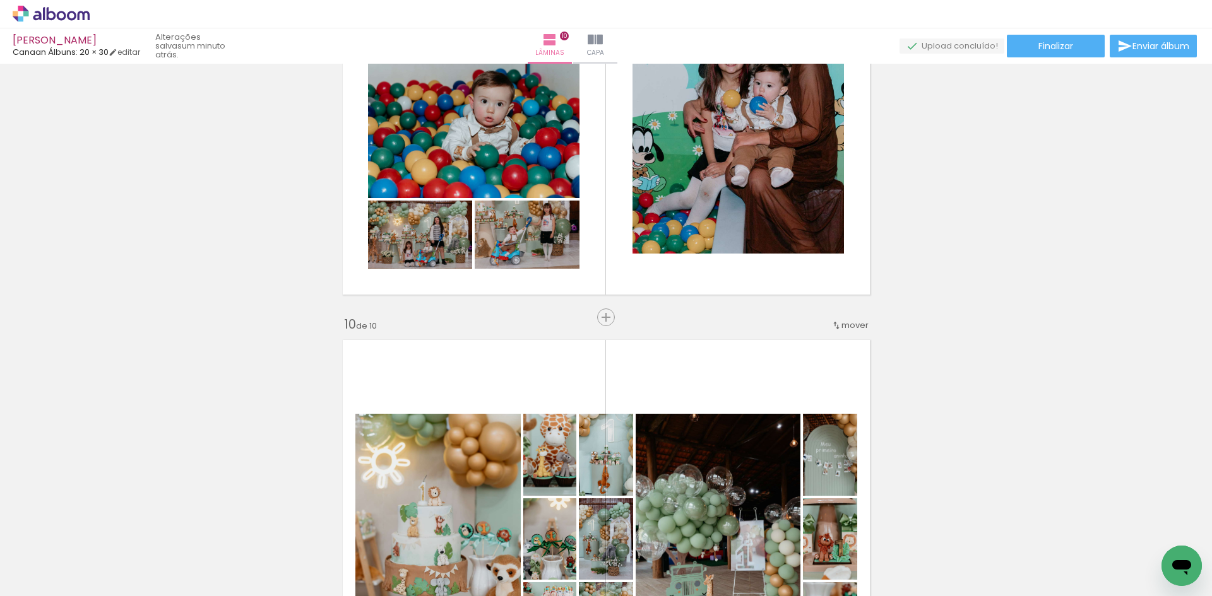
scroll to position [3634, 0]
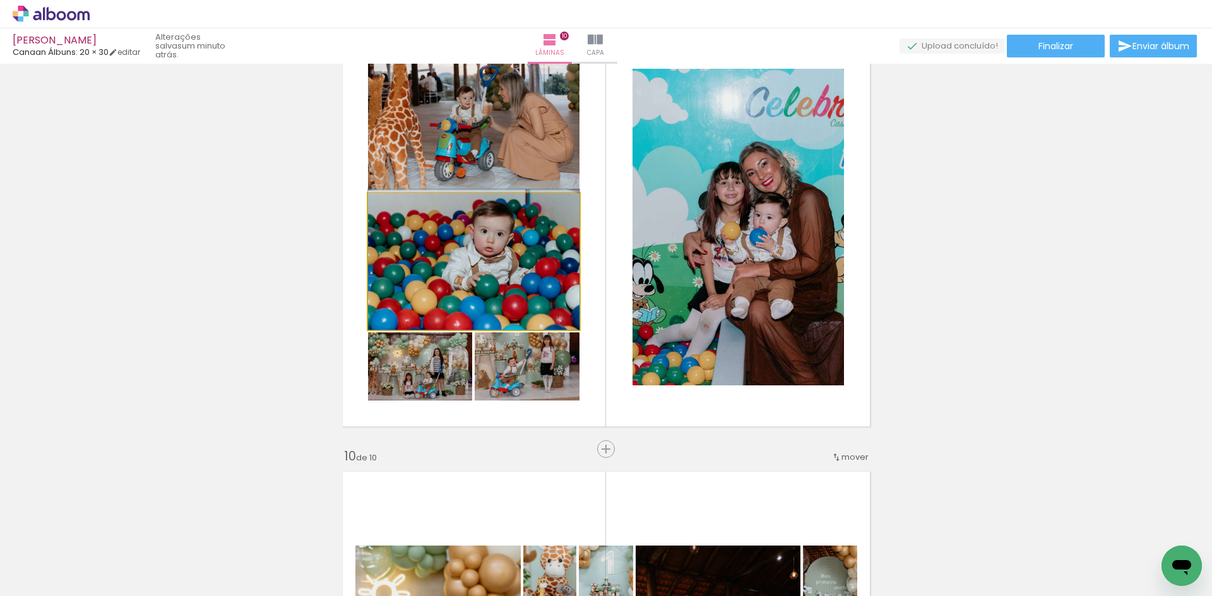
drag, startPoint x: 559, startPoint y: 288, endPoint x: 730, endPoint y: 270, distance: 172.7
click at [0, 0] on slot at bounding box center [0, 0] width 0 height 0
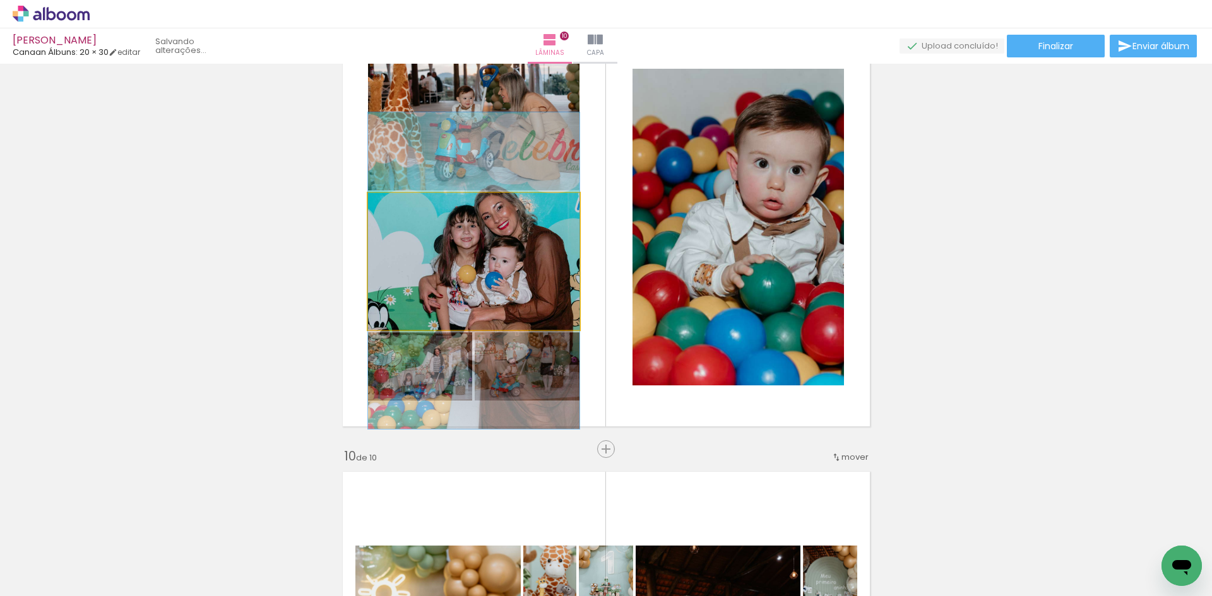
drag, startPoint x: 542, startPoint y: 275, endPoint x: 545, endPoint y: 284, distance: 10.2
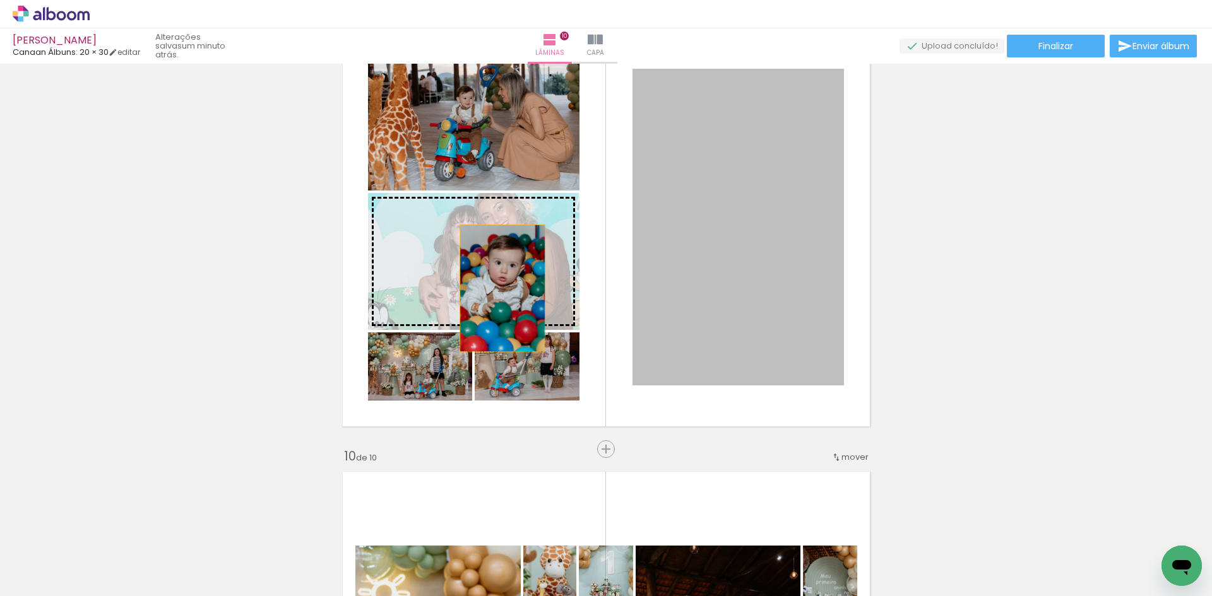
drag, startPoint x: 684, startPoint y: 284, endPoint x: 497, endPoint y: 288, distance: 186.9
click at [0, 0] on slot at bounding box center [0, 0] width 0 height 0
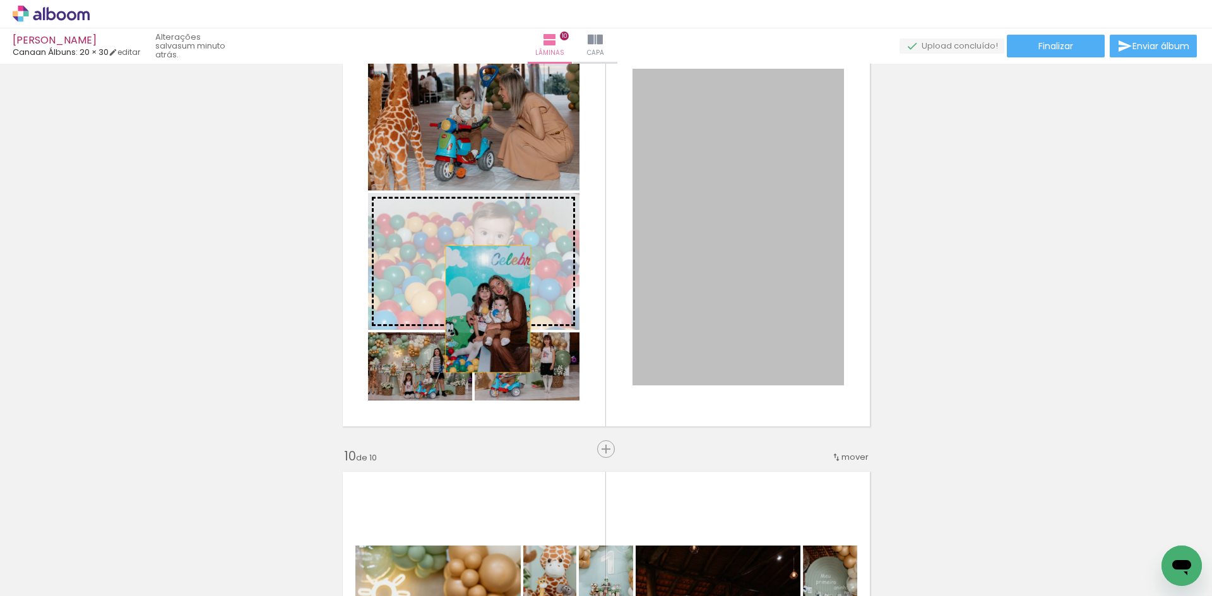
drag, startPoint x: 763, startPoint y: 275, endPoint x: 482, endPoint y: 309, distance: 282.9
click at [0, 0] on slot at bounding box center [0, 0] width 0 height 0
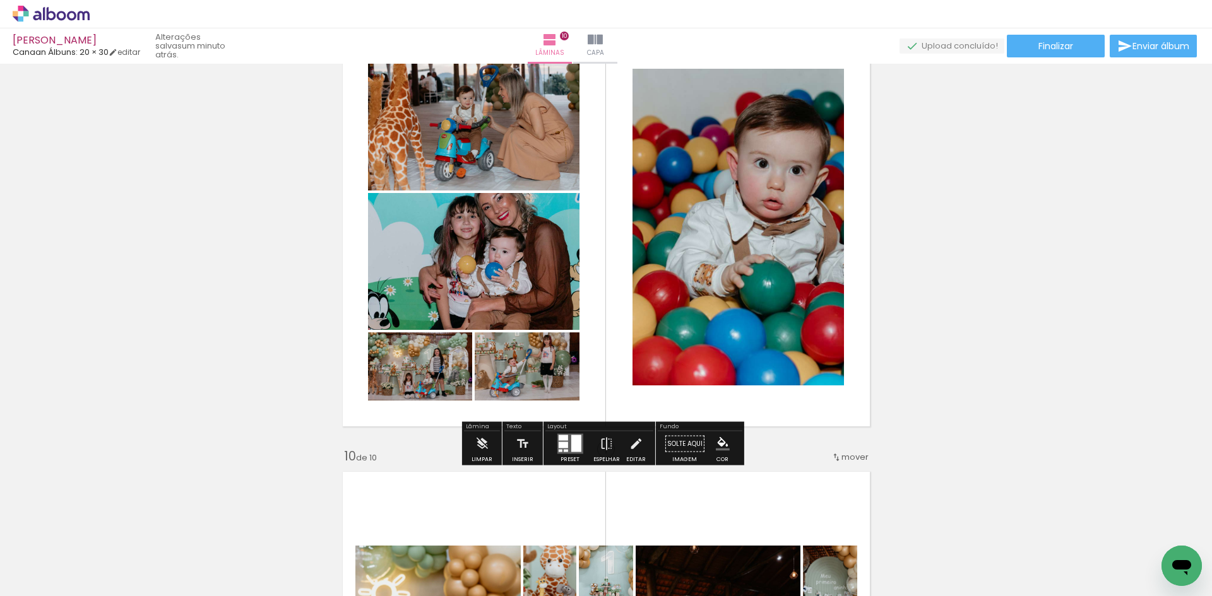
click at [565, 438] on quentale-layouter at bounding box center [570, 444] width 26 height 20
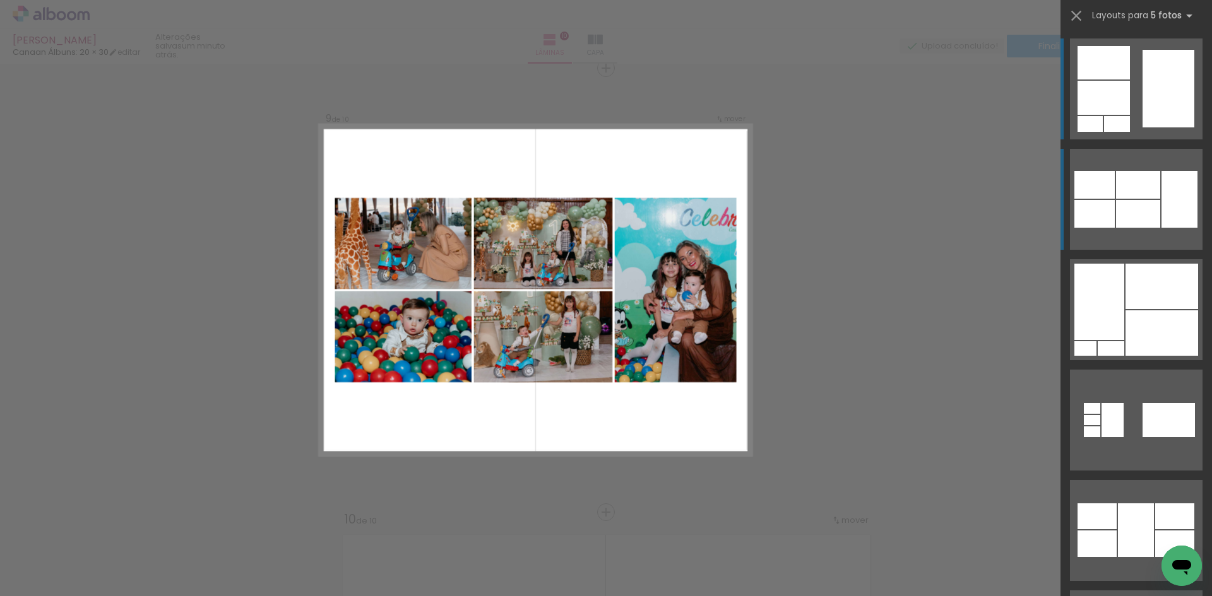
scroll to position [3571, 0]
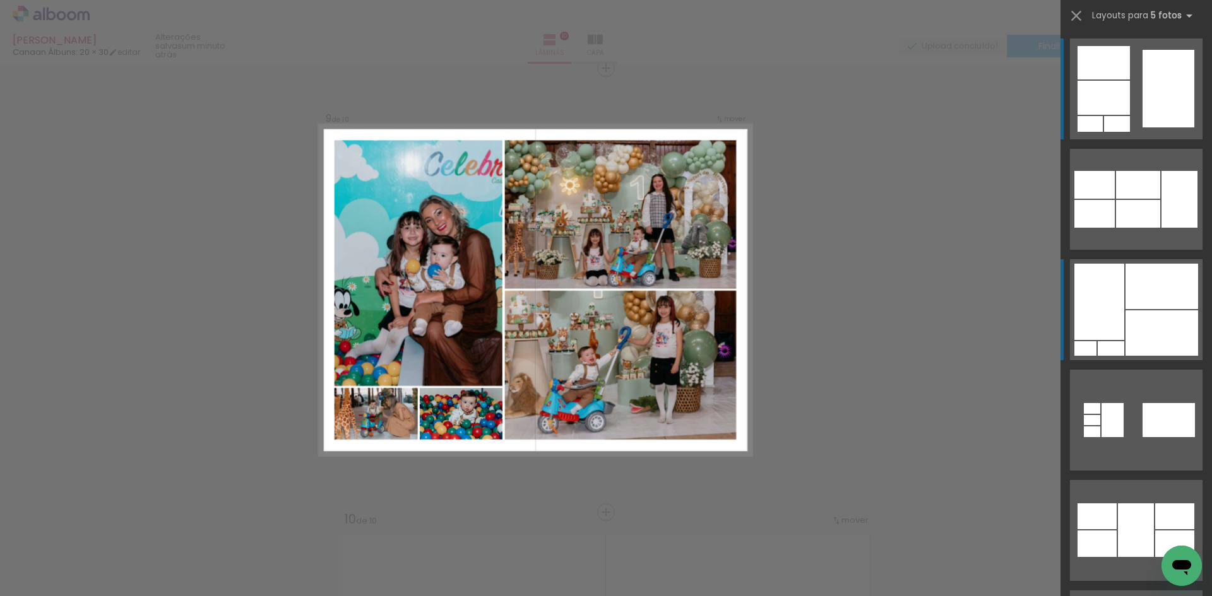
click at [1138, 312] on div at bounding box center [1161, 333] width 73 height 45
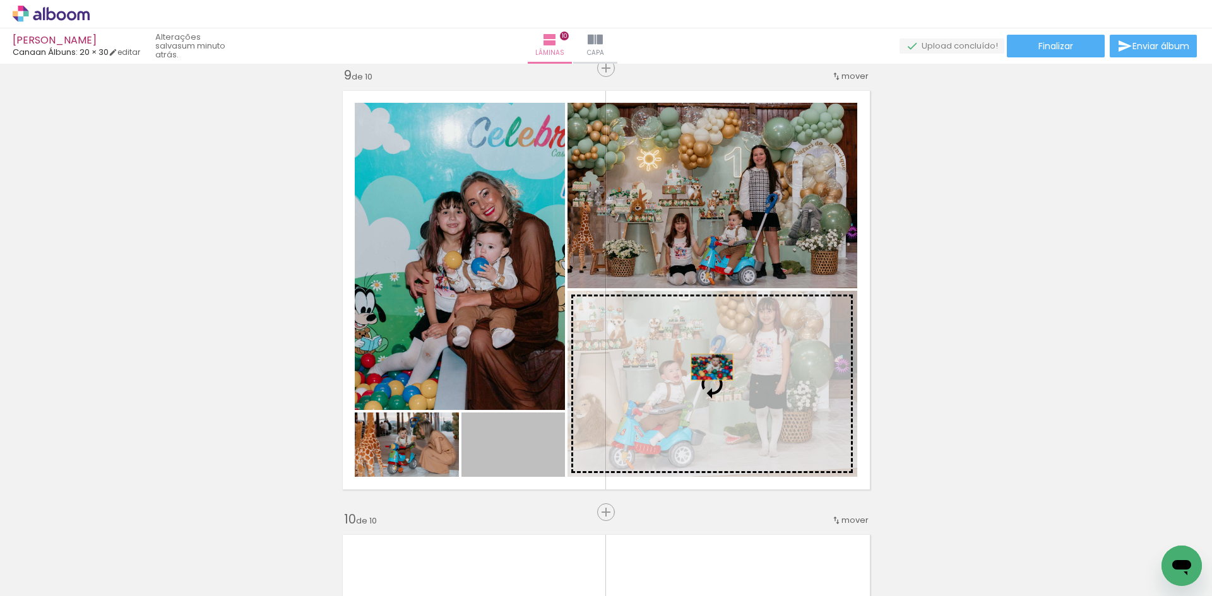
drag, startPoint x: 520, startPoint y: 458, endPoint x: 707, endPoint y: 367, distance: 207.8
click at [0, 0] on slot at bounding box center [0, 0] width 0 height 0
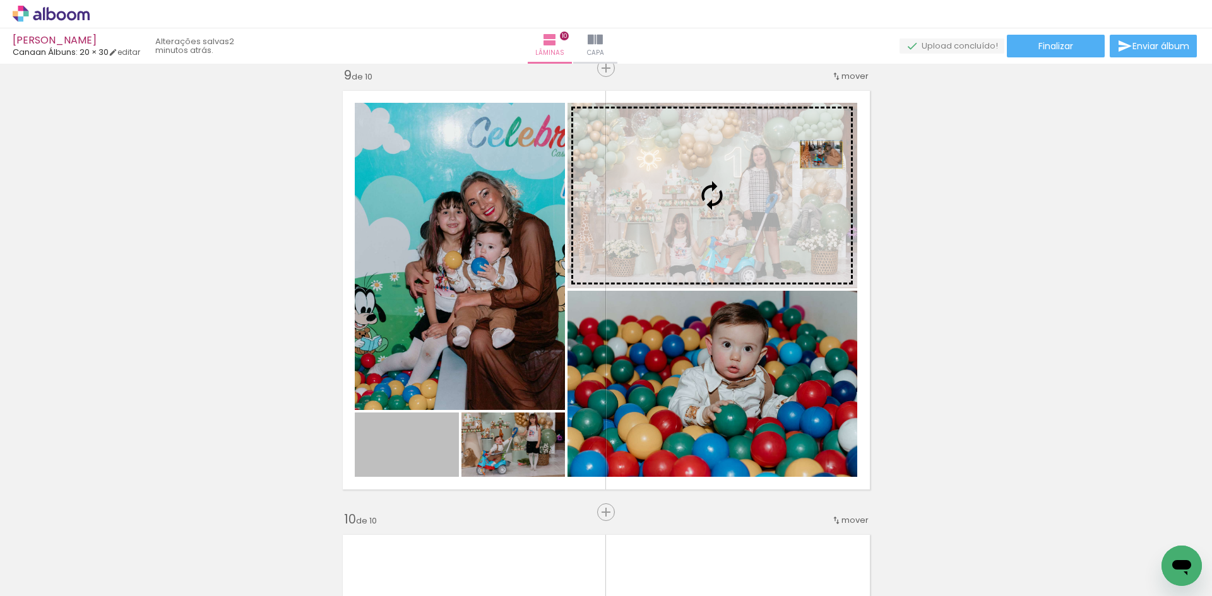
drag, startPoint x: 428, startPoint y: 459, endPoint x: 812, endPoint y: 159, distance: 487.0
click at [0, 0] on slot at bounding box center [0, 0] width 0 height 0
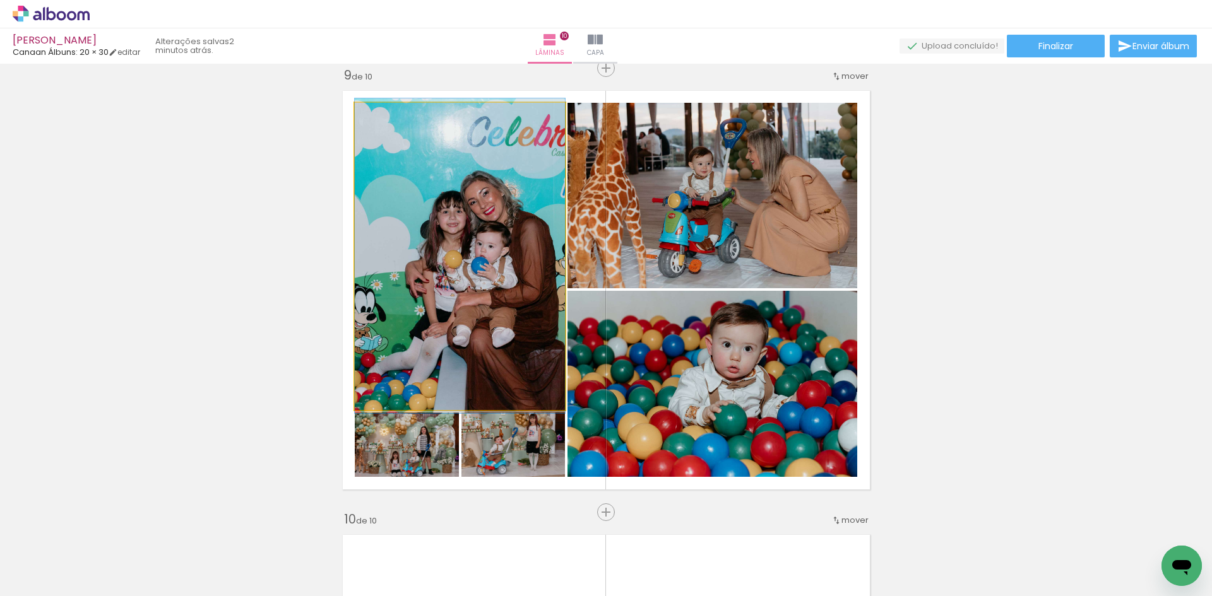
drag, startPoint x: 518, startPoint y: 279, endPoint x: 505, endPoint y: 276, distance: 13.0
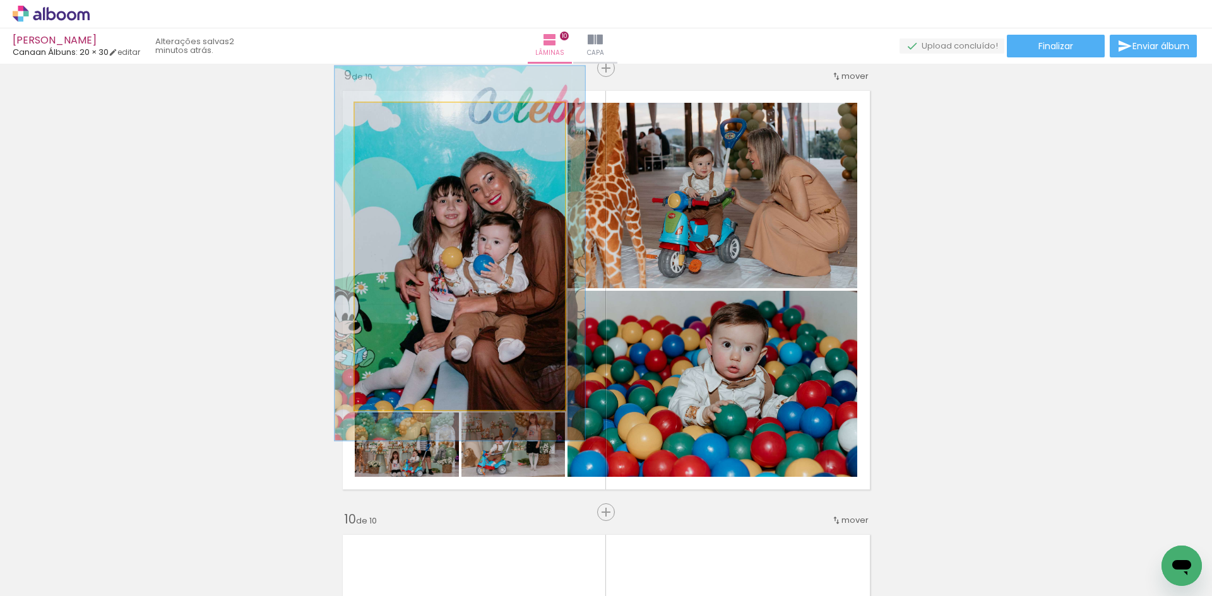
drag, startPoint x: 378, startPoint y: 110, endPoint x: 386, endPoint y: 115, distance: 9.3
type paper-slider "119"
click at [386, 115] on div at bounding box center [392, 116] width 20 height 20
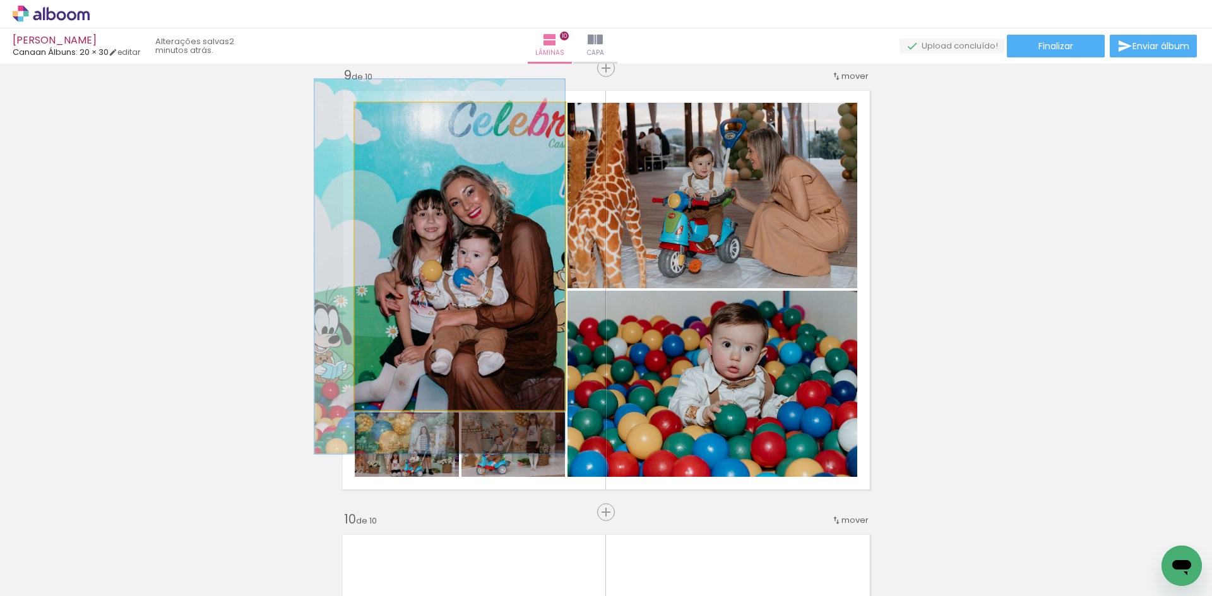
drag, startPoint x: 478, startPoint y: 235, endPoint x: 456, endPoint y: 249, distance: 25.8
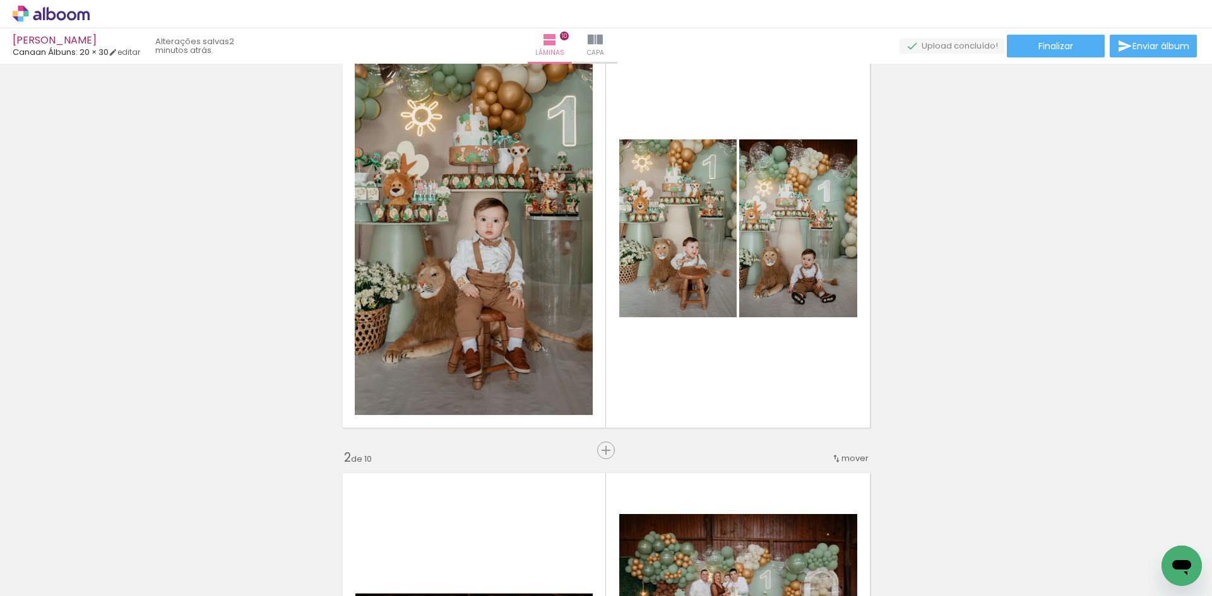
scroll to position [0, 0]
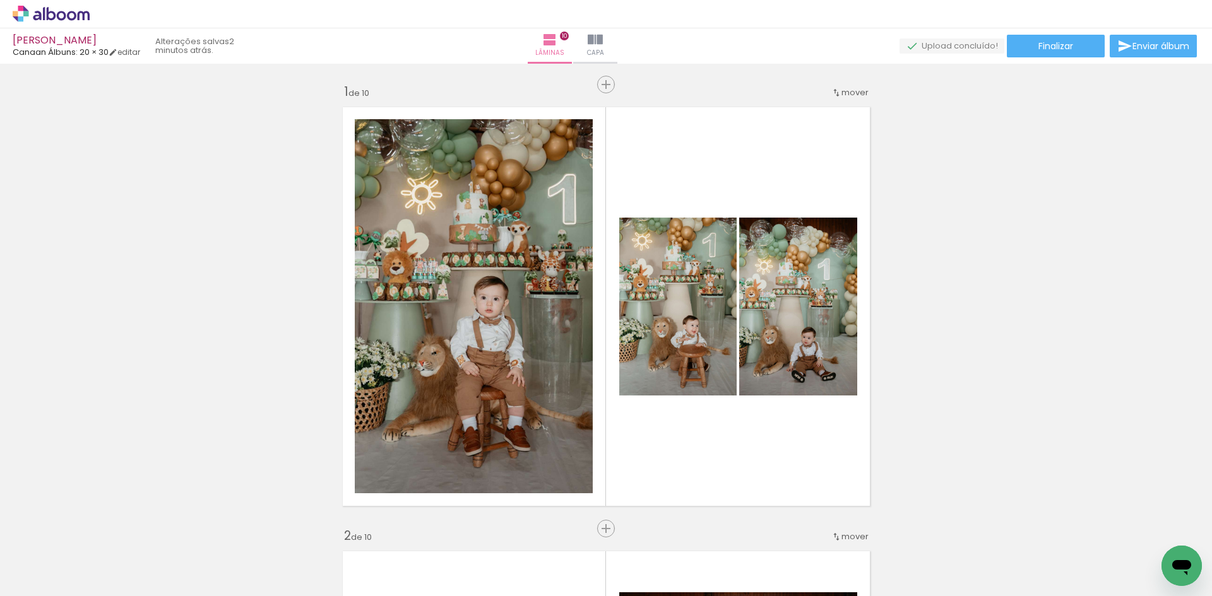
scroll to position [0, 3561]
click at [1081, 50] on paper-button "Finalizar" at bounding box center [1056, 46] width 98 height 23
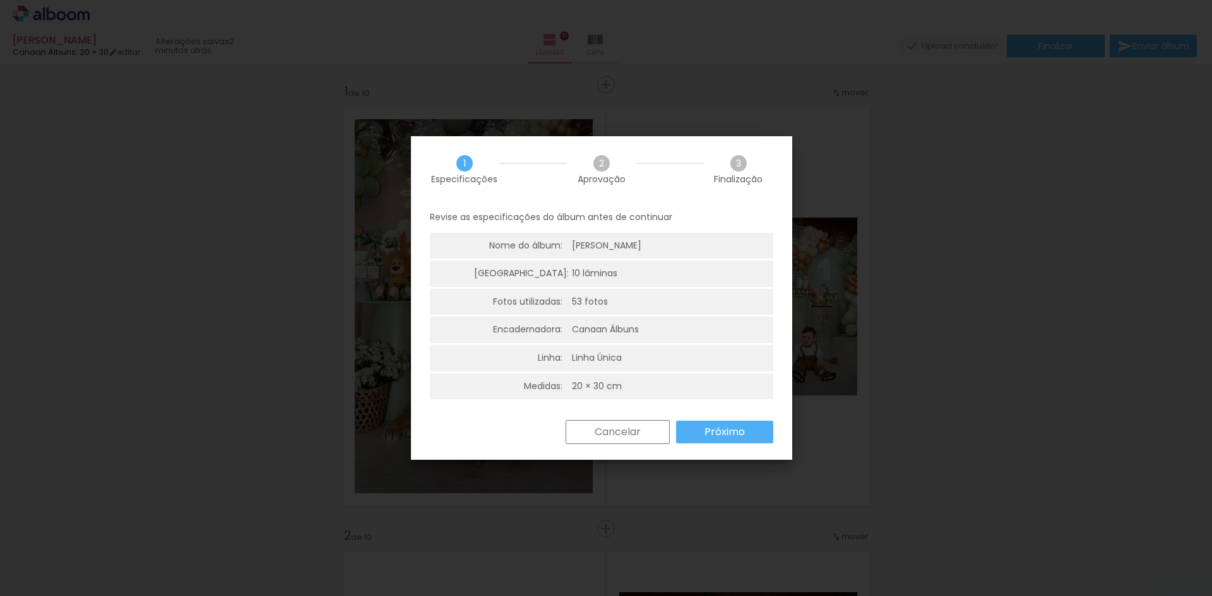
click at [0, 0] on slot "Próximo" at bounding box center [0, 0] width 0 height 0
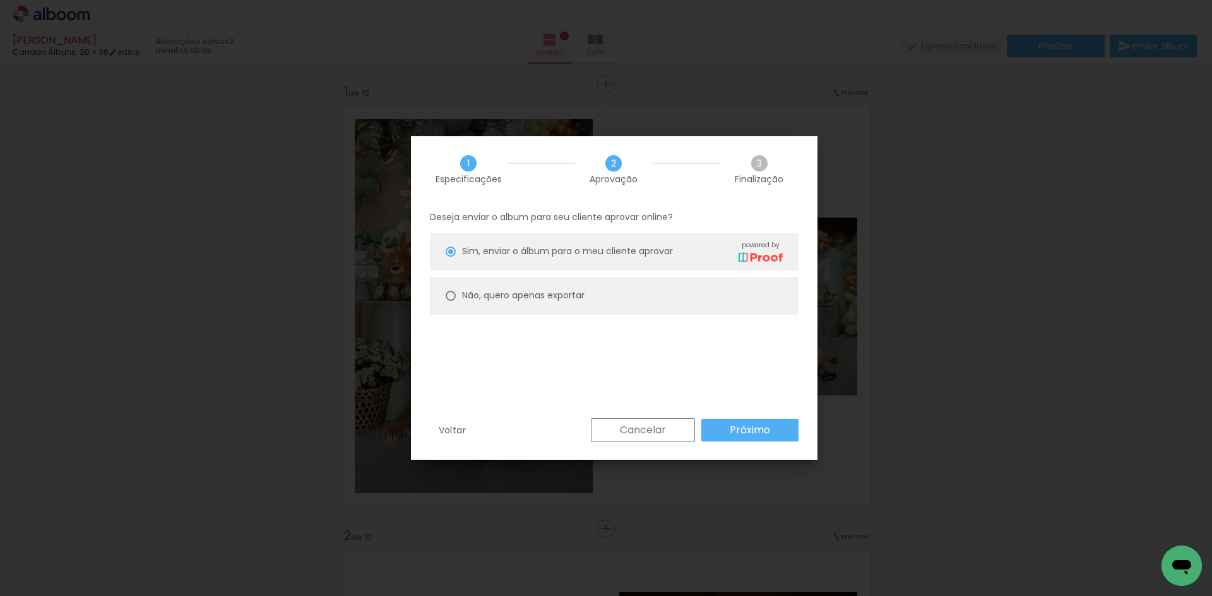
click at [0, 0] on slot "Próximo" at bounding box center [0, 0] width 0 height 0
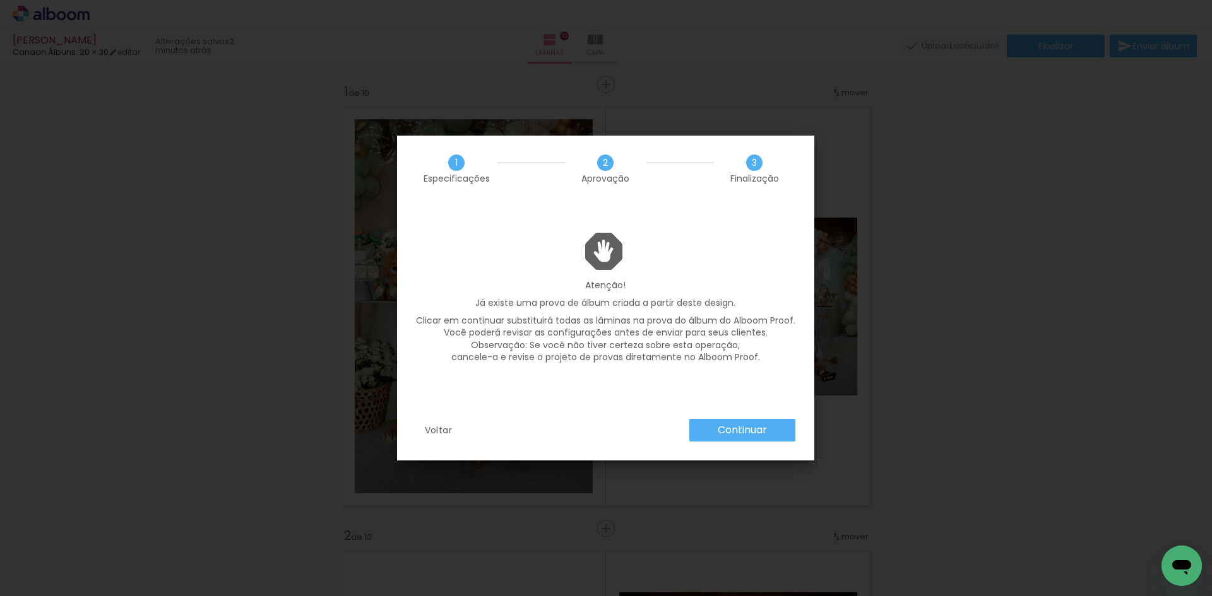
click at [754, 422] on paper-button "Continuar" at bounding box center [742, 430] width 106 height 23
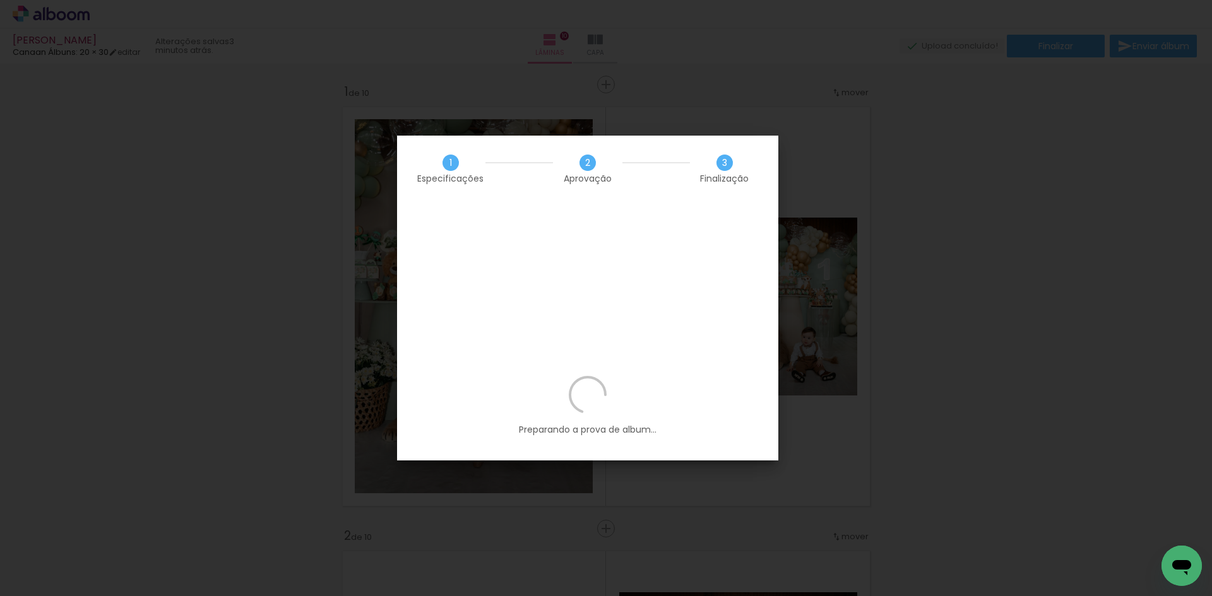
scroll to position [0, 3561]
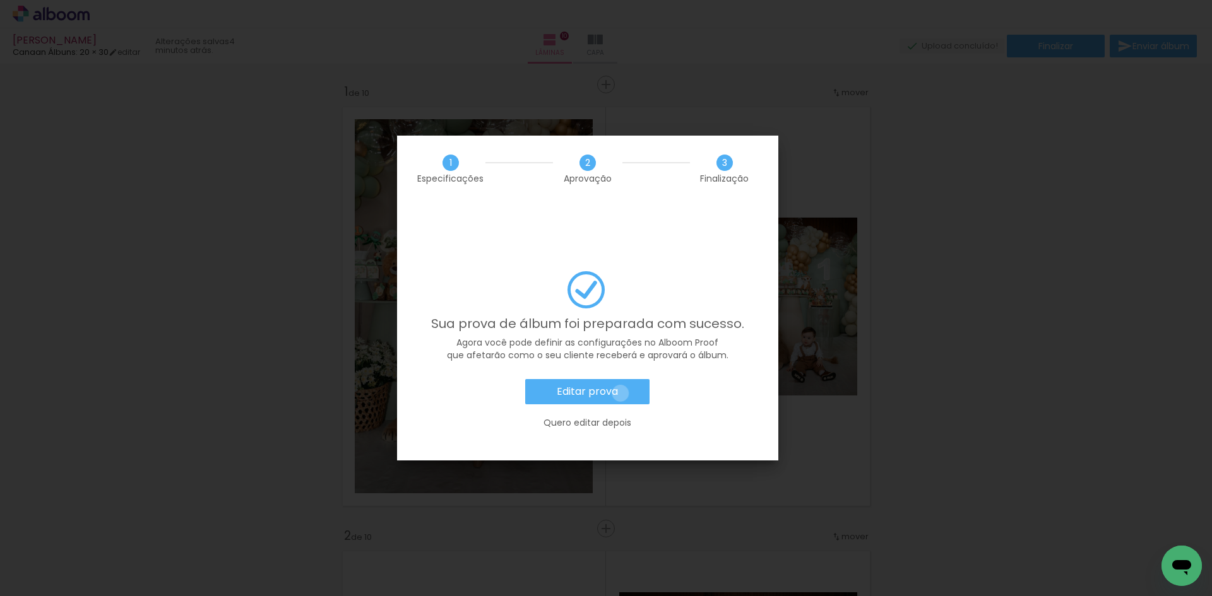
click at [620, 379] on paper-button "Editar prova" at bounding box center [587, 391] width 124 height 25
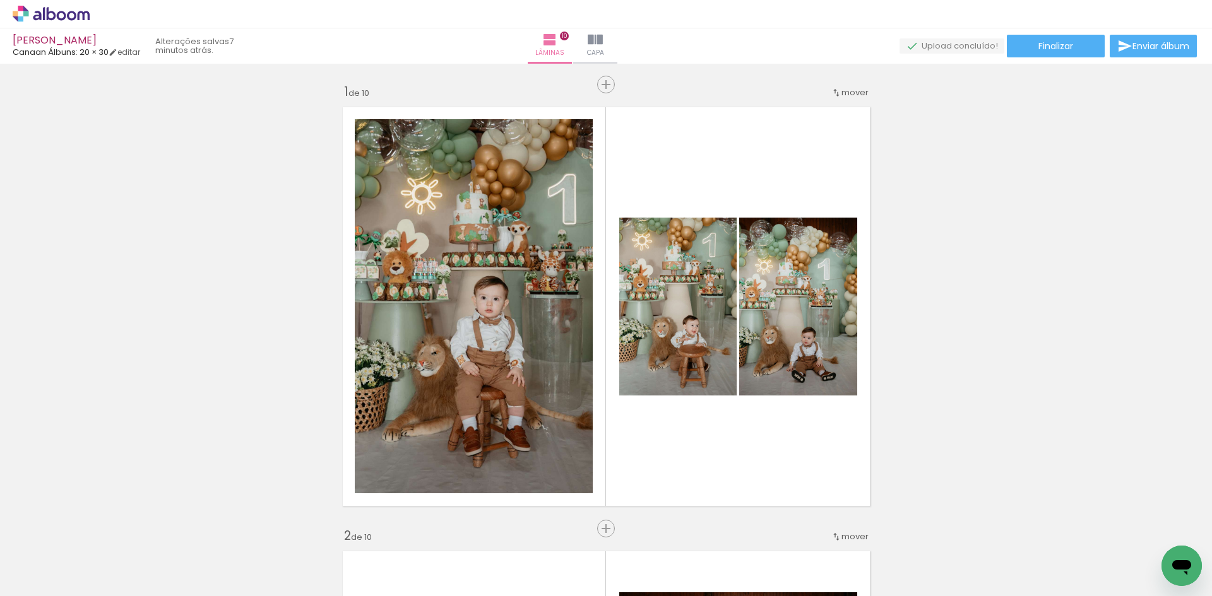
scroll to position [0, 3561]
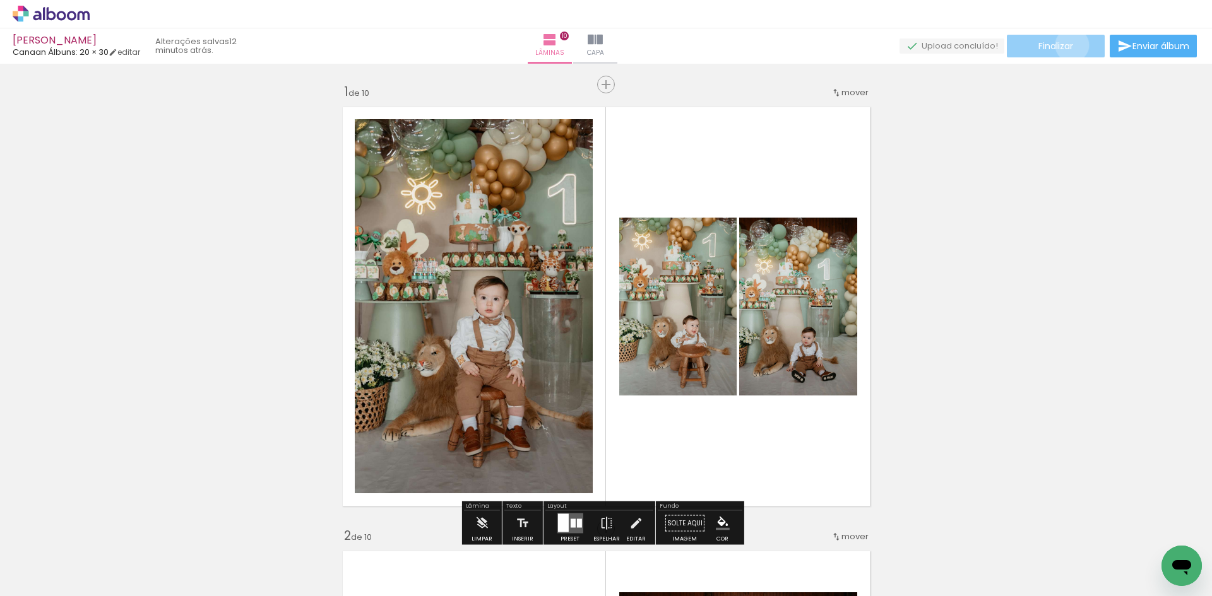
click at [1067, 44] on span "Finalizar" at bounding box center [1055, 46] width 35 height 9
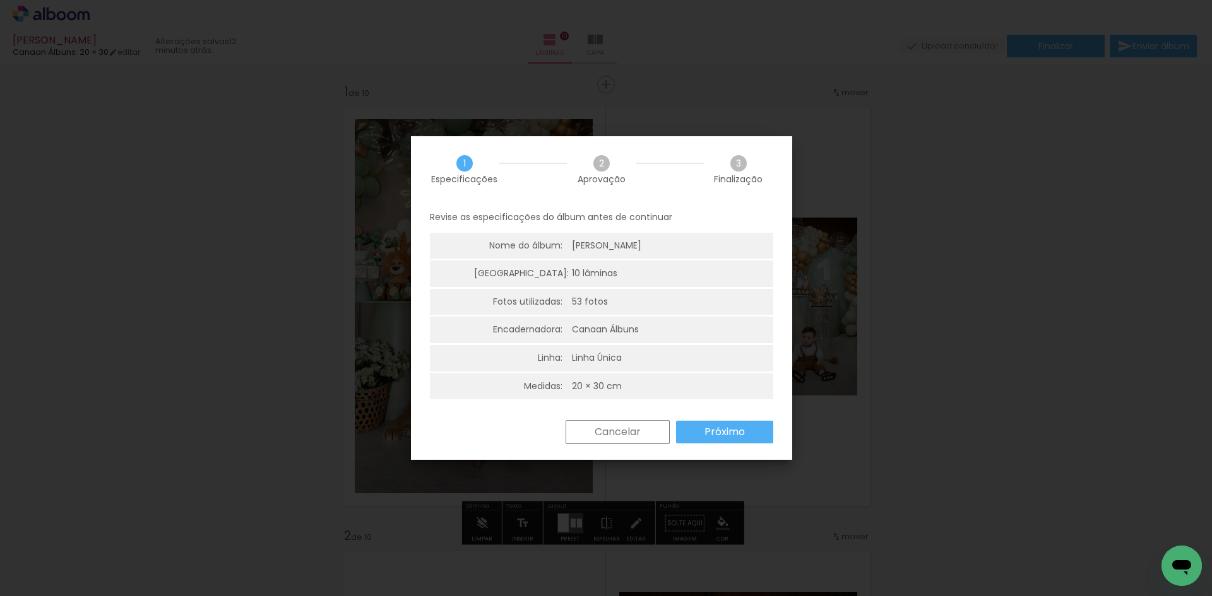
click at [700, 427] on paper-button "Próximo" at bounding box center [724, 432] width 97 height 23
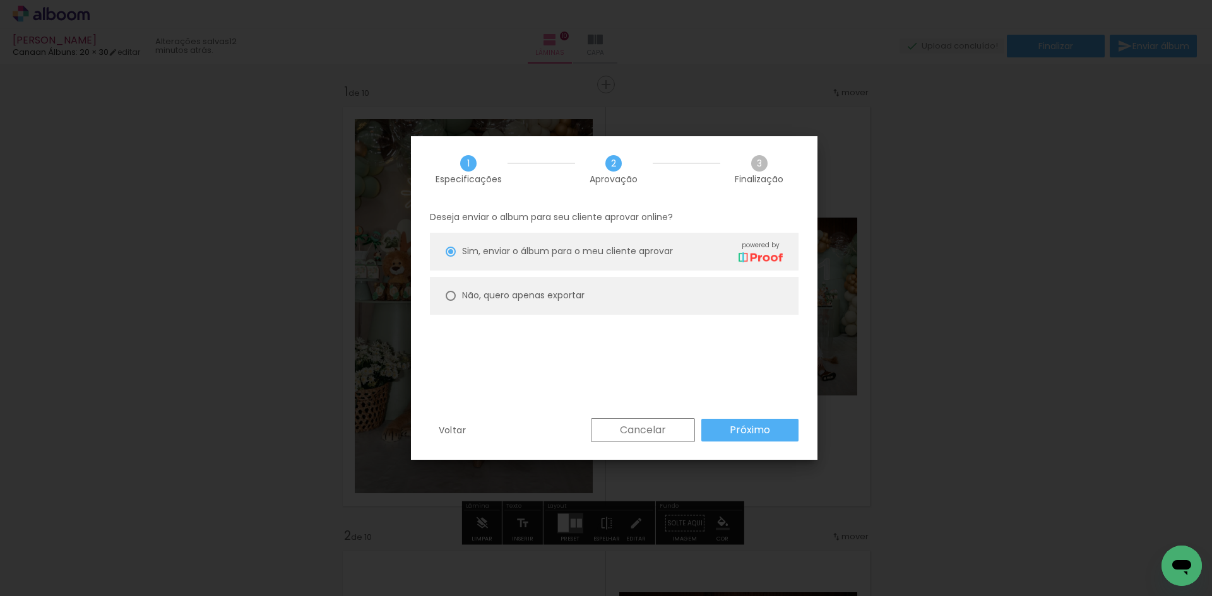
click at [578, 282] on paper-radio-button "Não, quero apenas exportar" at bounding box center [614, 296] width 369 height 38
type paper-radio-button "on"
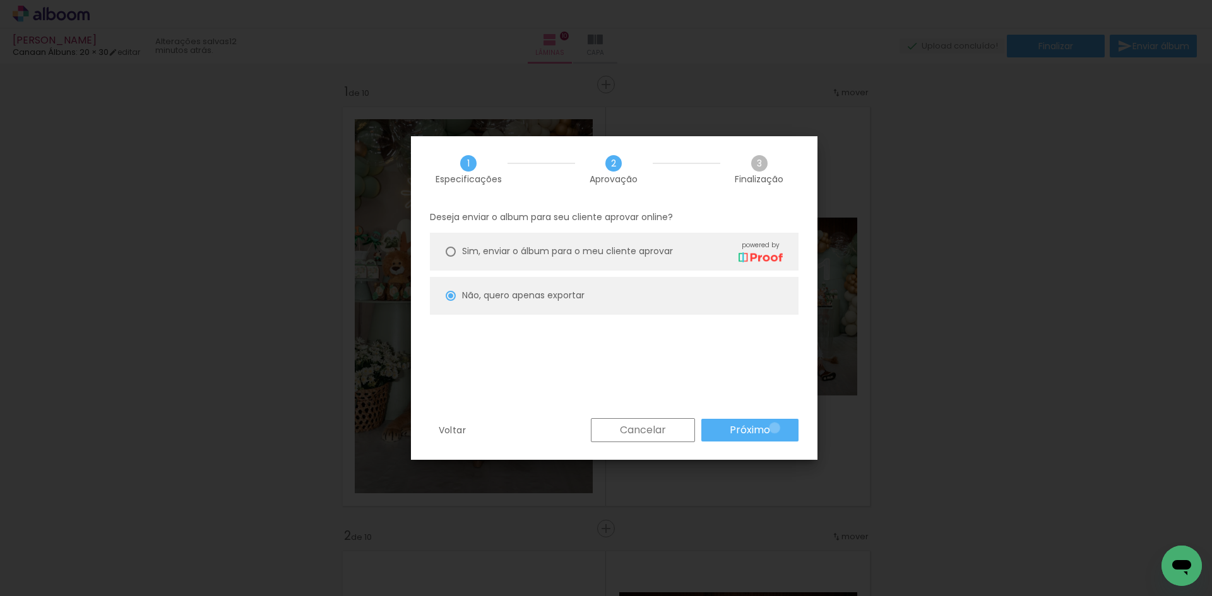
click at [774, 428] on paper-button "Próximo" at bounding box center [749, 430] width 97 height 23
type input "Alta, 300 DPI"
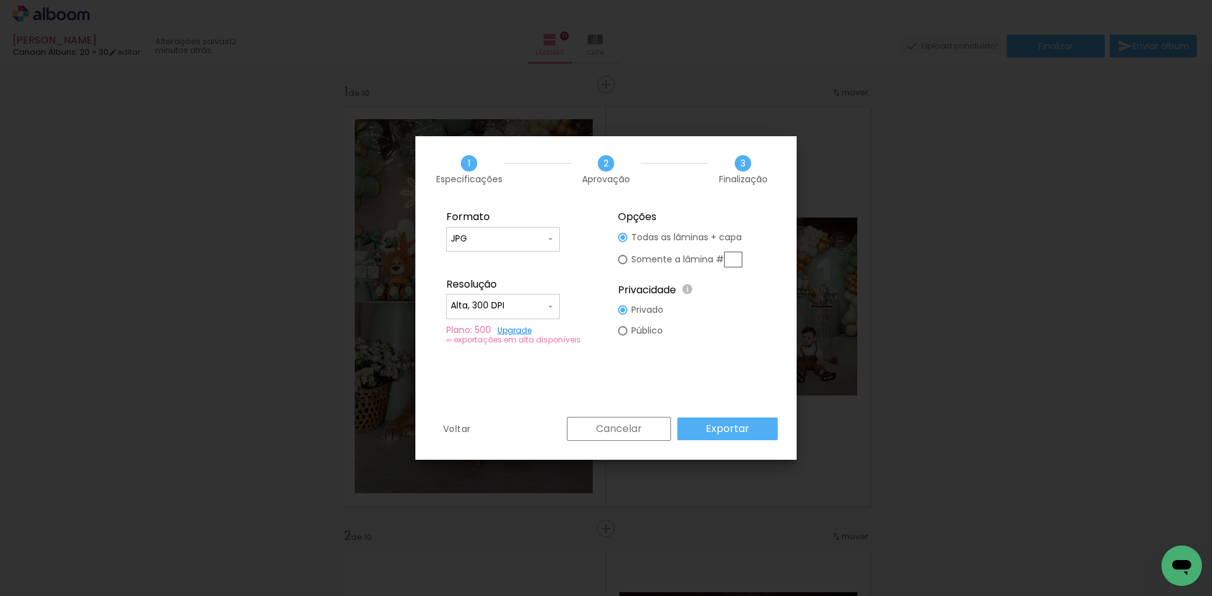
click at [774, 428] on paper-button "Exportar" at bounding box center [727, 429] width 100 height 23
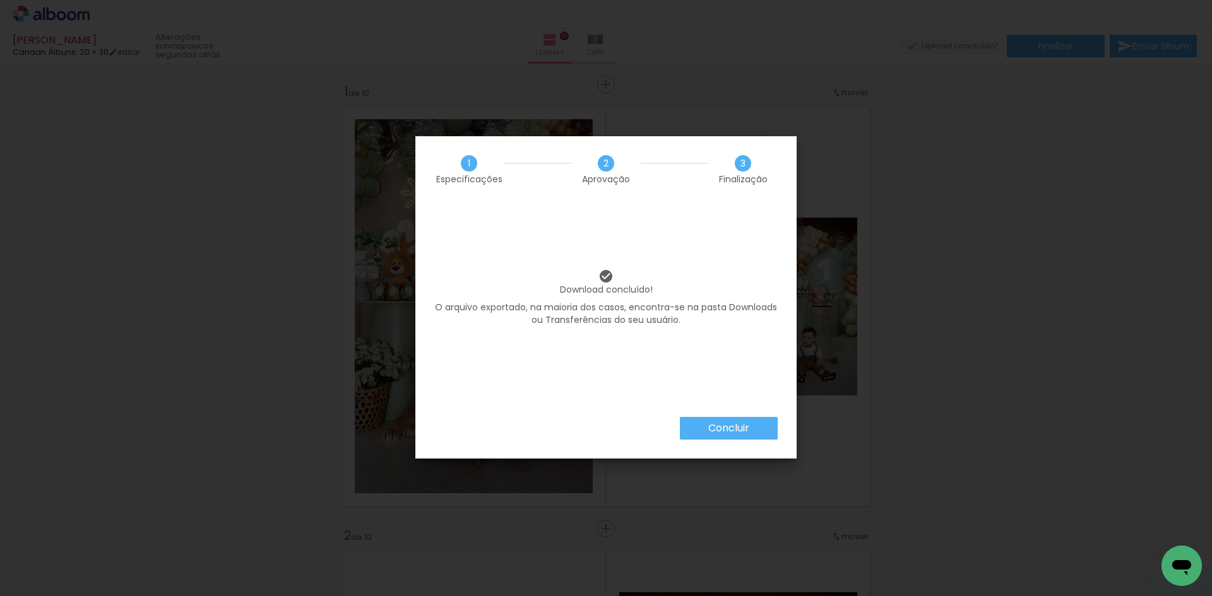
click at [747, 436] on paper-button "Concluir" at bounding box center [729, 428] width 98 height 23
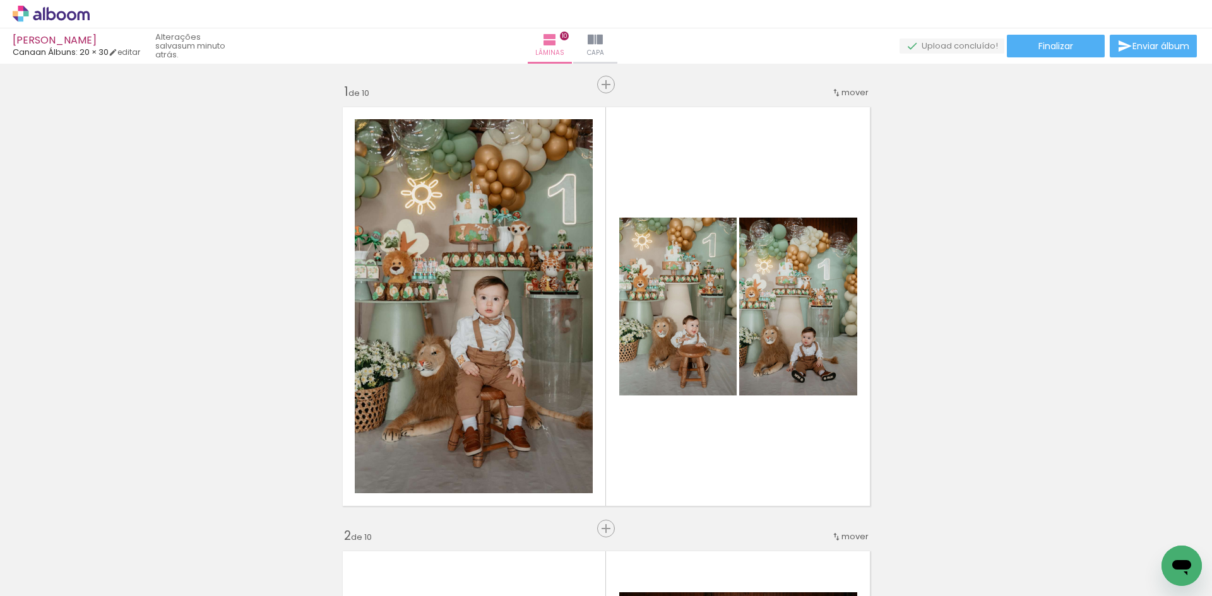
scroll to position [0, 3561]
click at [80, 34] on div "[PERSON_NAME]: 20 × 30 editar 25 minutos atrás. Lâminas 10 Capa Finalizar Envia…" at bounding box center [606, 32] width 1212 height 64
click at [80, 16] on icon at bounding box center [51, 14] width 77 height 16
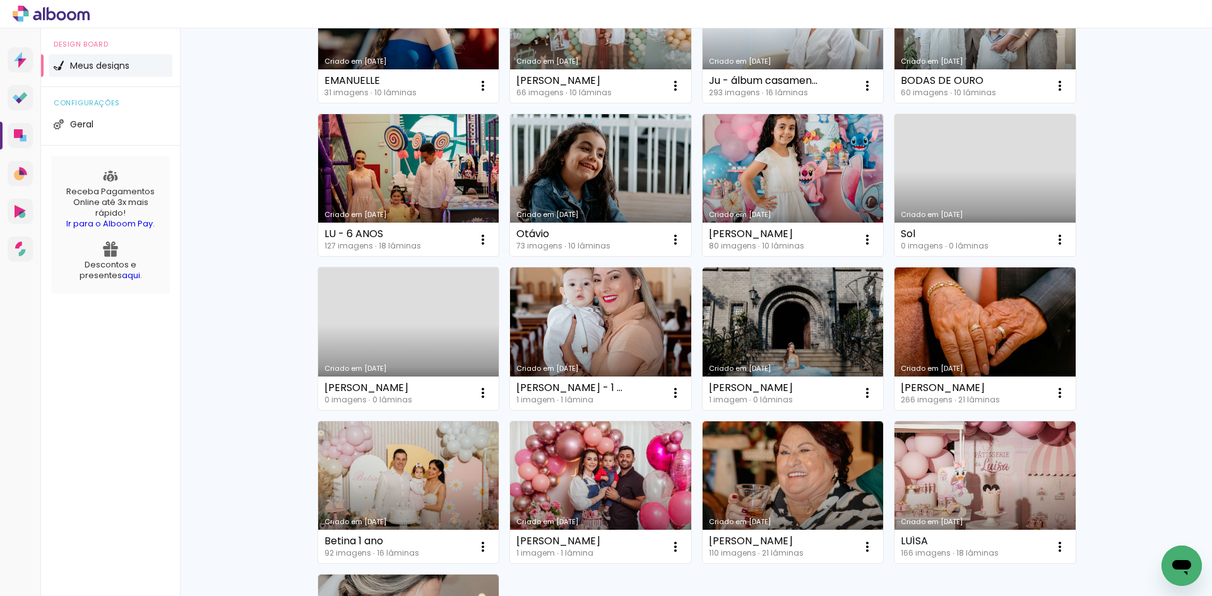
scroll to position [252, 0]
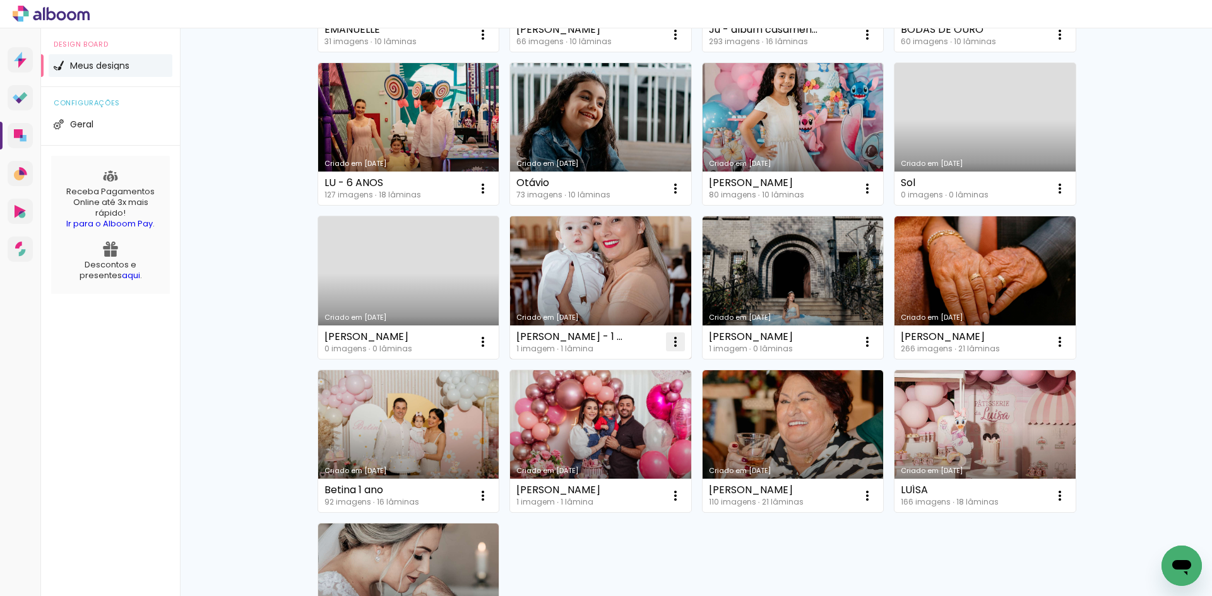
click at [490, 42] on iron-icon at bounding box center [482, 34] width 15 height 15
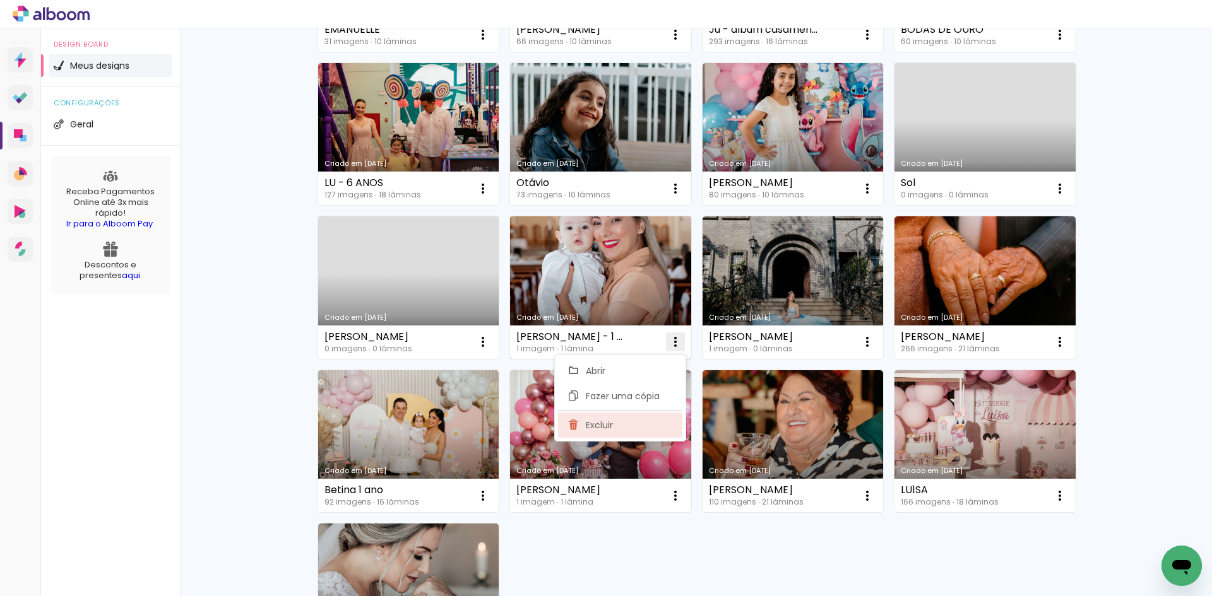
click at [635, 421] on paper-item "Excluir" at bounding box center [620, 425] width 124 height 25
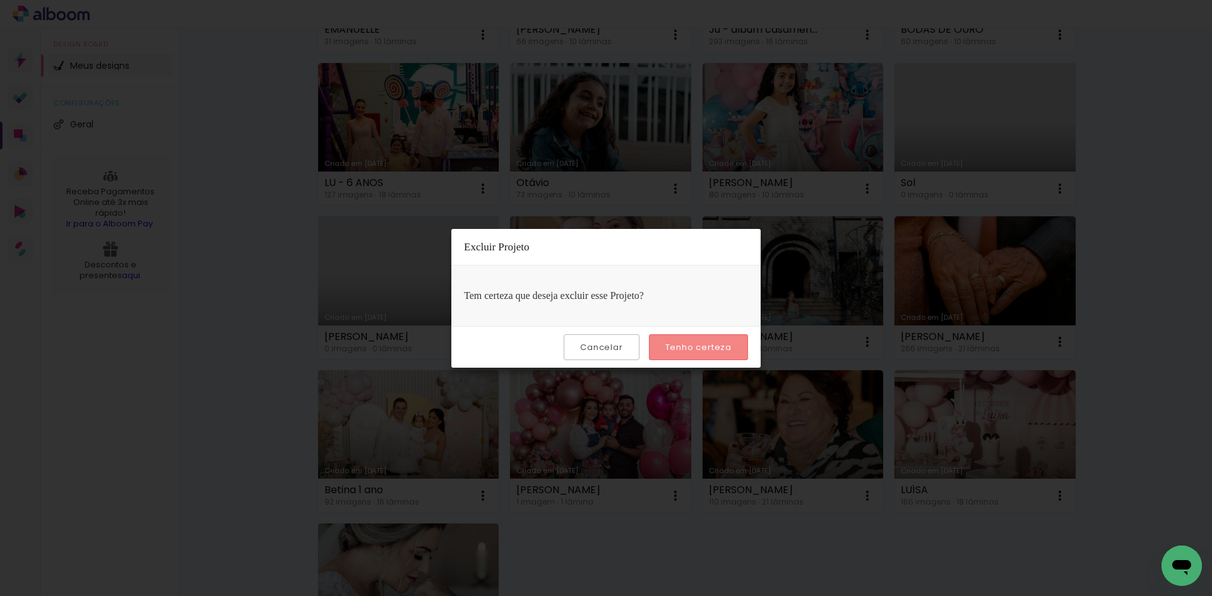
click at [0, 0] on slot "Tenho certeza" at bounding box center [0, 0] width 0 height 0
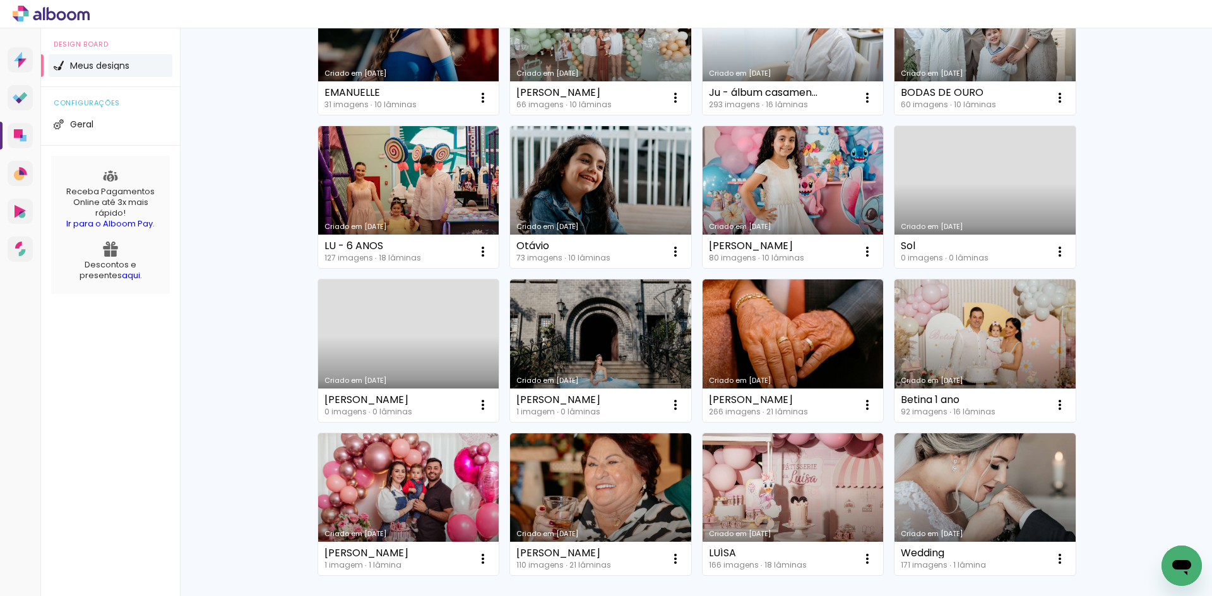
scroll to position [63, 0]
